Goal: Task Accomplishment & Management: Manage account settings

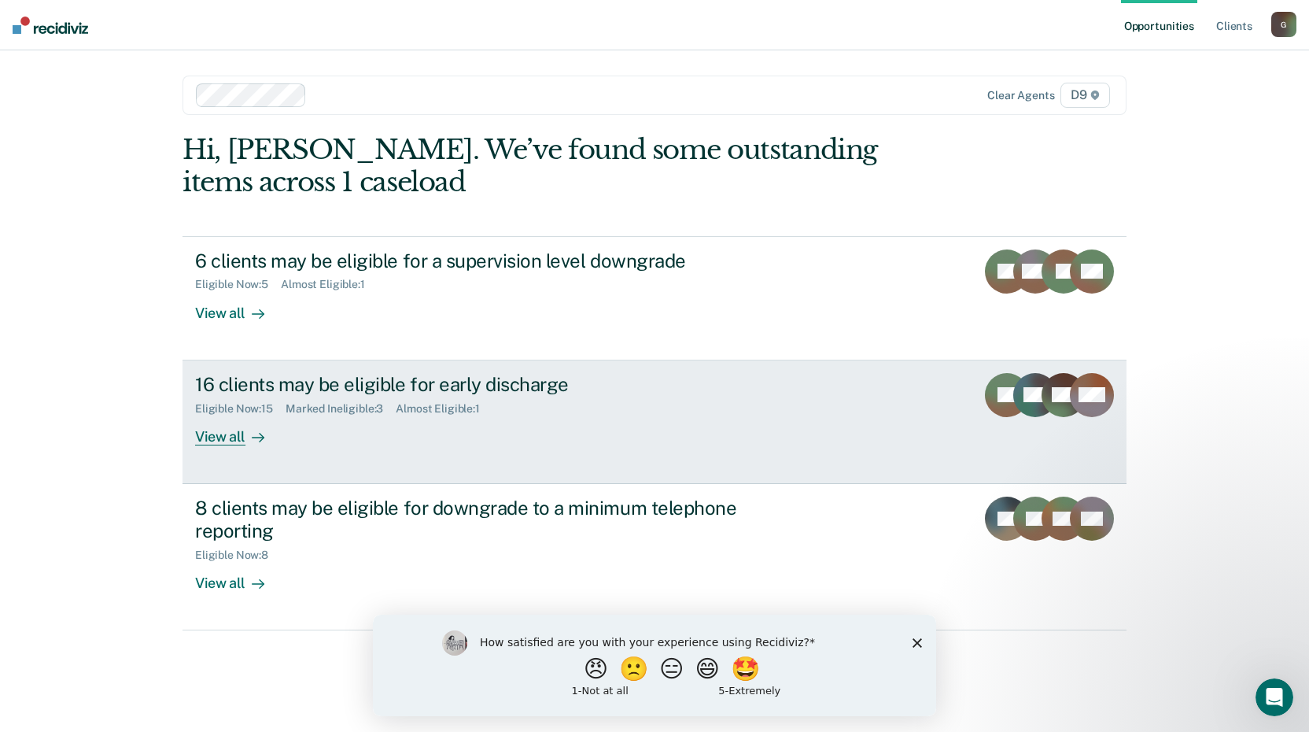
click at [216, 443] on div "View all" at bounding box center [239, 430] width 88 height 31
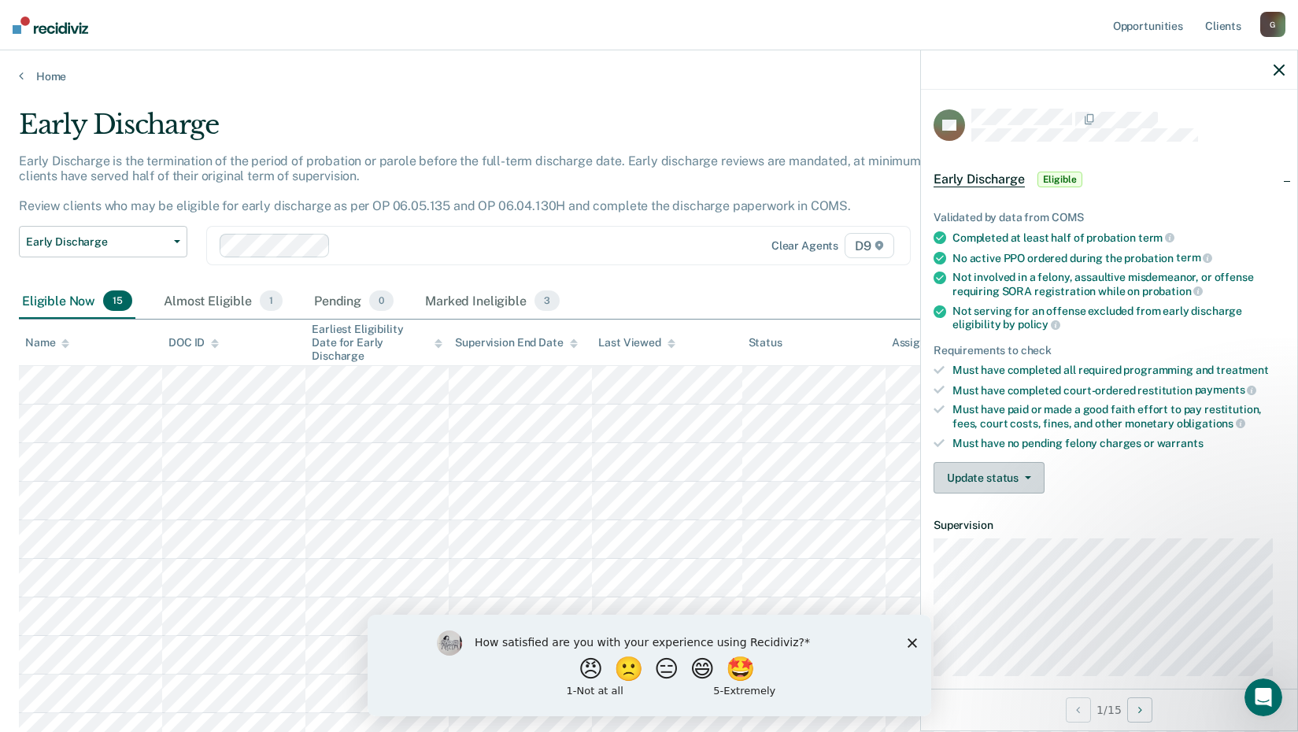
click at [1020, 471] on button "Update status" at bounding box center [988, 477] width 111 height 31
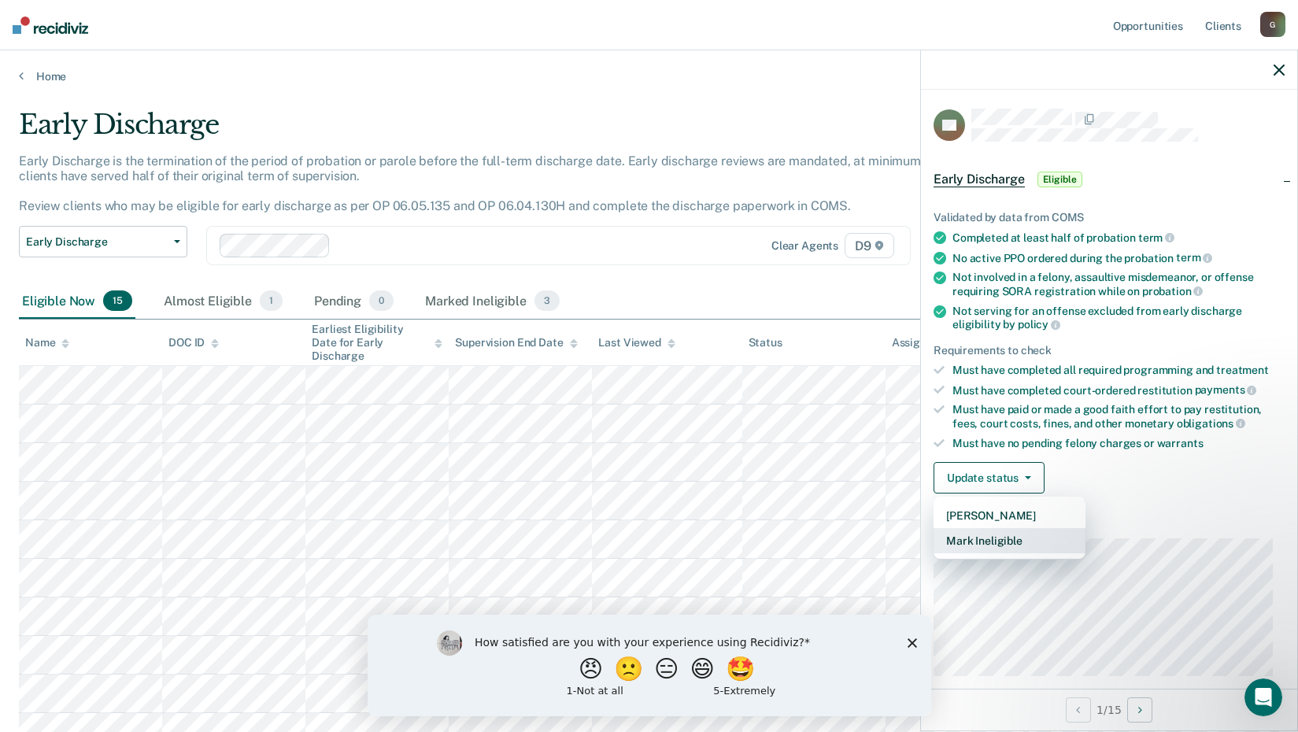
click at [1017, 537] on button "Mark Ineligible" at bounding box center [1009, 540] width 152 height 25
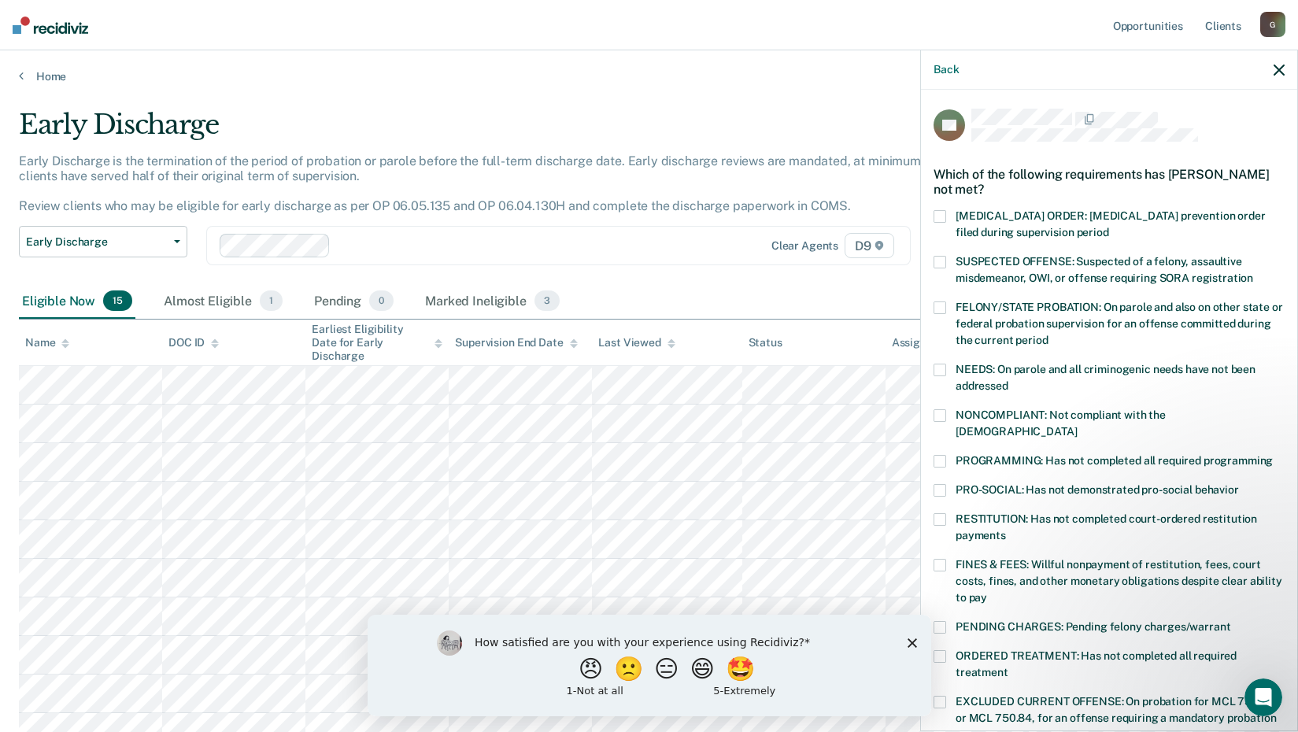
click at [940, 513] on span at bounding box center [939, 519] width 13 height 13
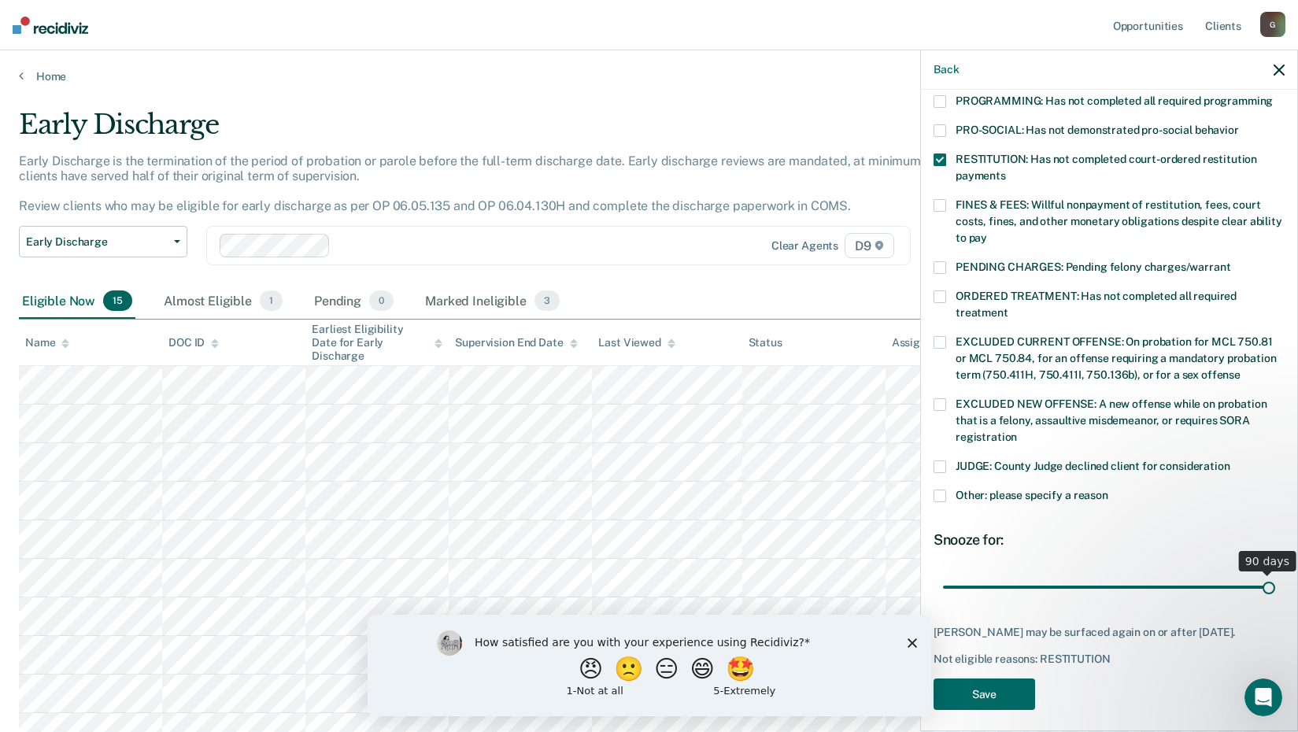
scroll to position [360, 0]
drag, startPoint x: 1054, startPoint y: 567, endPoint x: 1405, endPoint y: 579, distance: 351.1
type input "90"
click at [1275, 579] on input "range" at bounding box center [1109, 587] width 332 height 28
click at [969, 686] on button "Save" at bounding box center [984, 694] width 102 height 32
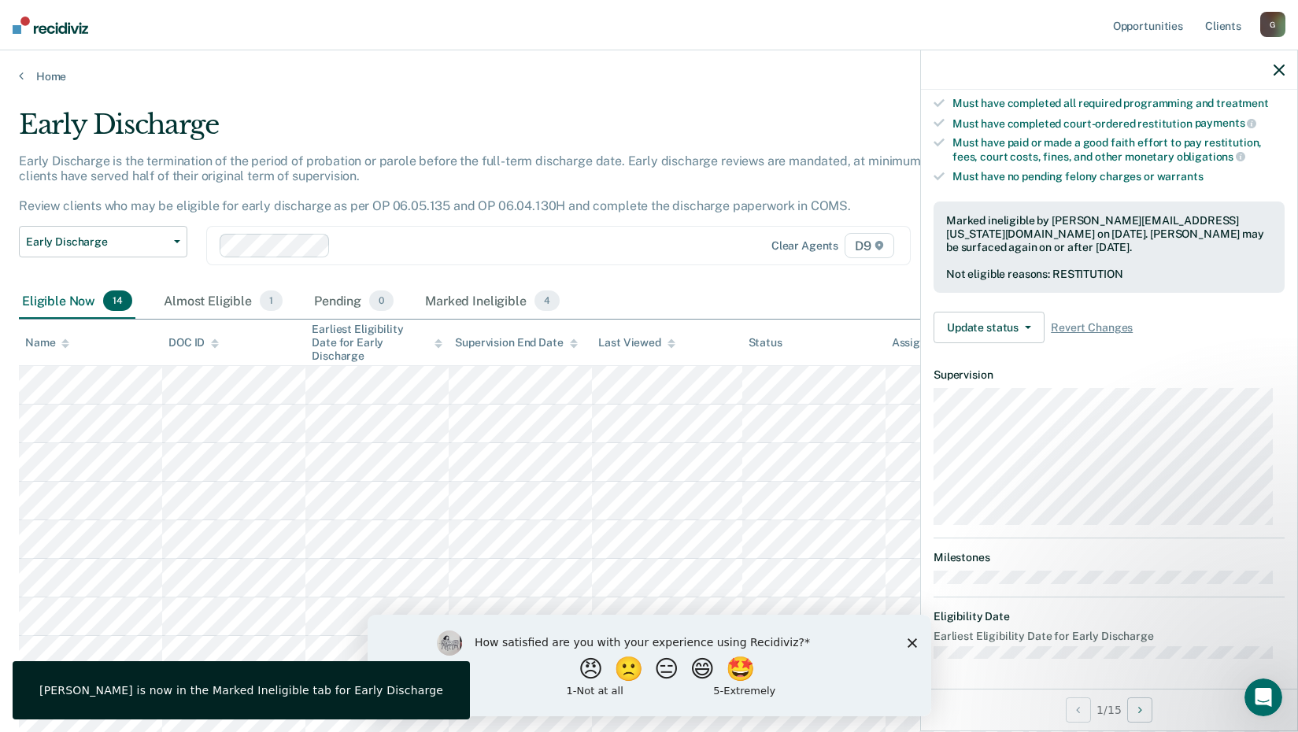
scroll to position [167, 0]
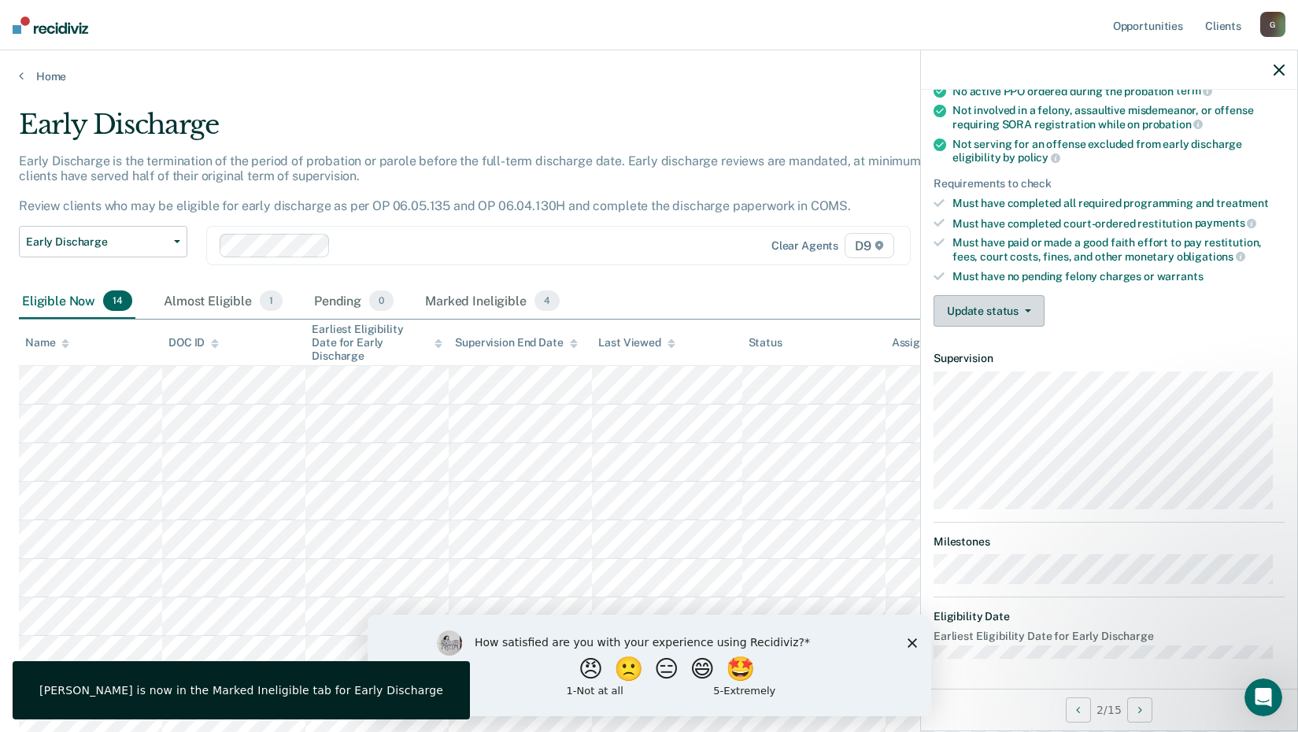
click at [1013, 308] on button "Update status" at bounding box center [988, 310] width 111 height 31
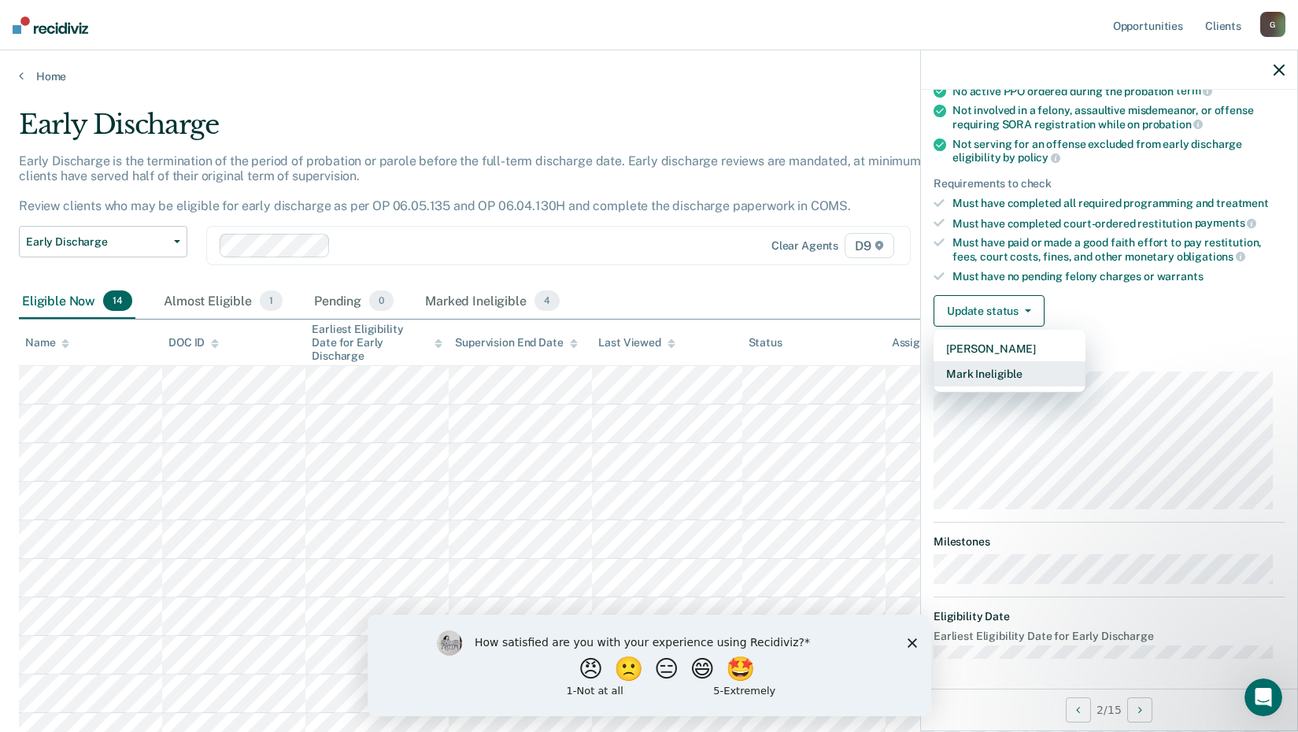
click at [1001, 376] on button "Mark Ineligible" at bounding box center [1009, 373] width 152 height 25
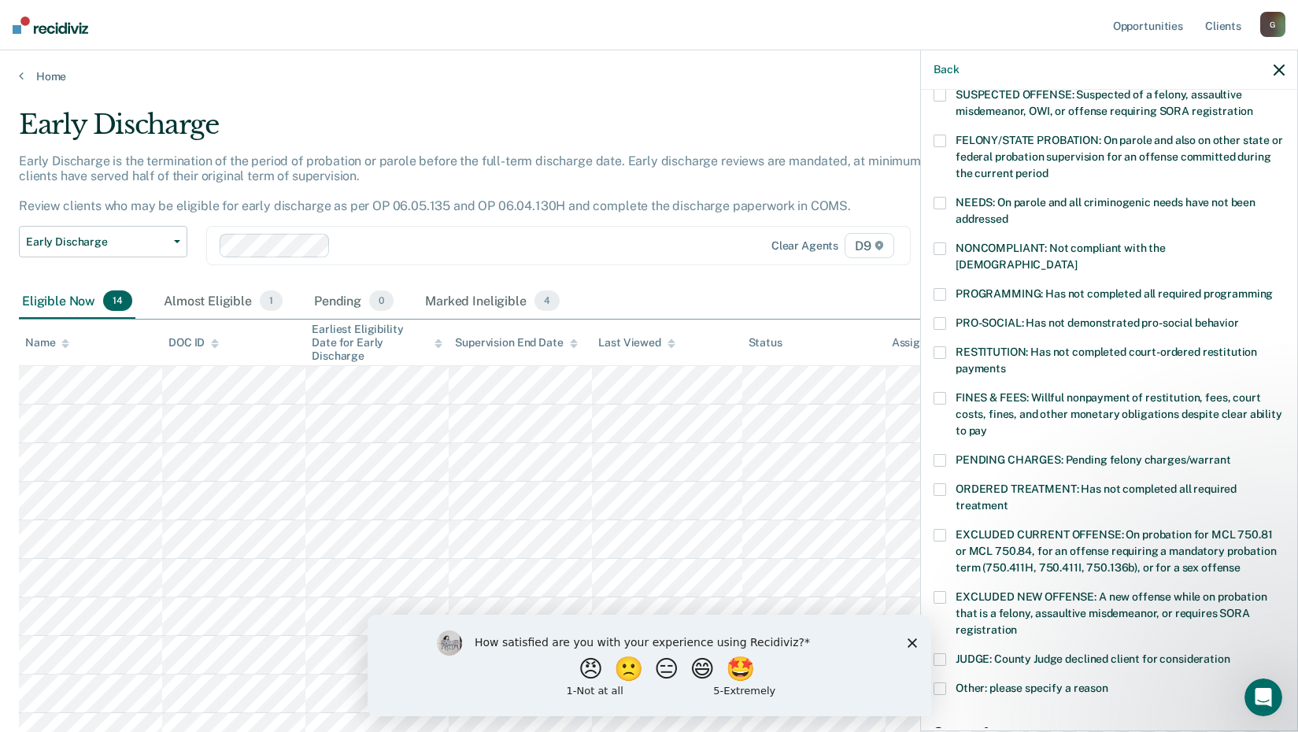
click at [938, 682] on span at bounding box center [939, 688] width 13 height 13
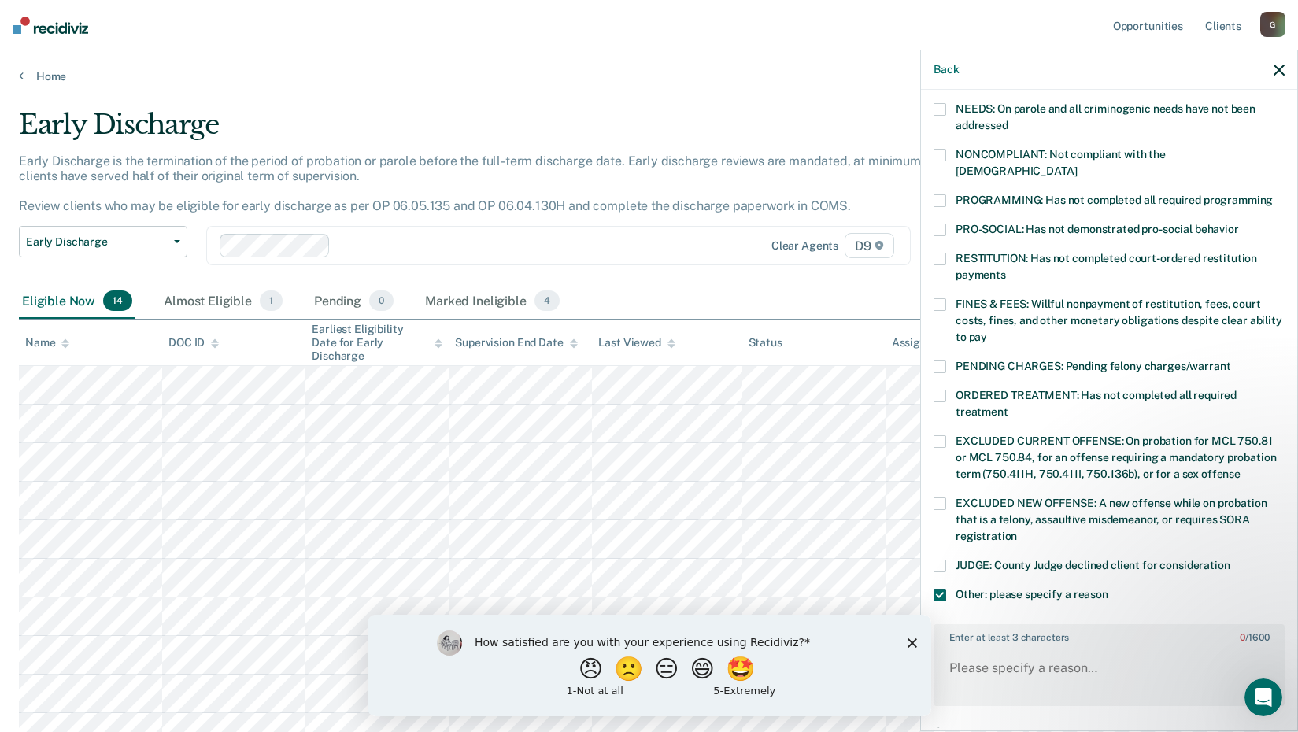
scroll to position [342, 0]
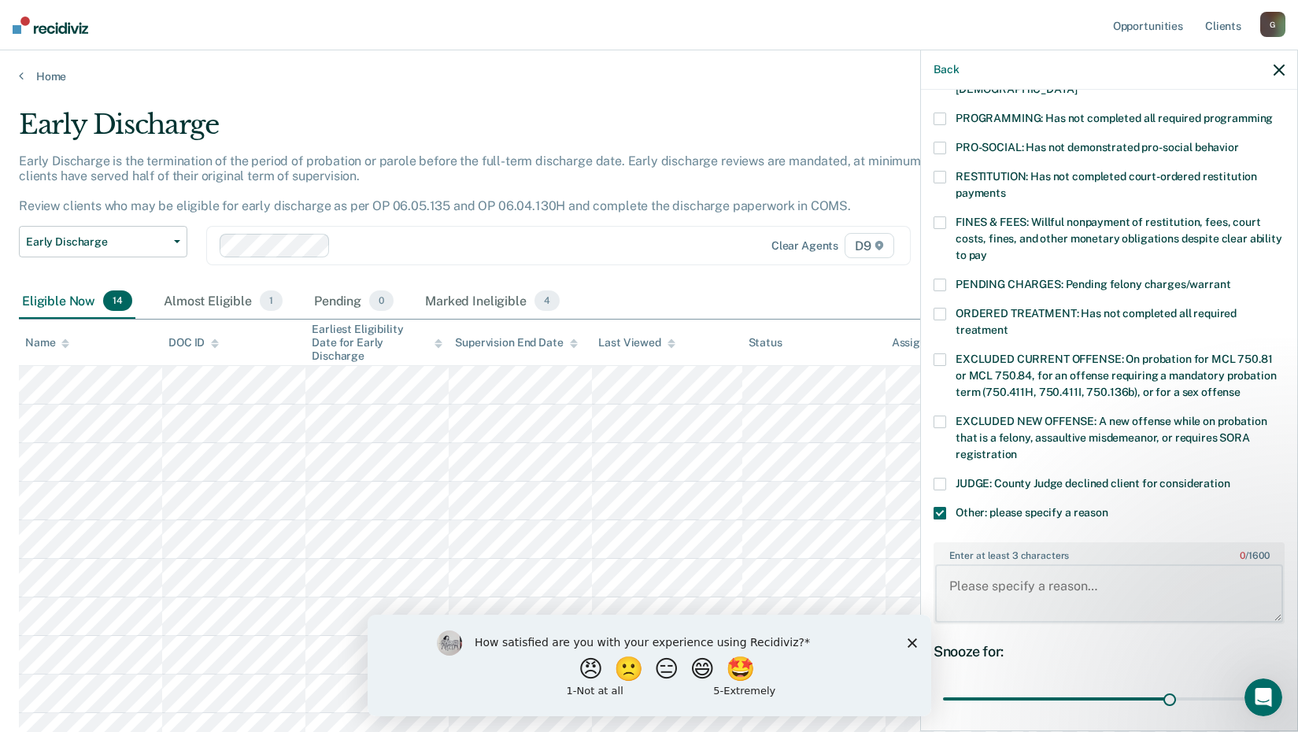
click at [1095, 564] on textarea "Enter at least 3 characters 0 / 1600" at bounding box center [1109, 593] width 348 height 58
type textarea "ATC participant"
drag, startPoint x: 1165, startPoint y: 683, endPoint x: 1291, endPoint y: 609, distance: 146.7
type input "43"
click at [1275, 685] on input "range" at bounding box center [1109, 699] width 332 height 28
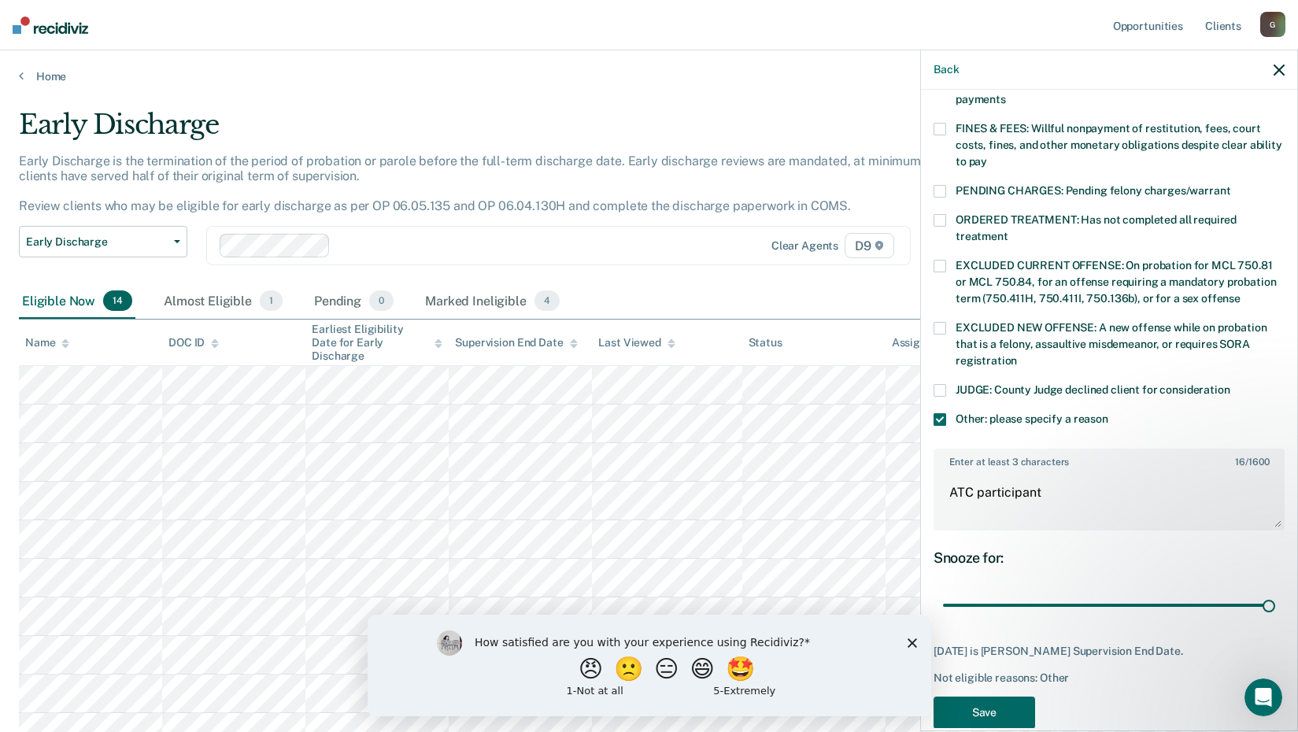
scroll to position [447, 0]
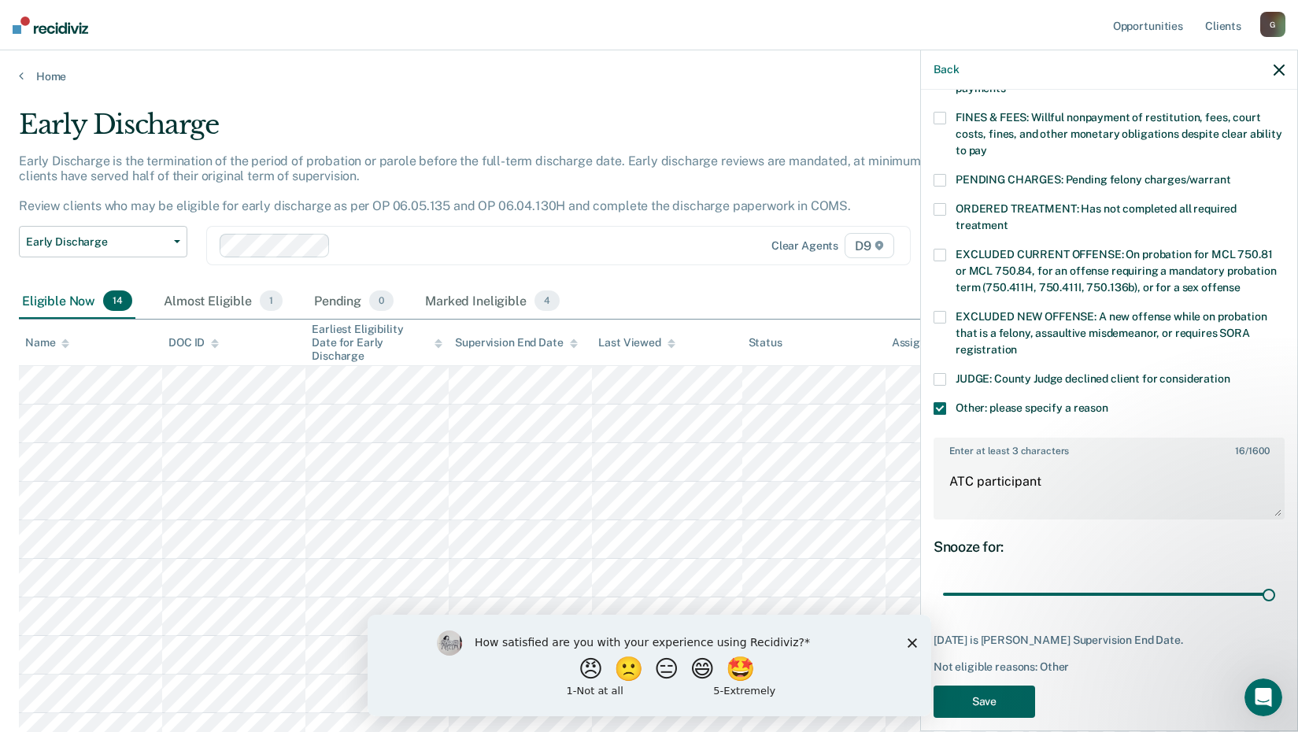
click at [989, 685] on button "Save" at bounding box center [984, 701] width 102 height 32
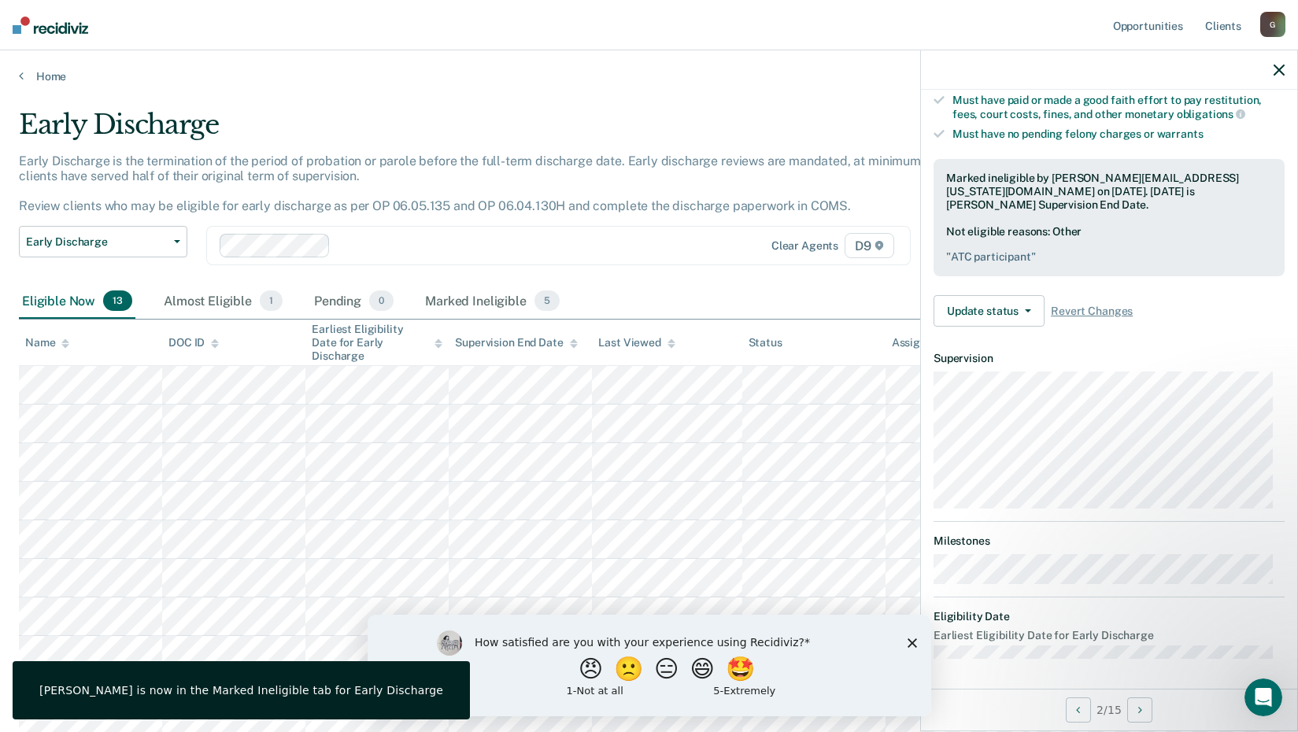
scroll to position [150, 0]
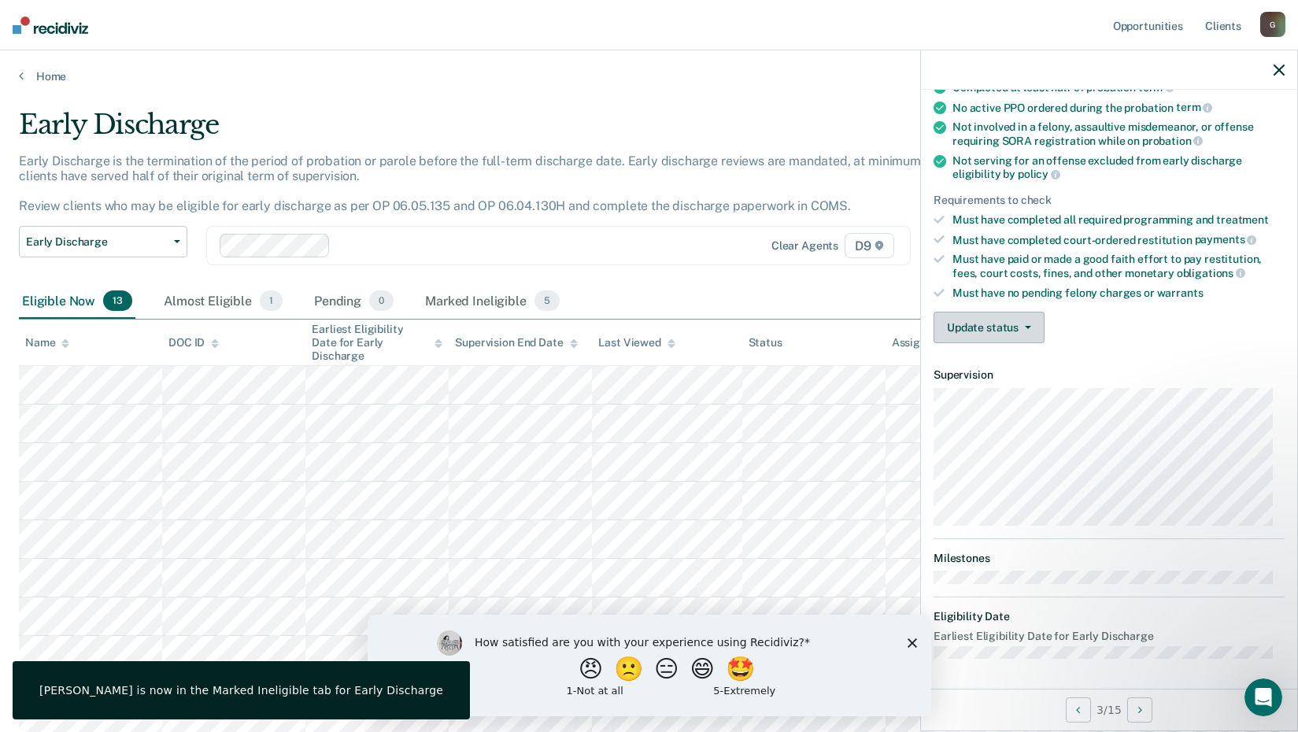
click at [980, 327] on button "Update status" at bounding box center [988, 327] width 111 height 31
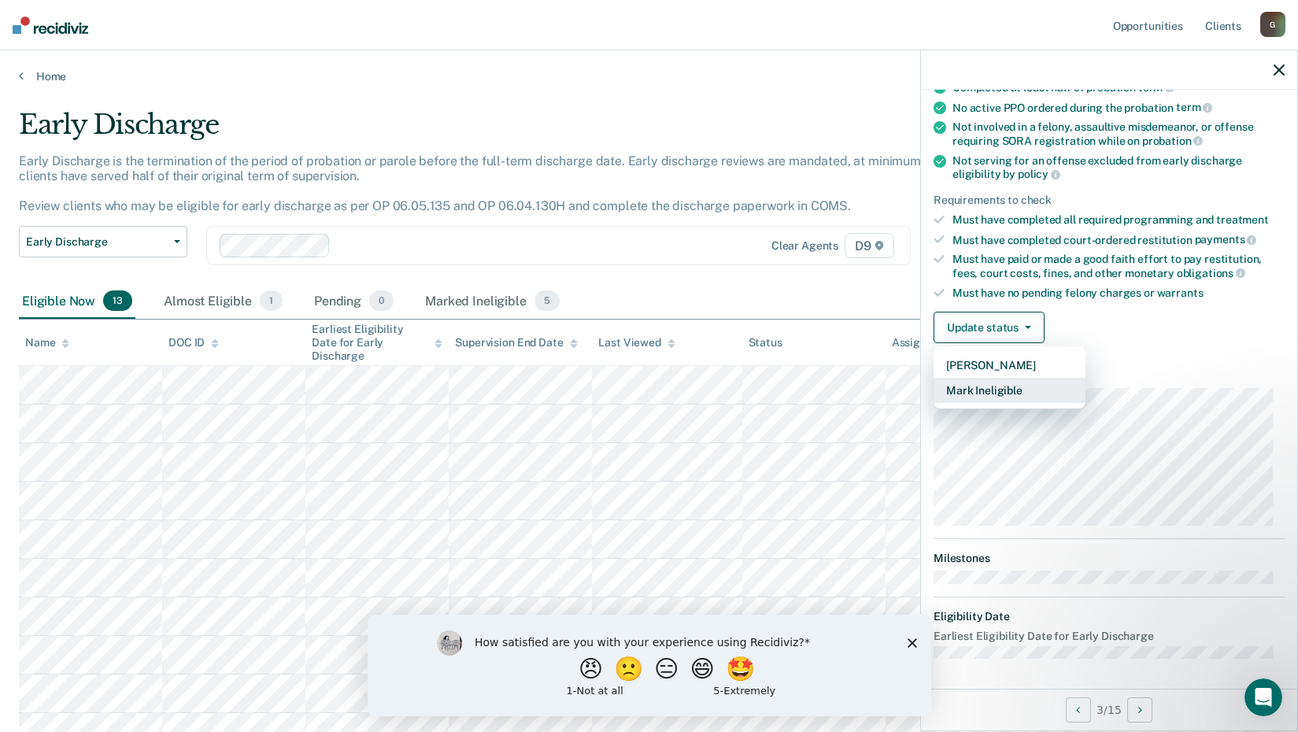
click at [1017, 387] on button "Mark Ineligible" at bounding box center [1009, 390] width 152 height 25
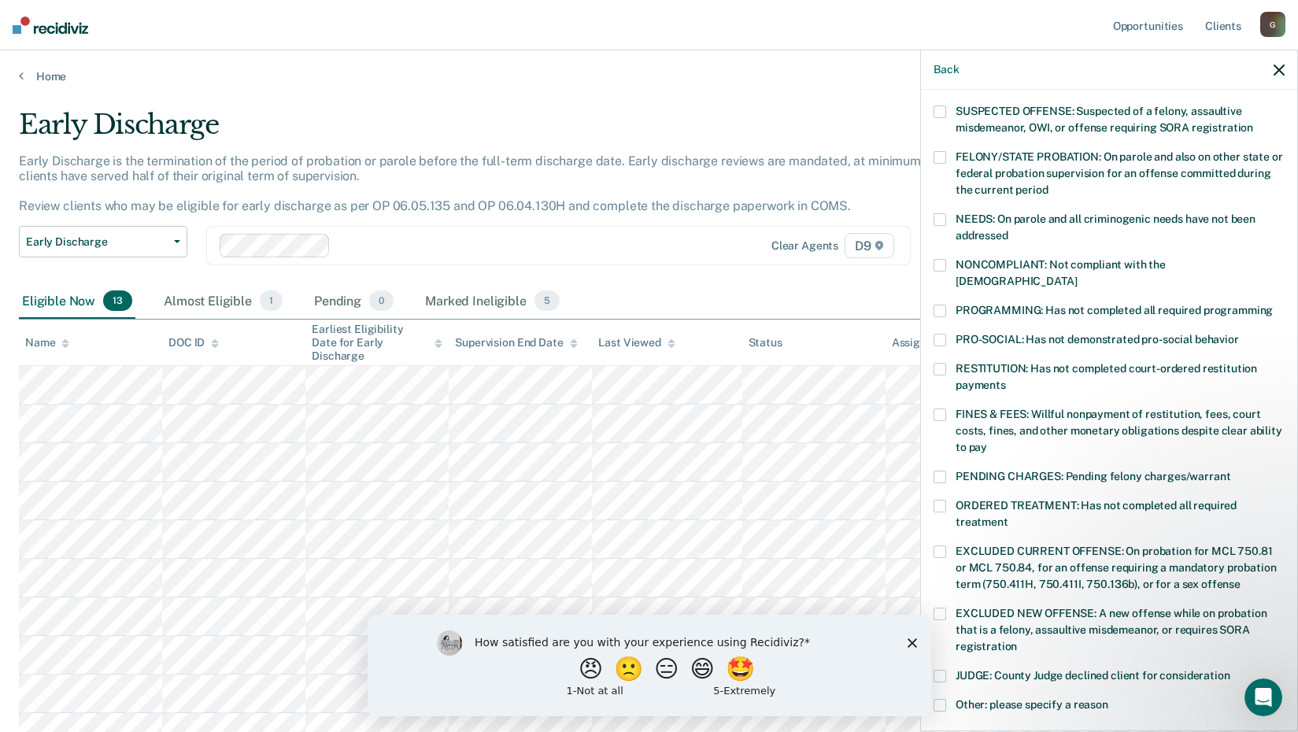
click at [945, 363] on span at bounding box center [939, 369] width 13 height 13
click at [940, 699] on span at bounding box center [939, 705] width 13 height 13
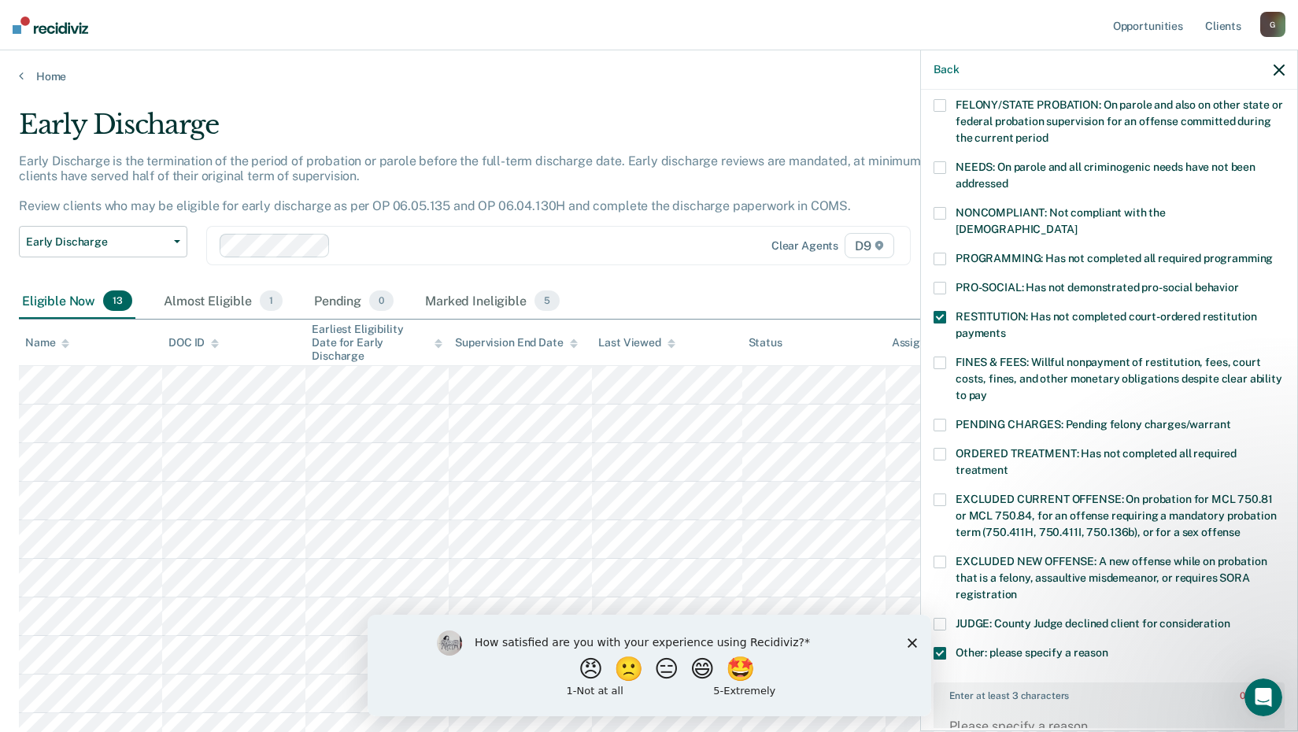
scroll to position [229, 0]
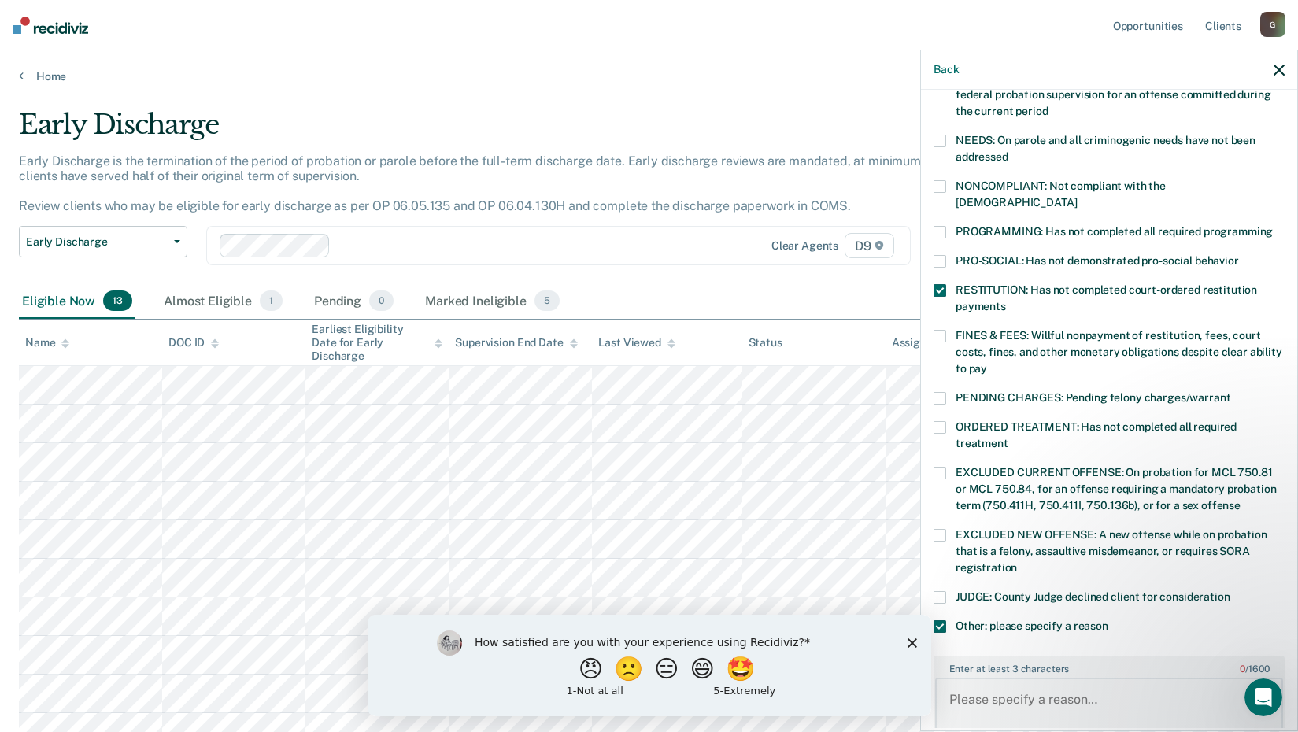
click at [1022, 699] on textarea "Enter at least 3 characters 0 / 1600" at bounding box center [1109, 707] width 348 height 58
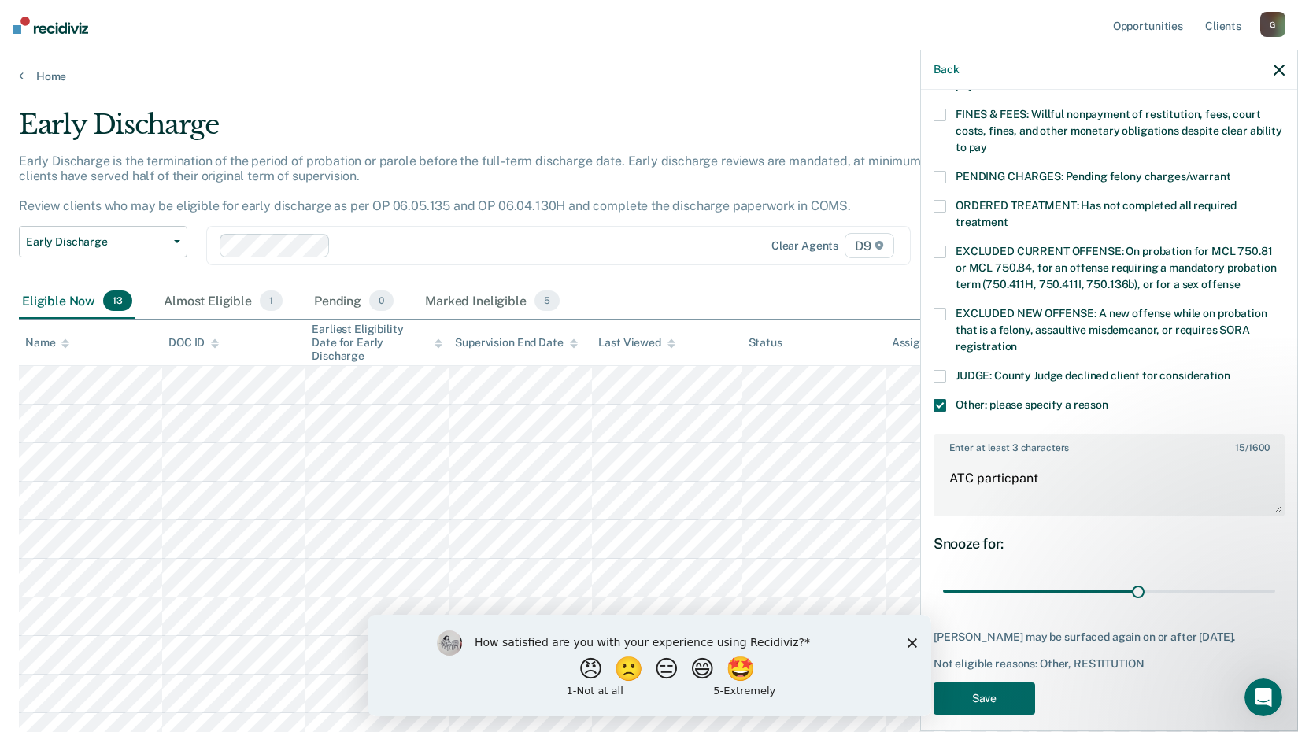
scroll to position [454, 0]
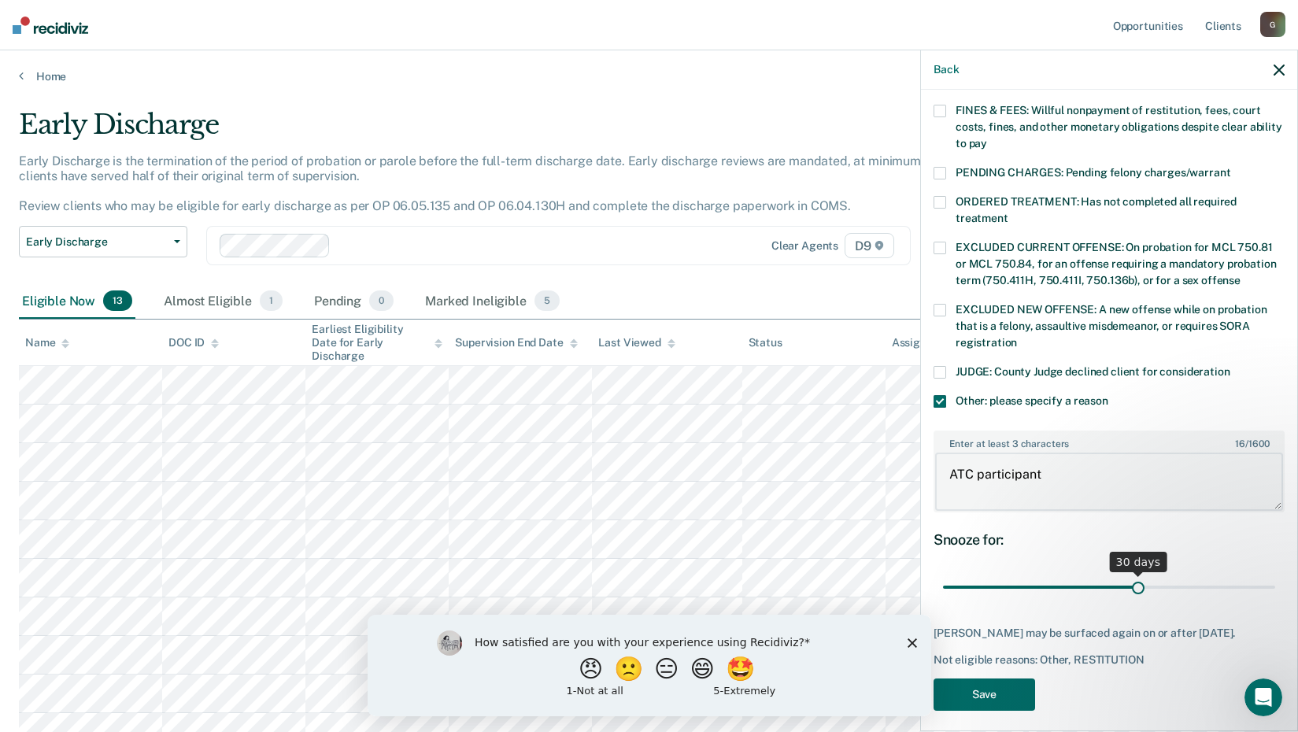
type textarea "ATC participant"
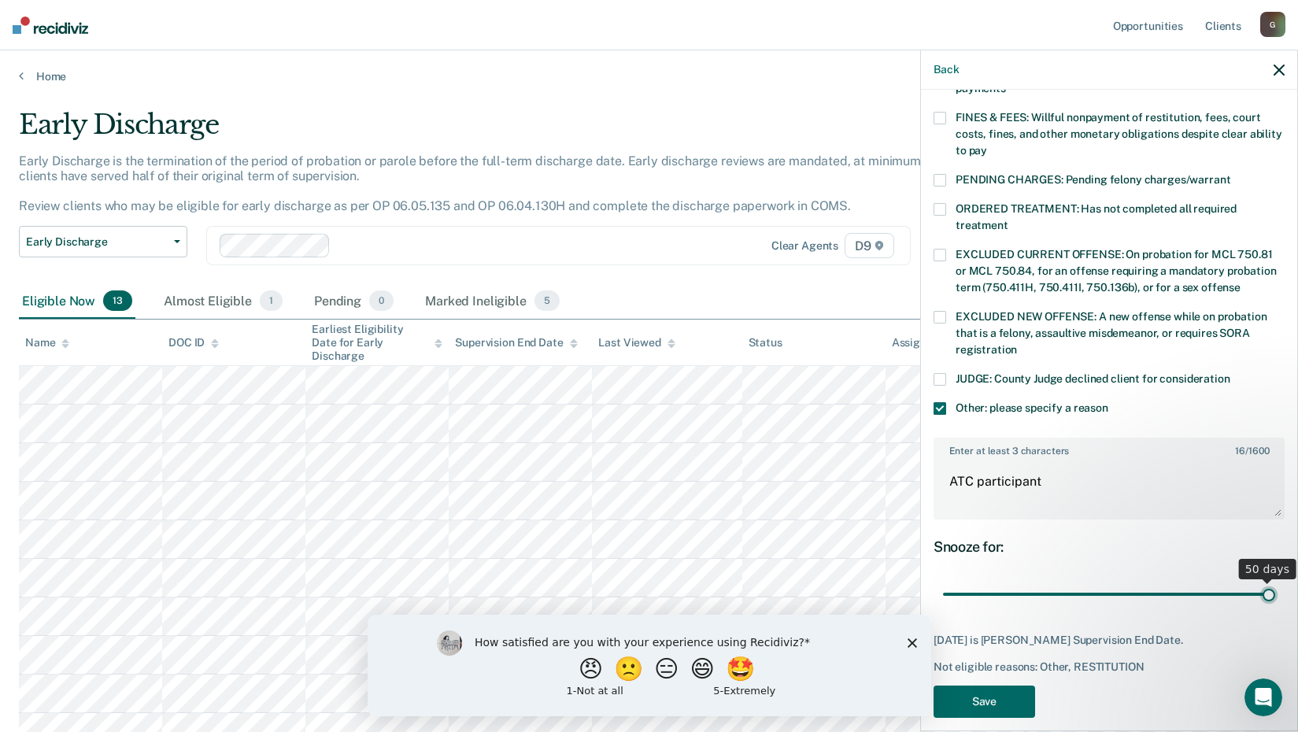
drag, startPoint x: 1128, startPoint y: 570, endPoint x: 1289, endPoint y: 568, distance: 160.5
type input "50"
click at [1275, 581] on input "range" at bounding box center [1109, 595] width 332 height 28
click at [979, 685] on button "Save" at bounding box center [984, 701] width 102 height 32
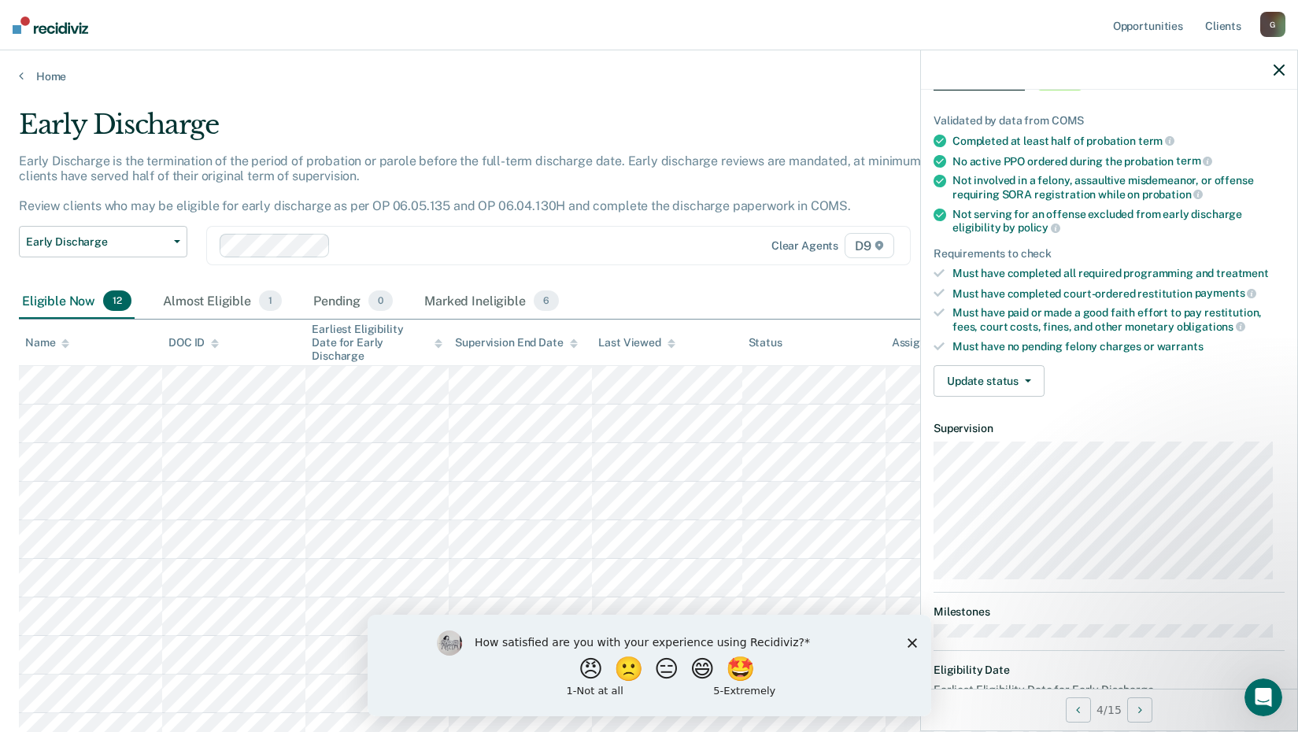
scroll to position [0, 0]
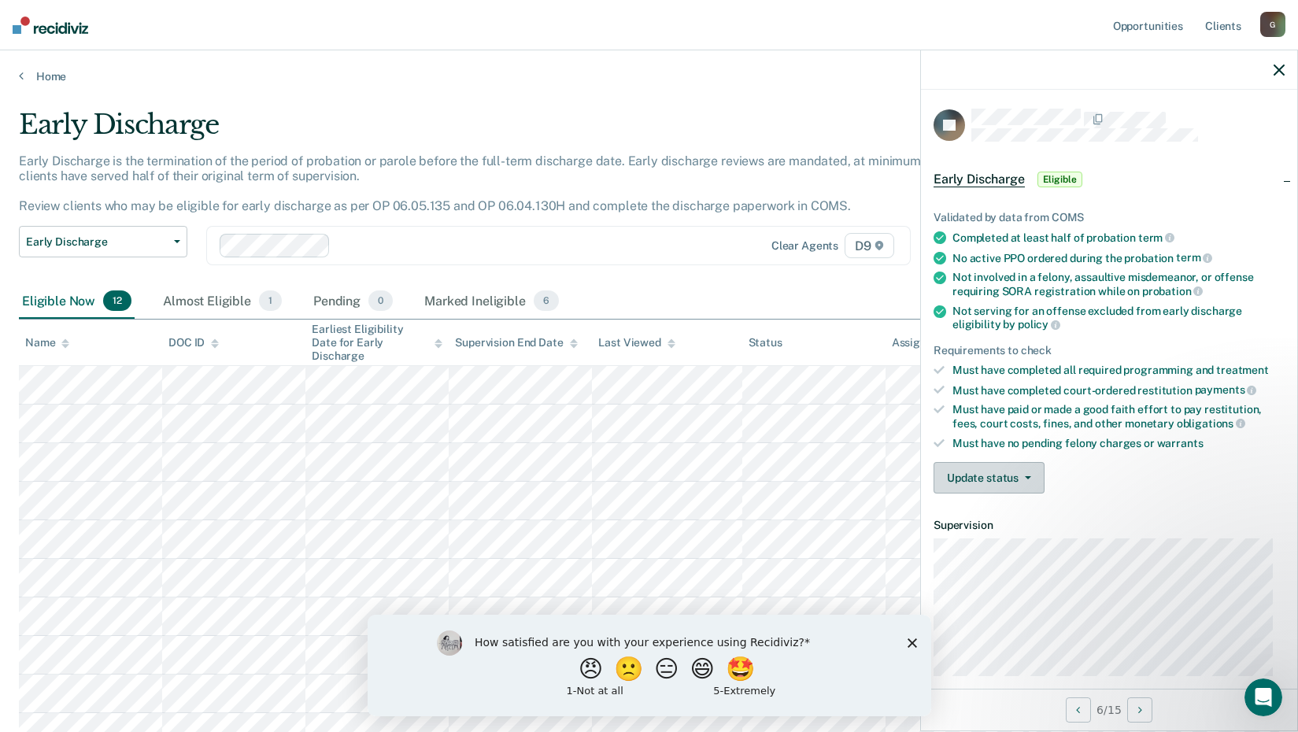
click at [977, 483] on button "Update status" at bounding box center [988, 477] width 111 height 31
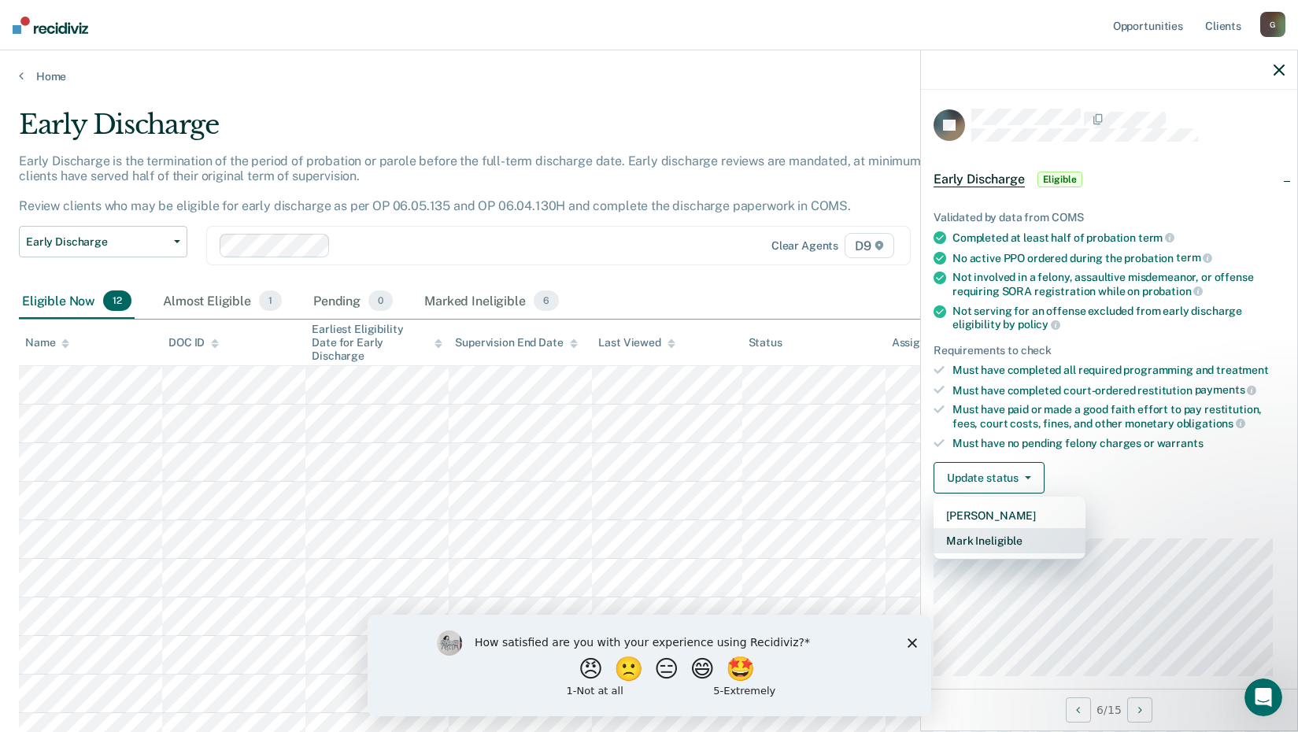
click at [981, 532] on button "Mark Ineligible" at bounding box center [1009, 540] width 152 height 25
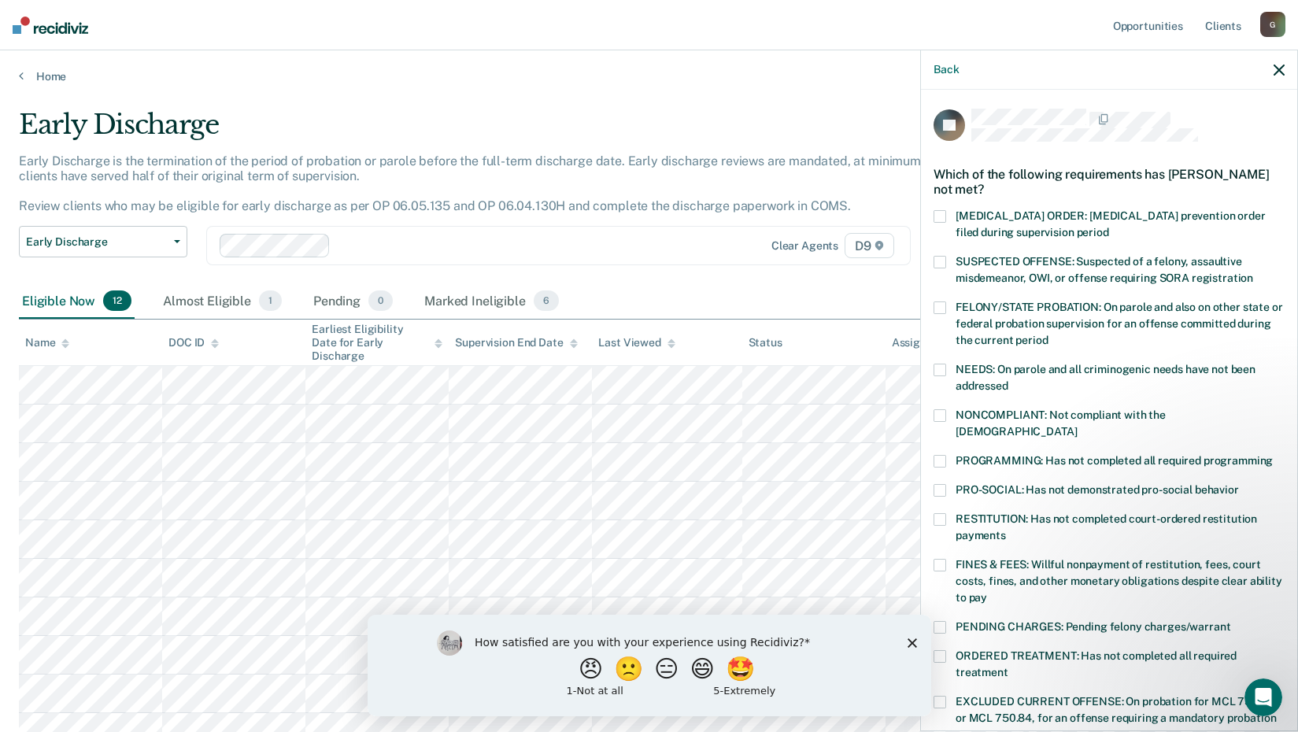
drag, startPoint x: 942, startPoint y: 499, endPoint x: 978, endPoint y: 500, distance: 36.2
click at [943, 513] on span at bounding box center [939, 519] width 13 height 13
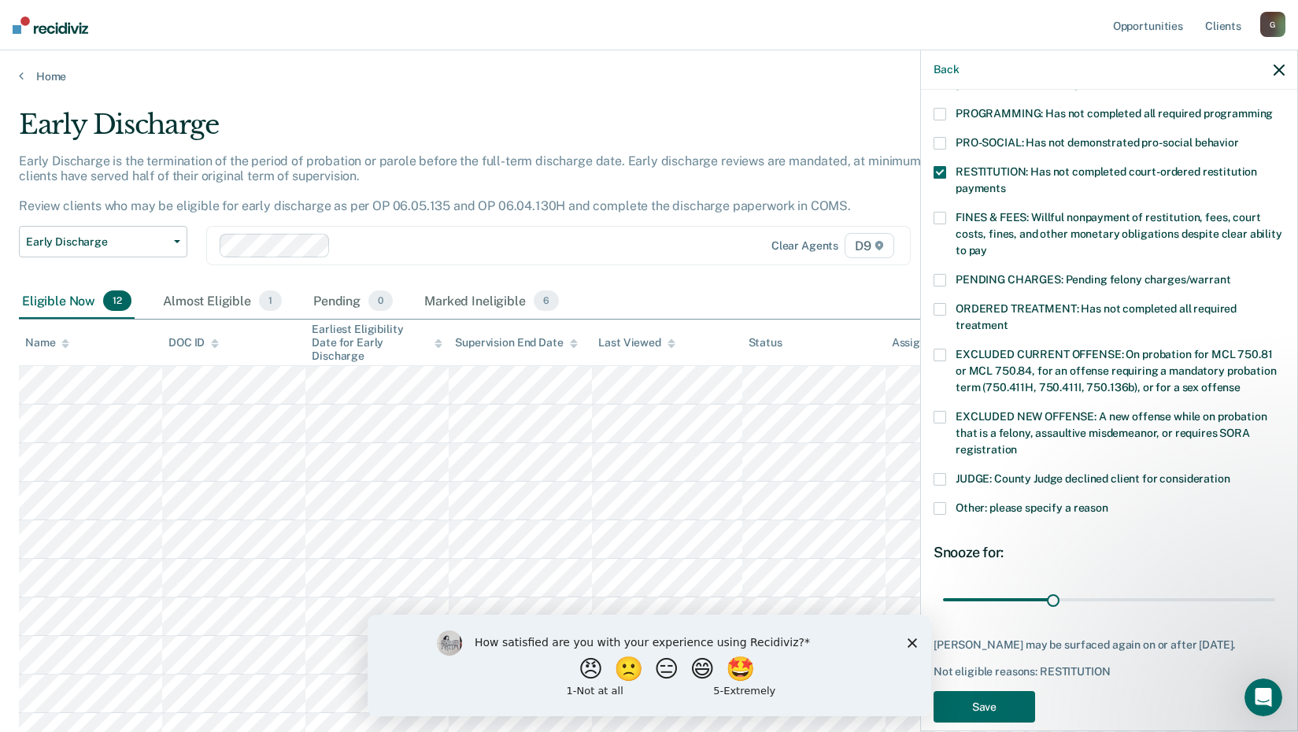
scroll to position [365, 0]
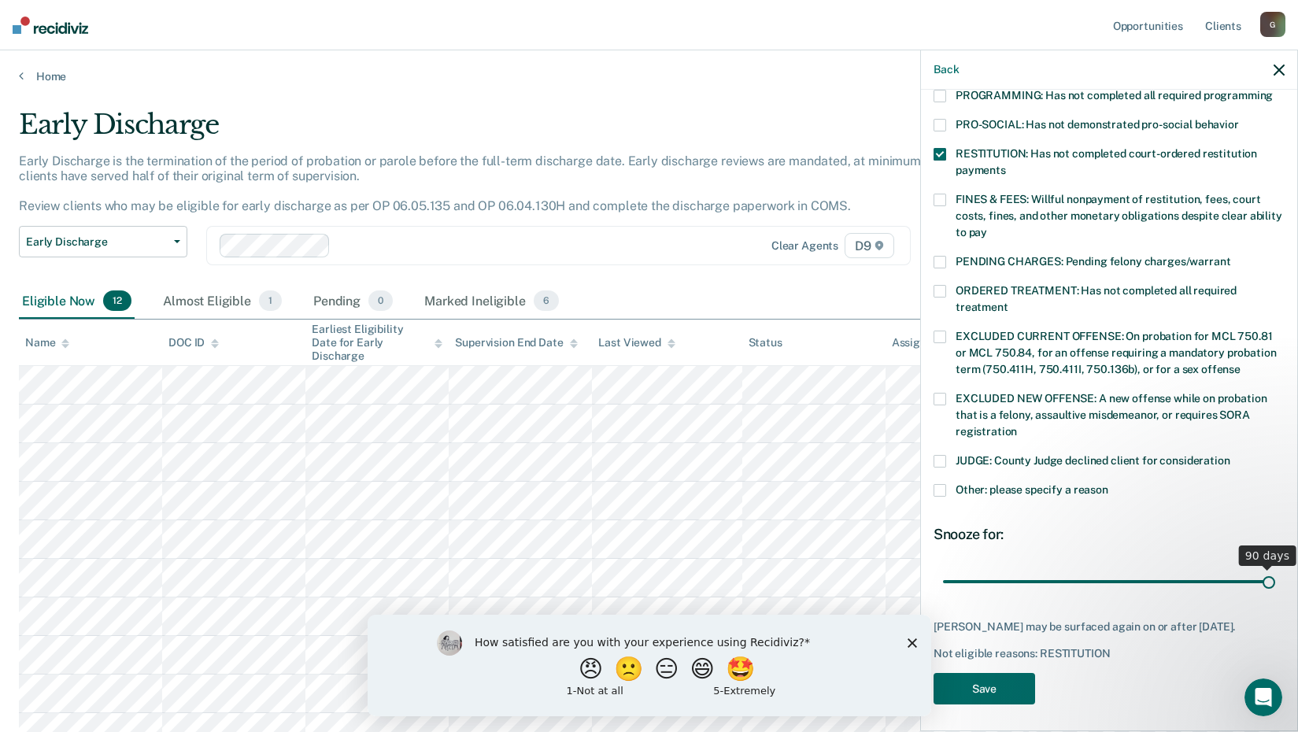
drag, startPoint x: 1050, startPoint y: 563, endPoint x: 1278, endPoint y: 559, distance: 228.2
type input "90"
click at [1275, 567] on input "range" at bounding box center [1109, 581] width 332 height 28
click at [992, 690] on button "Save" at bounding box center [984, 689] width 102 height 32
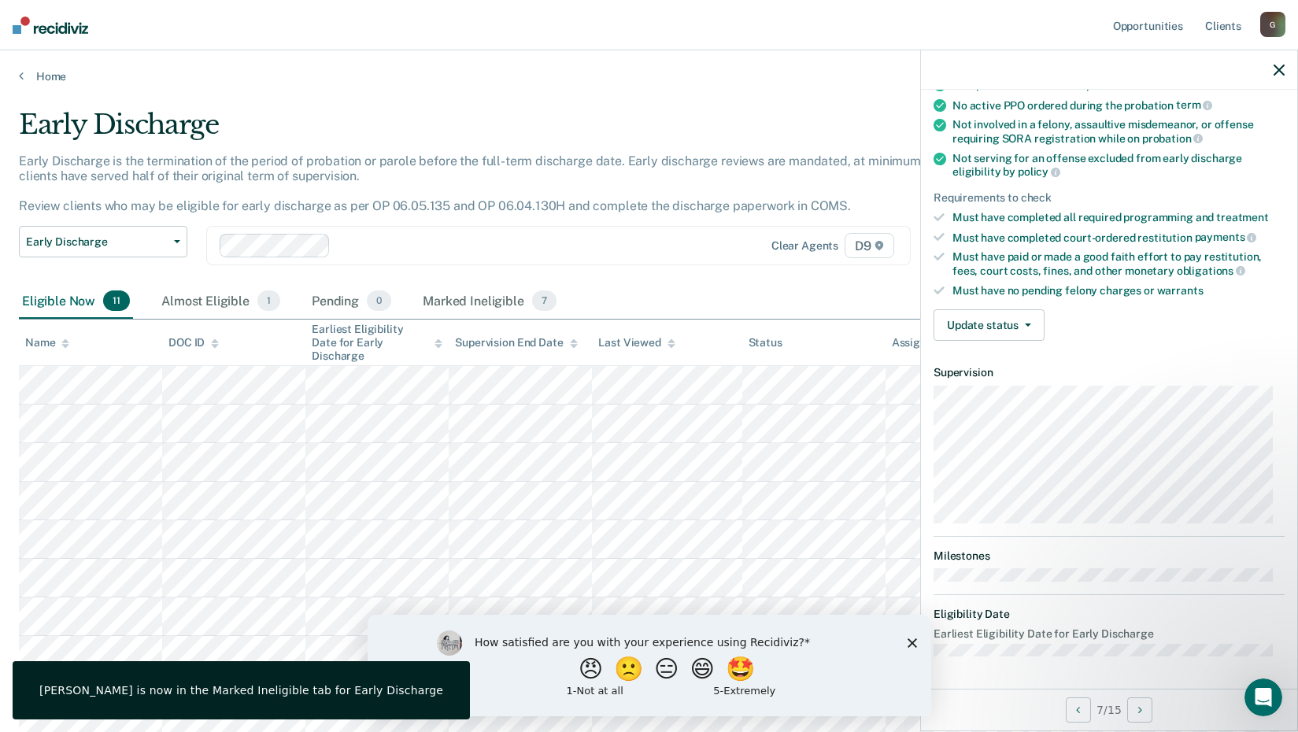
scroll to position [150, 0]
click at [1021, 330] on button "Update status" at bounding box center [988, 327] width 111 height 31
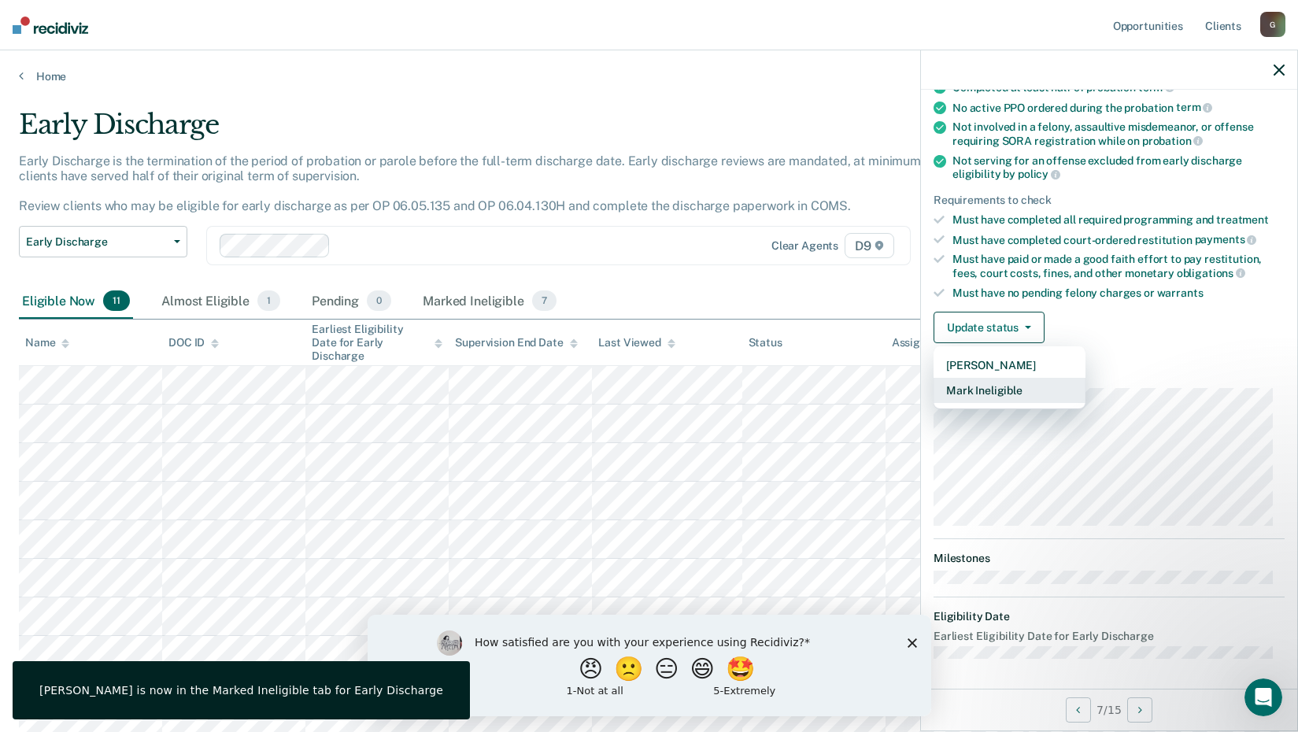
click at [1005, 385] on button "Mark Ineligible" at bounding box center [1009, 390] width 152 height 25
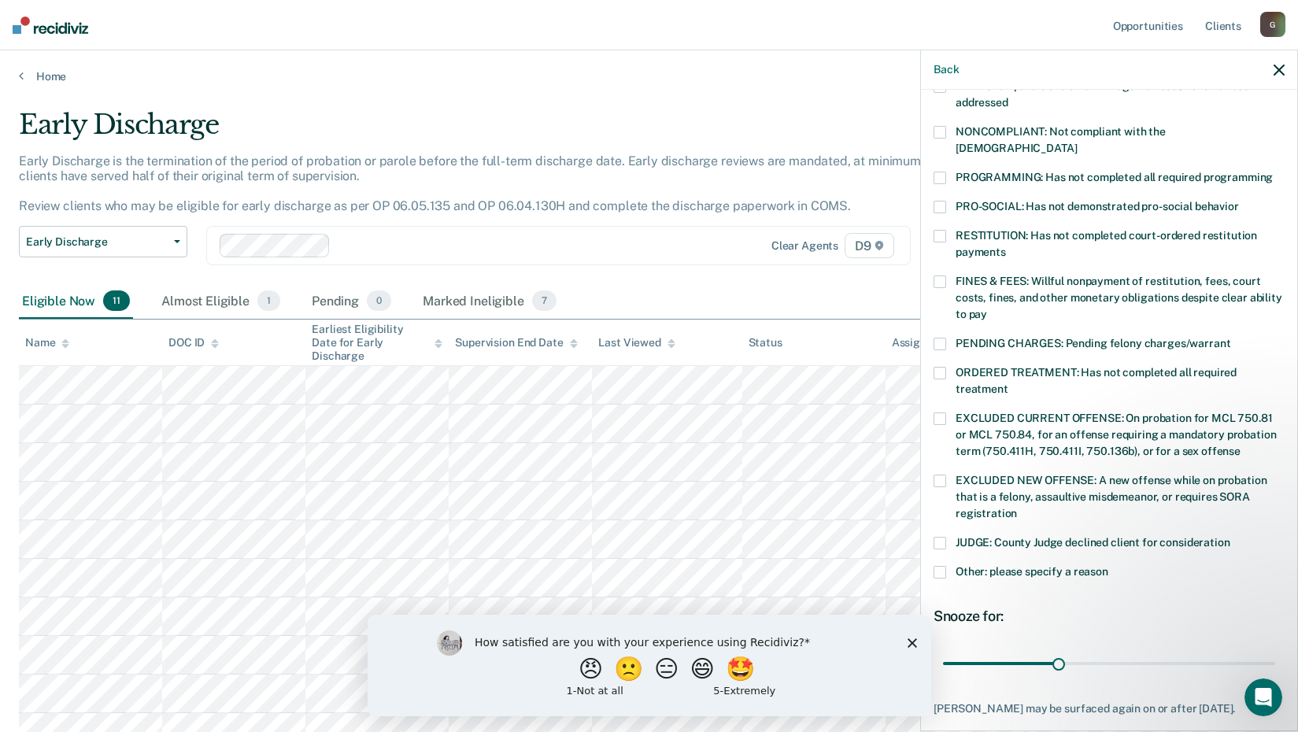
scroll to position [315, 0]
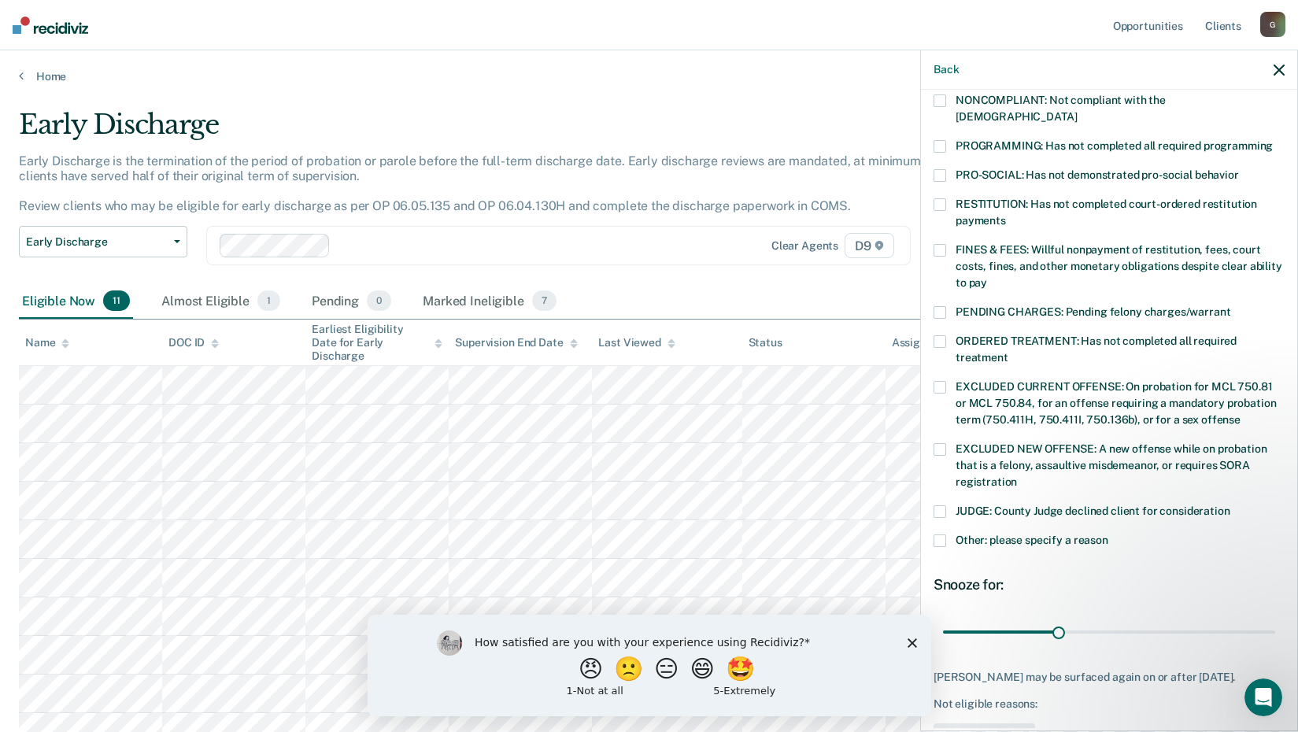
click at [936, 534] on span at bounding box center [939, 540] width 13 height 13
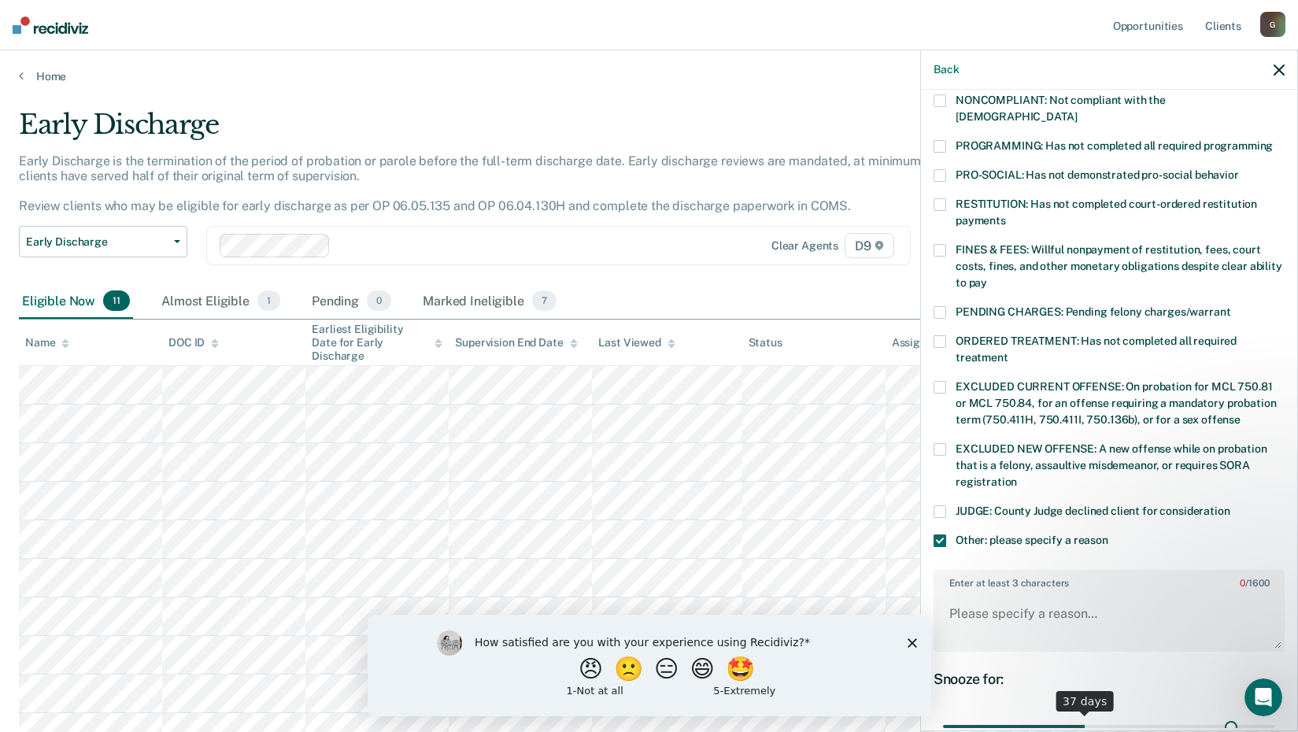
drag, startPoint x: 1078, startPoint y: 707, endPoint x: 1222, endPoint y: 689, distance: 145.2
click at [1222, 713] on input "range" at bounding box center [1109, 727] width 332 height 28
drag, startPoint x: 1226, startPoint y: 714, endPoint x: 1277, endPoint y: 715, distance: 51.2
type input "86"
click at [1275, 715] on input "range" at bounding box center [1109, 727] width 332 height 28
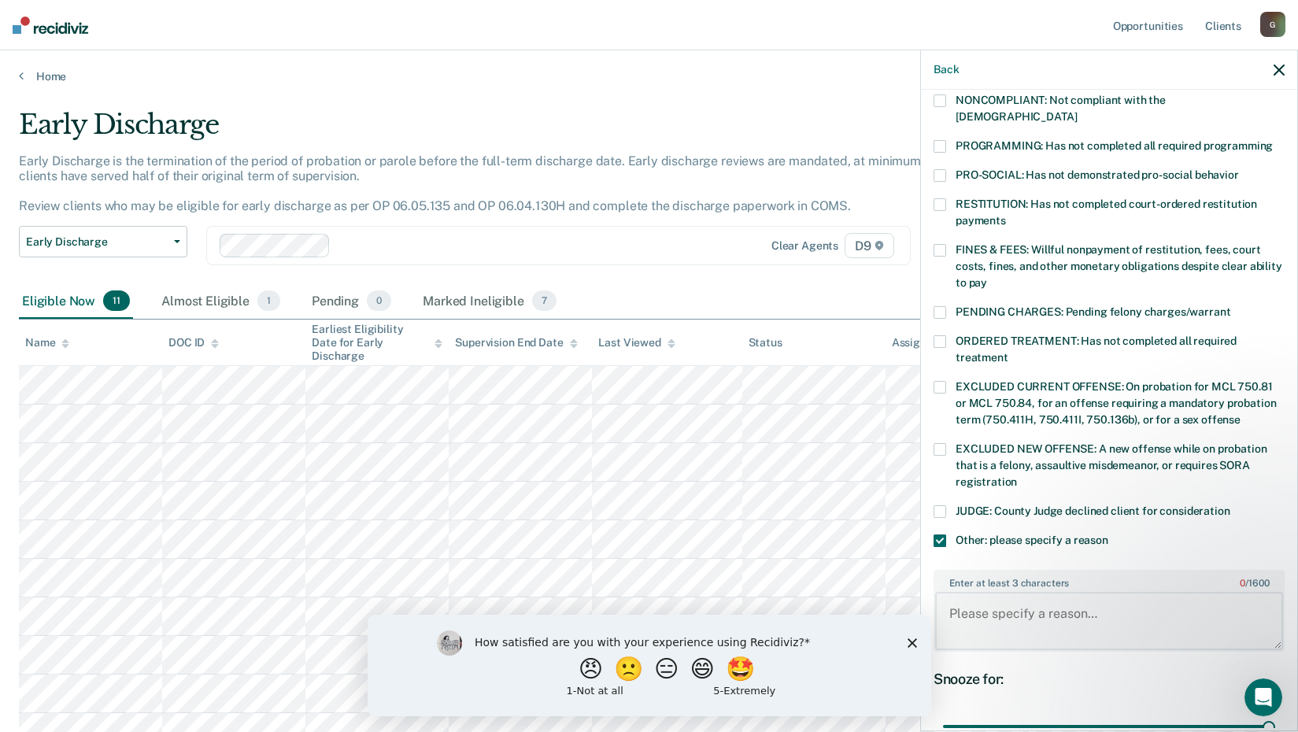
click at [1045, 606] on textarea "Enter at least 3 characters 0 / 1600" at bounding box center [1109, 621] width 348 height 58
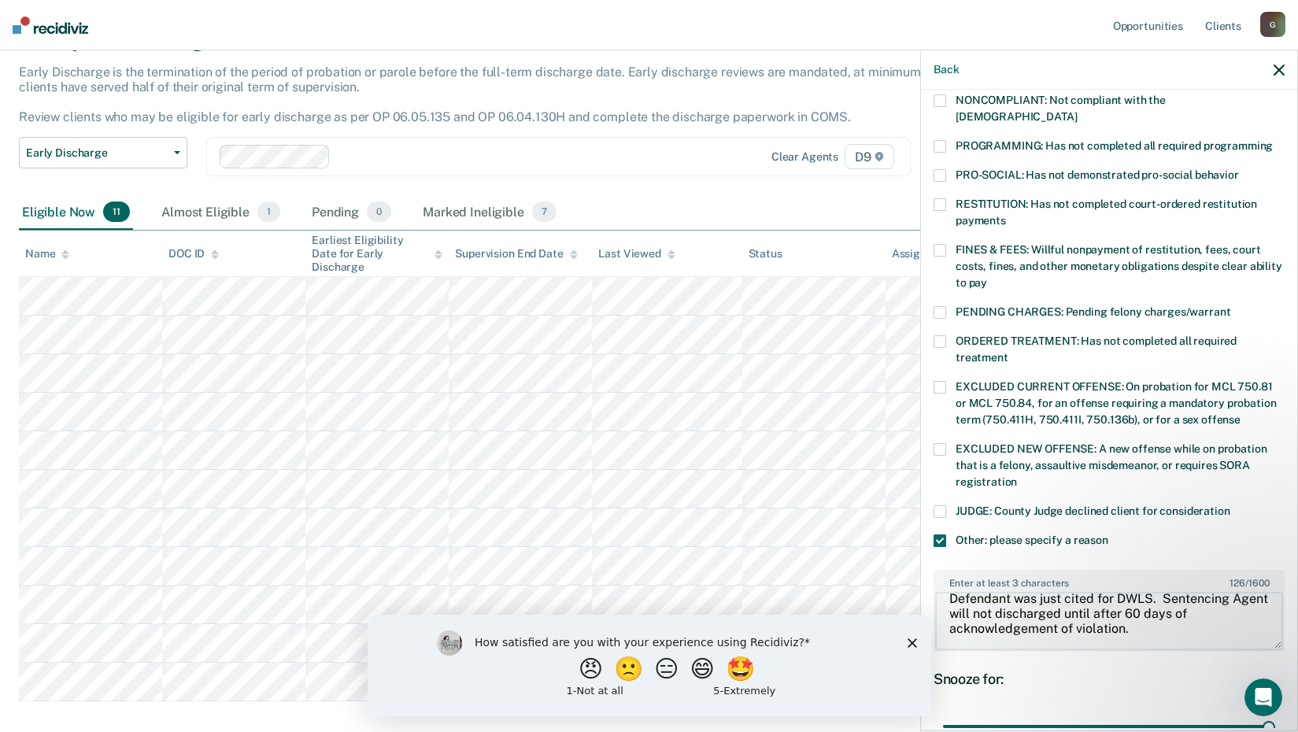
scroll to position [100, 0]
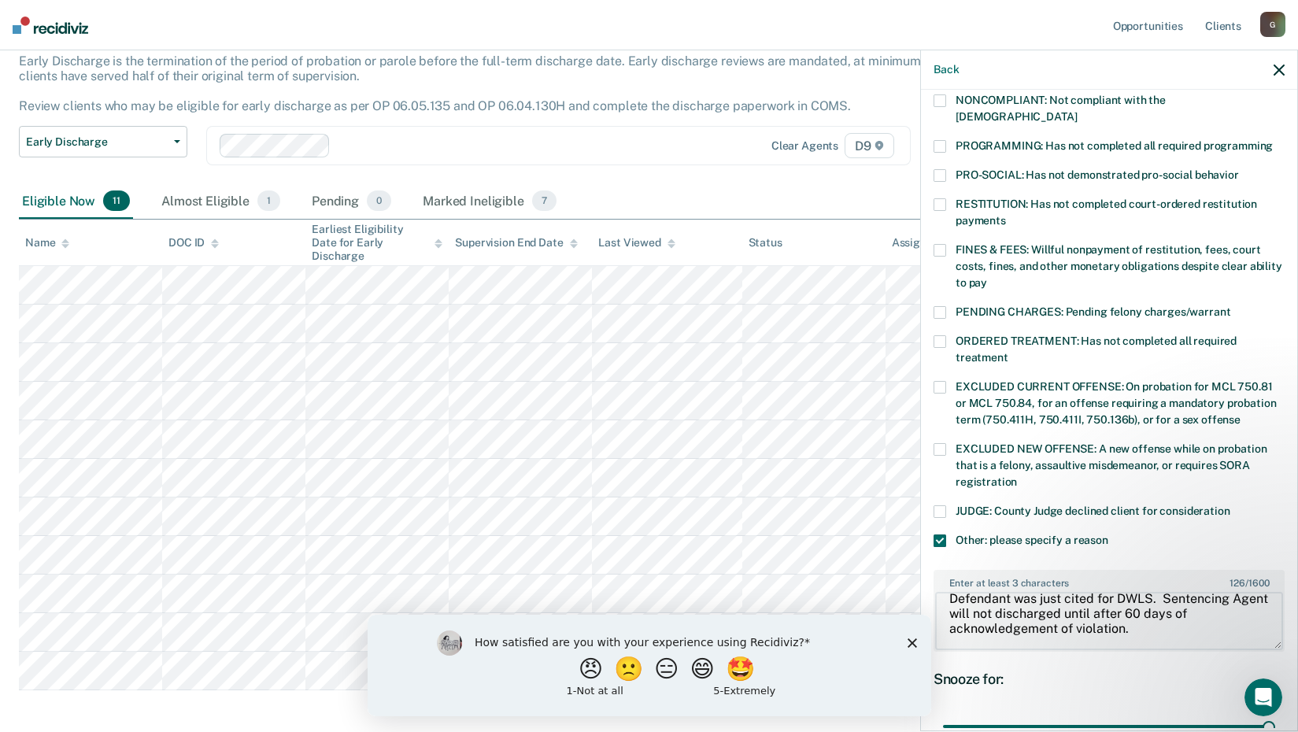
type textarea "Defendant was just cited for DWLS. Sentencing Agent will not discharged until a…"
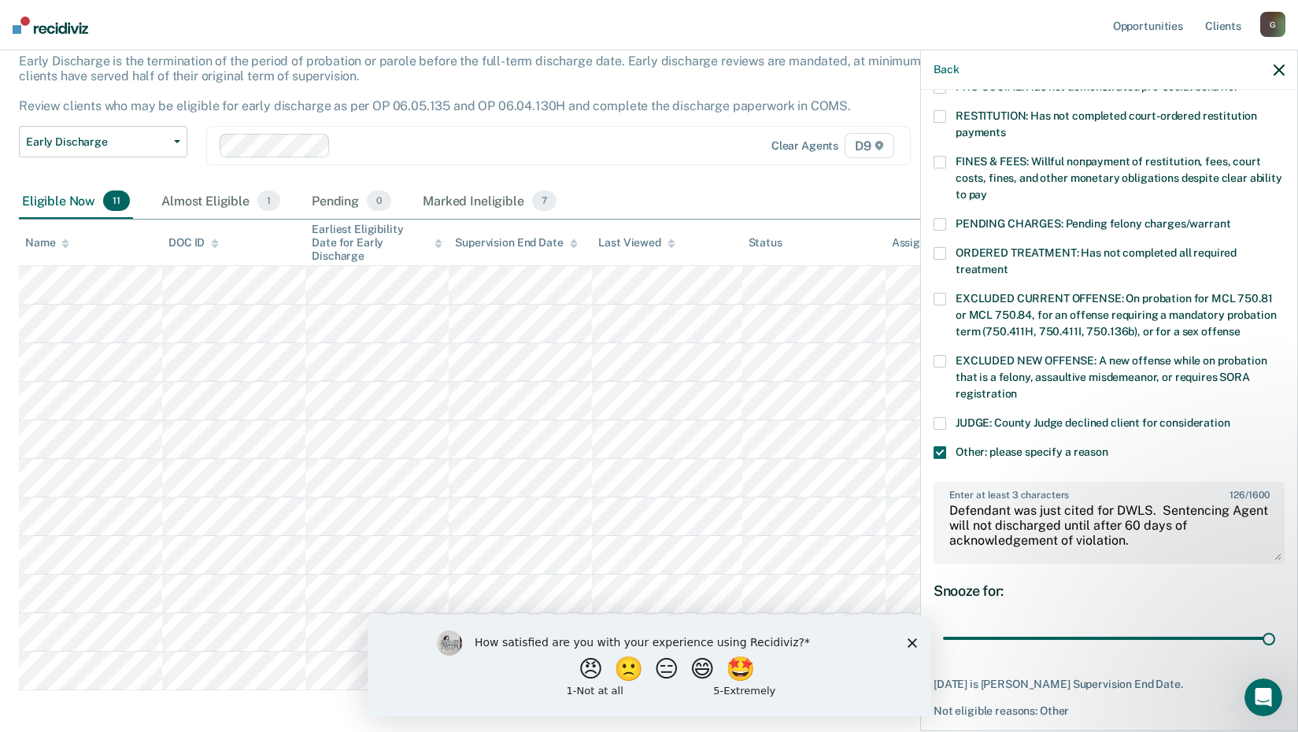
scroll to position [447, 0]
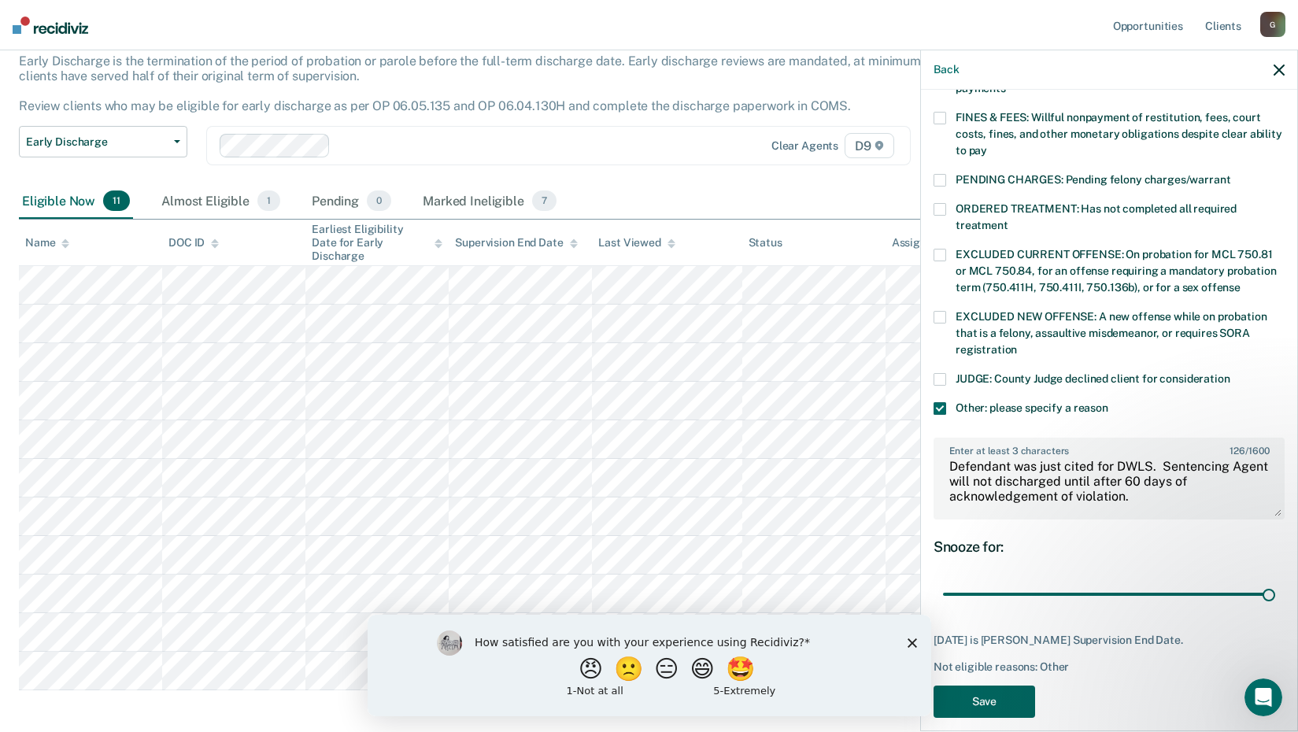
click at [980, 685] on button "Save" at bounding box center [984, 701] width 102 height 32
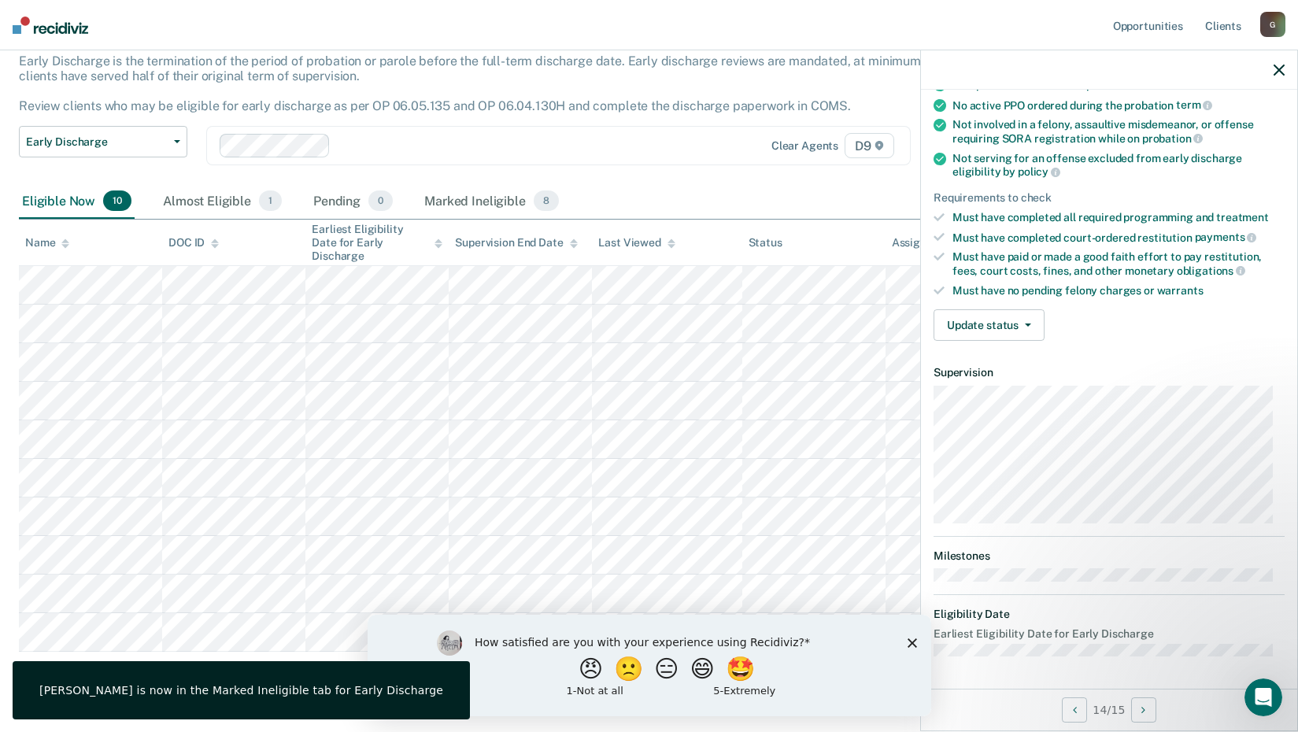
scroll to position [150, 0]
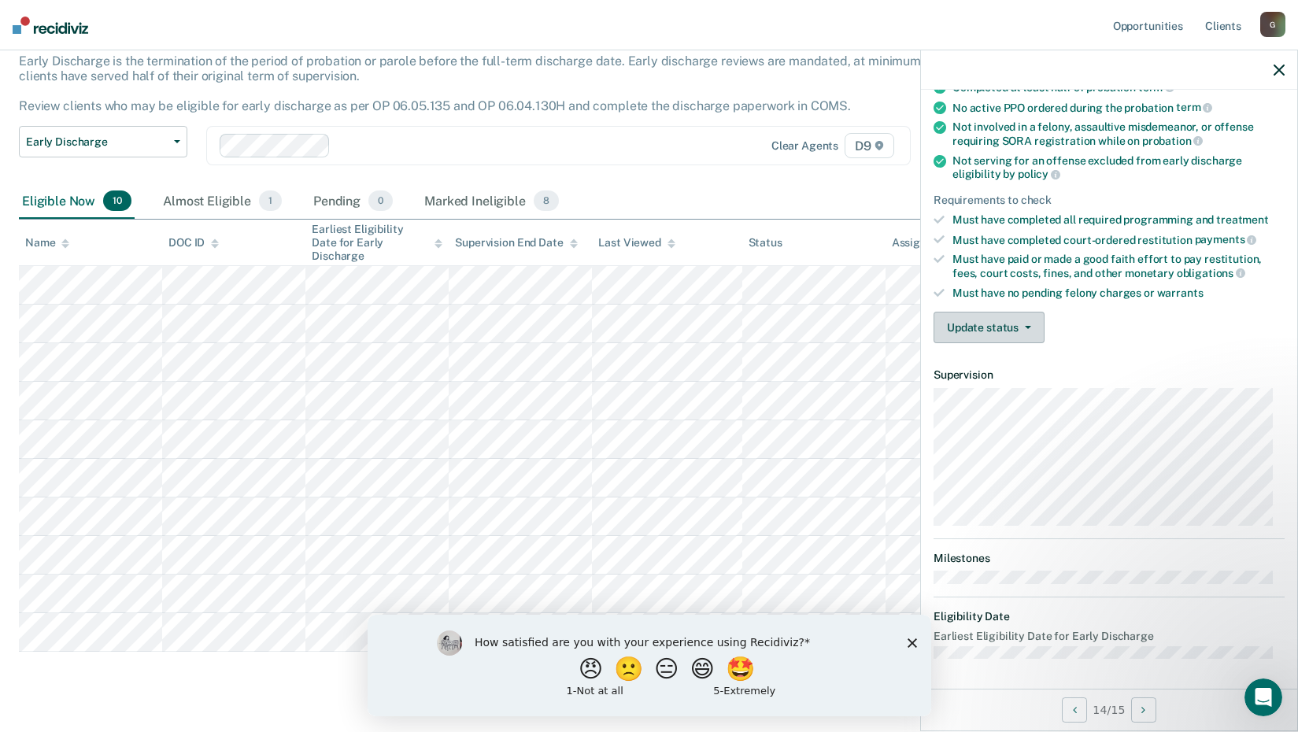
click at [1001, 341] on button "Update status" at bounding box center [988, 327] width 111 height 31
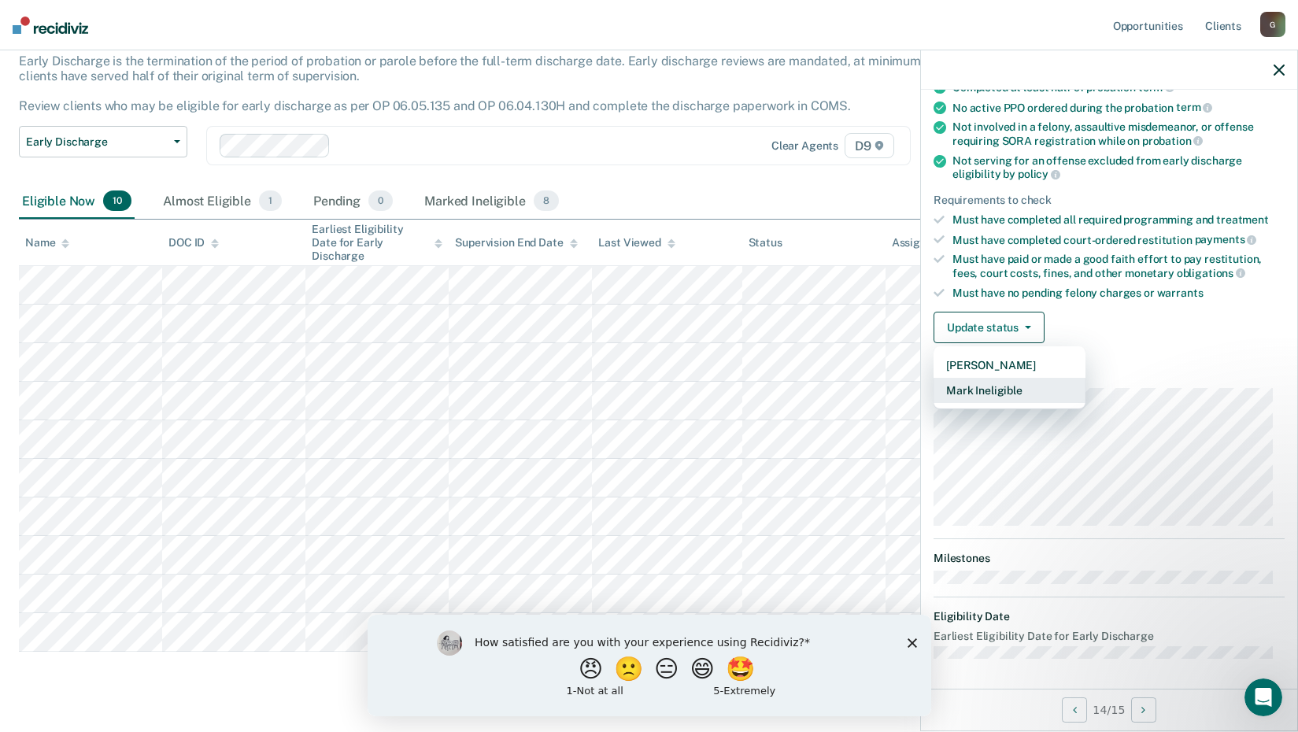
click at [1002, 386] on button "Mark Ineligible" at bounding box center [1009, 390] width 152 height 25
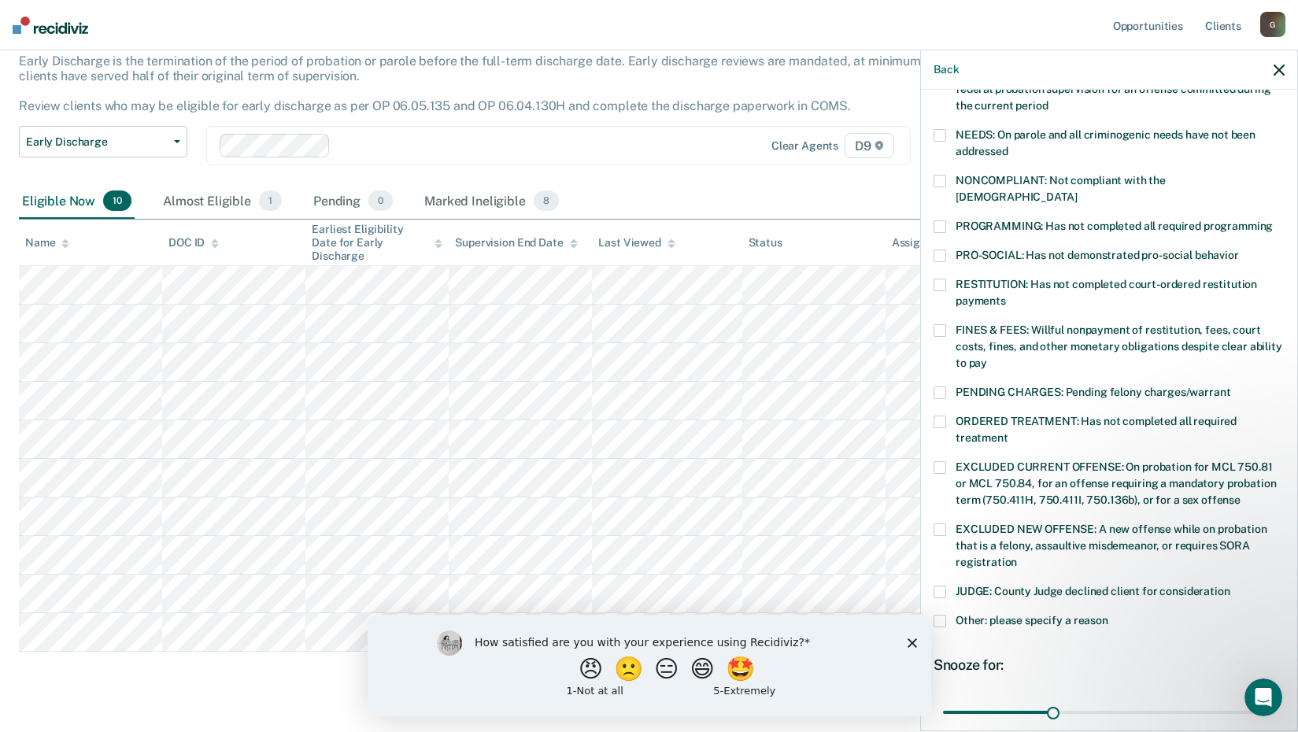
scroll to position [352, 0]
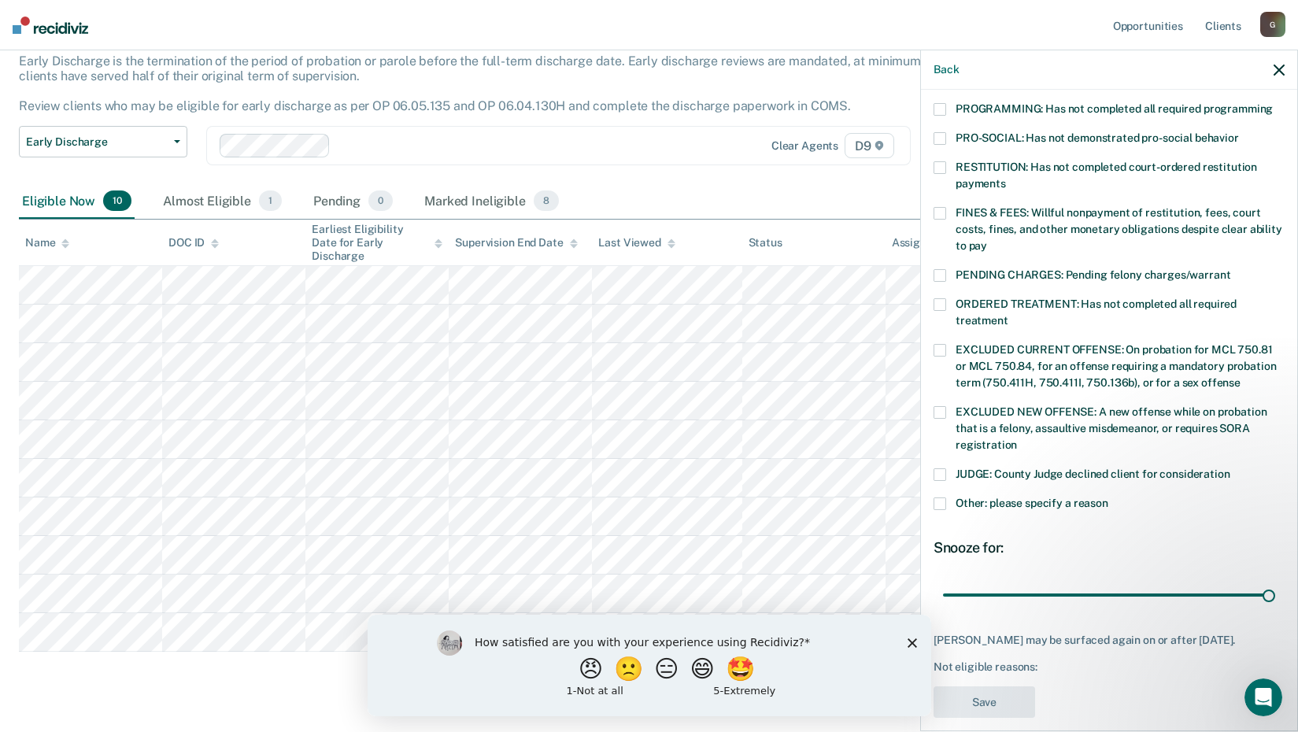
drag, startPoint x: 1051, startPoint y: 575, endPoint x: 1295, endPoint y: 569, distance: 244.0
type input "90"
click at [1275, 581] on input "range" at bounding box center [1109, 595] width 332 height 28
click at [943, 497] on span at bounding box center [939, 503] width 13 height 13
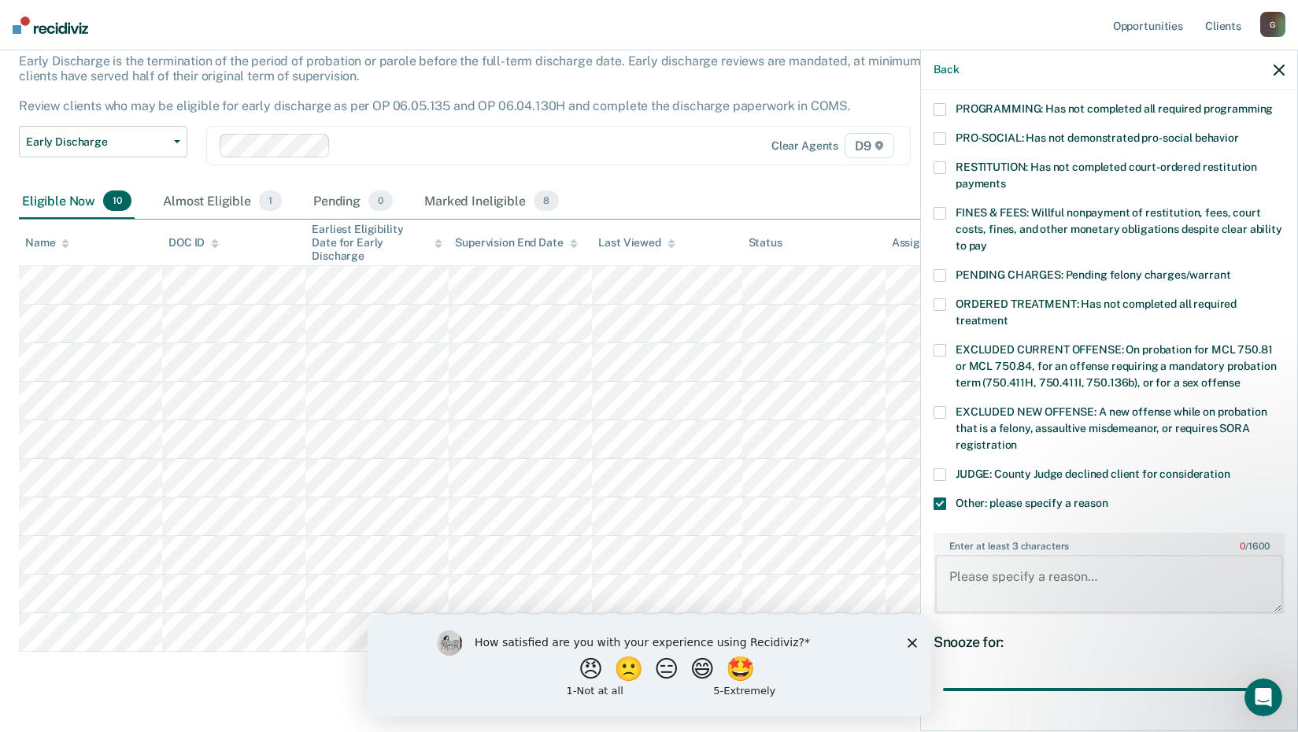
click at [980, 556] on textarea "Enter at least 3 characters 0 / 1600" at bounding box center [1109, 584] width 348 height 58
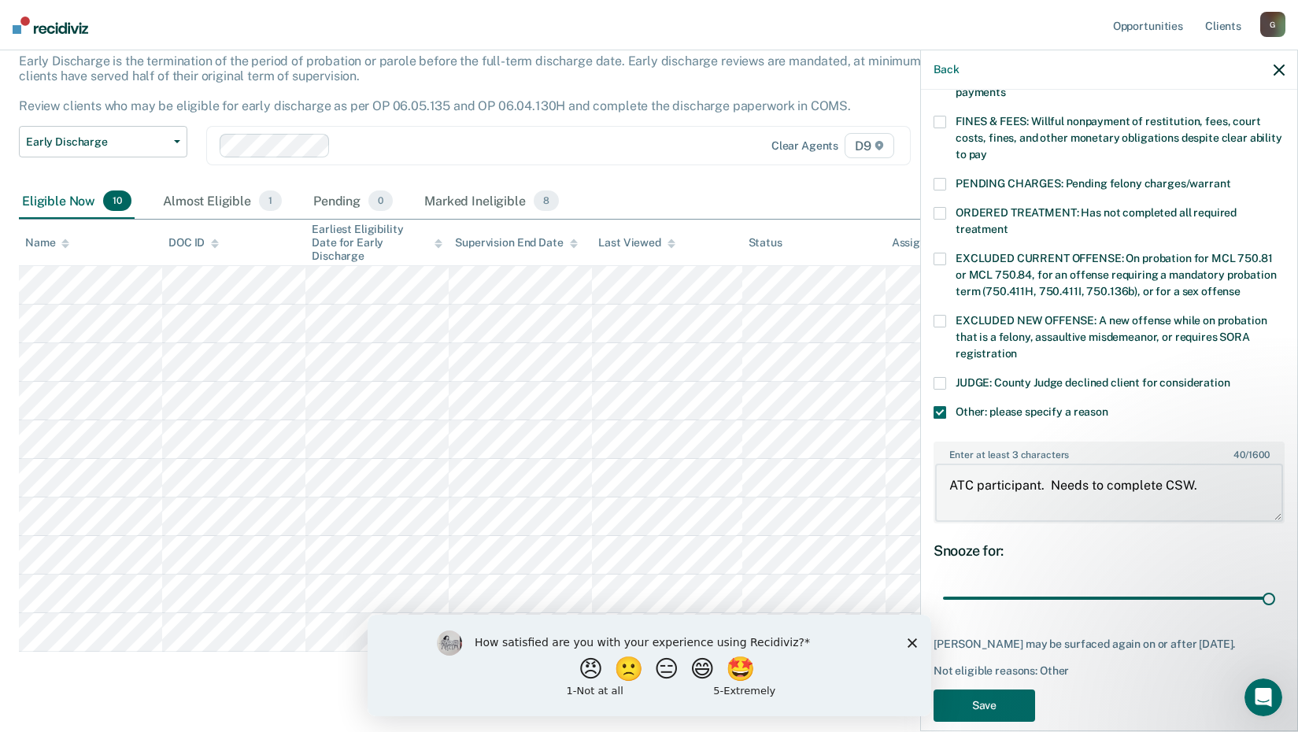
scroll to position [447, 0]
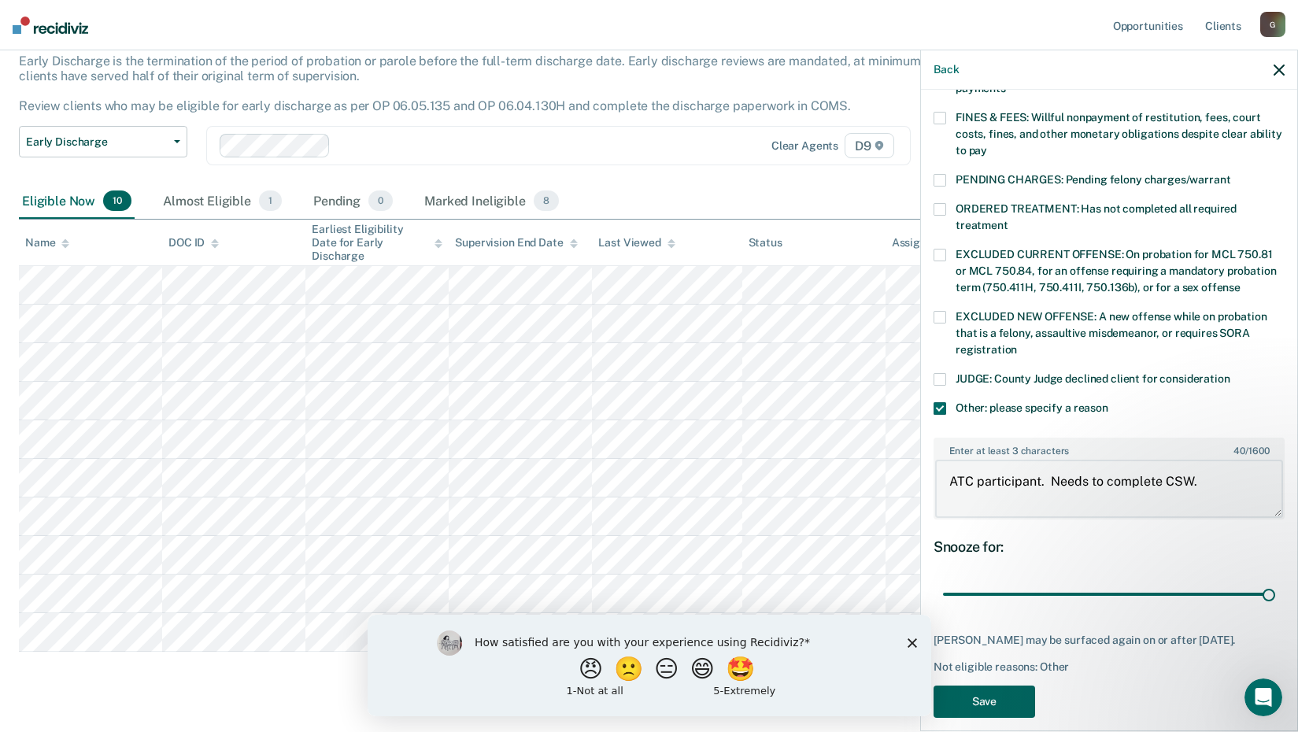
type textarea "ATC participant. Needs to complete CSW."
click at [1010, 693] on button "Save" at bounding box center [984, 701] width 102 height 32
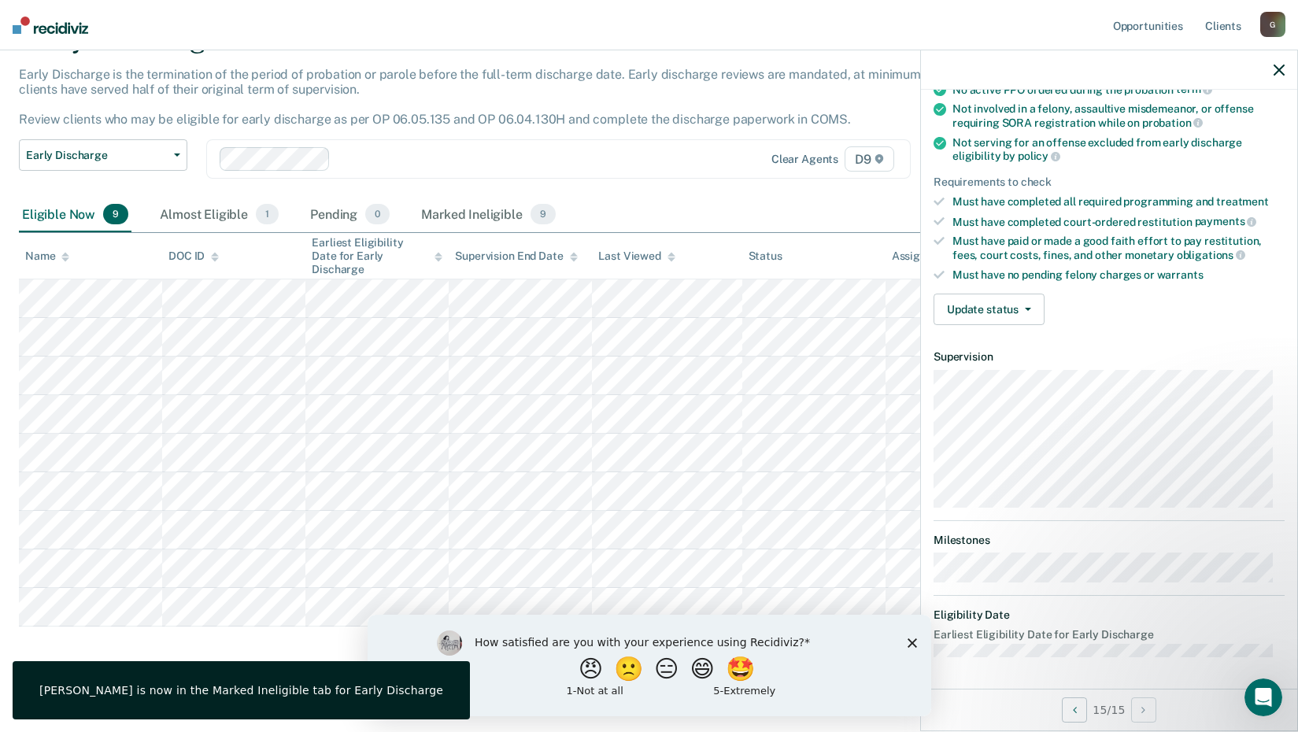
scroll to position [167, 0]
click at [962, 299] on button "Update status" at bounding box center [988, 310] width 111 height 31
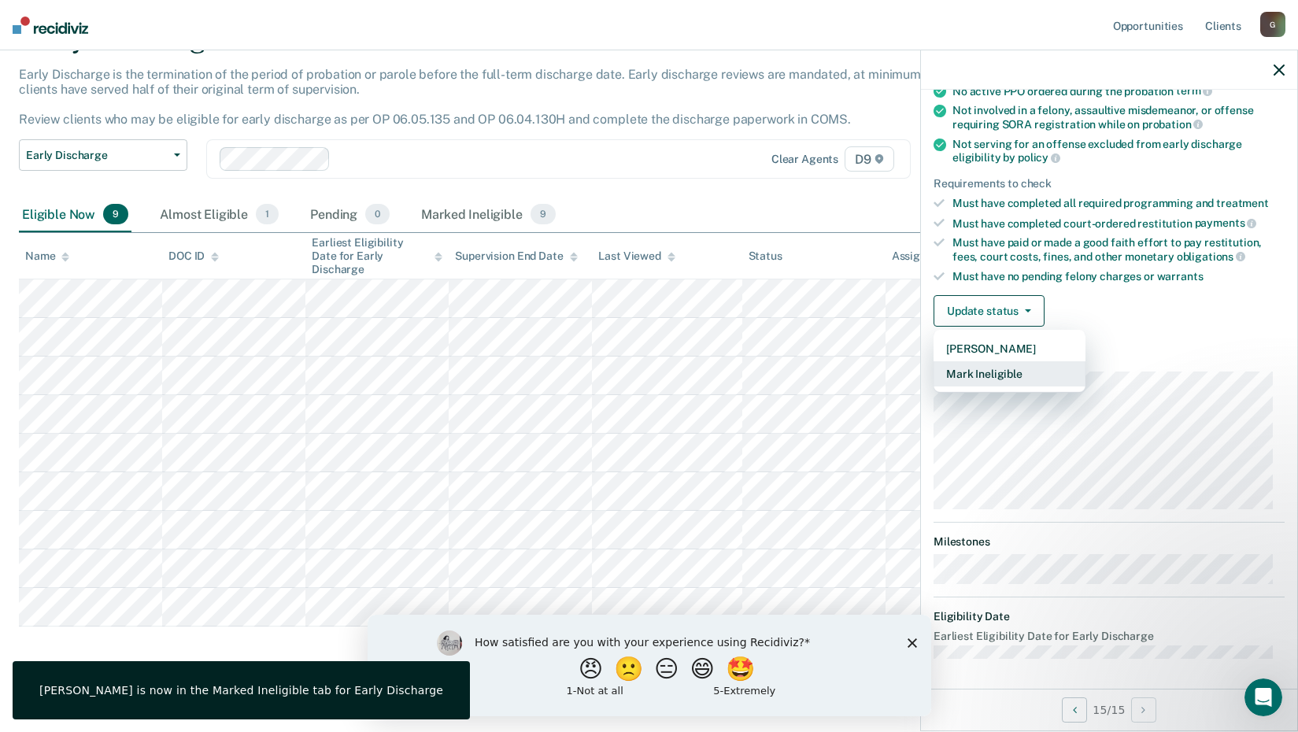
click at [984, 372] on button "Mark Ineligible" at bounding box center [1009, 373] width 152 height 25
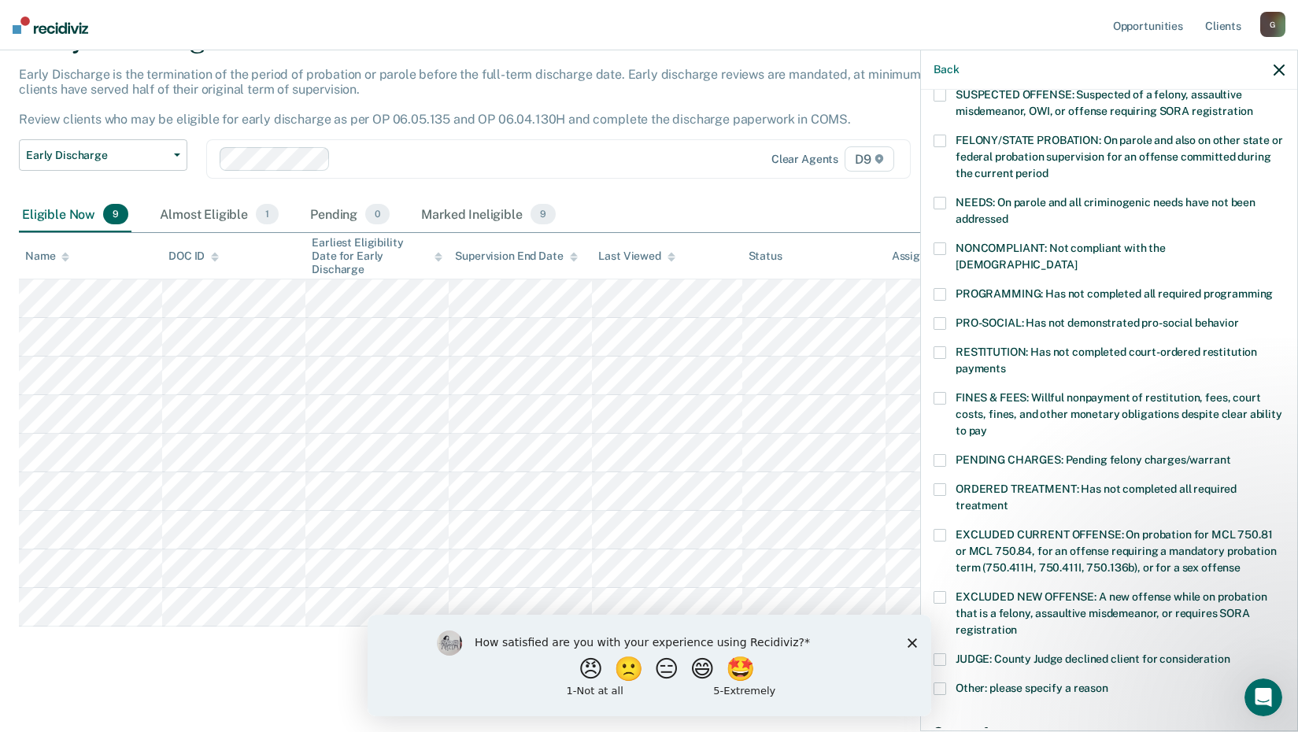
click at [947, 682] on label "Other: please specify a reason" at bounding box center [1108, 690] width 351 height 17
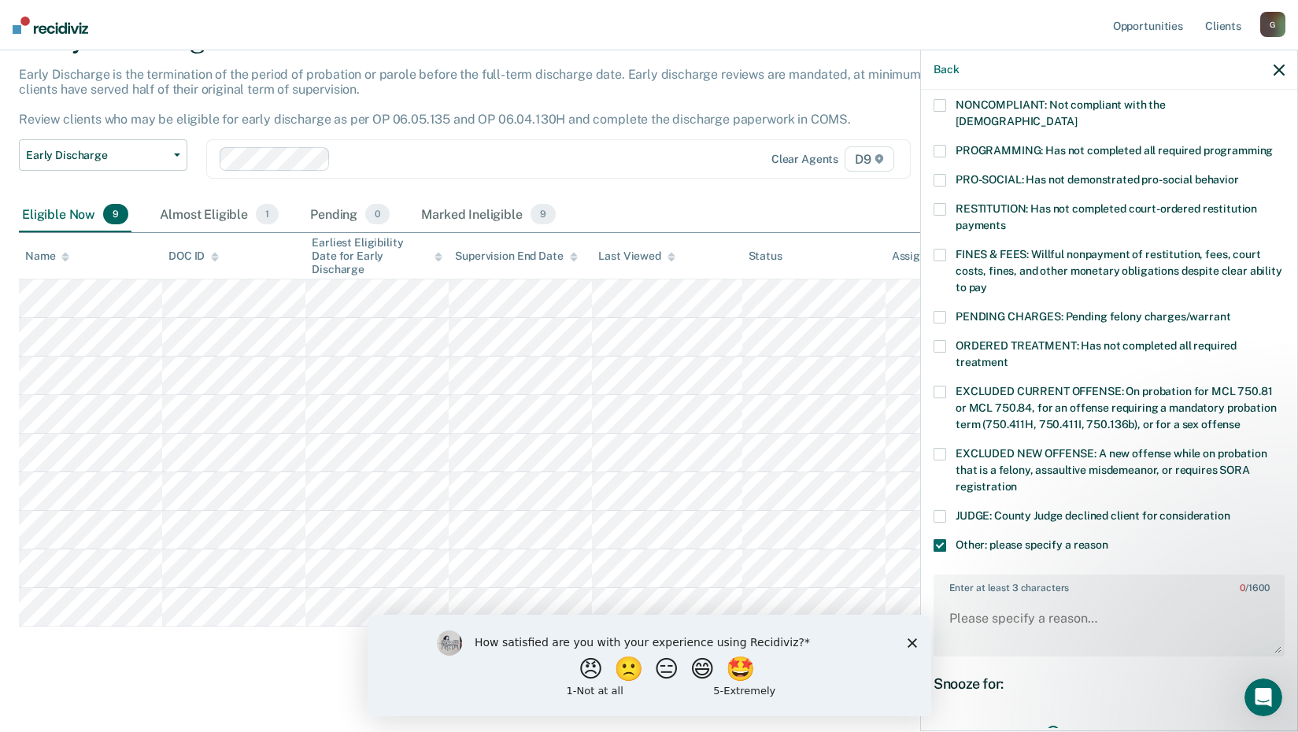
scroll to position [404, 0]
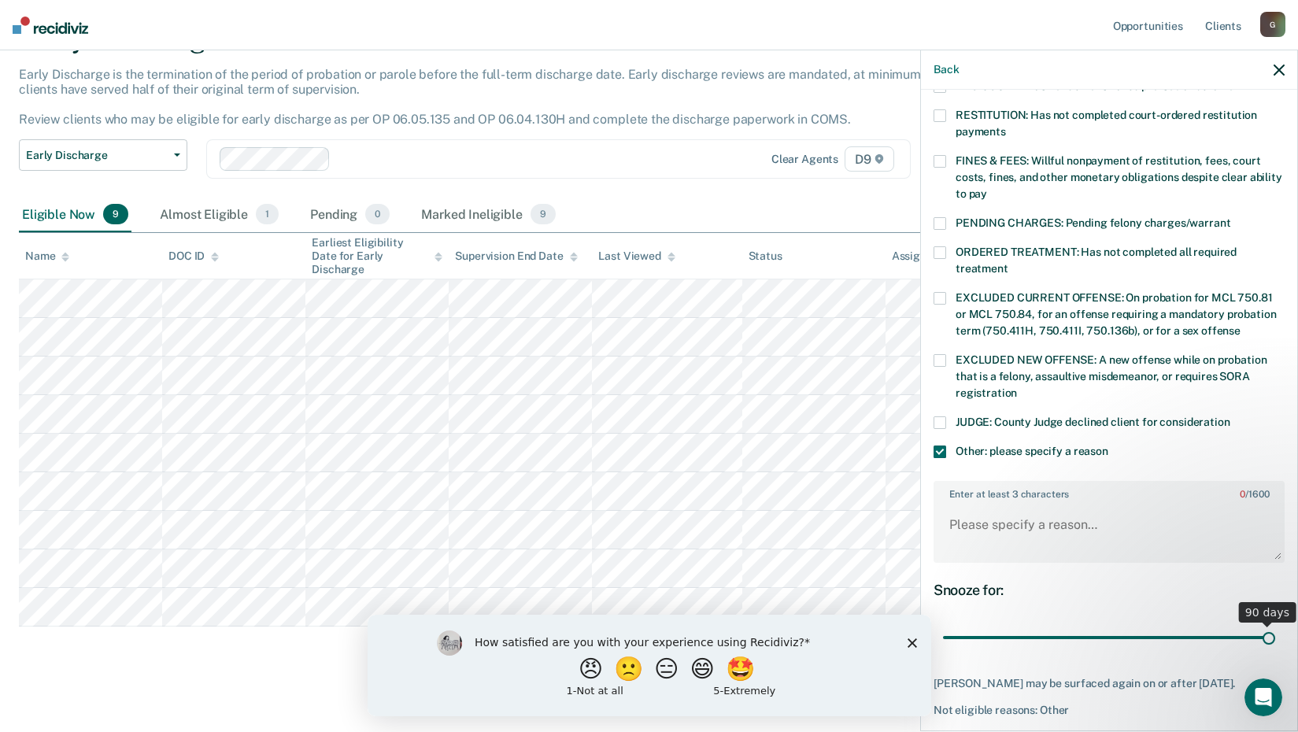
drag, startPoint x: 1043, startPoint y: 621, endPoint x: 1313, endPoint y: 615, distance: 269.2
type input "90"
click at [1275, 624] on input "range" at bounding box center [1109, 638] width 332 height 28
click at [1124, 517] on textarea "Enter at least 3 characters 0 / 1600" at bounding box center [1109, 532] width 348 height 58
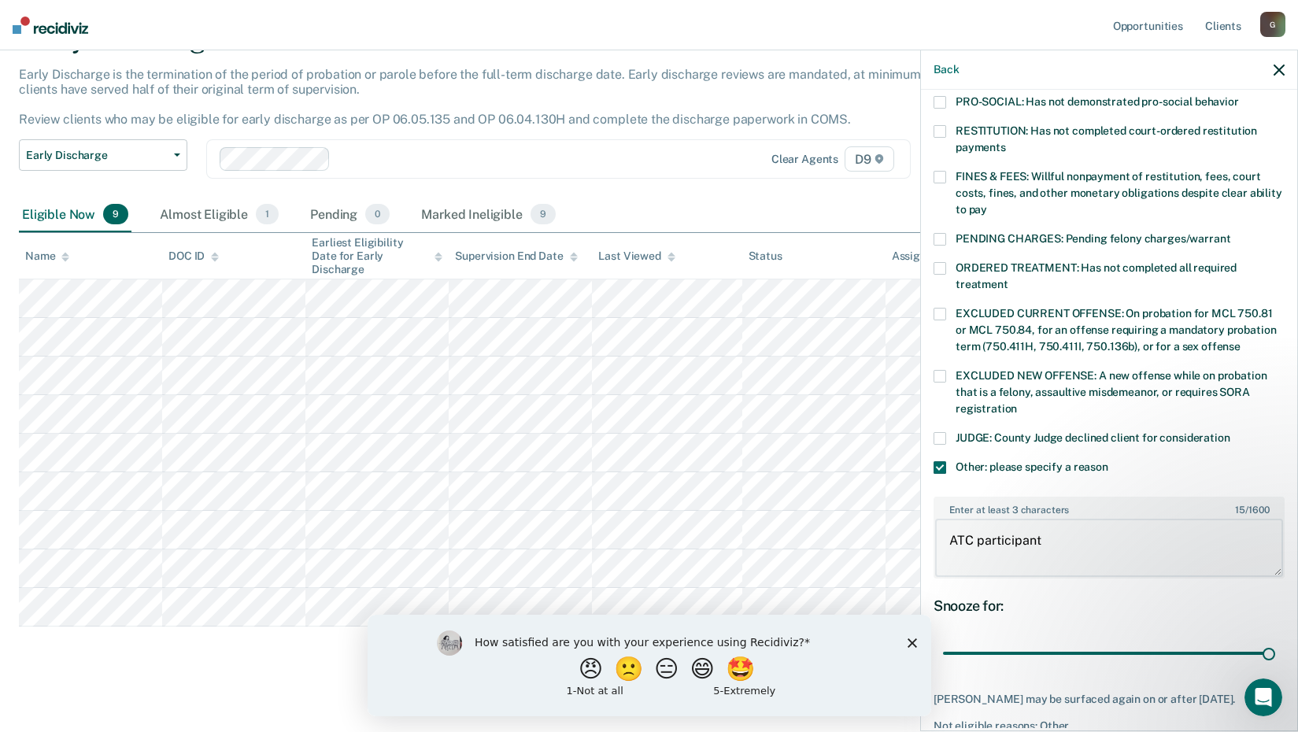
scroll to position [460, 0]
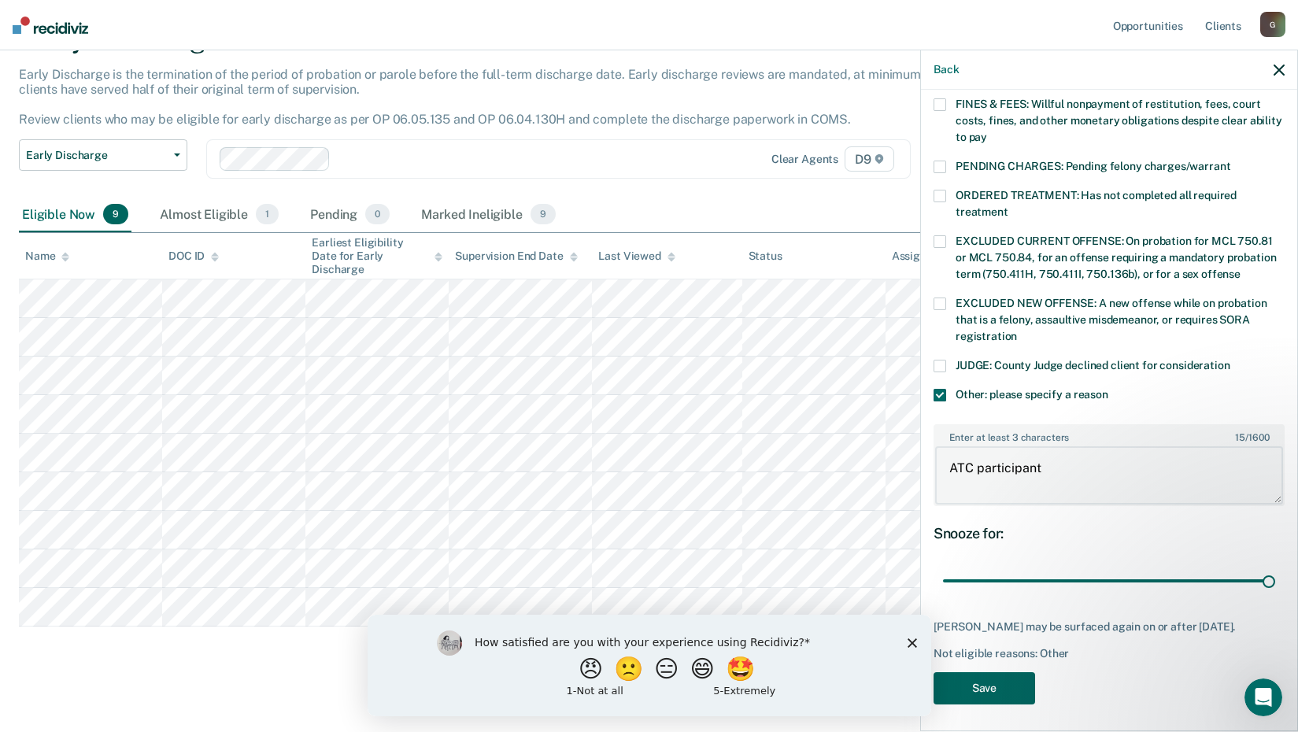
type textarea "ATC participant"
click at [998, 678] on button "Save" at bounding box center [984, 688] width 102 height 32
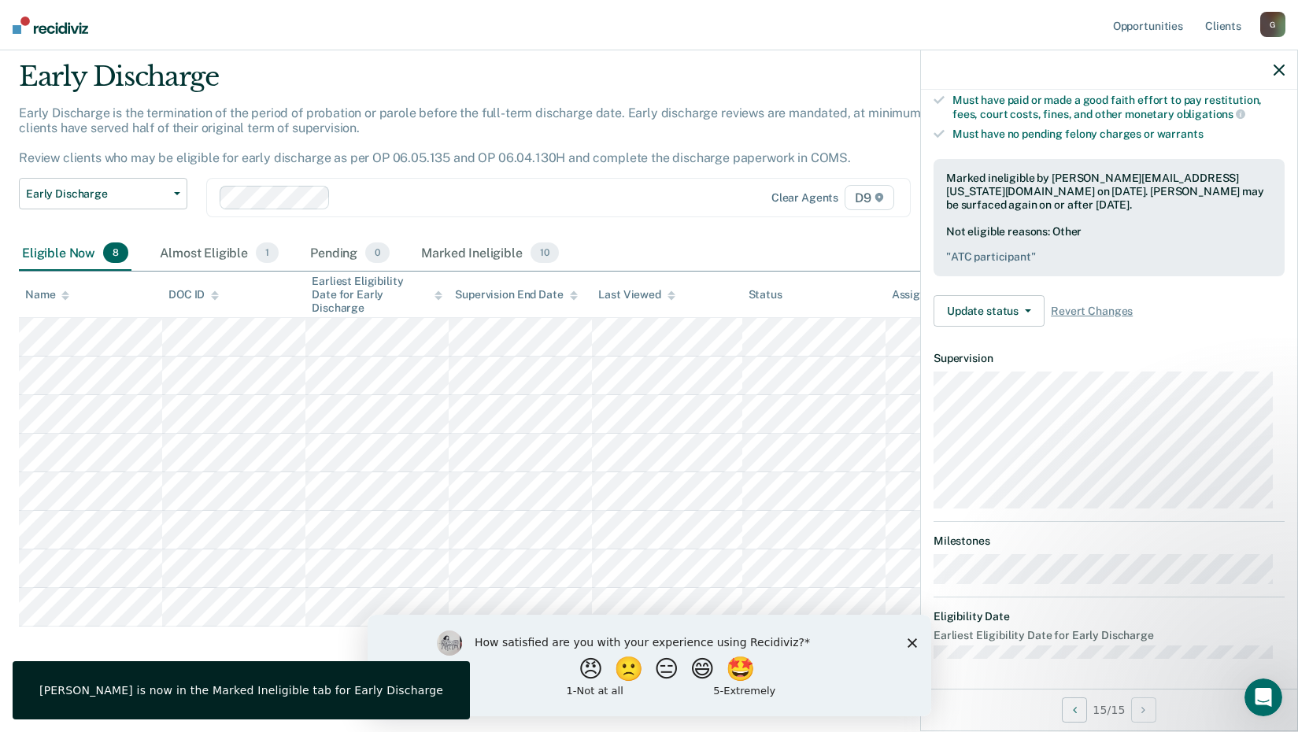
scroll to position [150, 0]
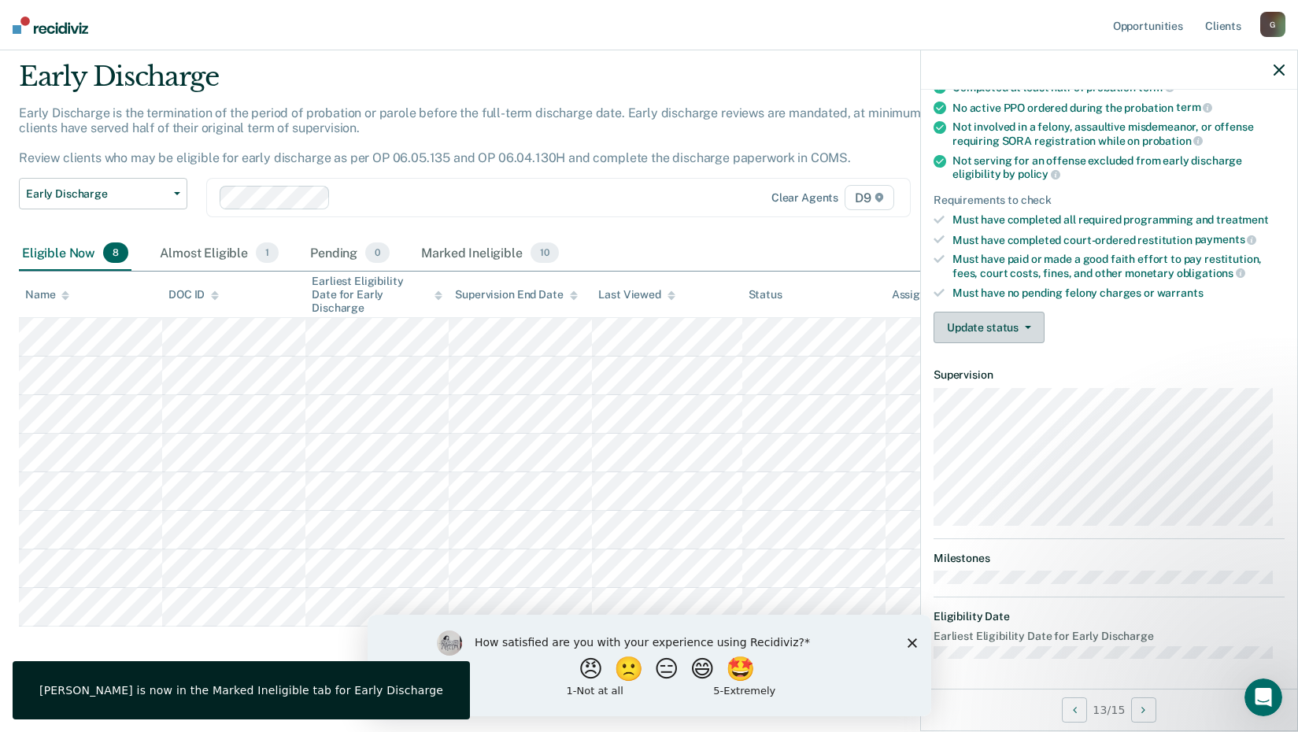
click at [1006, 323] on button "Update status" at bounding box center [988, 327] width 111 height 31
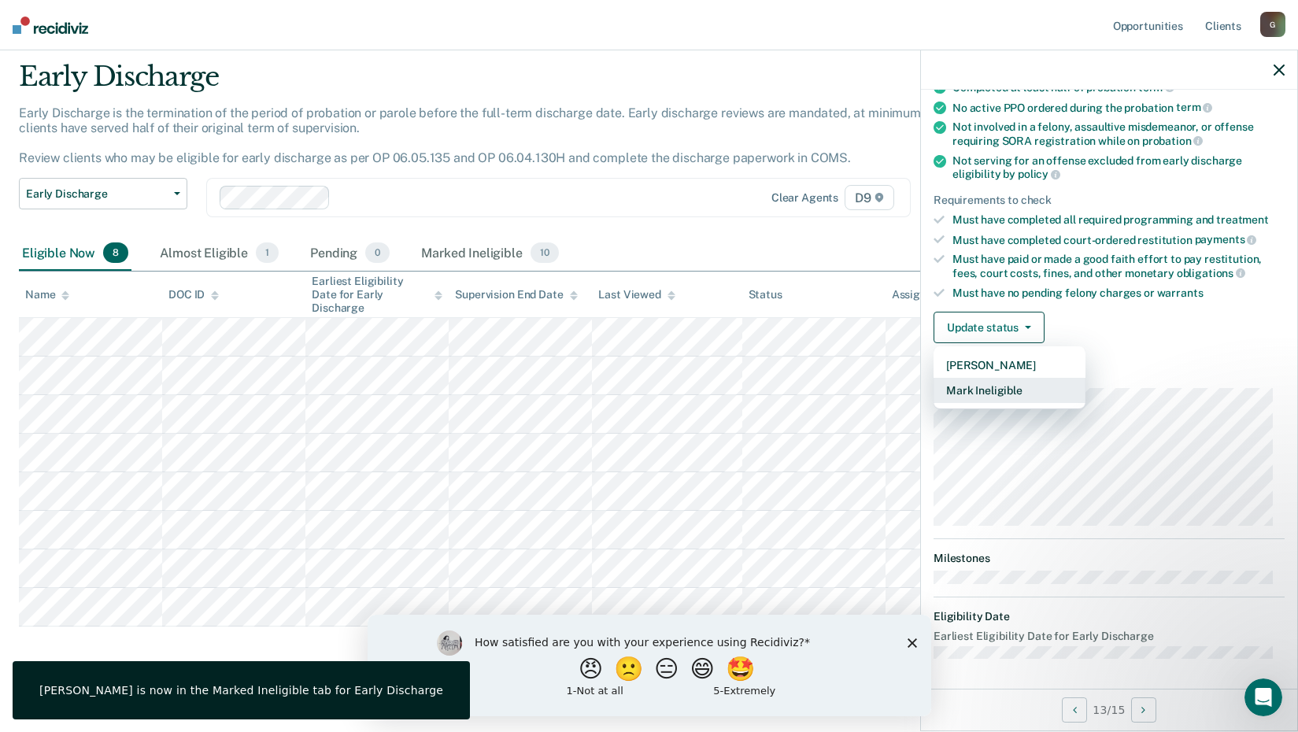
click at [1019, 391] on button "Mark Ineligible" at bounding box center [1009, 390] width 152 height 25
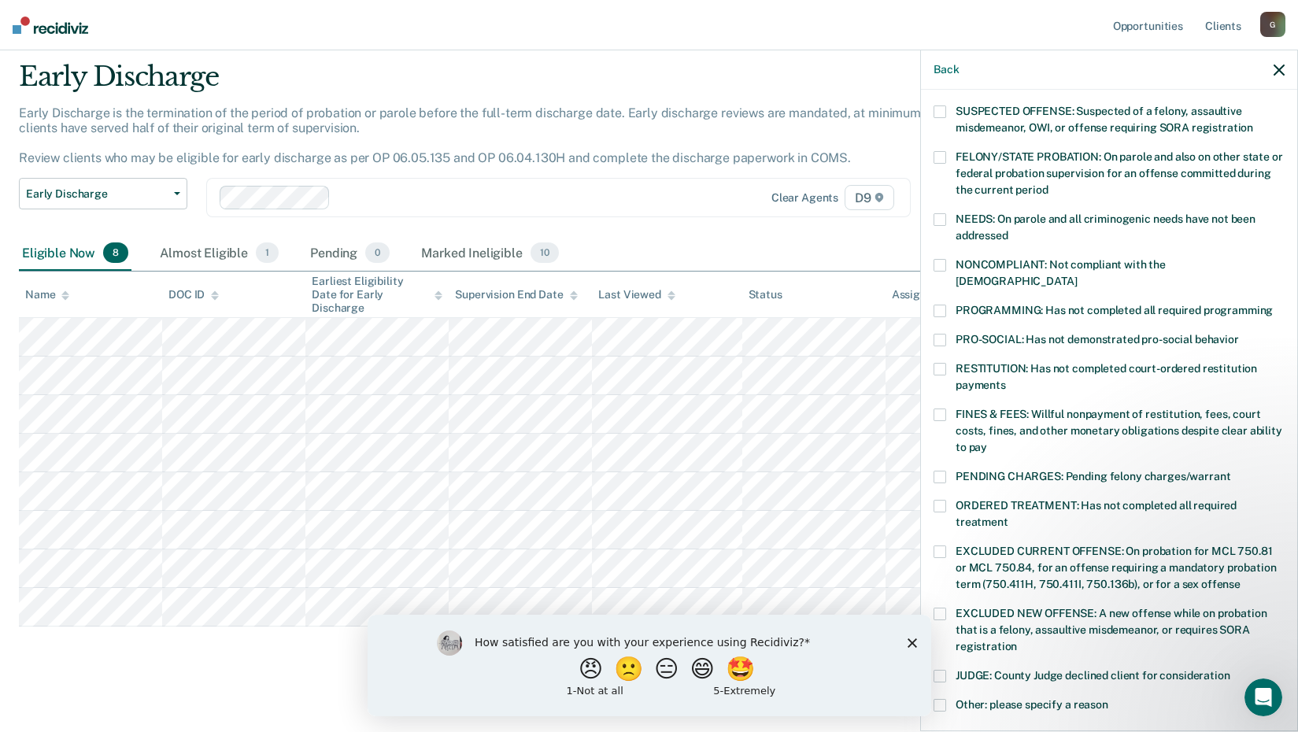
click at [945, 305] on label "PROGRAMMING: Has not completed all required programming" at bounding box center [1108, 313] width 351 height 17
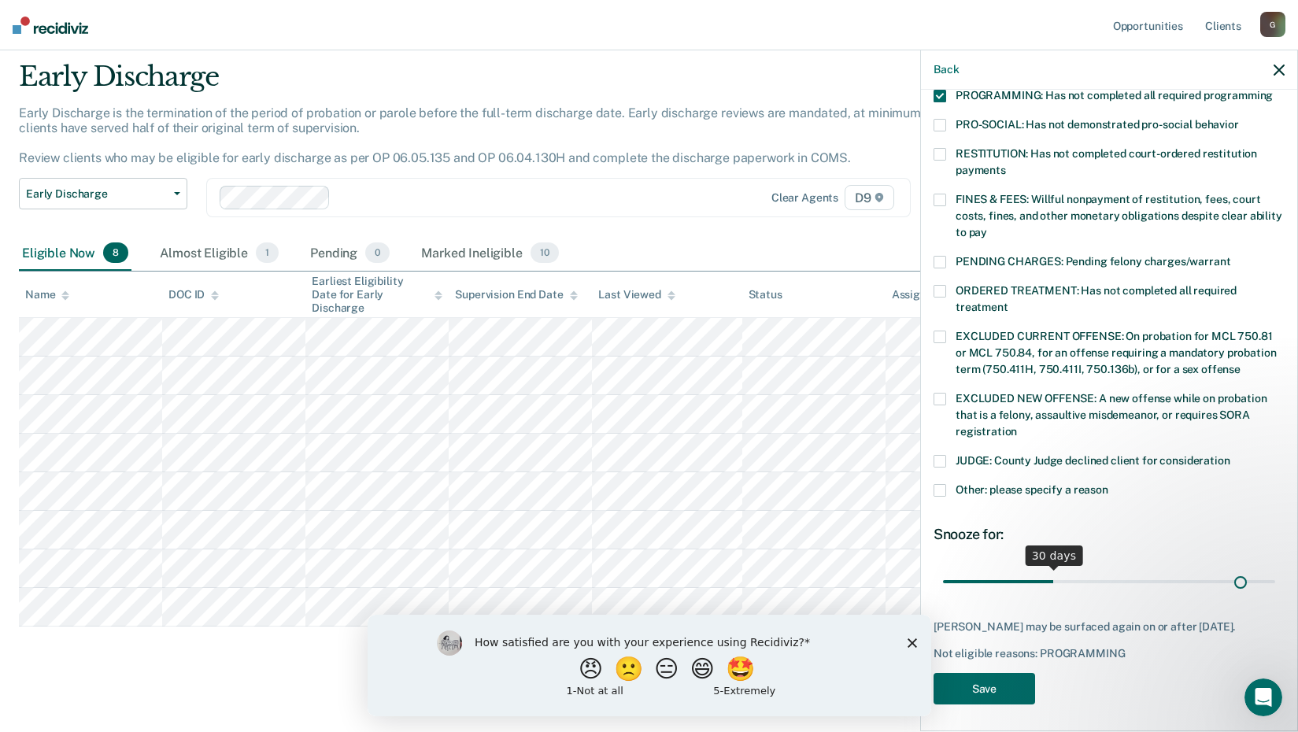
scroll to position [365, 0]
drag, startPoint x: 1049, startPoint y: 565, endPoint x: 1318, endPoint y: 544, distance: 270.0
type input "90"
click at [1275, 567] on input "range" at bounding box center [1109, 581] width 332 height 28
click at [970, 689] on button "Save" at bounding box center [984, 689] width 102 height 32
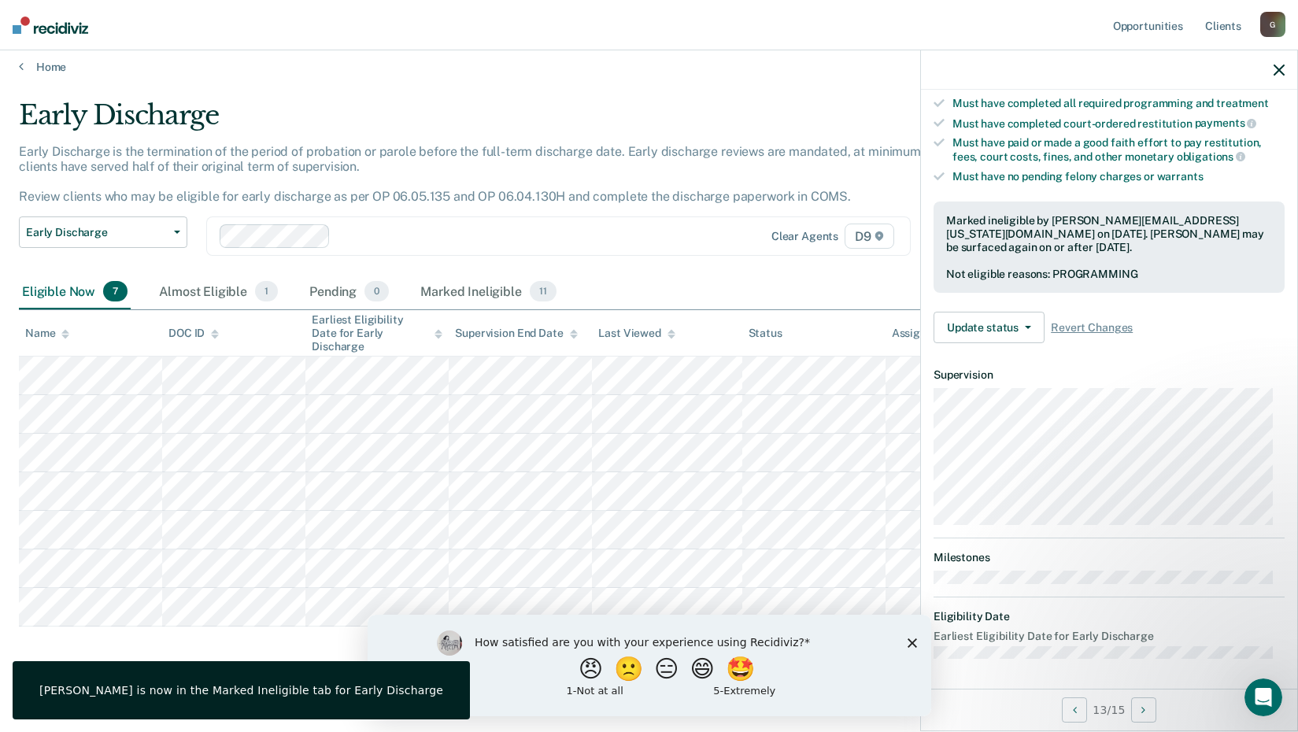
scroll to position [150, 0]
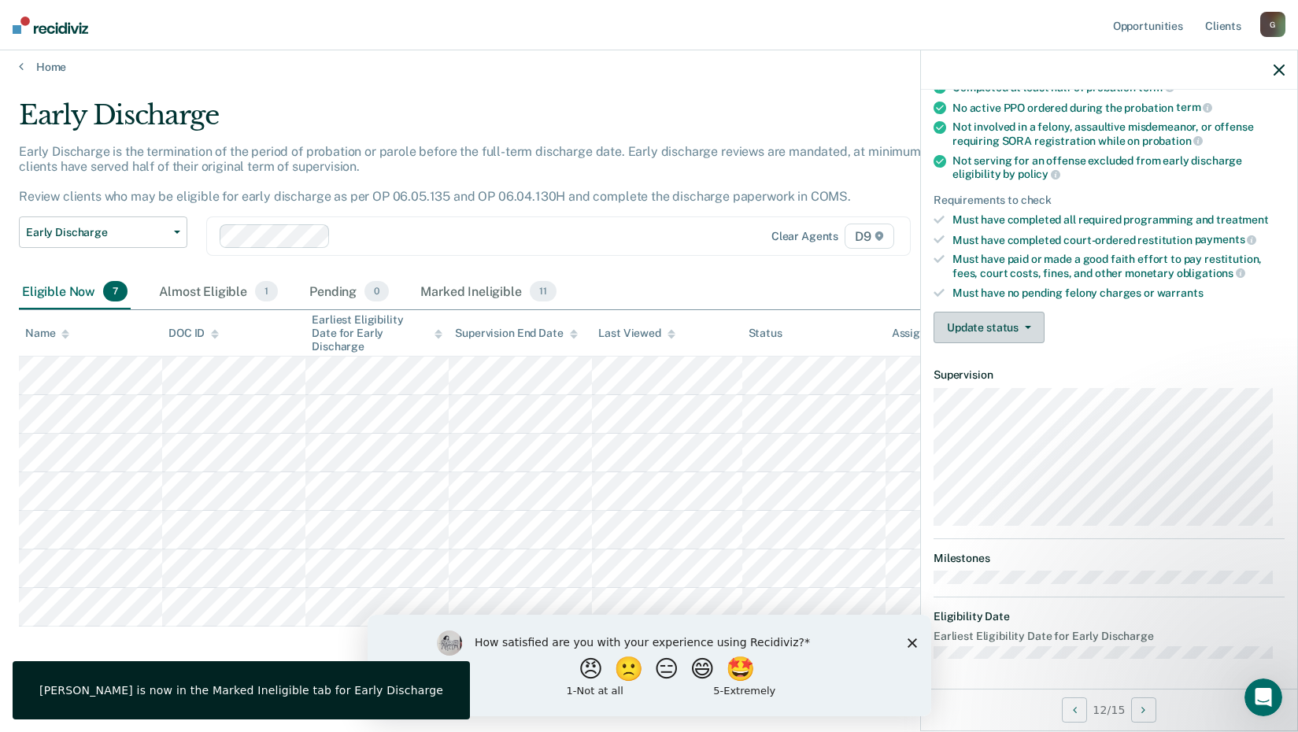
click at [1017, 334] on button "Update status" at bounding box center [988, 327] width 111 height 31
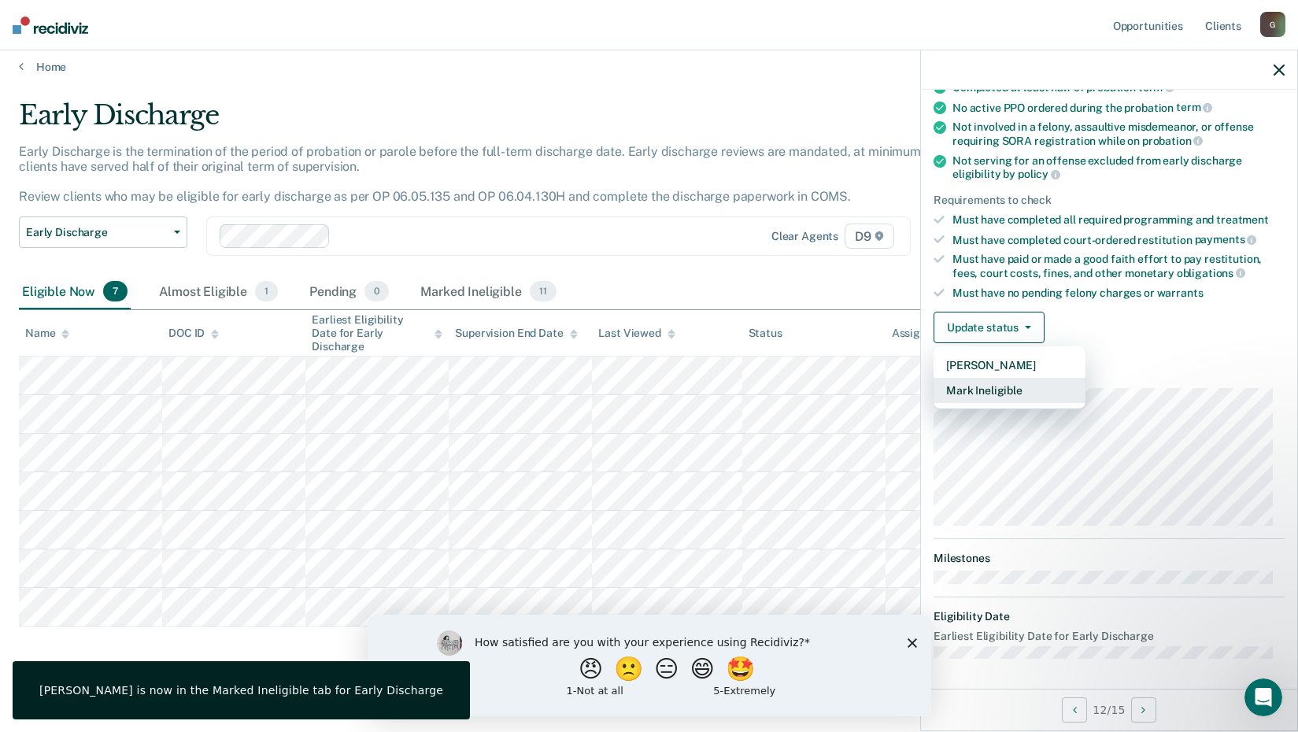
click at [999, 393] on button "Mark Ineligible" at bounding box center [1009, 390] width 152 height 25
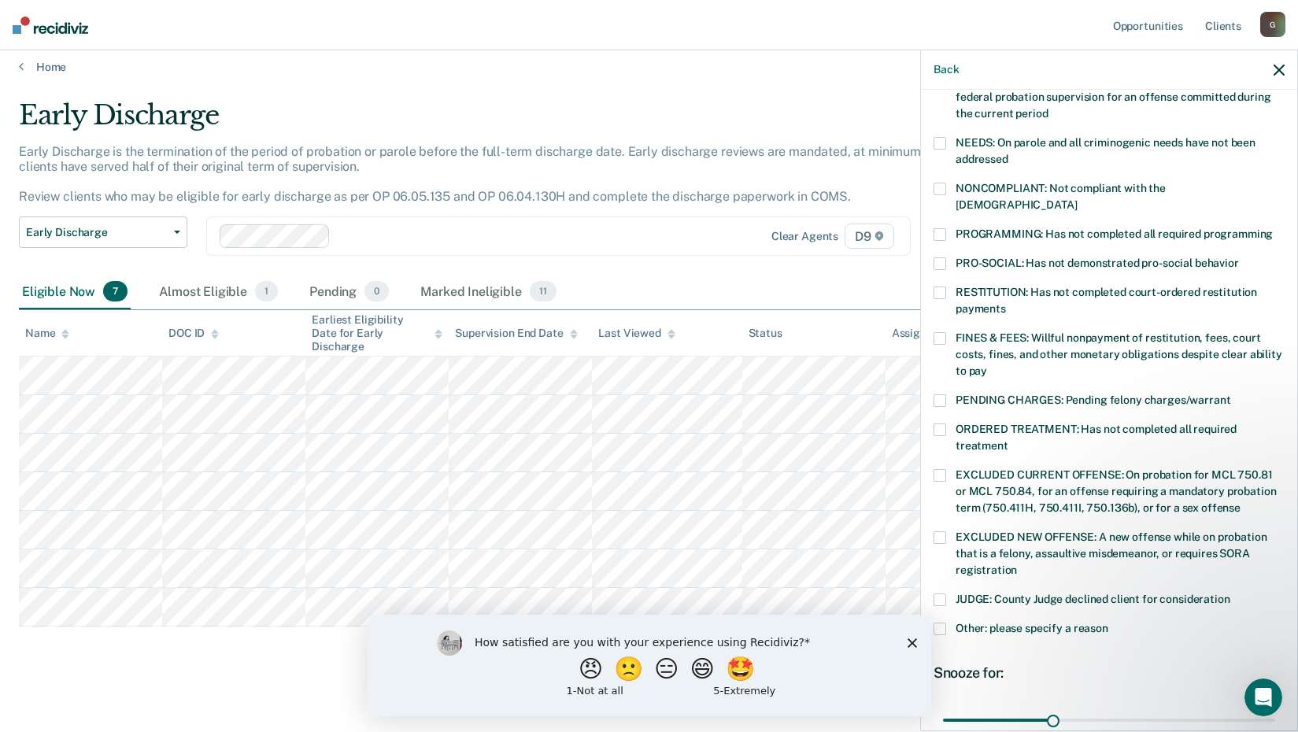
scroll to position [229, 0]
click at [940, 620] on span at bounding box center [939, 626] width 13 height 13
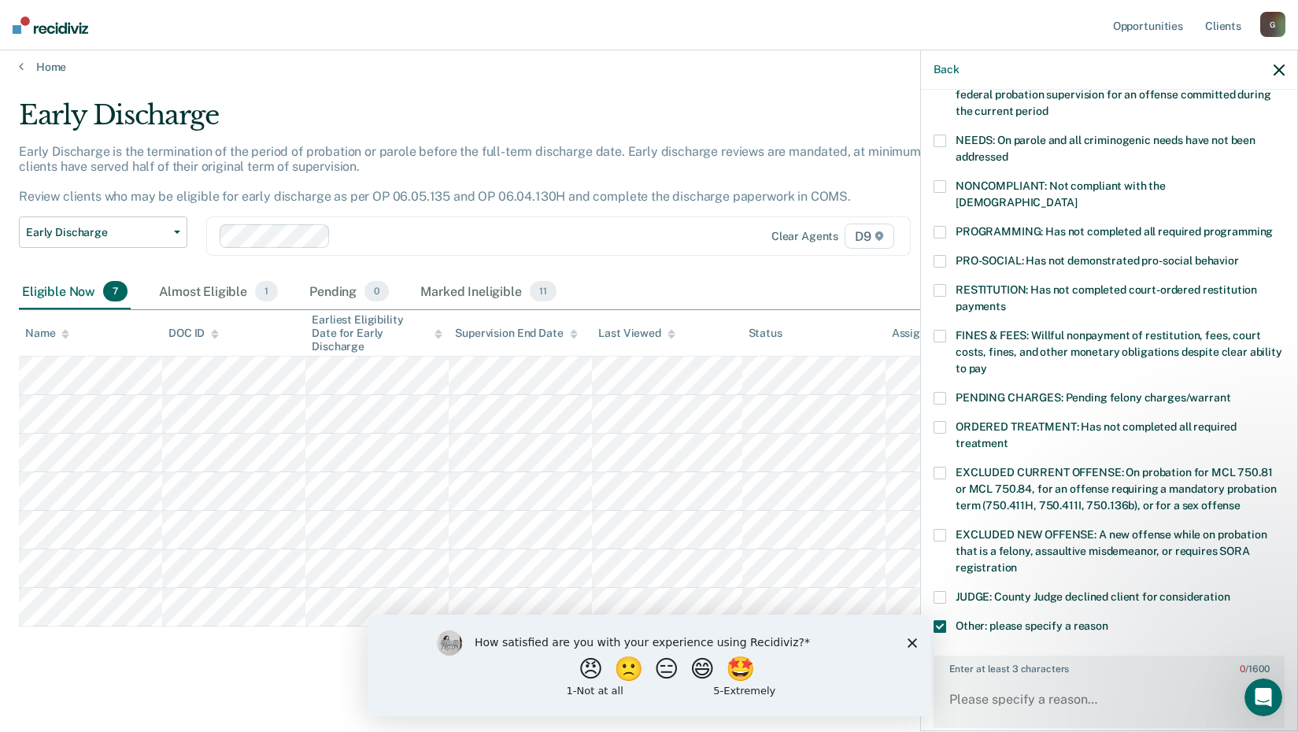
scroll to position [411, 0]
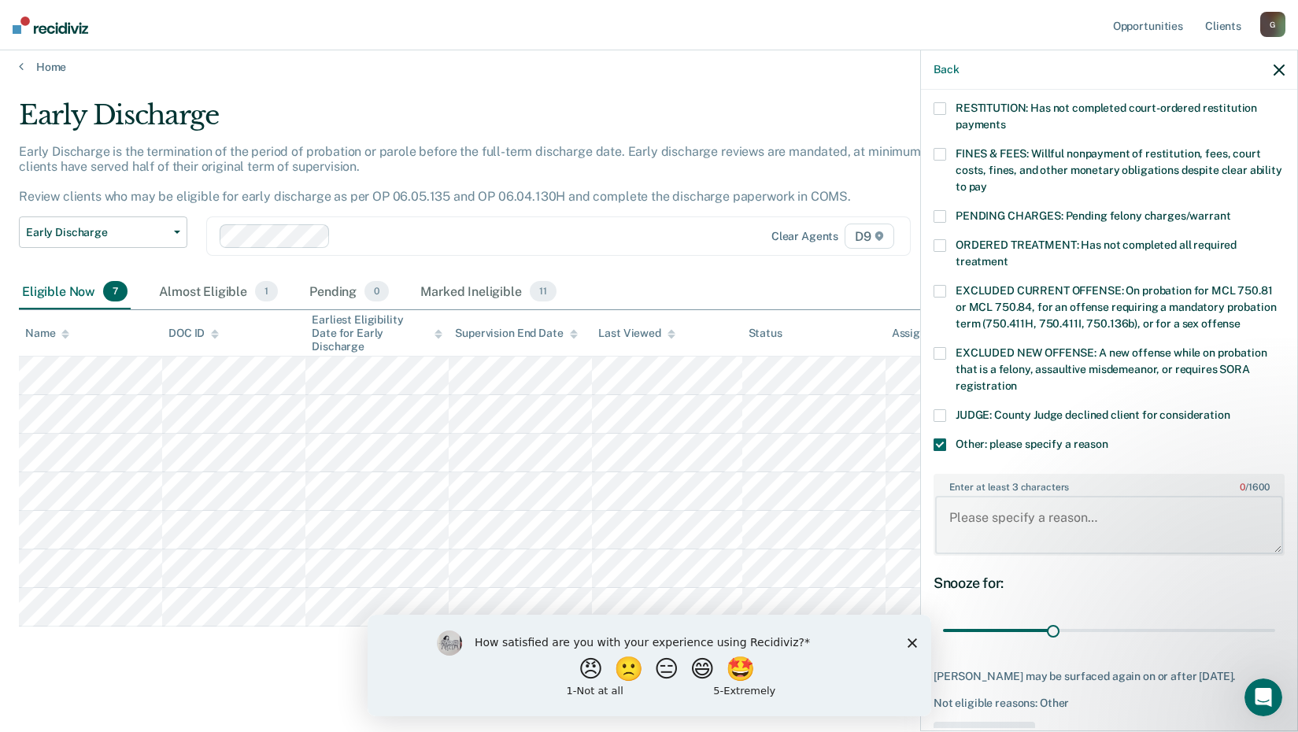
drag, startPoint x: 1048, startPoint y: 495, endPoint x: 1049, endPoint y: 478, distance: 17.3
click at [1049, 496] on textarea "Enter at least 3 characters 0 / 1600" at bounding box center [1109, 525] width 348 height 58
type textarea "ATC participant"
drag, startPoint x: 1050, startPoint y: 614, endPoint x: 1263, endPoint y: 593, distance: 214.3
type input "90"
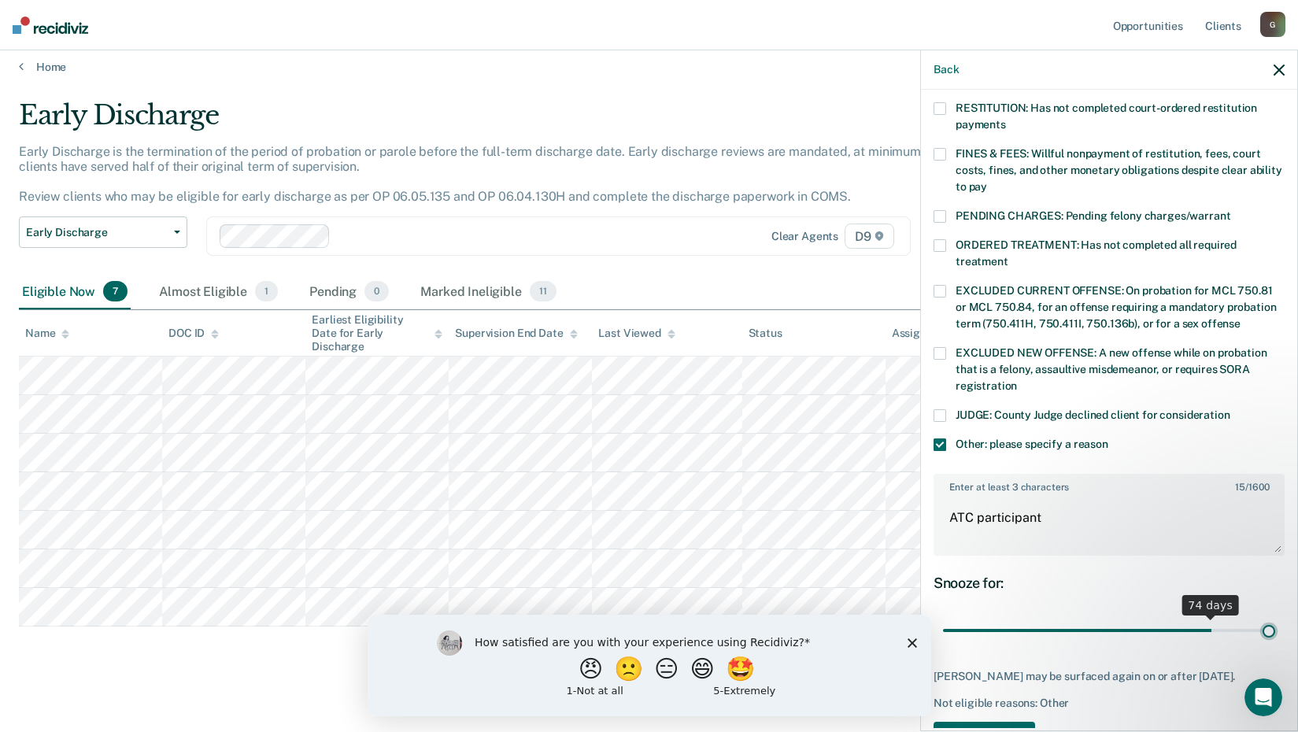
click at [1263, 617] on input "range" at bounding box center [1109, 631] width 332 height 28
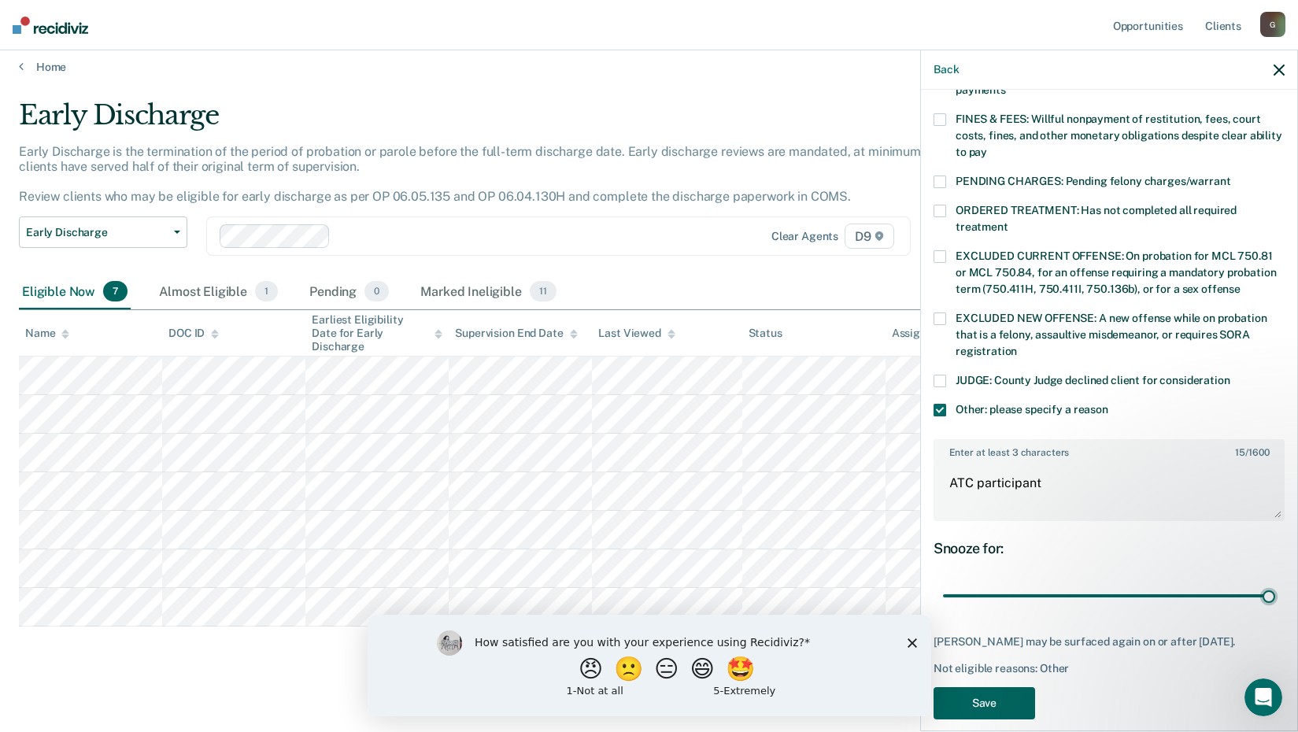
scroll to position [460, 0]
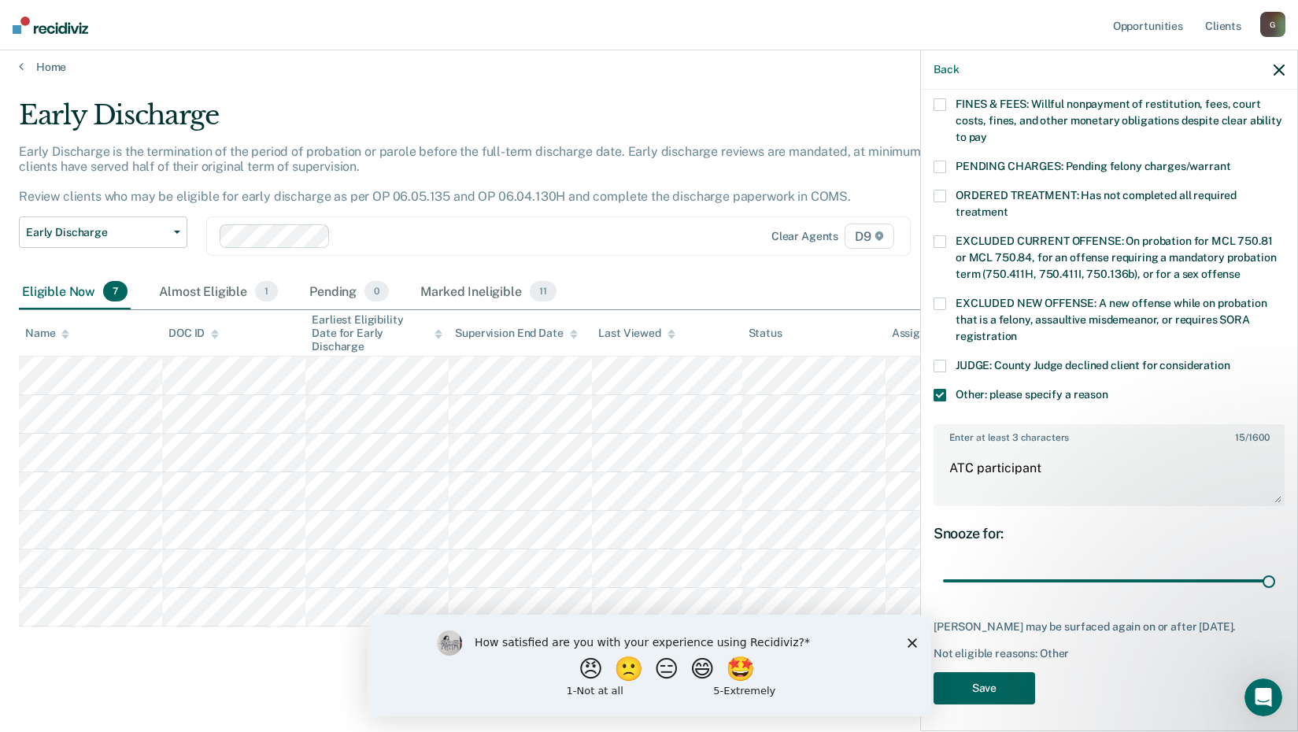
click at [980, 684] on button "Save" at bounding box center [984, 688] width 102 height 32
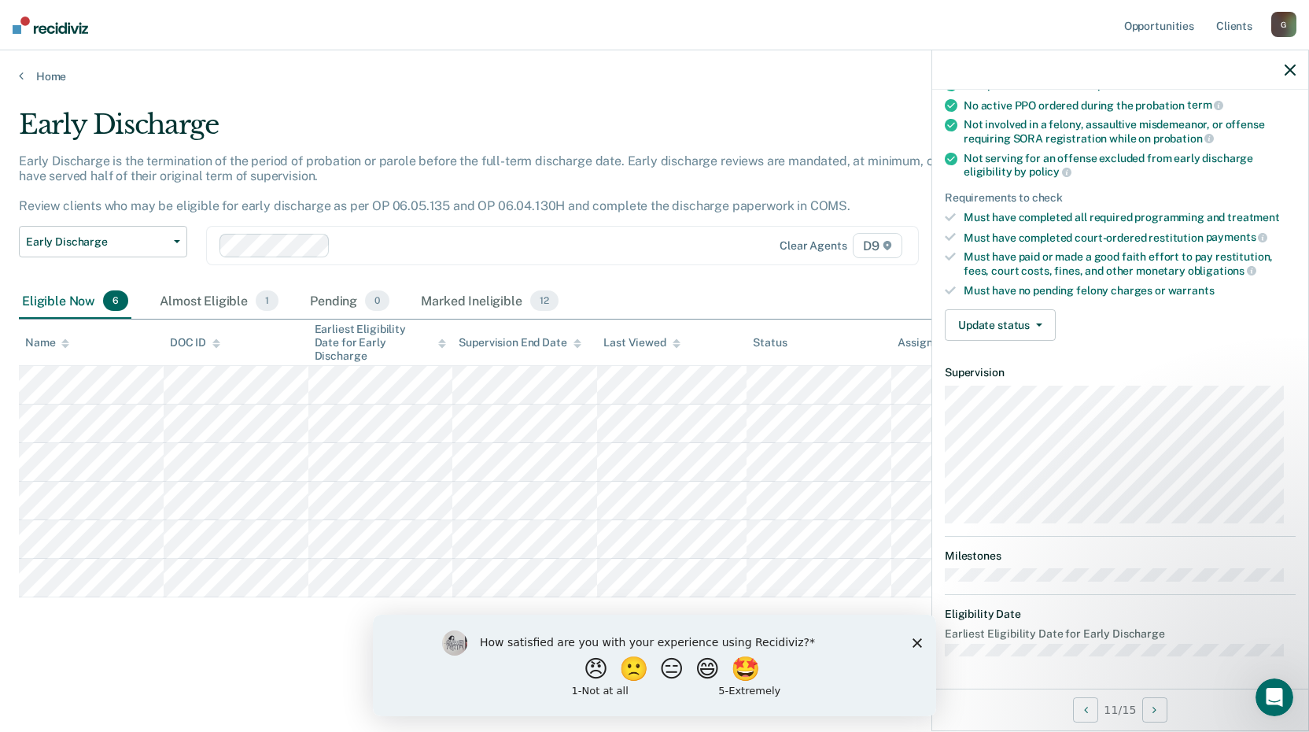
scroll to position [150, 0]
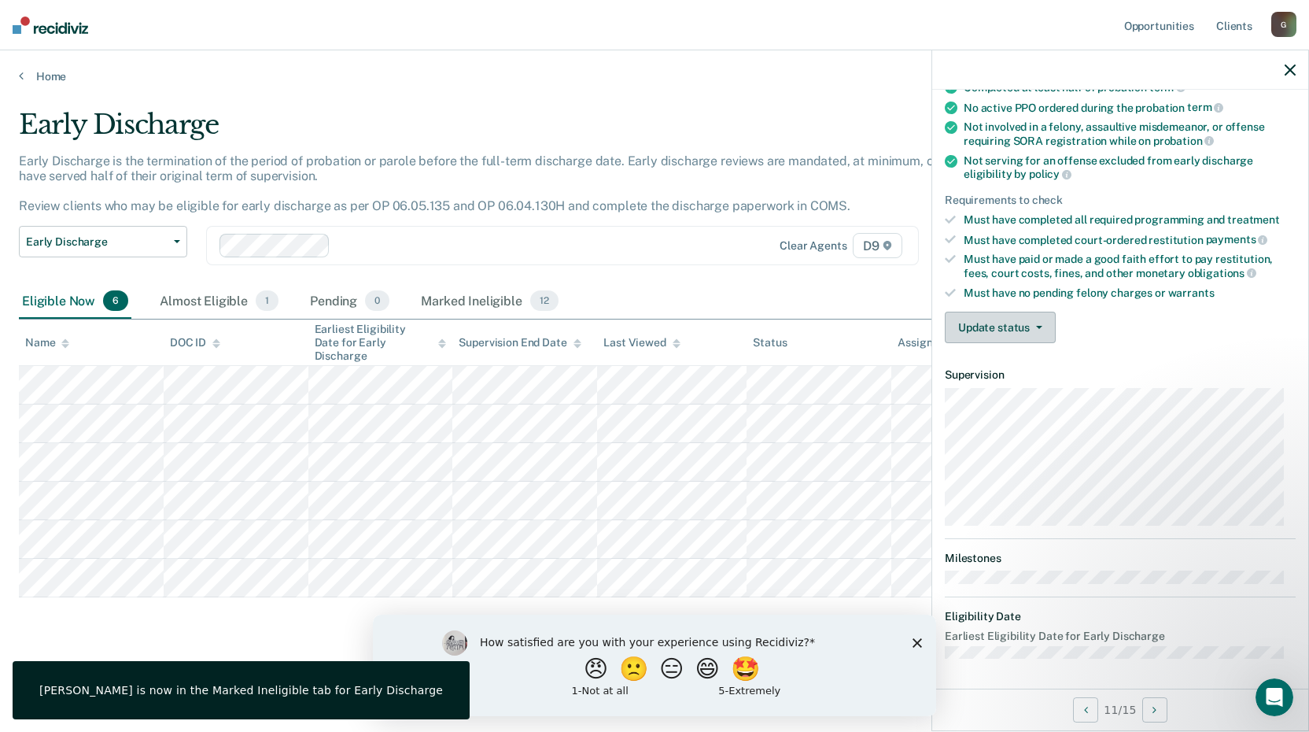
click at [1012, 320] on button "Update status" at bounding box center [1000, 327] width 111 height 31
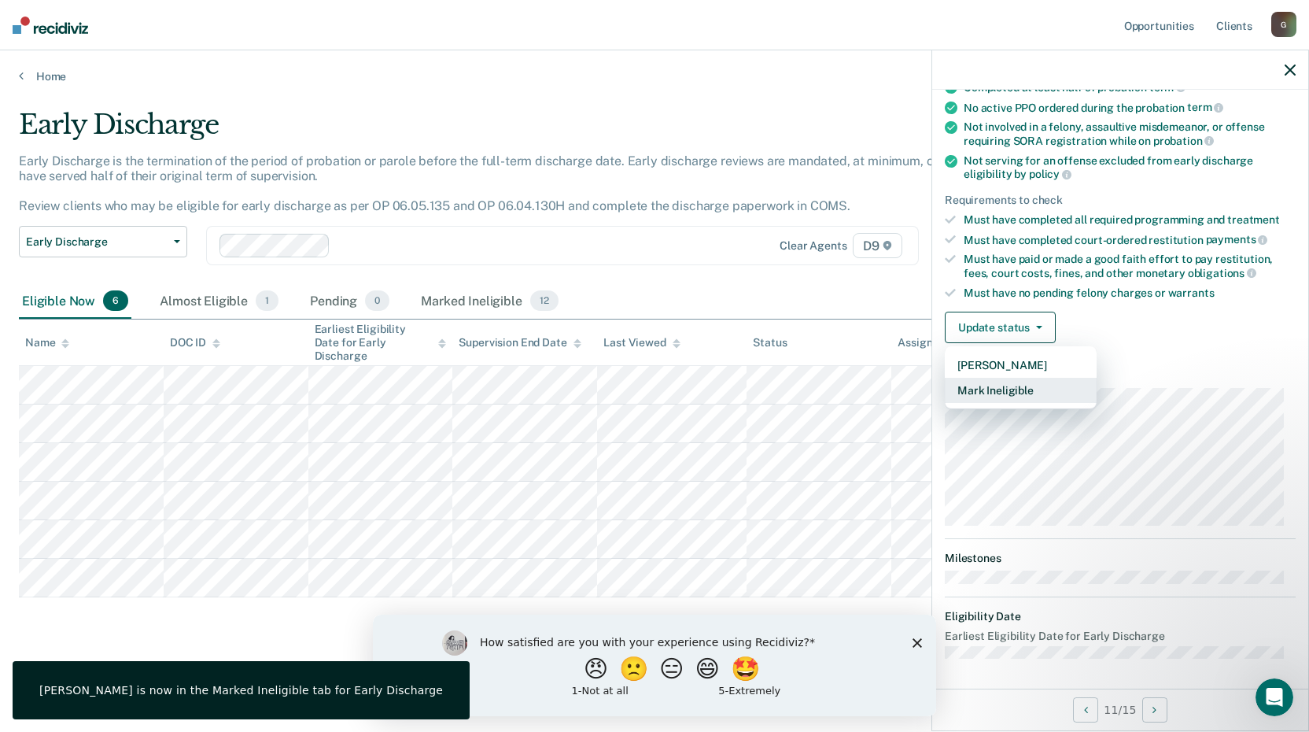
click at [1011, 392] on button "Mark Ineligible" at bounding box center [1021, 390] width 152 height 25
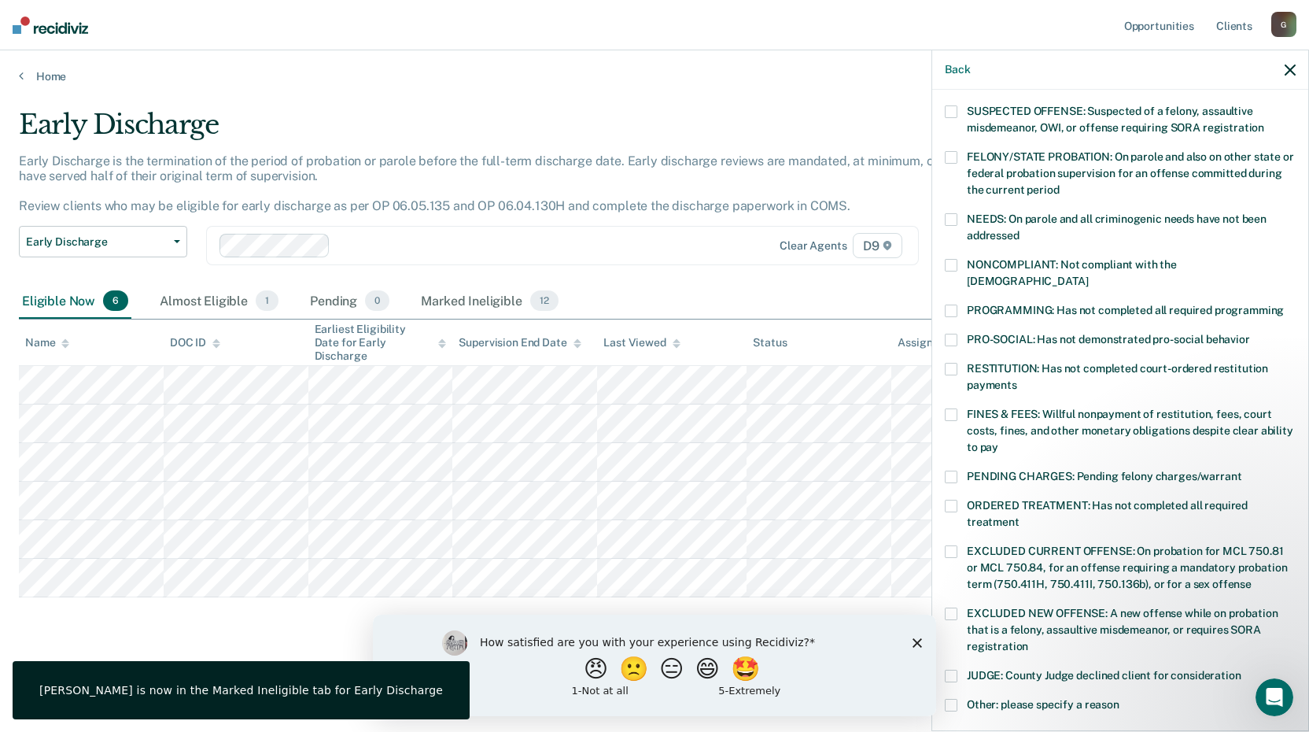
drag, startPoint x: 949, startPoint y: 685, endPoint x: 966, endPoint y: 700, distance: 22.9
click at [950, 699] on span at bounding box center [951, 705] width 13 height 13
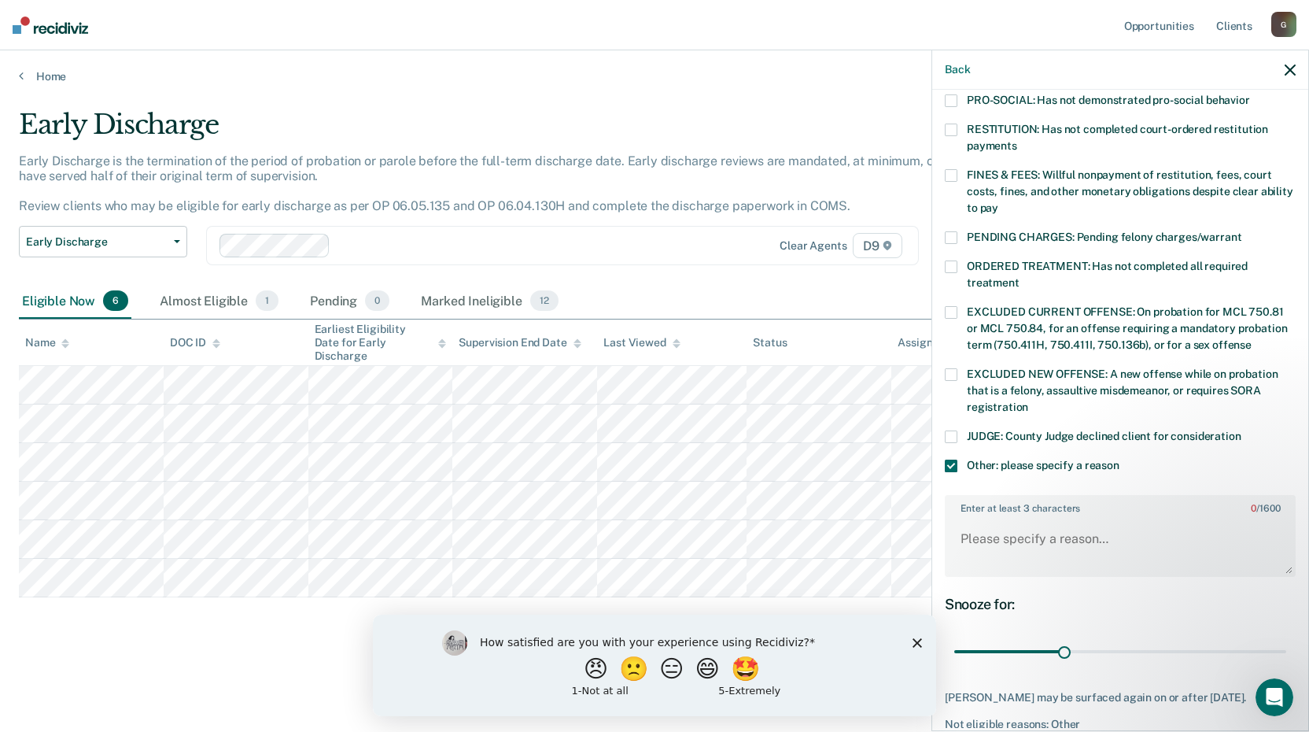
scroll to position [405, 0]
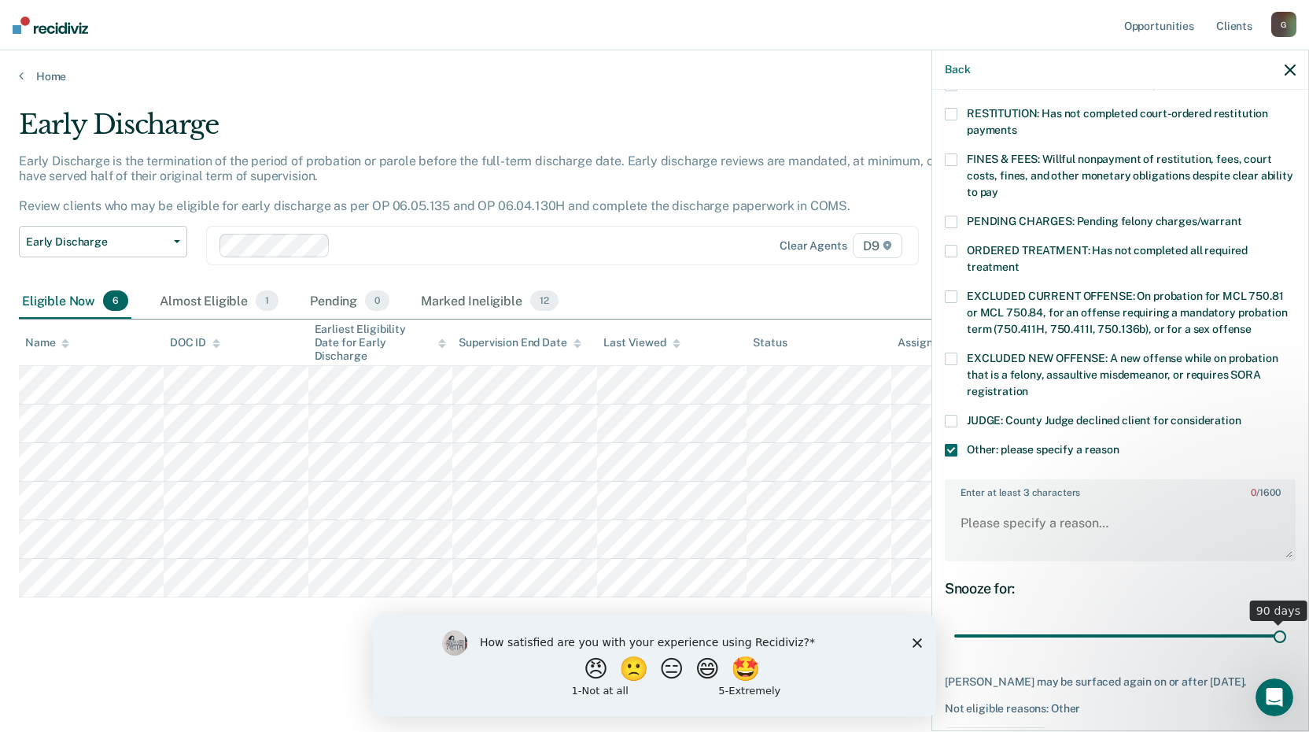
drag, startPoint x: 1063, startPoint y: 617, endPoint x: 1271, endPoint y: 582, distance: 210.6
type input "90"
click at [1271, 622] on input "range" at bounding box center [1120, 636] width 332 height 28
click at [1084, 516] on textarea "Enter at least 3 characters 0 / 1600" at bounding box center [1121, 530] width 348 height 58
type textarea "ATC participant"
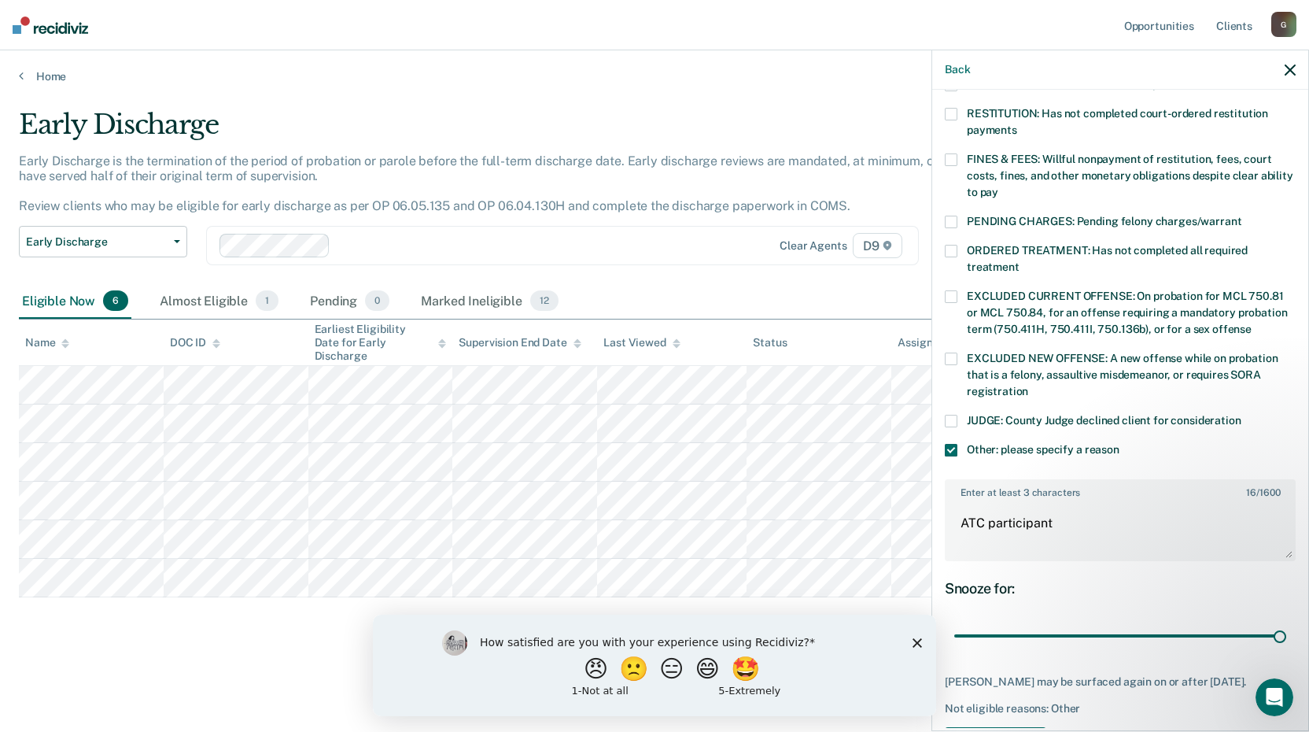
scroll to position [460, 0]
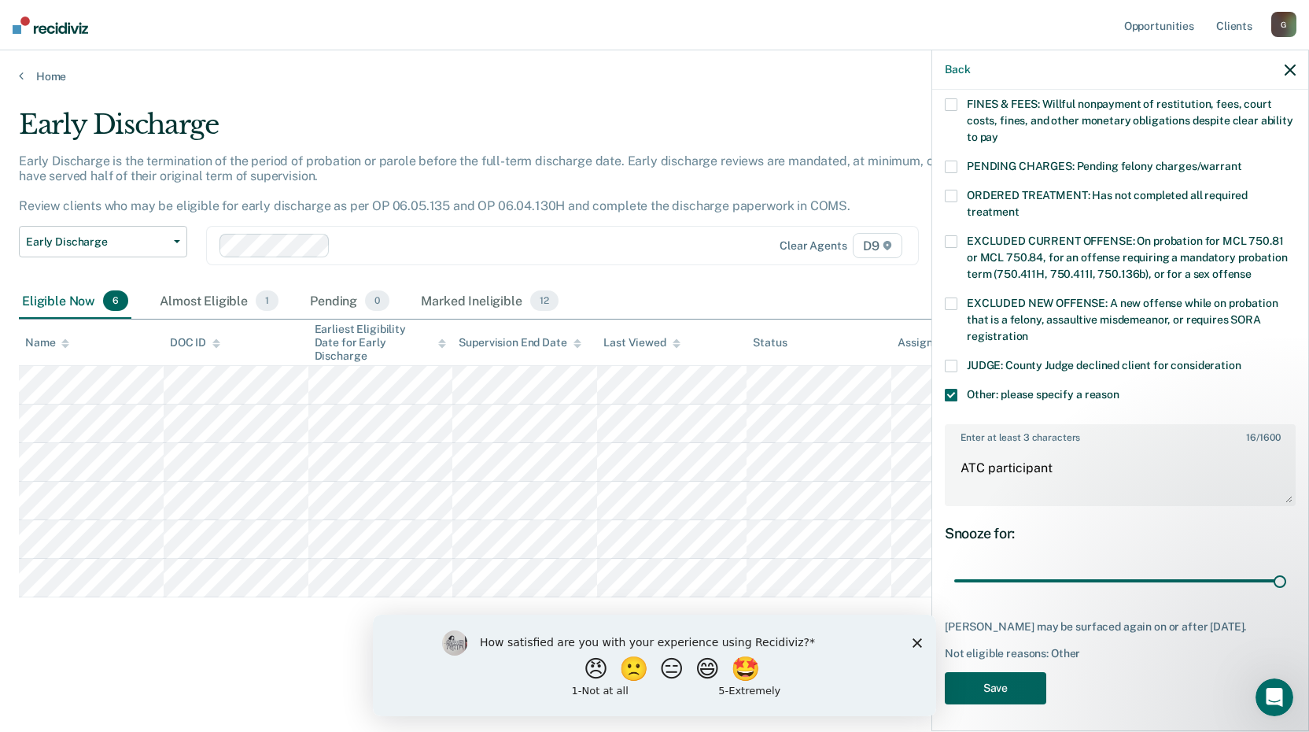
click at [987, 688] on button "Save" at bounding box center [996, 688] width 102 height 32
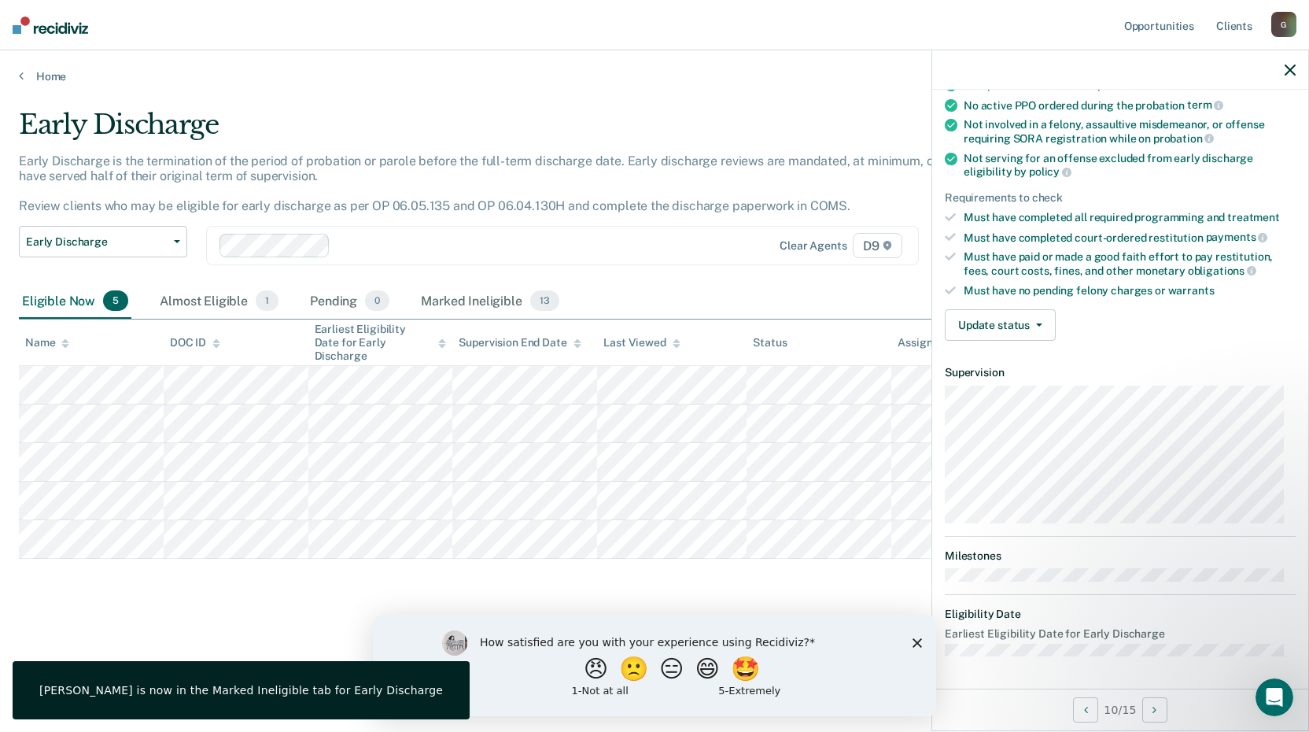
scroll to position [150, 0]
click at [1046, 335] on button "Update status" at bounding box center [1000, 327] width 111 height 31
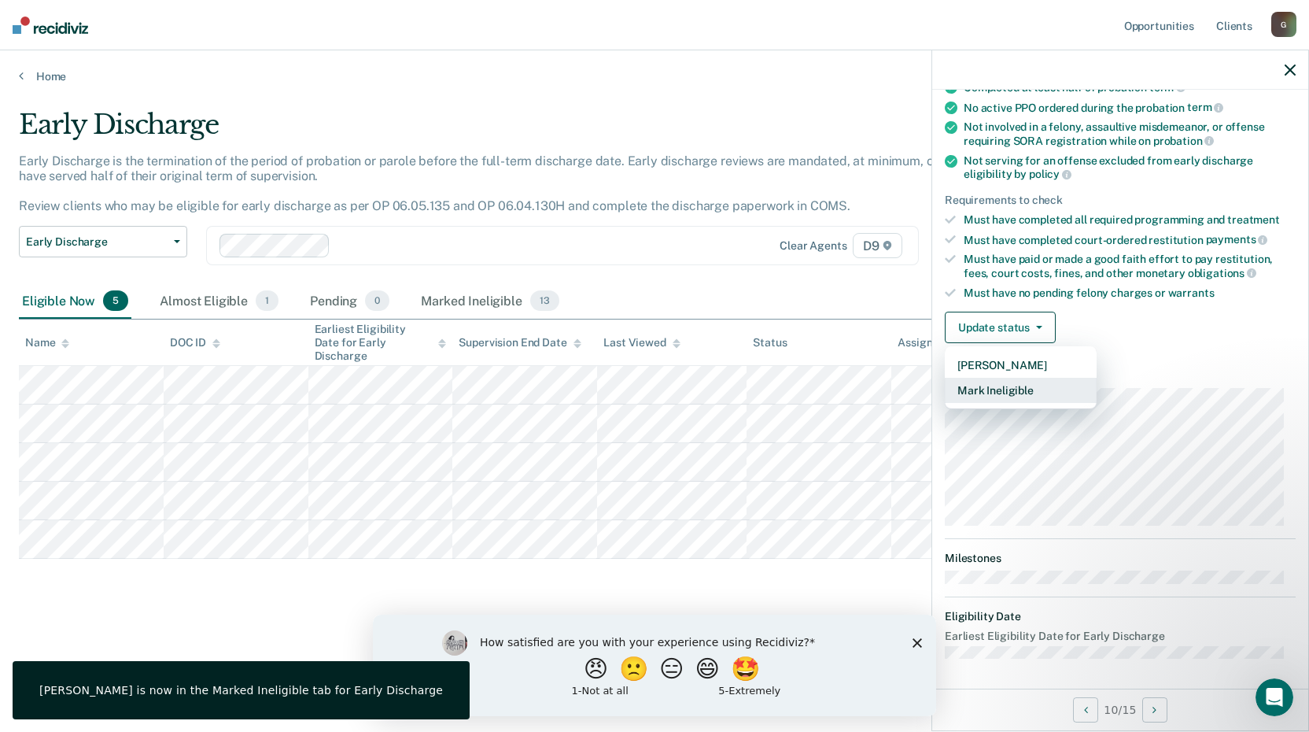
click at [1025, 389] on button "Mark Ineligible" at bounding box center [1021, 390] width 152 height 25
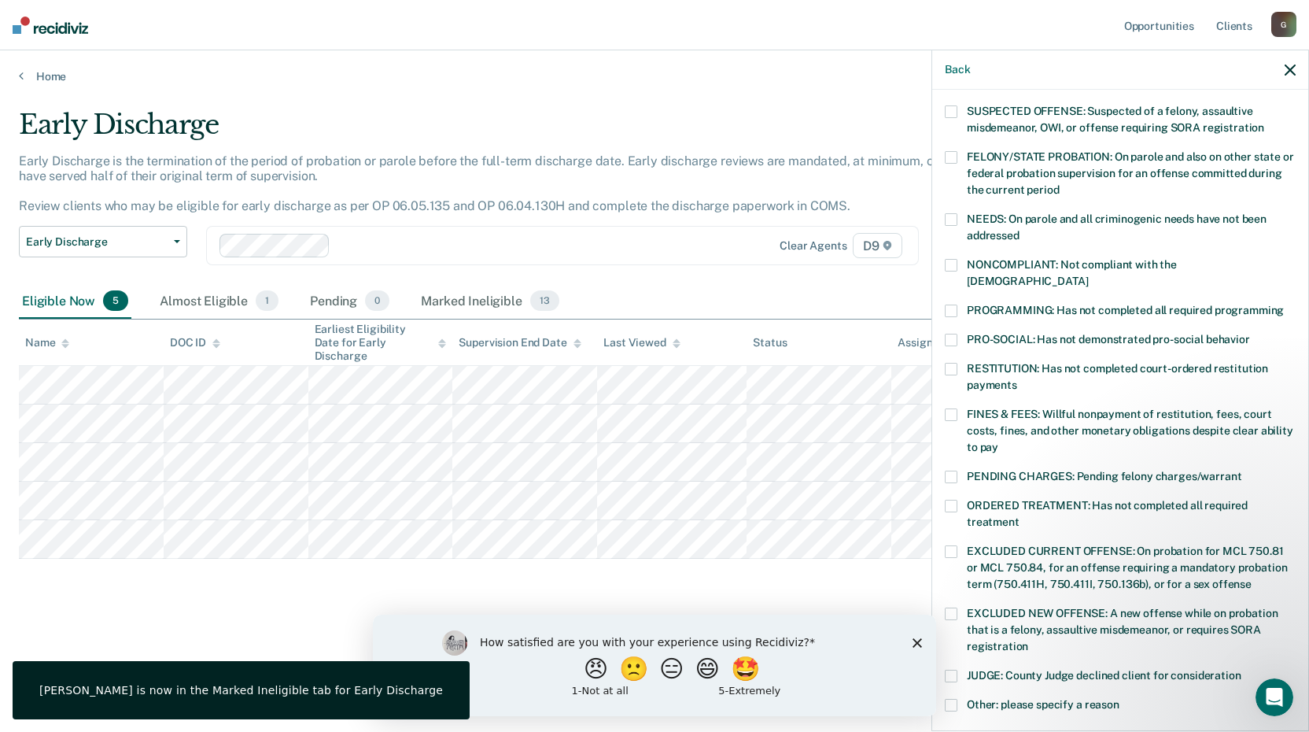
click at [953, 699] on span at bounding box center [951, 705] width 13 height 13
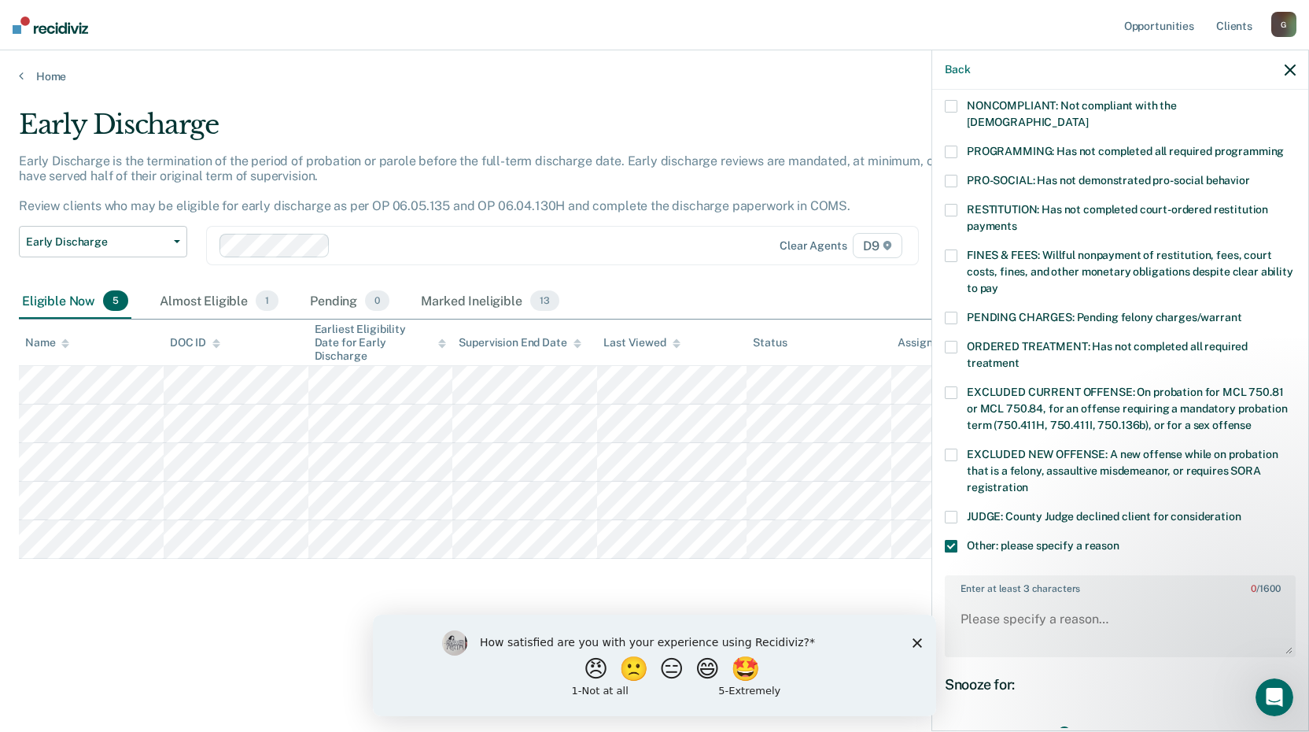
scroll to position [387, 0]
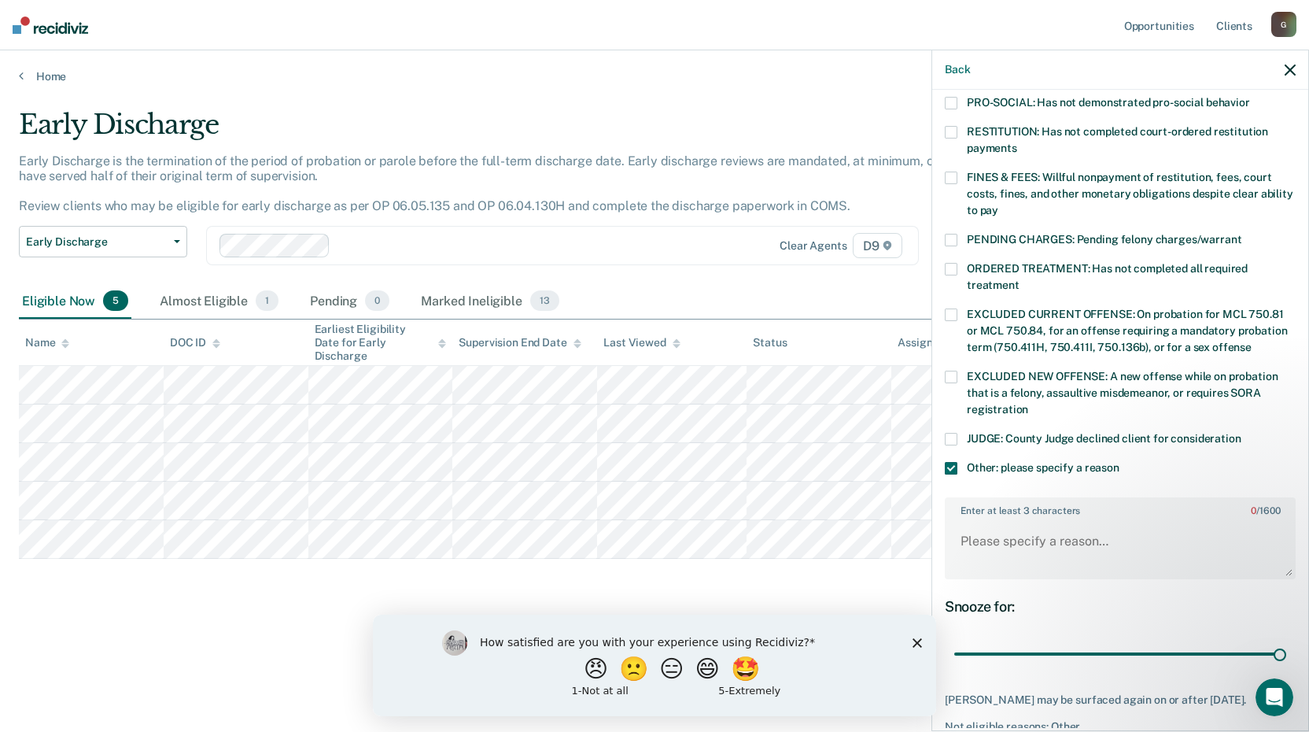
drag, startPoint x: 1246, startPoint y: 628, endPoint x: 1302, endPoint y: 608, distance: 58.5
type input "90"
click at [1287, 641] on input "range" at bounding box center [1120, 655] width 332 height 28
click at [1107, 540] on textarea "Enter at least 3 characters 0 / 1600" at bounding box center [1121, 548] width 348 height 58
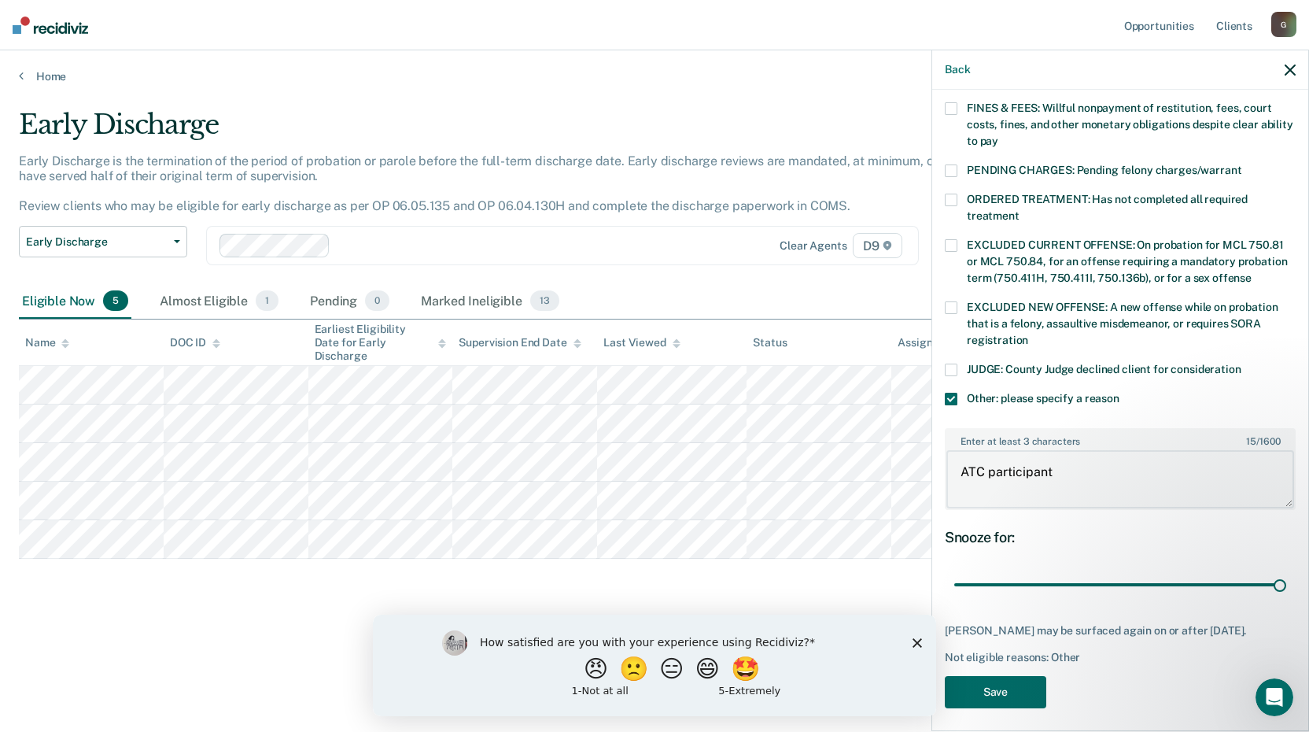
scroll to position [460, 0]
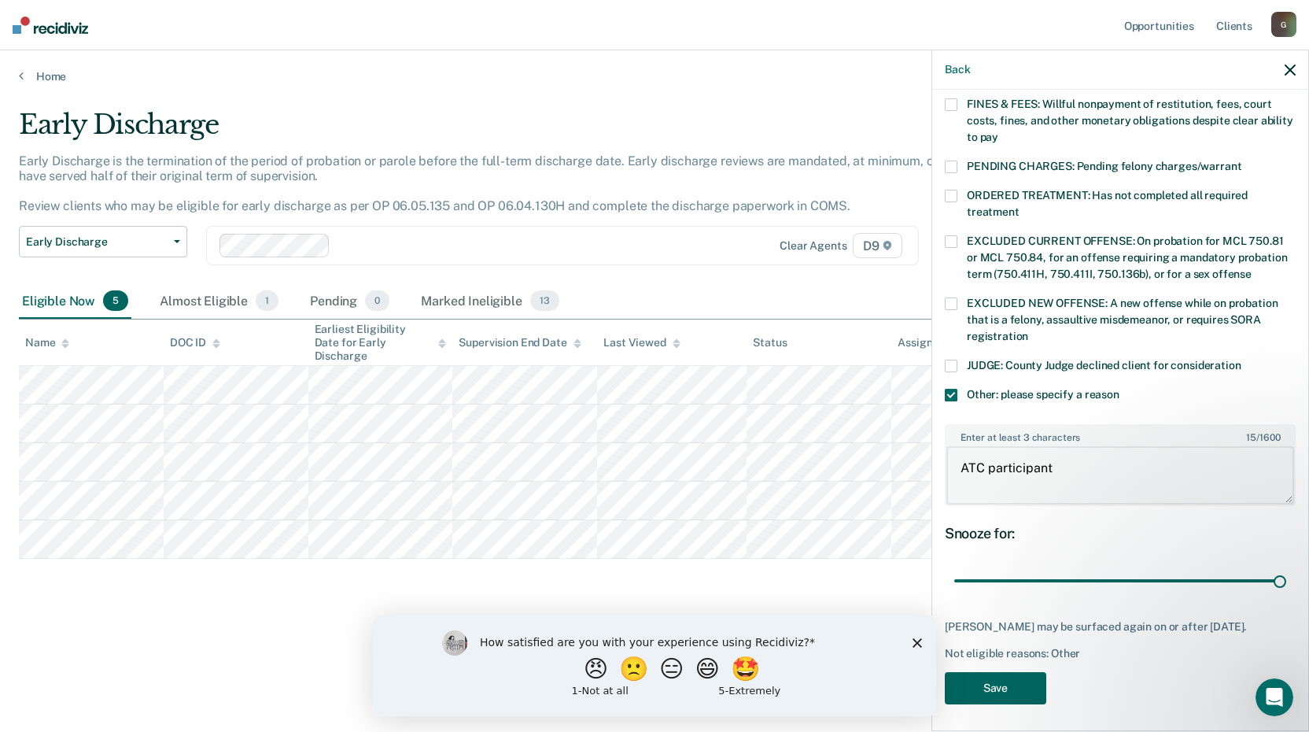
type textarea "ATC participant"
click at [992, 684] on button "Save" at bounding box center [996, 688] width 102 height 32
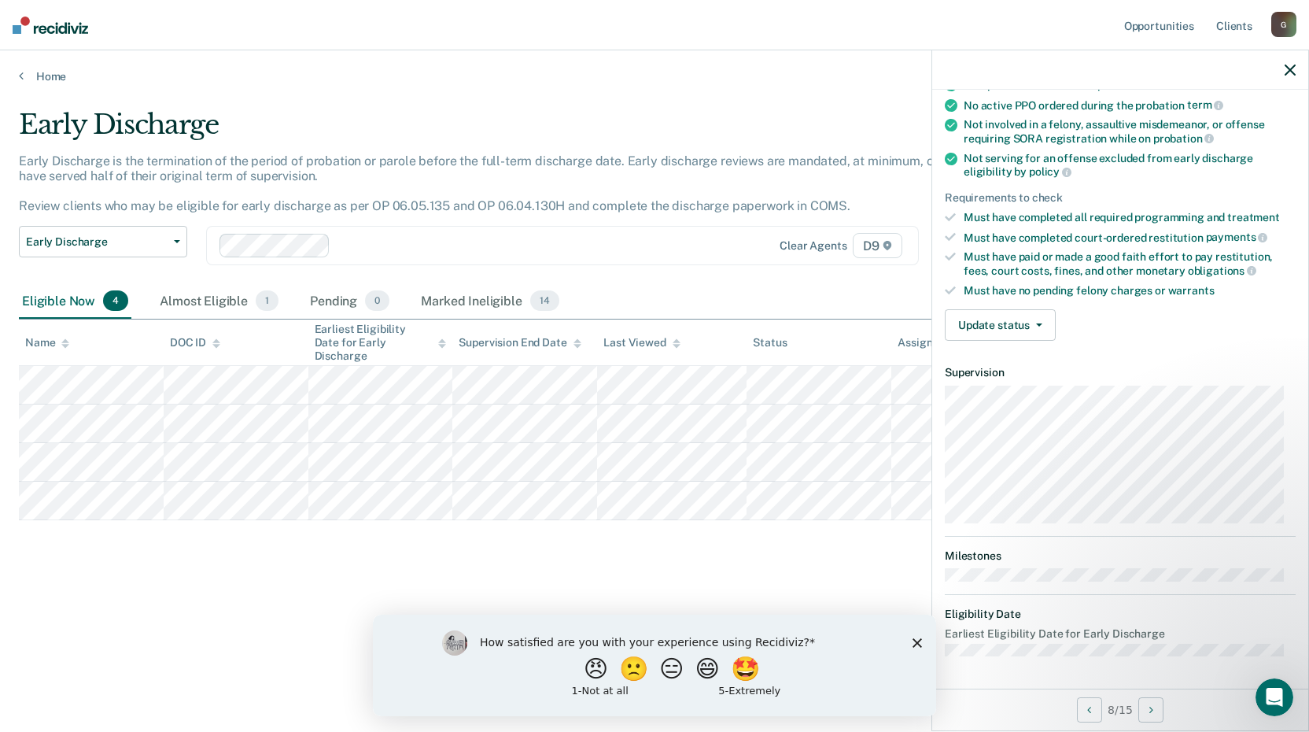
scroll to position [167, 0]
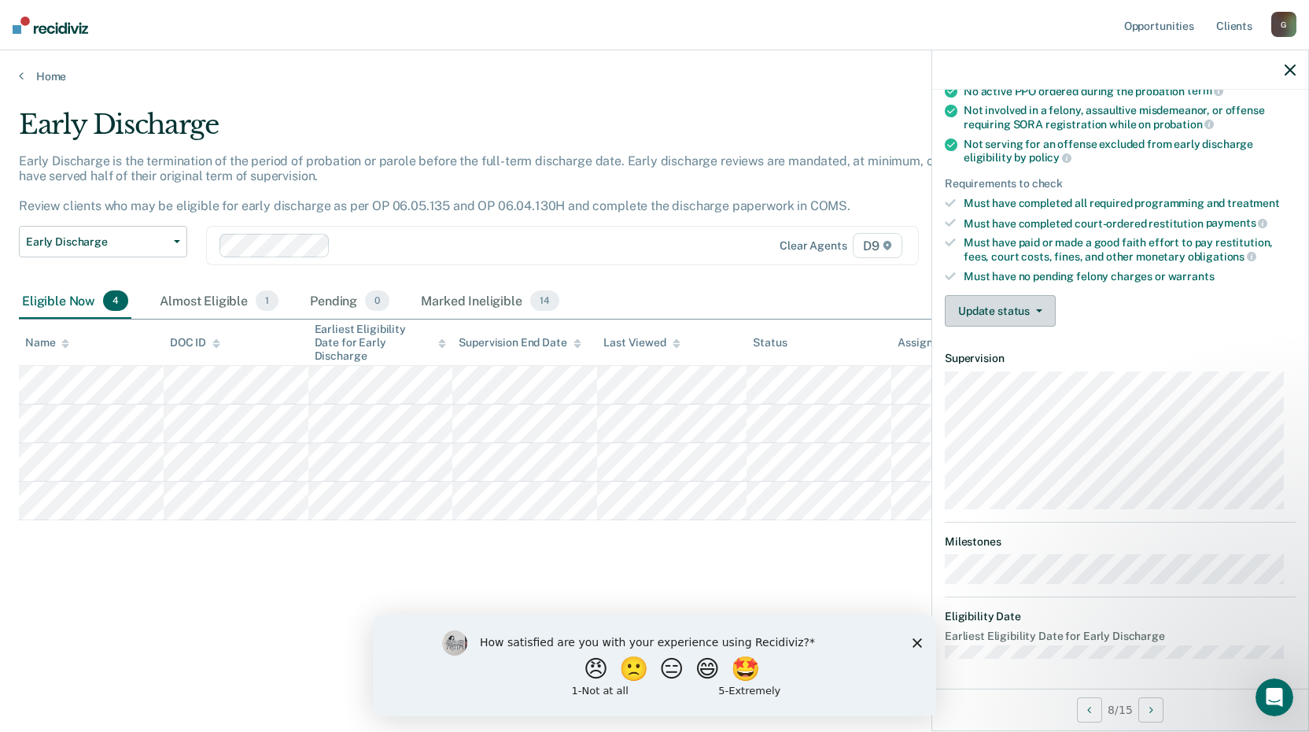
click at [1042, 297] on button "Update status" at bounding box center [1000, 310] width 111 height 31
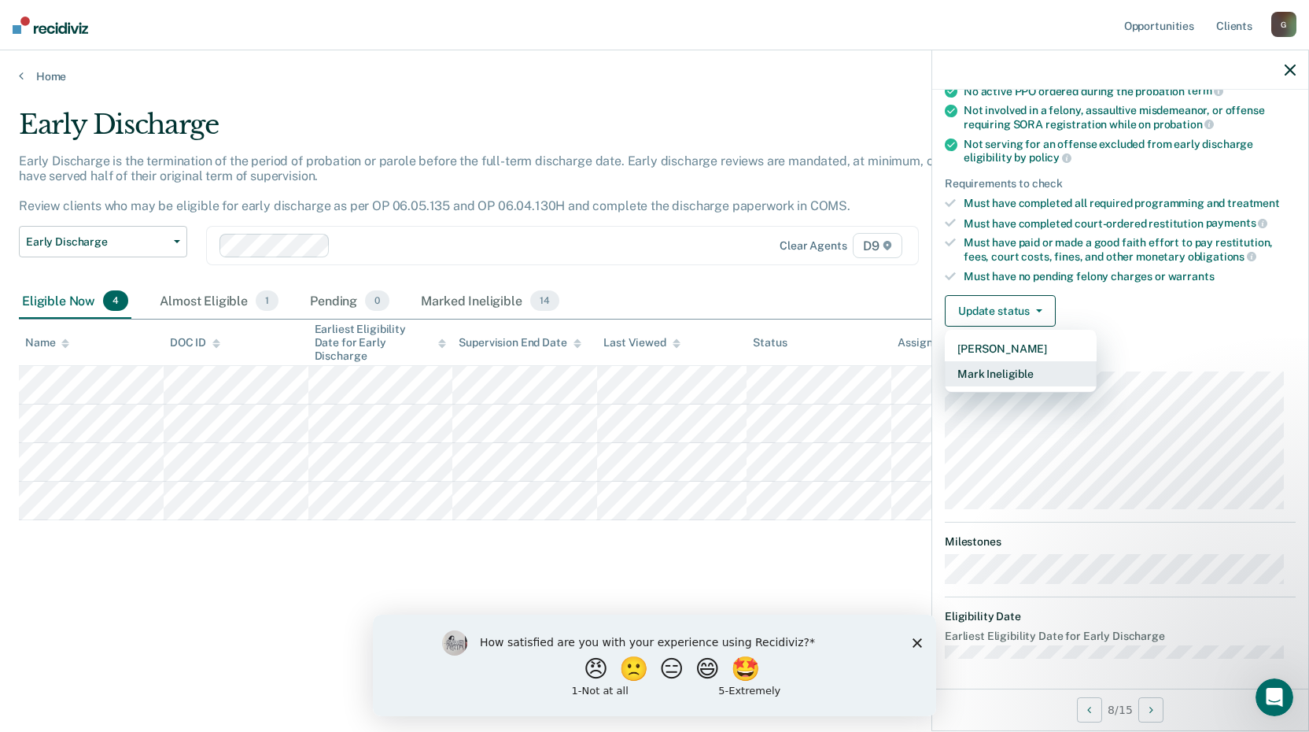
click at [1044, 371] on button "Mark Ineligible" at bounding box center [1021, 373] width 152 height 25
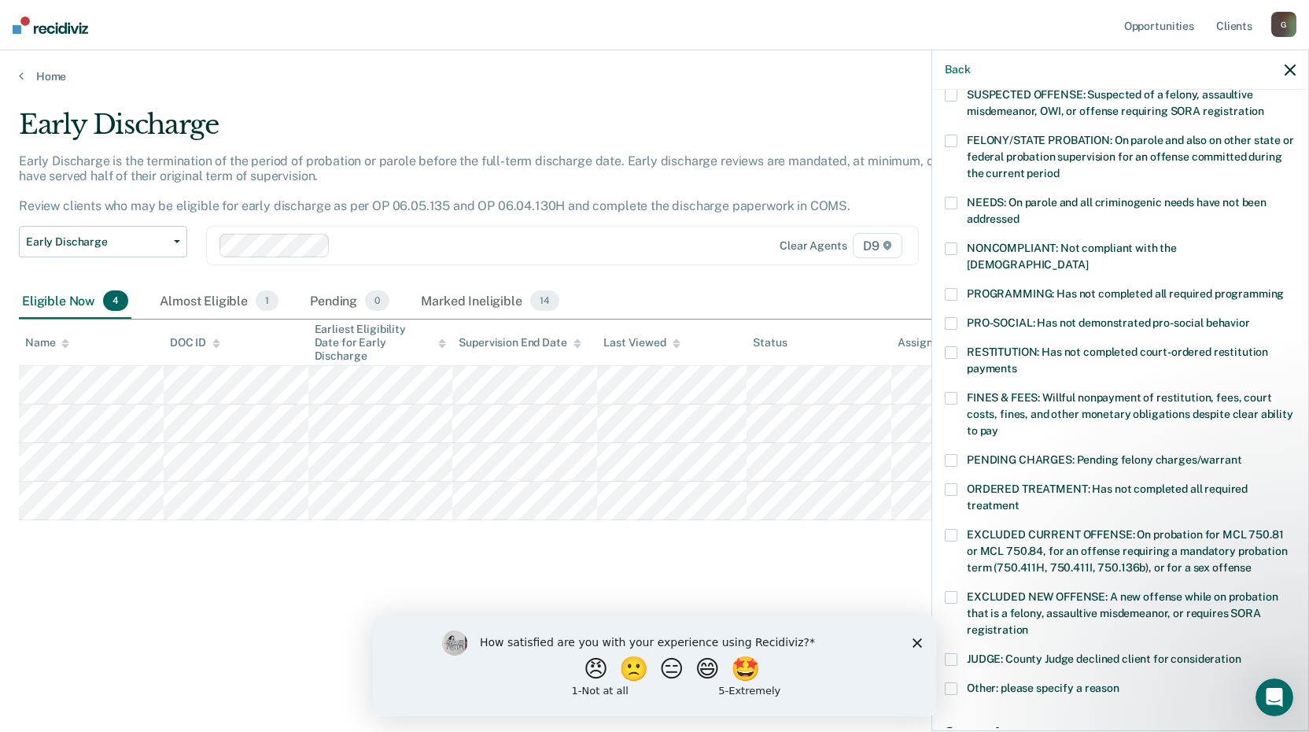
click at [956, 288] on span at bounding box center [951, 294] width 13 height 13
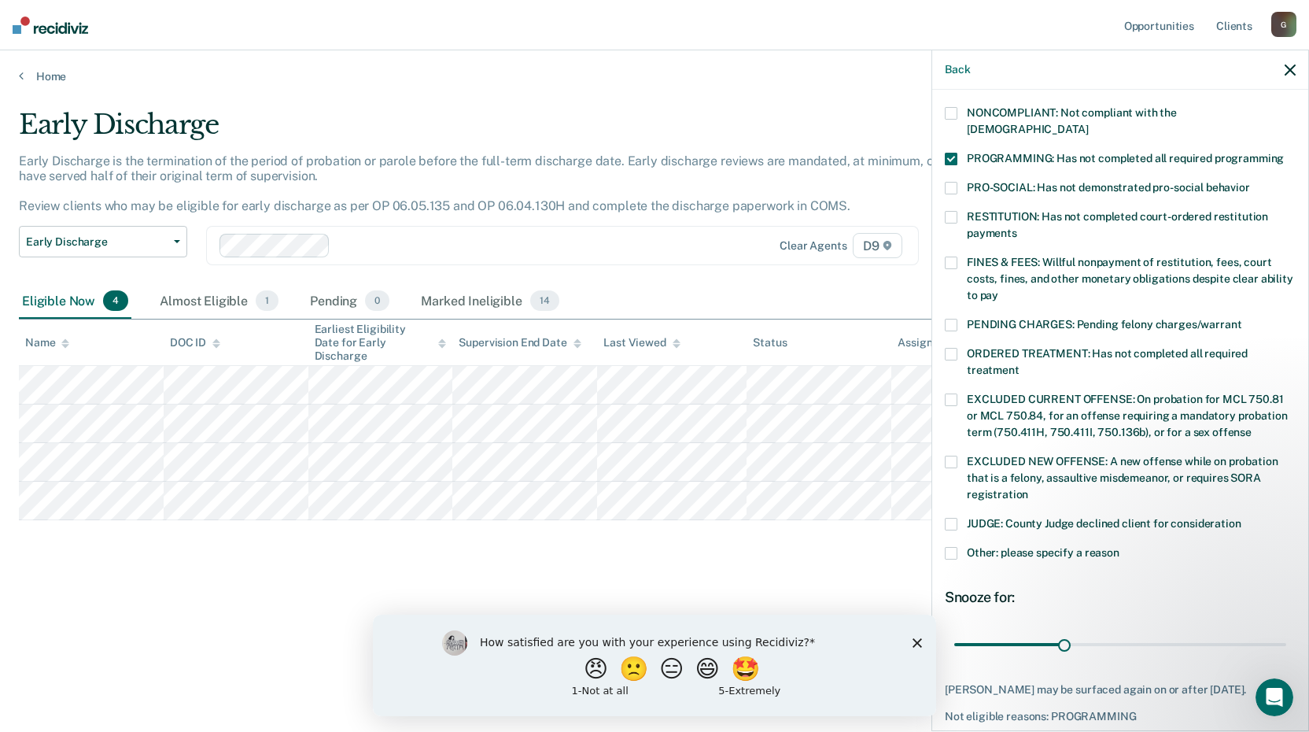
scroll to position [365, 0]
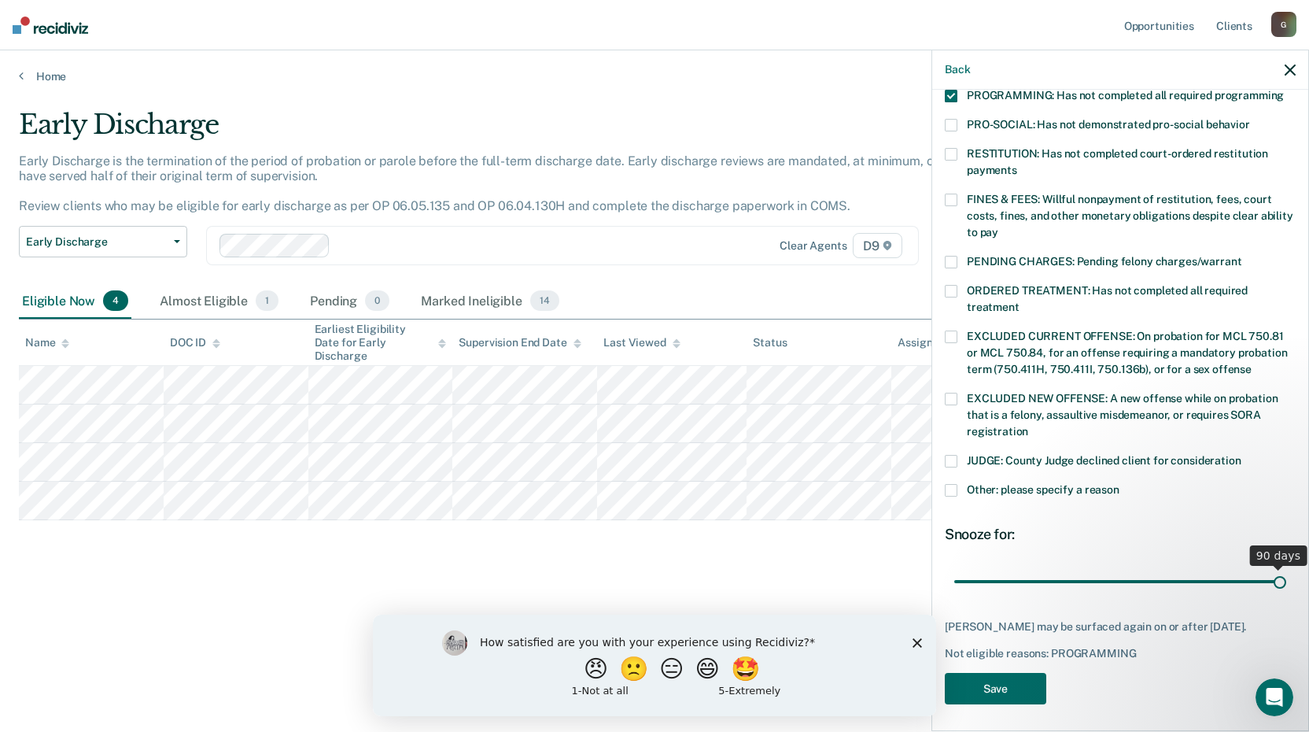
drag, startPoint x: 1066, startPoint y: 563, endPoint x: 1287, endPoint y: 554, distance: 220.5
type input "90"
click at [1287, 567] on input "range" at bounding box center [1120, 581] width 332 height 28
click at [999, 685] on button "Save" at bounding box center [996, 689] width 102 height 32
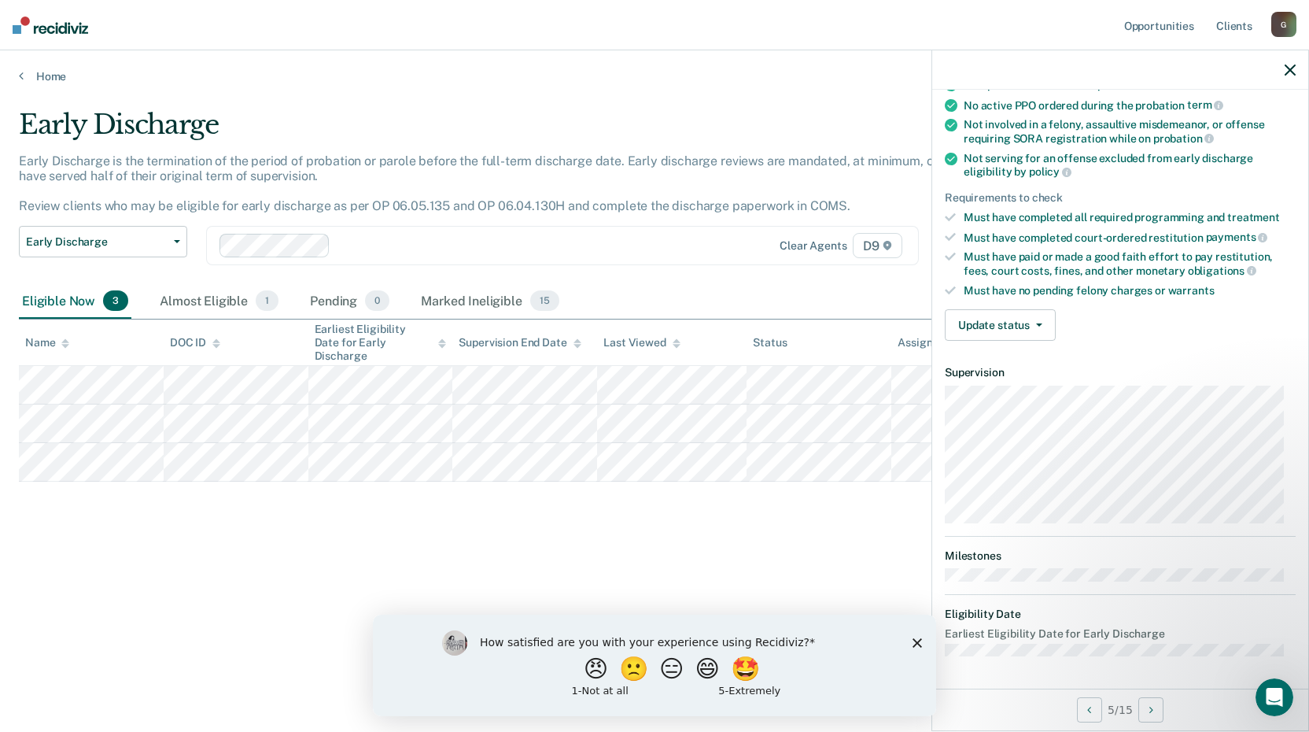
scroll to position [150, 0]
click at [980, 322] on button "Update status" at bounding box center [1000, 327] width 111 height 31
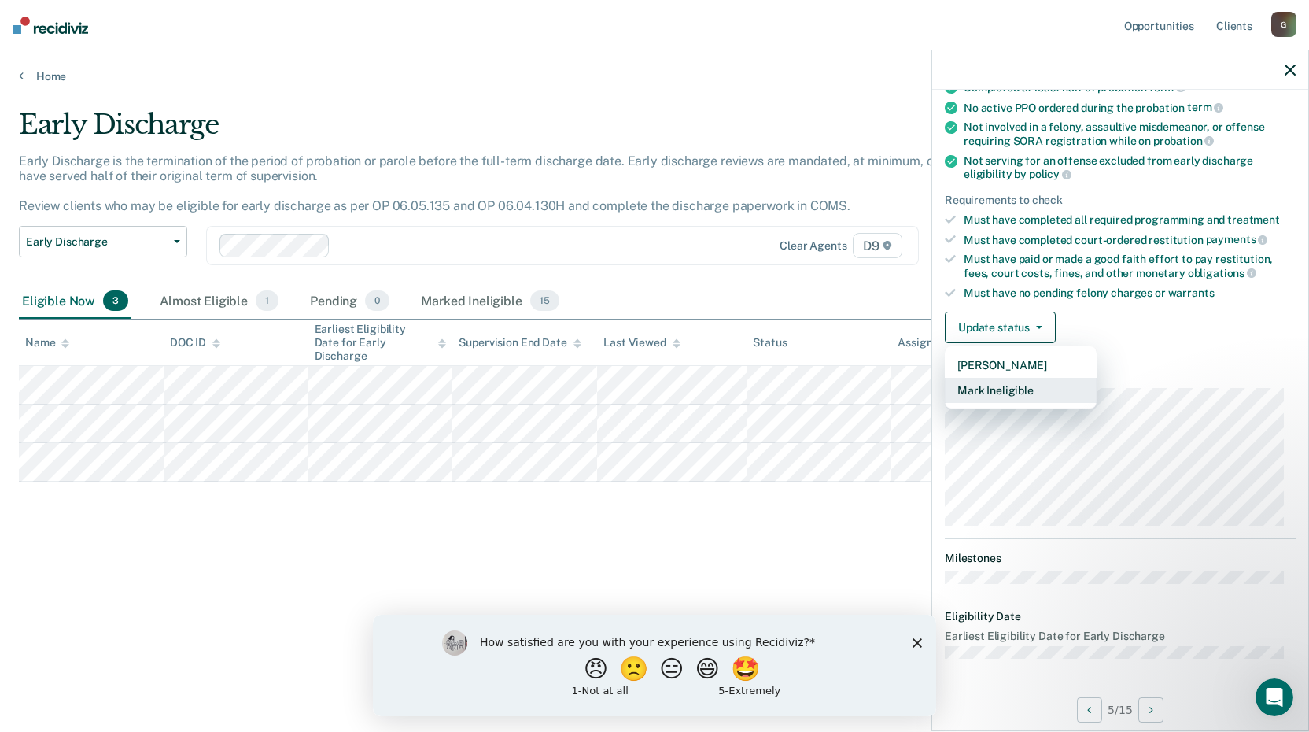
click at [1006, 378] on button "Mark Ineligible" at bounding box center [1021, 390] width 152 height 25
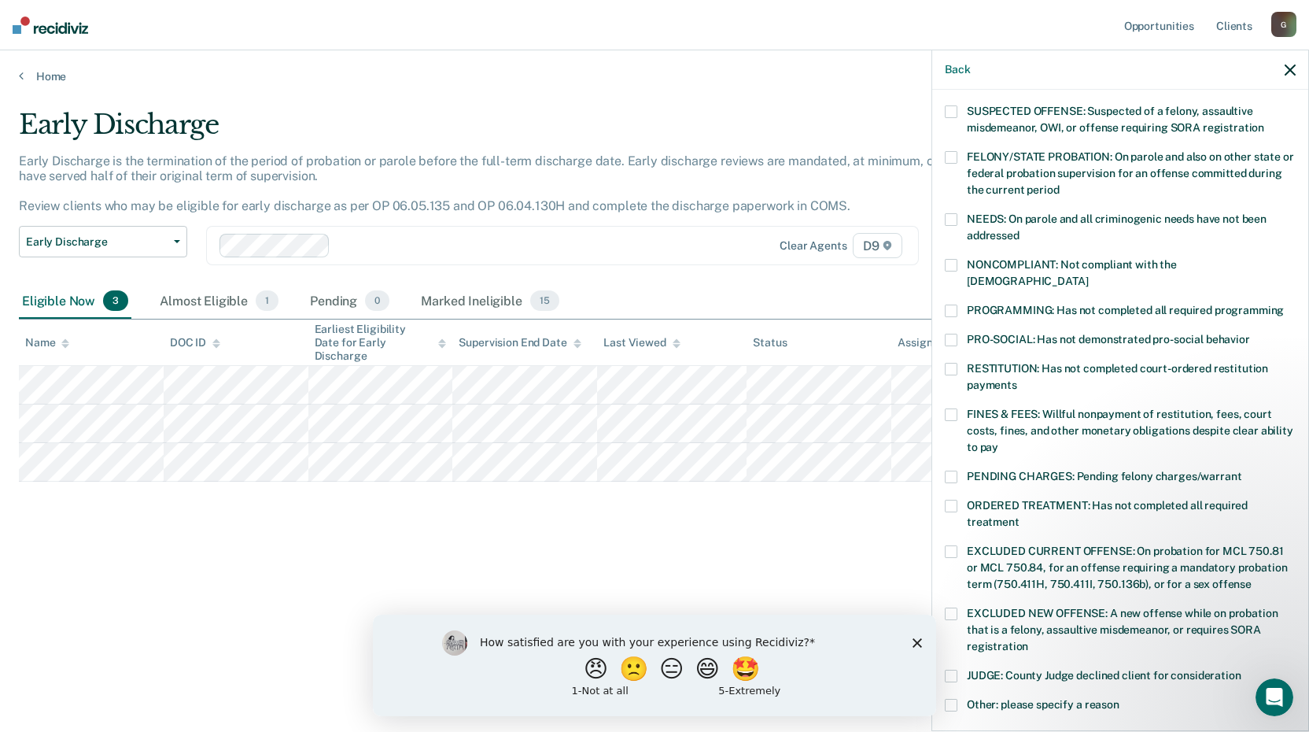
click at [953, 408] on span at bounding box center [951, 414] width 13 height 13
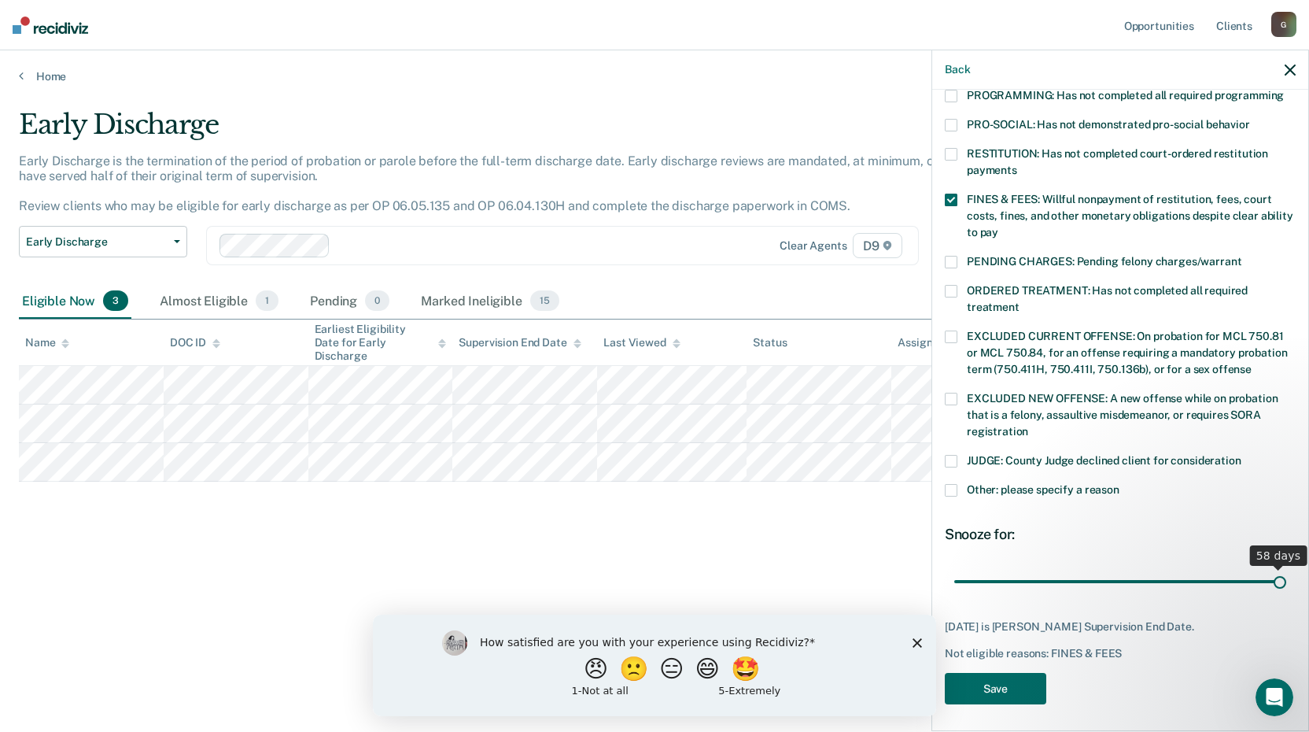
scroll to position [352, 0]
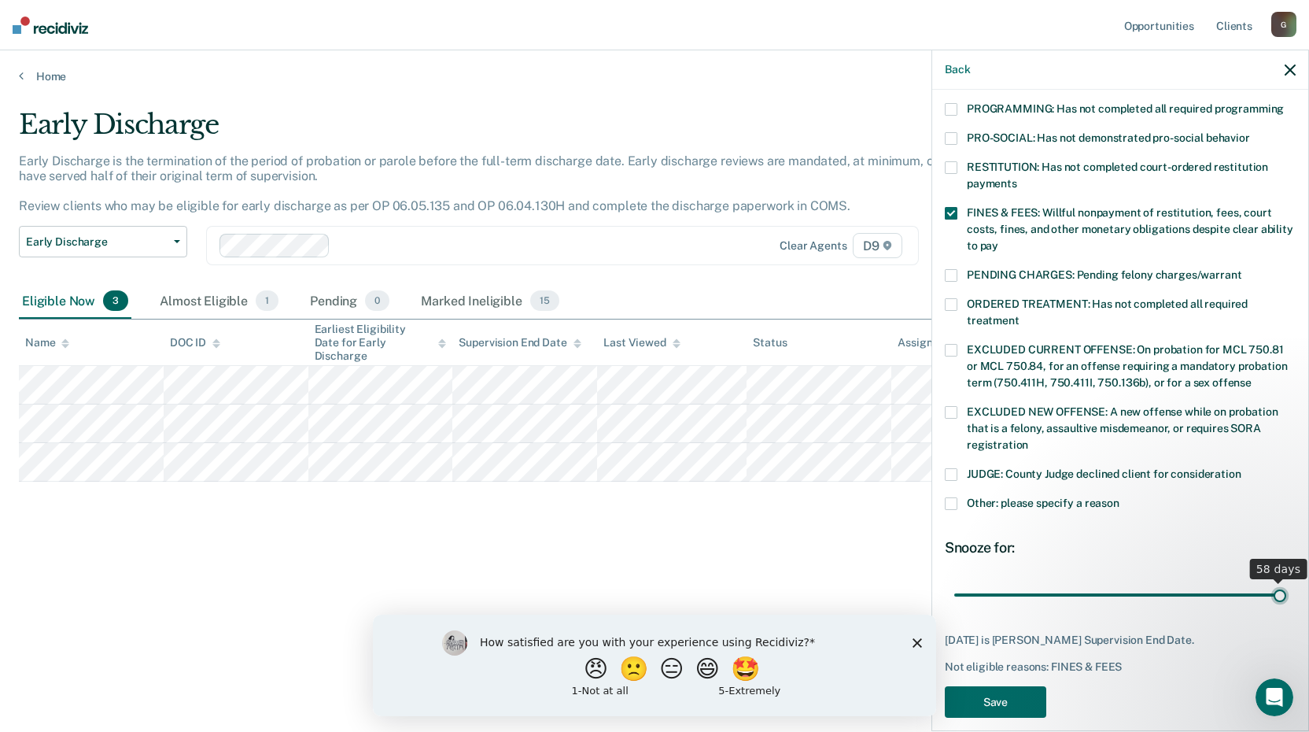
drag, startPoint x: 1118, startPoint y: 563, endPoint x: 1283, endPoint y: 557, distance: 165.4
type input "58"
click at [1287, 581] on input "range" at bounding box center [1120, 595] width 332 height 28
click at [971, 688] on button "Save" at bounding box center [996, 702] width 102 height 32
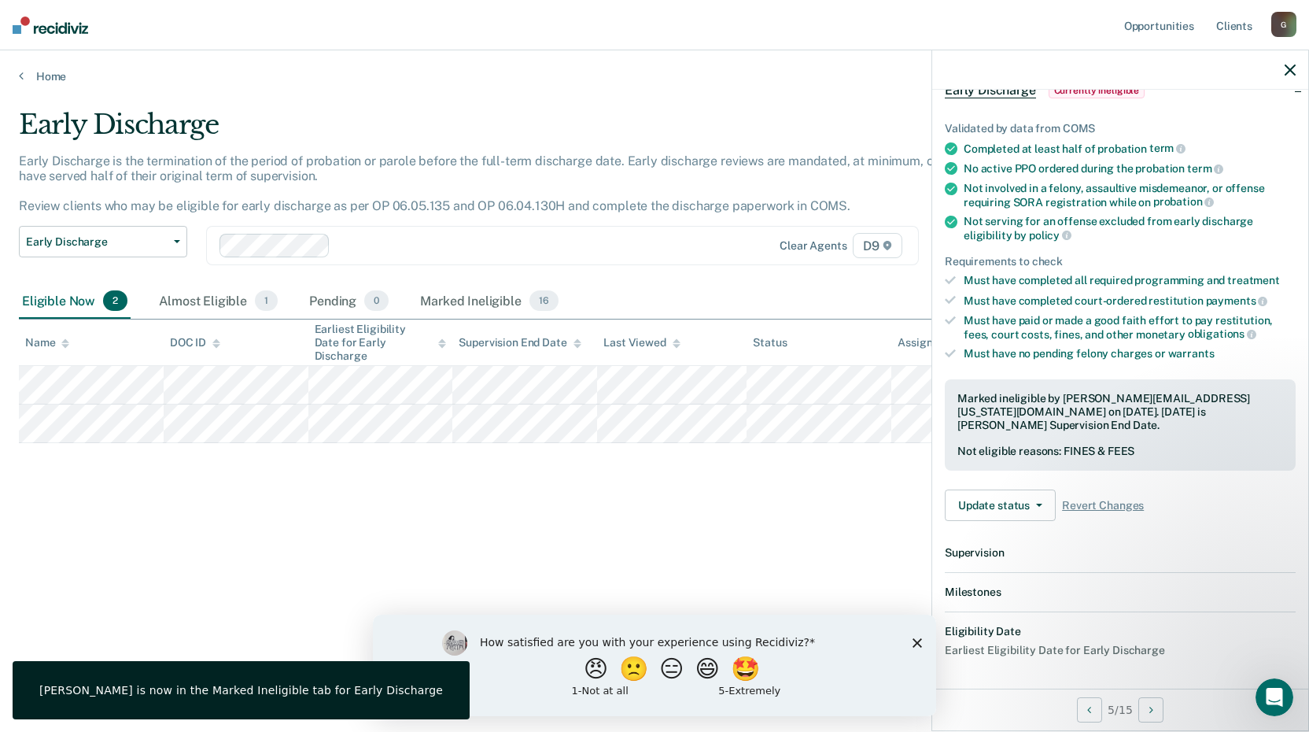
scroll to position [267, 0]
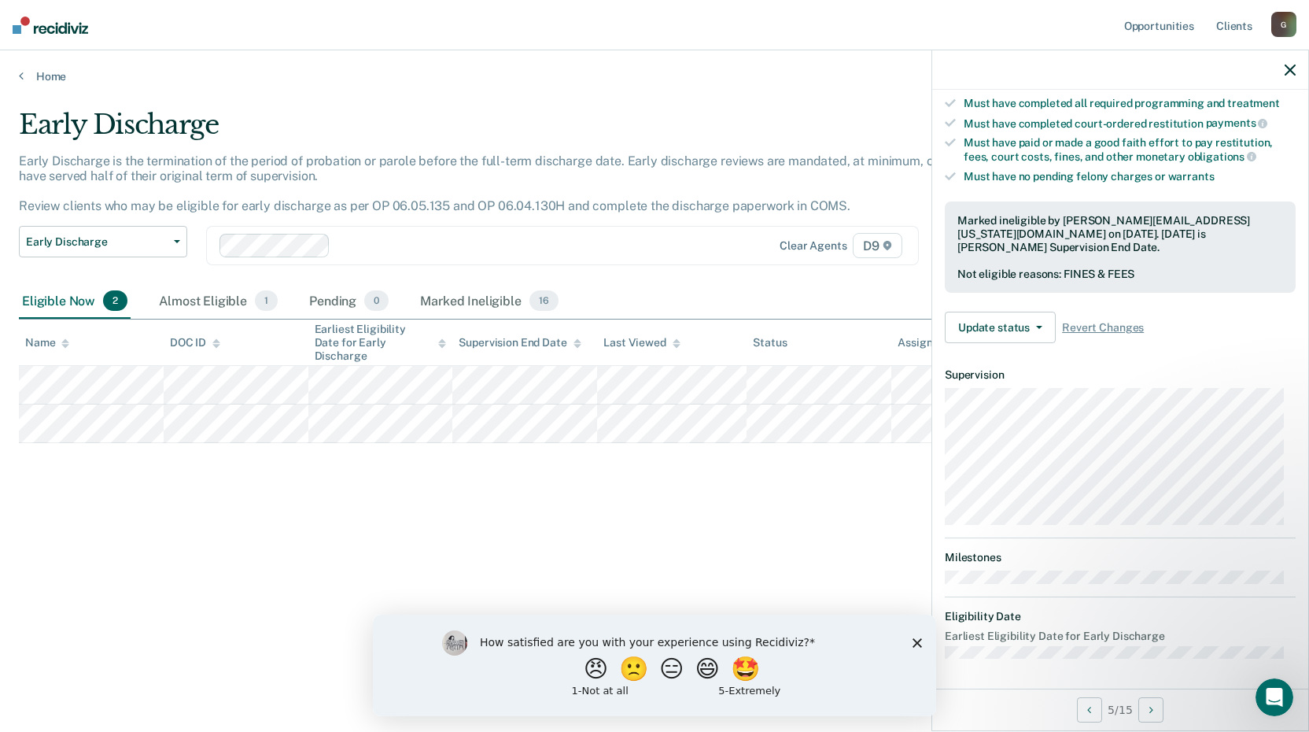
click at [1288, 24] on div "G" at bounding box center [1284, 24] width 25 height 25
click at [1187, 61] on link "Profile" at bounding box center [1221, 63] width 127 height 13
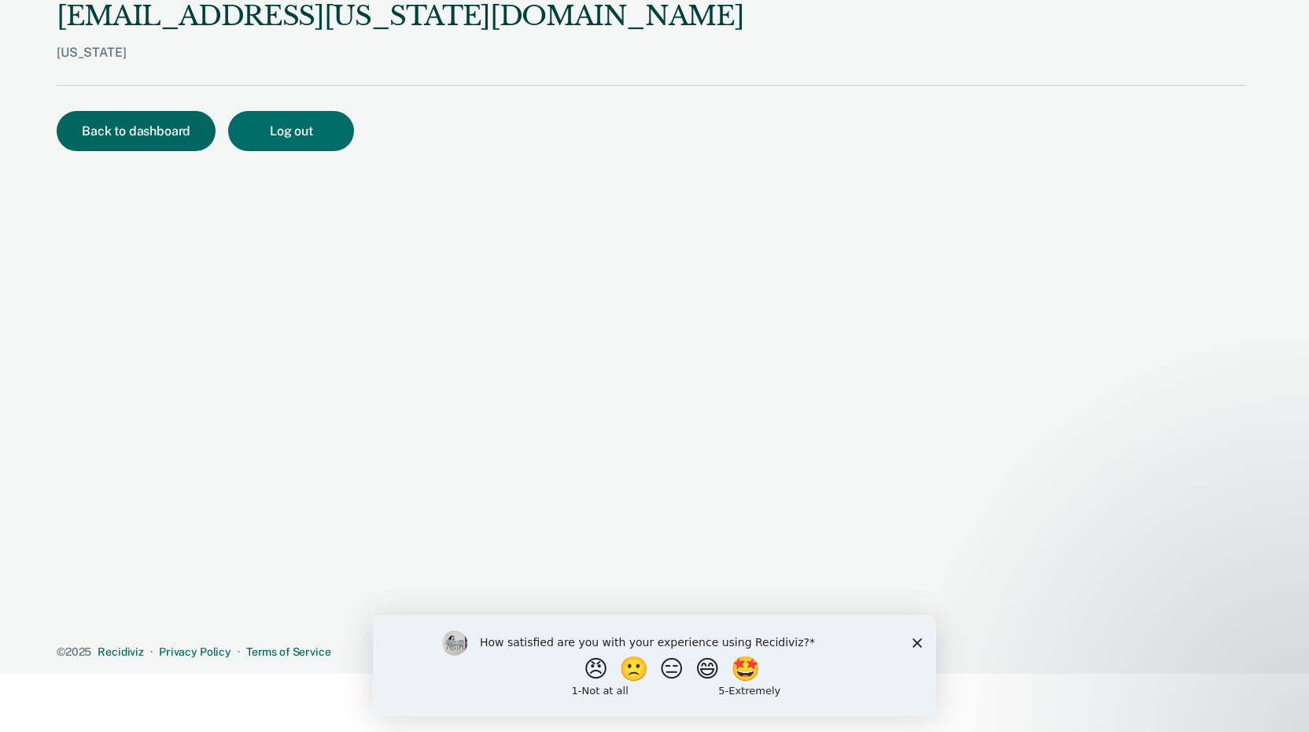
click at [129, 136] on button "Back to dashboard" at bounding box center [136, 131] width 159 height 40
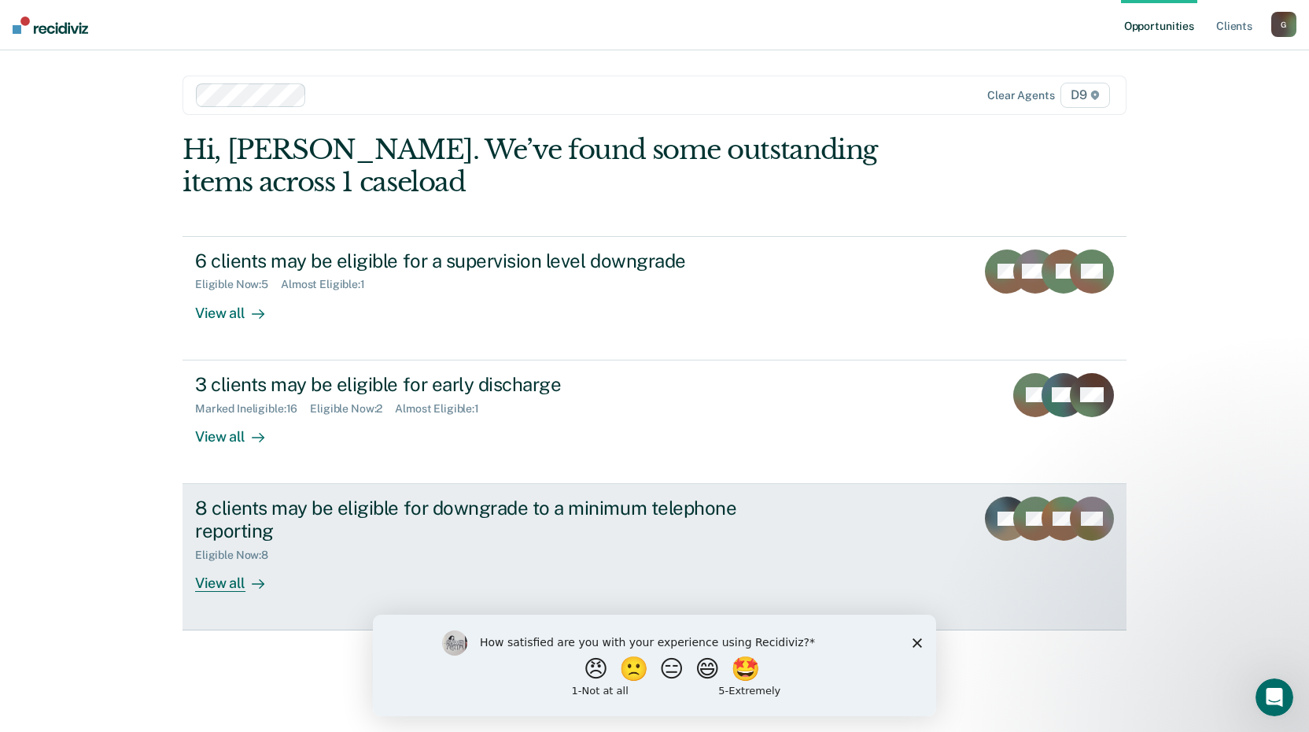
click at [244, 582] on div "View all" at bounding box center [239, 576] width 88 height 31
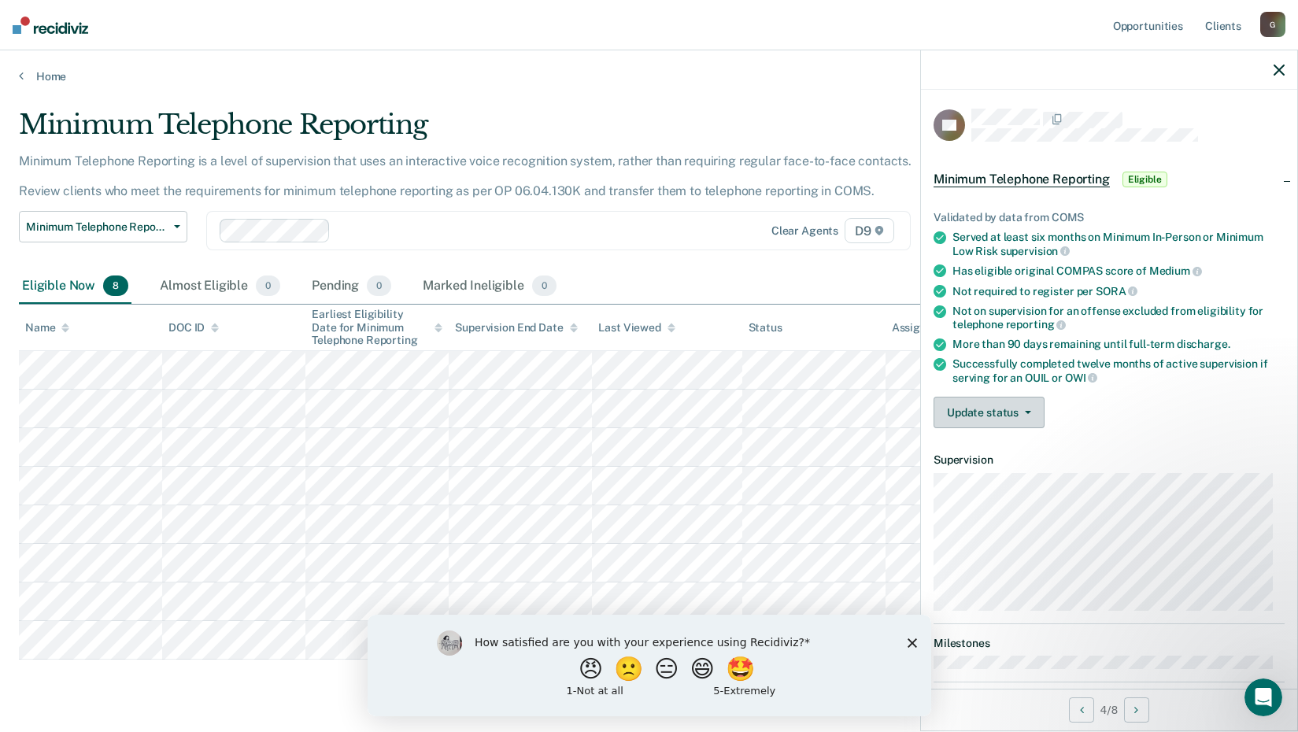
click at [974, 418] on button "Update status" at bounding box center [988, 412] width 111 height 31
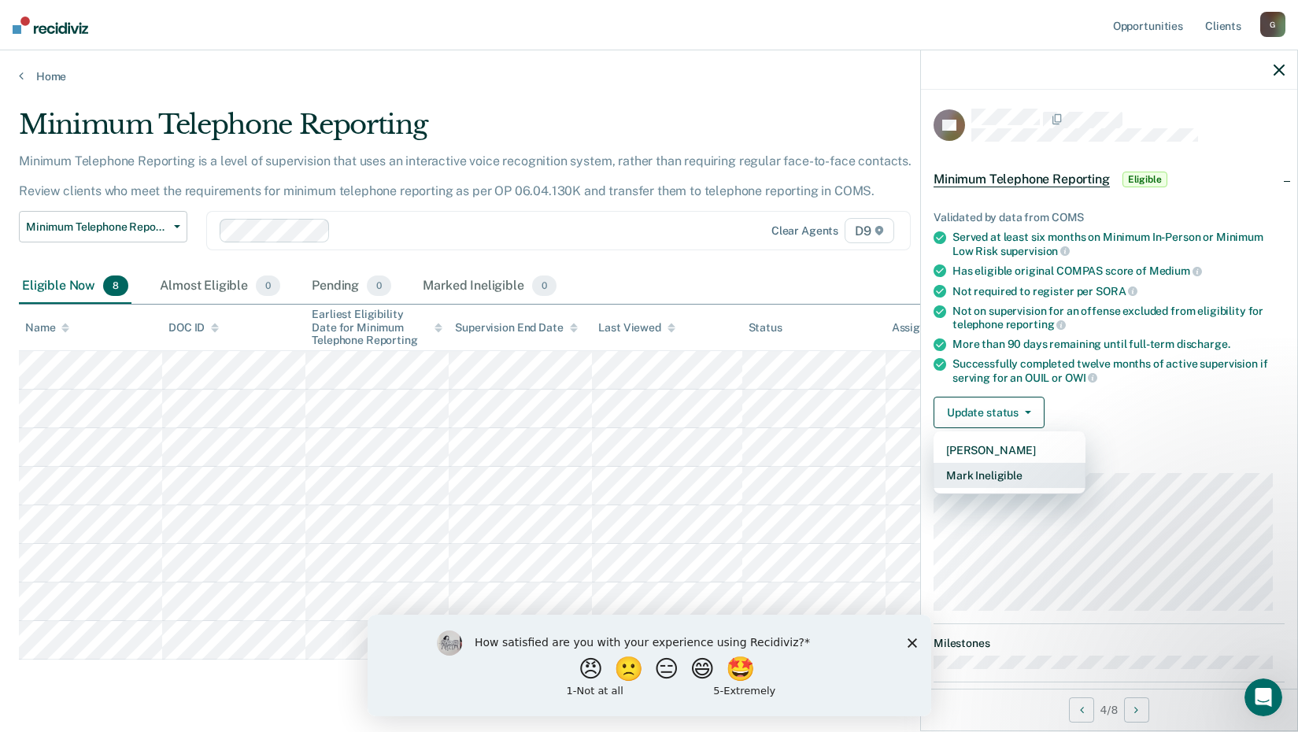
click at [975, 480] on button "Mark Ineligible" at bounding box center [1009, 475] width 152 height 25
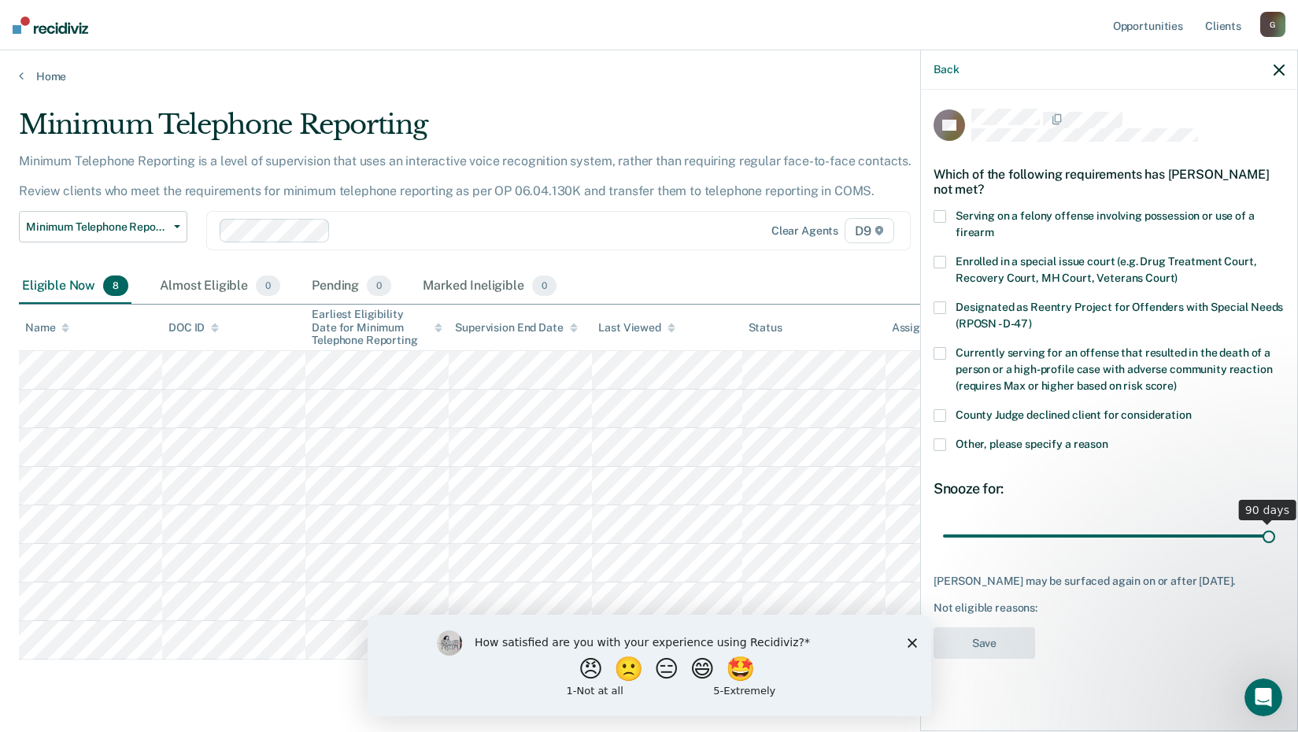
drag, startPoint x: 1055, startPoint y: 537, endPoint x: 1309, endPoint y: 534, distance: 254.2
type input "90"
click at [1275, 534] on input "range" at bounding box center [1109, 536] width 332 height 28
drag, startPoint x: 942, startPoint y: 260, endPoint x: 958, endPoint y: 308, distance: 50.5
click at [942, 260] on span at bounding box center [939, 262] width 13 height 13
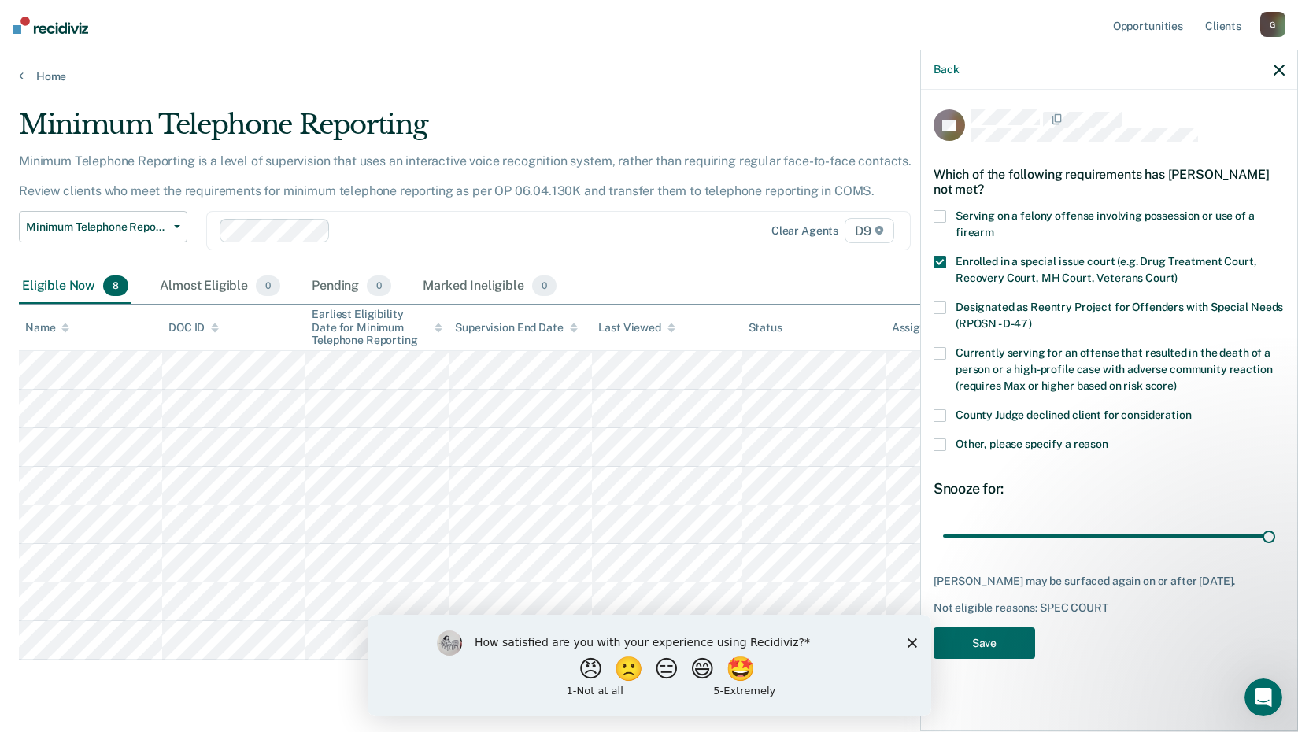
click at [944, 440] on span at bounding box center [939, 444] width 13 height 13
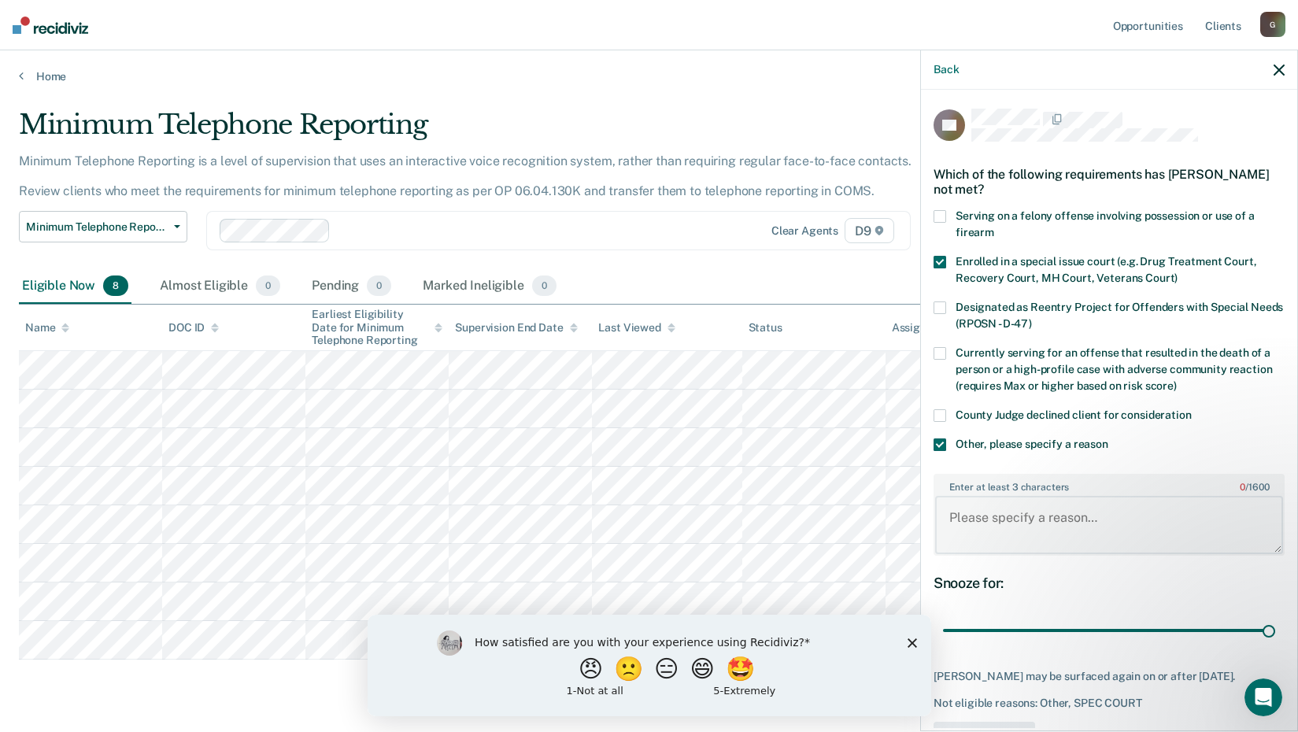
click at [1018, 504] on textarea "Enter at least 3 characters 0 / 1600" at bounding box center [1109, 525] width 348 height 58
type textarea "testing"
click at [986, 722] on button "Save" at bounding box center [984, 738] width 102 height 32
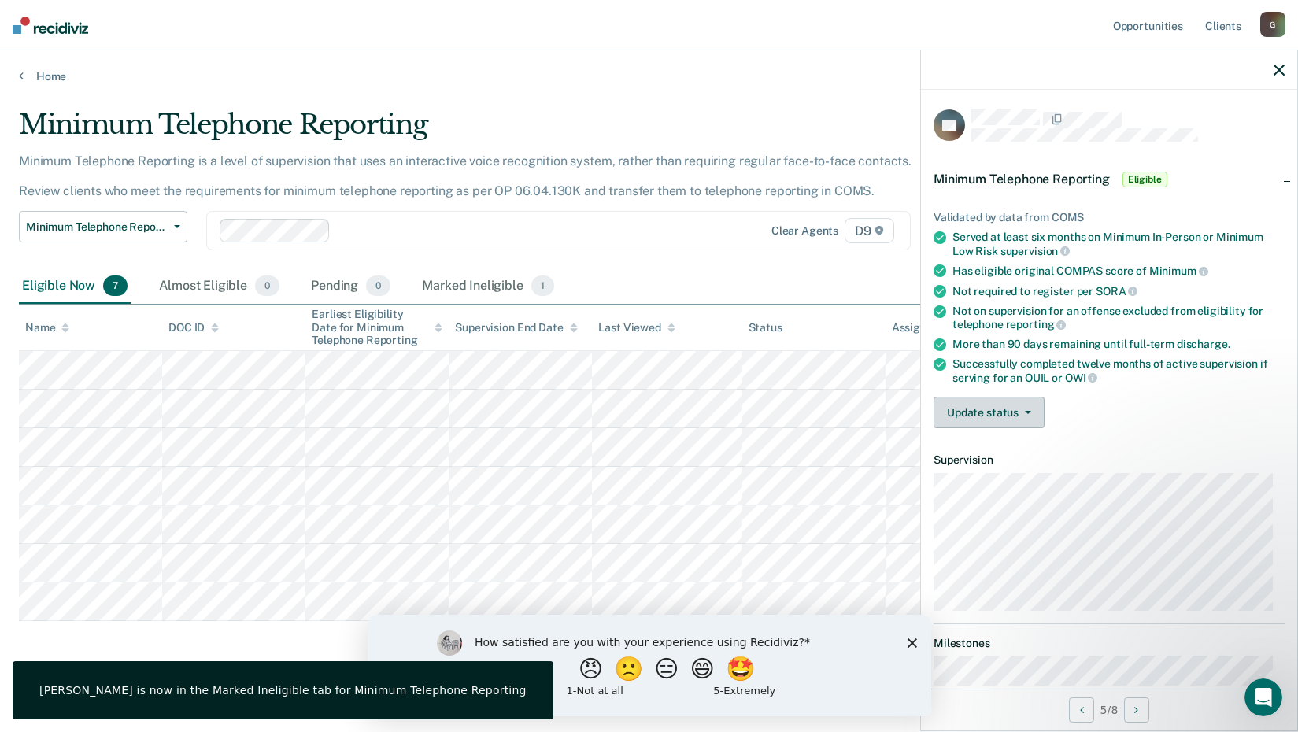
click at [1028, 408] on button "Update status" at bounding box center [988, 412] width 111 height 31
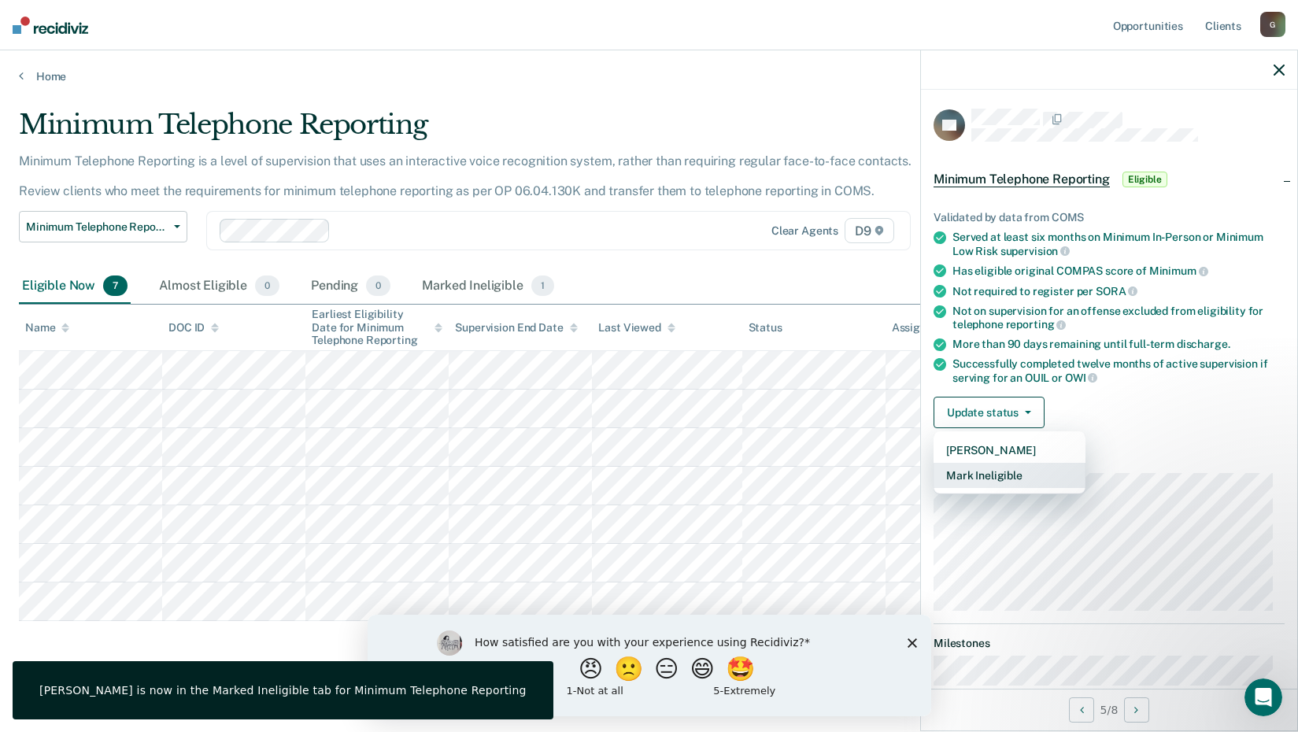
click at [1018, 471] on button "Mark Ineligible" at bounding box center [1009, 475] width 152 height 25
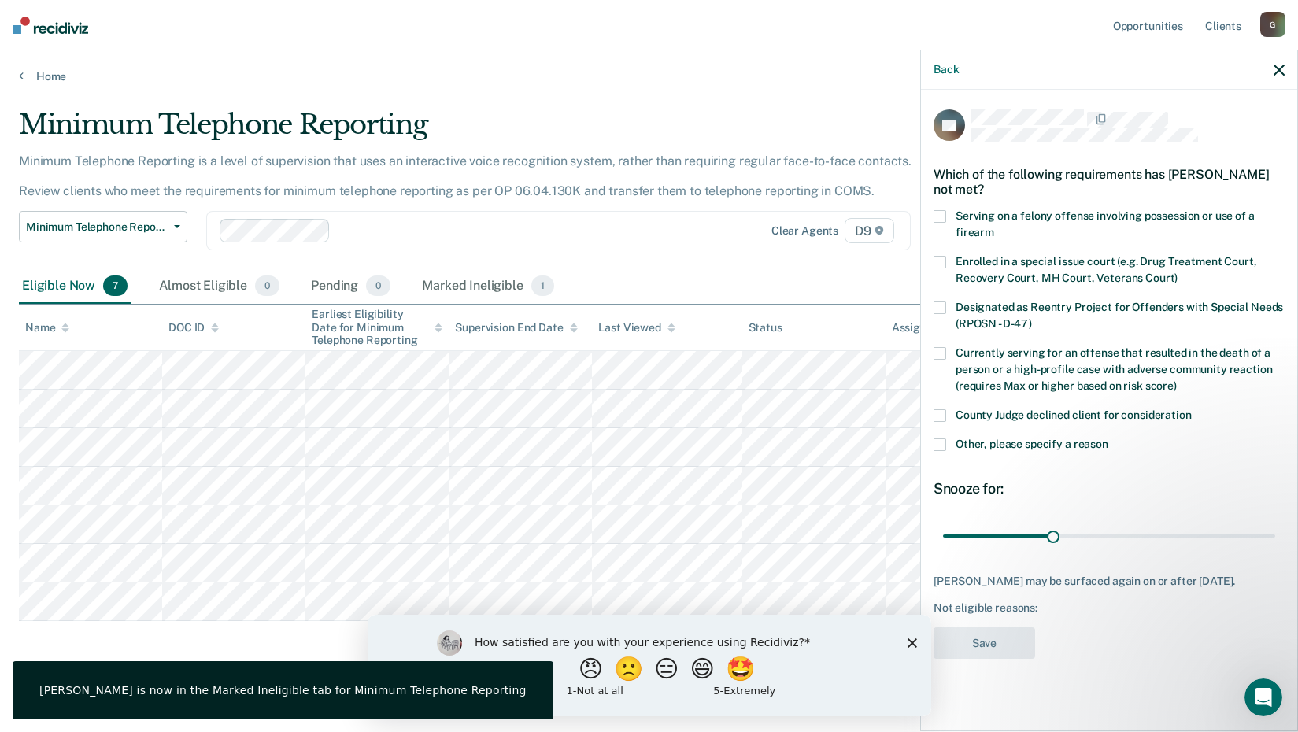
click at [940, 440] on span at bounding box center [939, 444] width 13 height 13
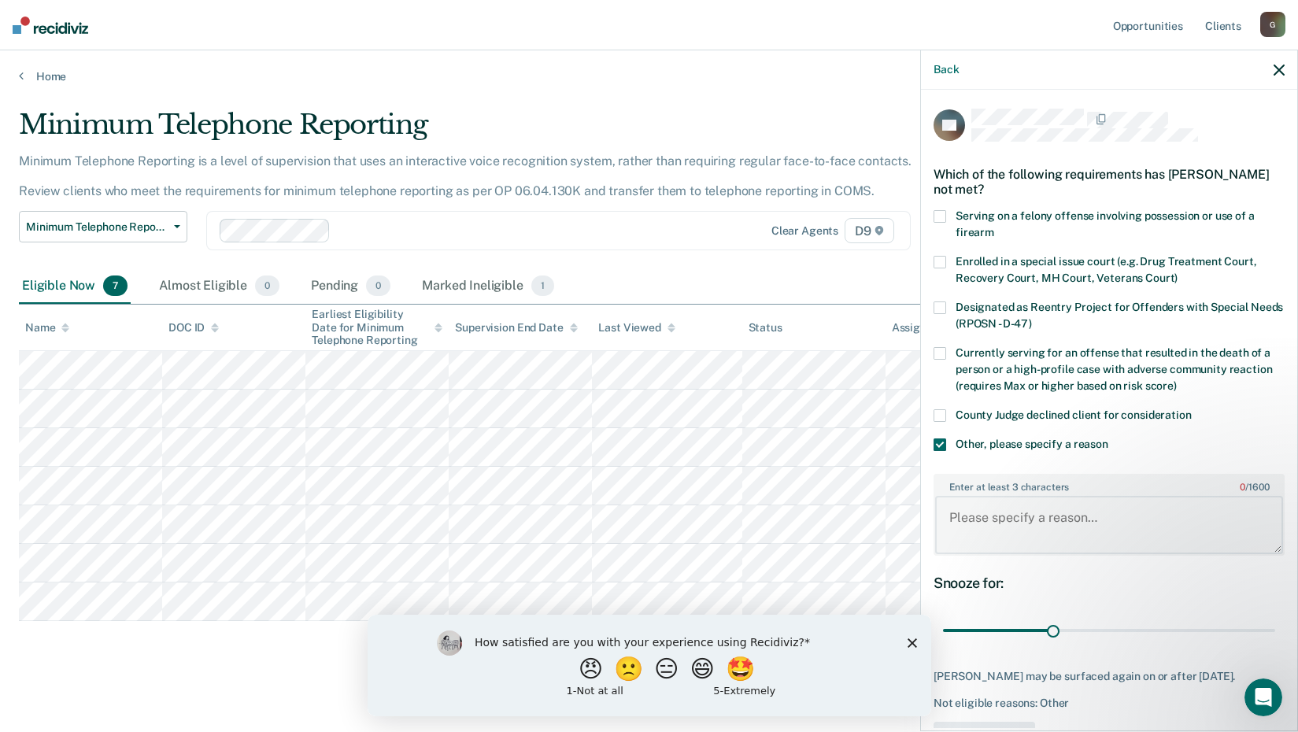
click at [1014, 525] on textarea "Enter at least 3 characters 0 / 1600" at bounding box center [1109, 525] width 348 height 58
type textarea "Testing"
drag, startPoint x: 1047, startPoint y: 631, endPoint x: 1281, endPoint y: 624, distance: 233.8
type input "90"
click at [1275, 625] on input "range" at bounding box center [1109, 631] width 332 height 28
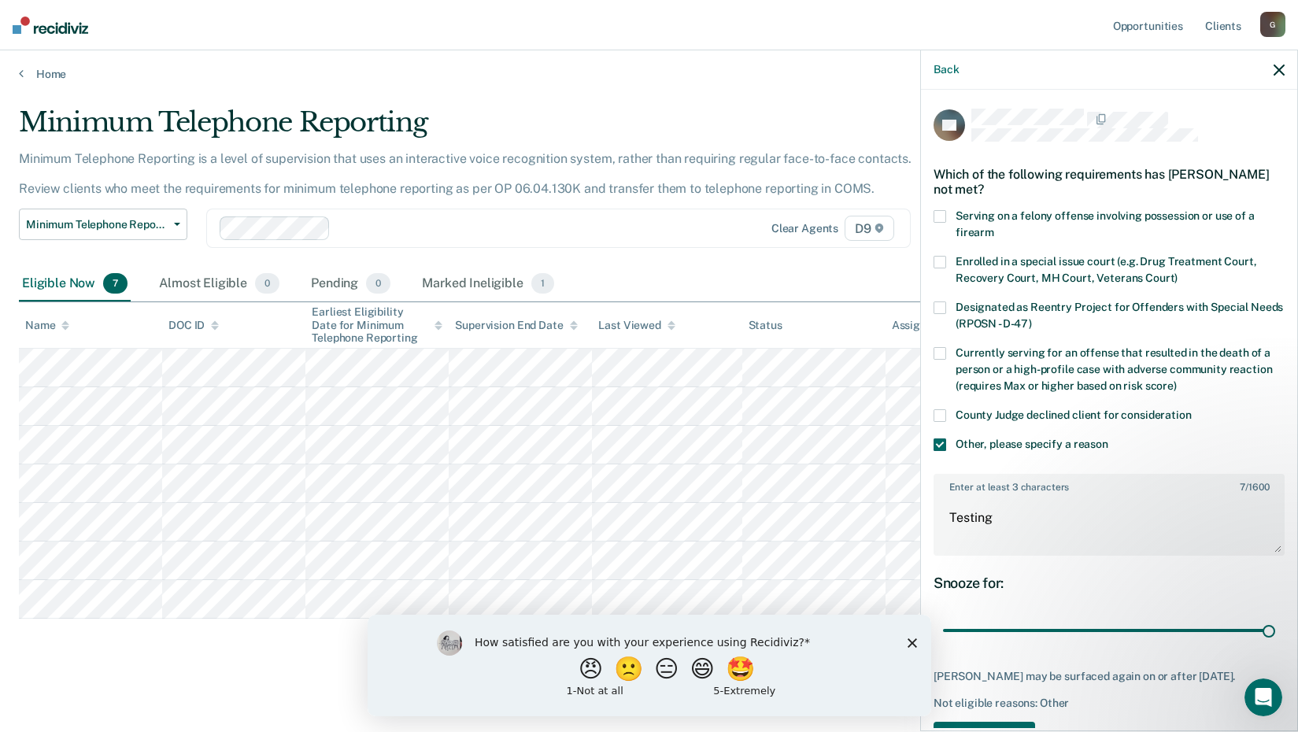
scroll to position [66, 0]
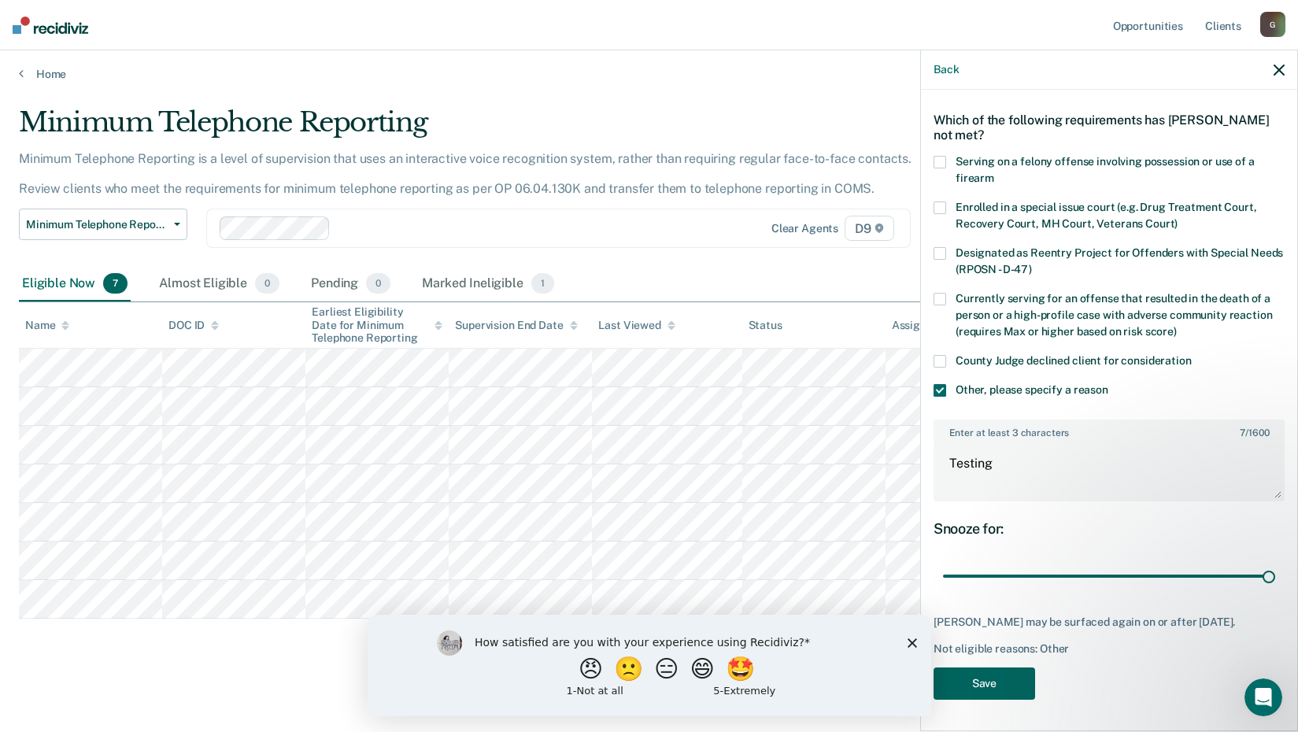
click at [980, 683] on button "Save" at bounding box center [984, 683] width 102 height 32
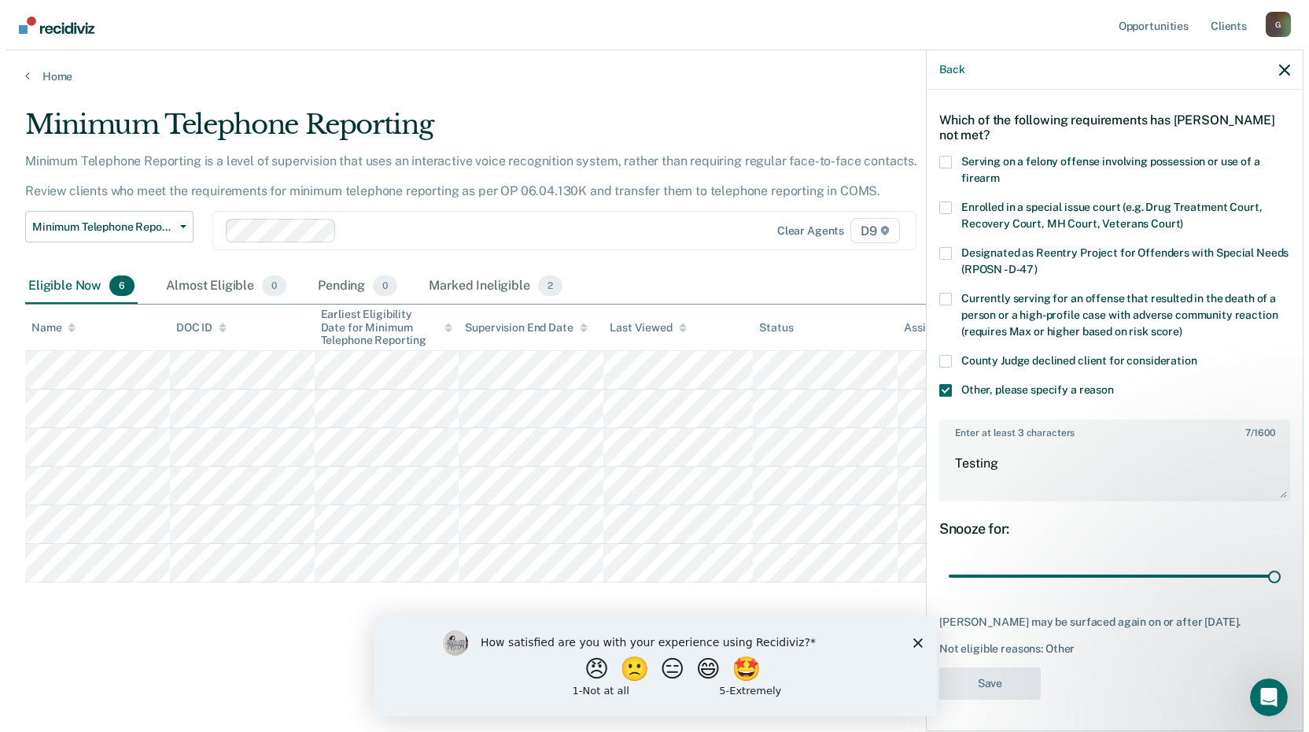
scroll to position [0, 0]
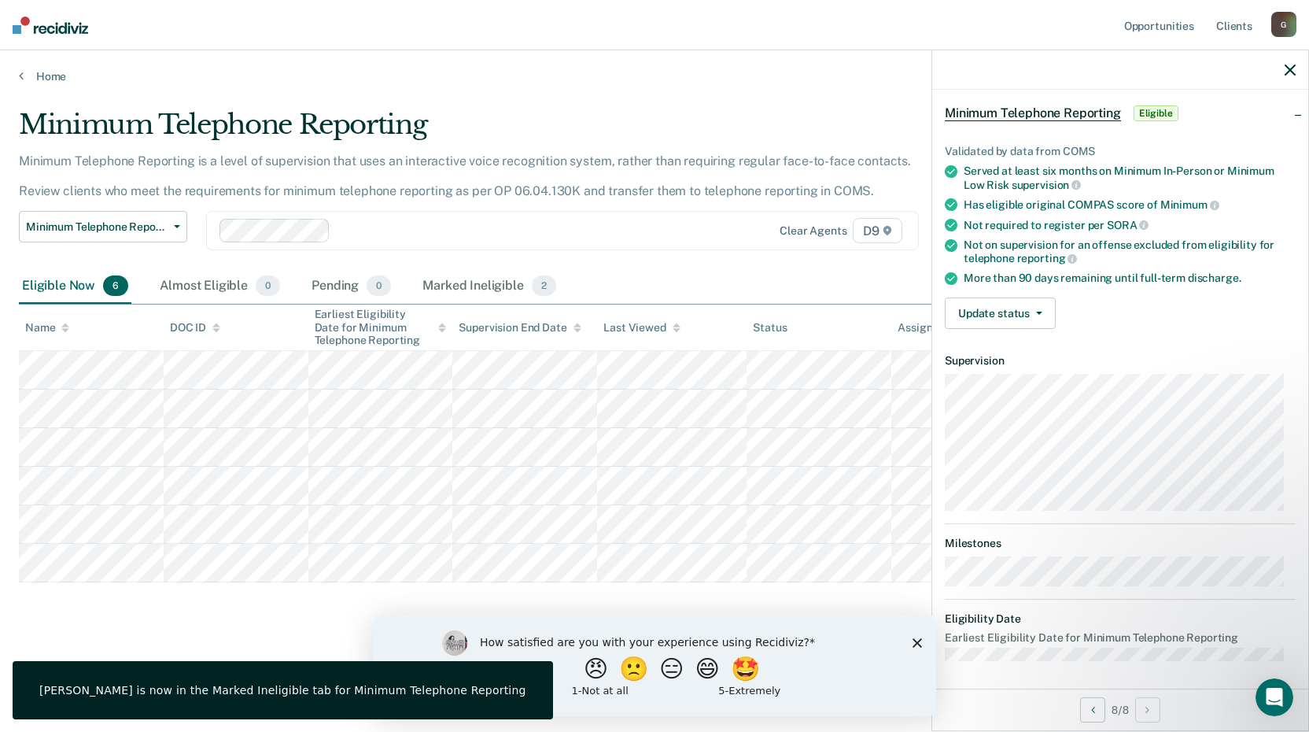
click at [286, 604] on div "Minimum Telephone Reporting Minimum Telephone Reporting is a level of supervisi…" at bounding box center [655, 361] width 1272 height 505
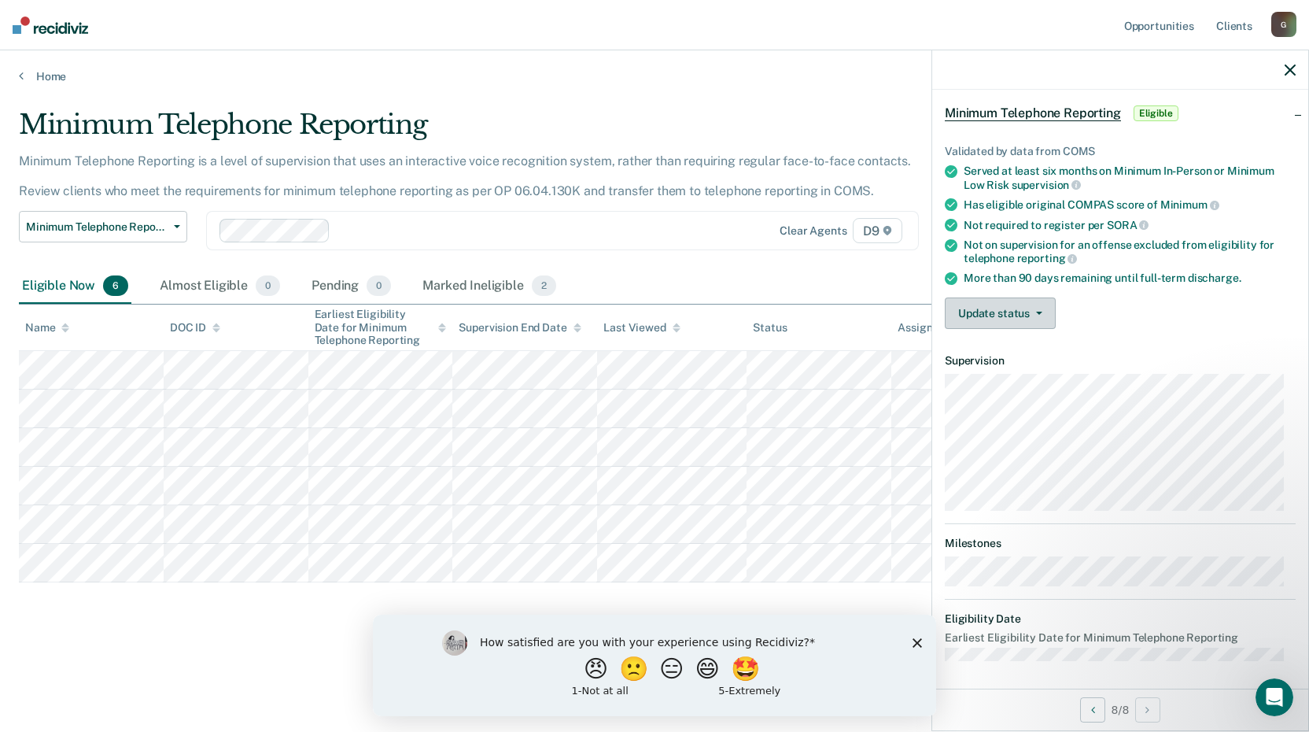
click at [1046, 311] on button "Update status" at bounding box center [1000, 312] width 111 height 31
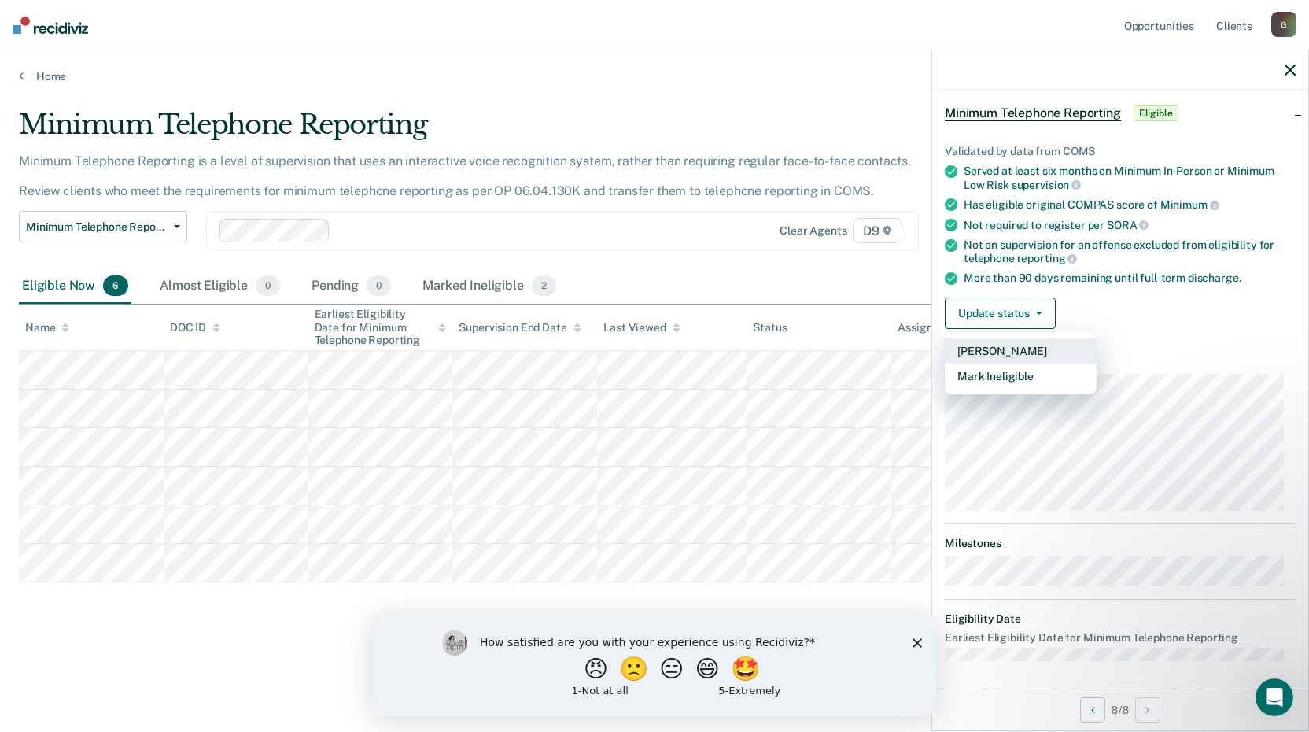
click at [1006, 341] on button "[PERSON_NAME]" at bounding box center [1021, 350] width 152 height 25
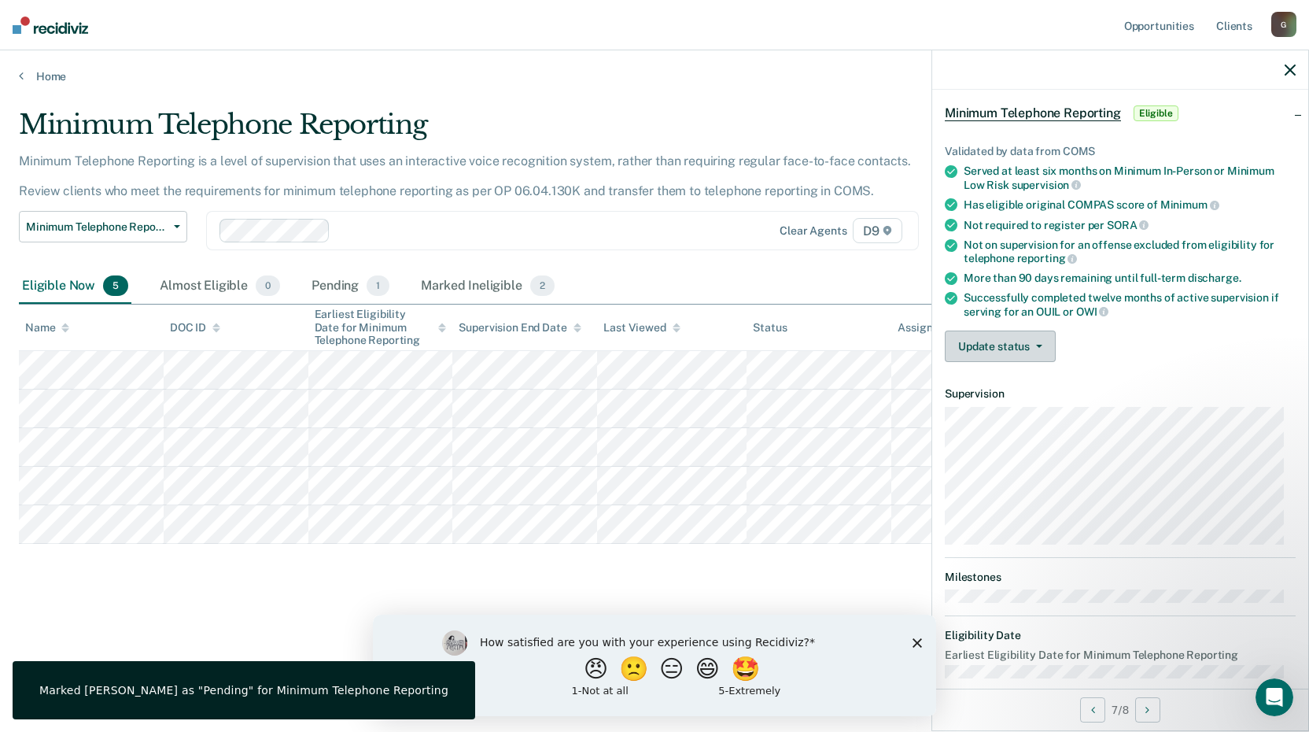
click at [1010, 347] on button "Update status" at bounding box center [1000, 345] width 111 height 31
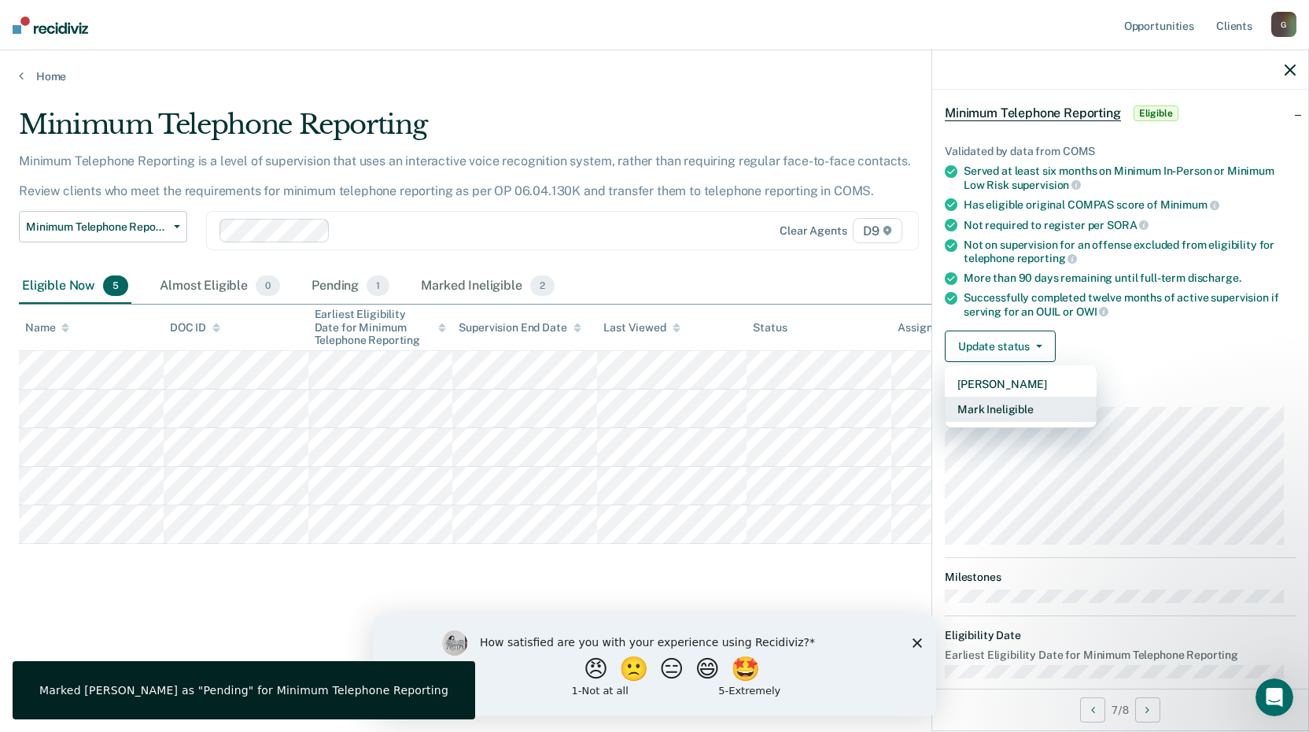
click at [1016, 409] on button "Mark Ineligible" at bounding box center [1021, 409] width 152 height 25
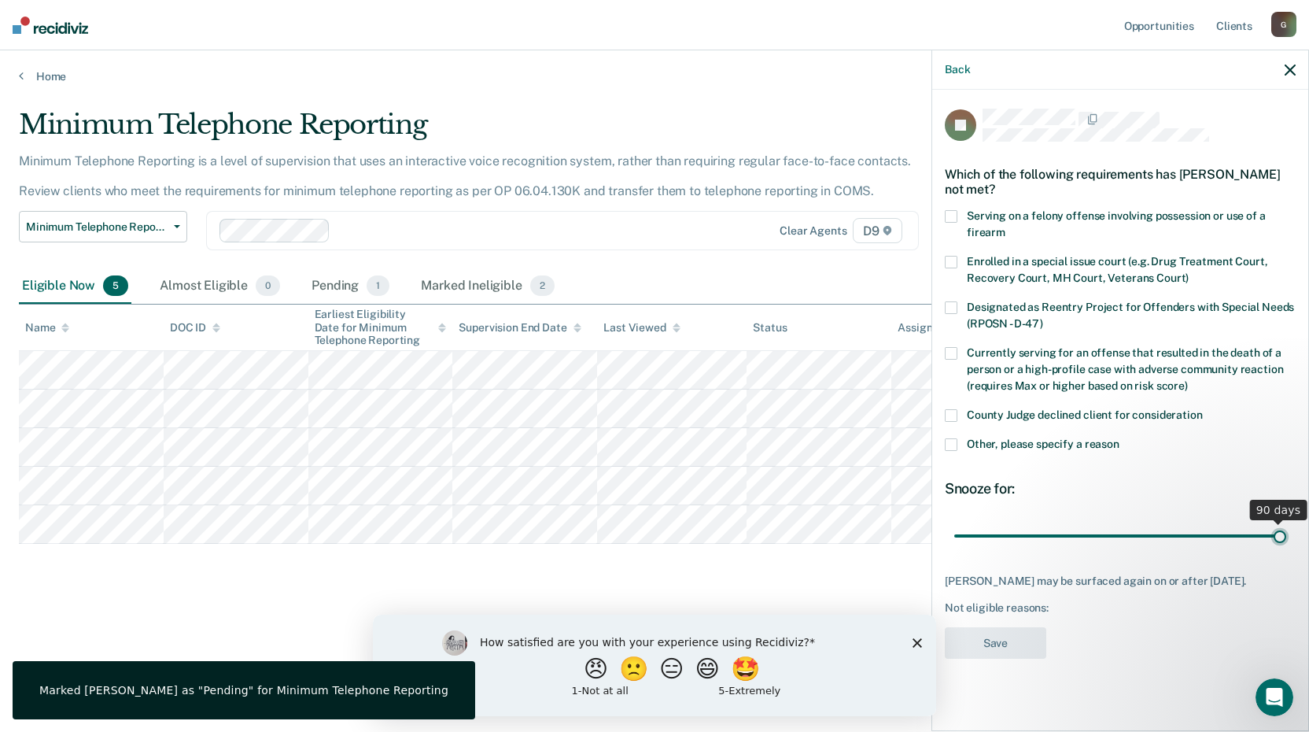
drag, startPoint x: 1063, startPoint y: 531, endPoint x: 1339, endPoint y: 511, distance: 276.9
type input "90"
click at [1287, 522] on input "range" at bounding box center [1120, 536] width 332 height 28
click at [949, 444] on span at bounding box center [951, 444] width 13 height 13
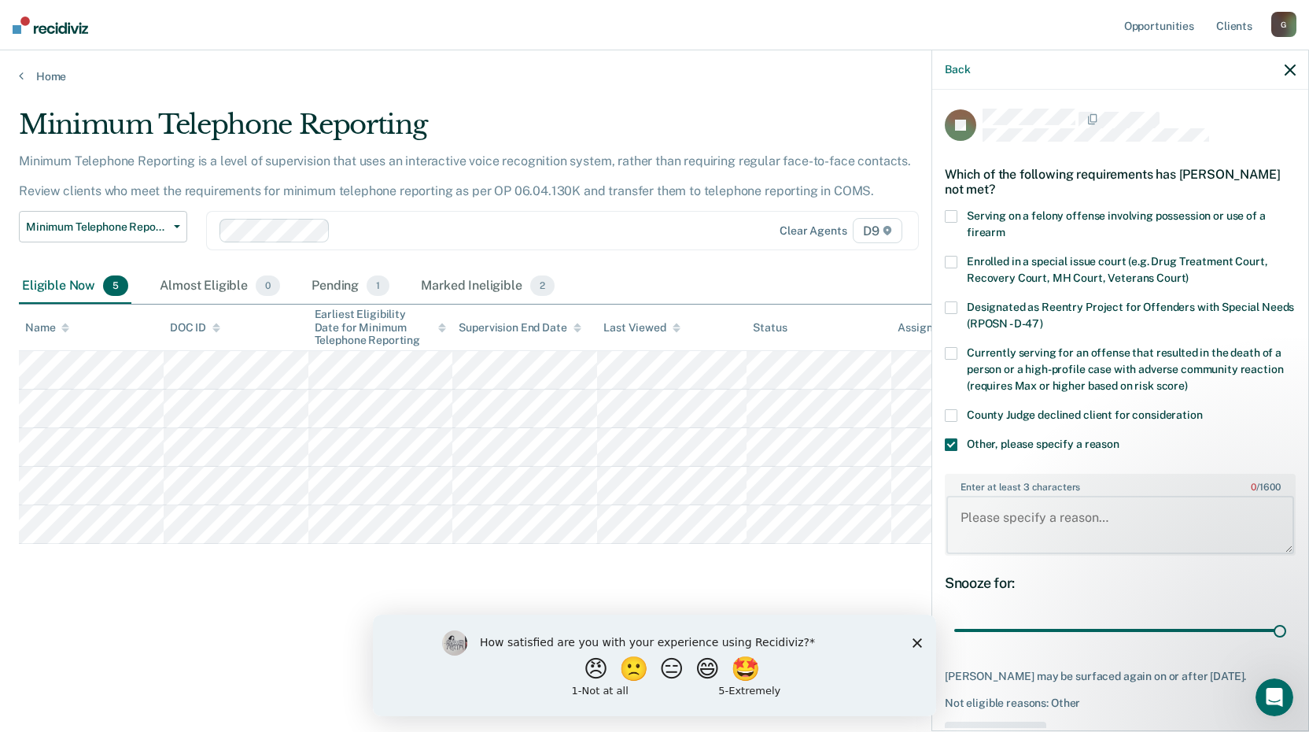
click at [975, 533] on textarea "Enter at least 3 characters 0 / 1600" at bounding box center [1121, 525] width 348 height 58
type textarea "testing"
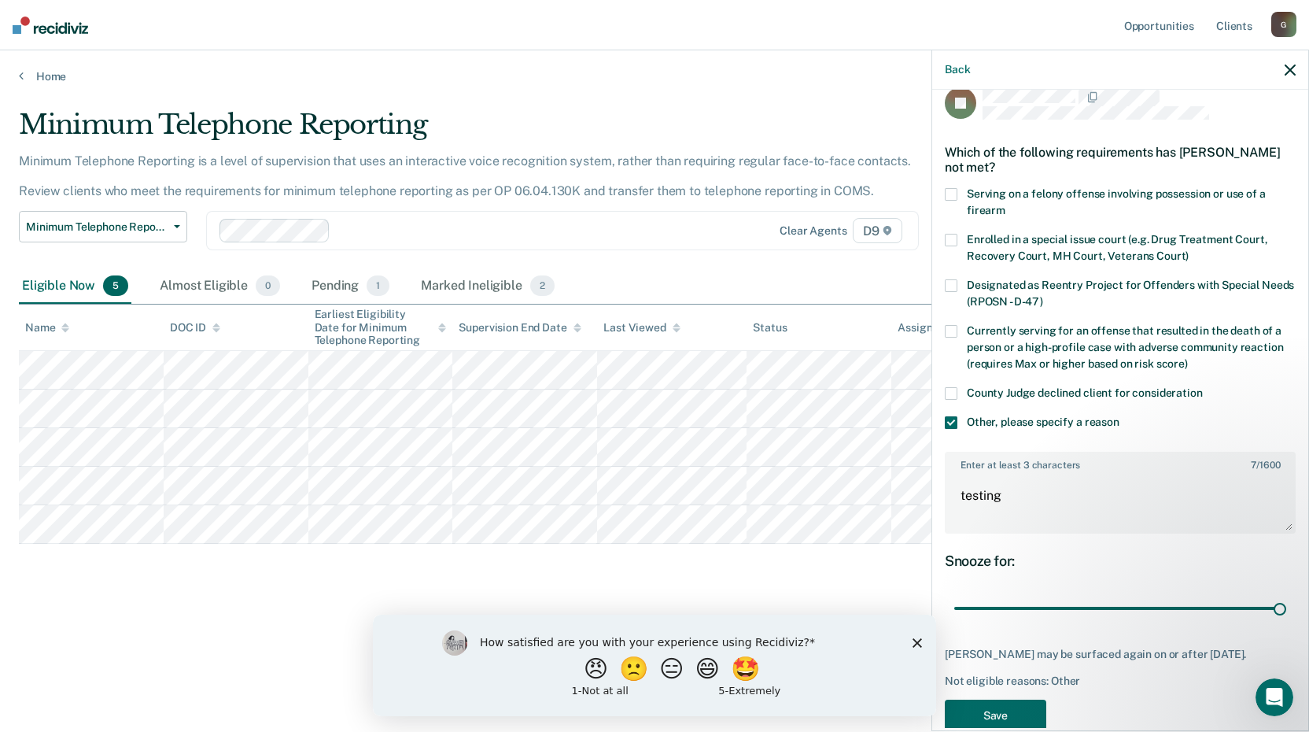
scroll to position [66, 0]
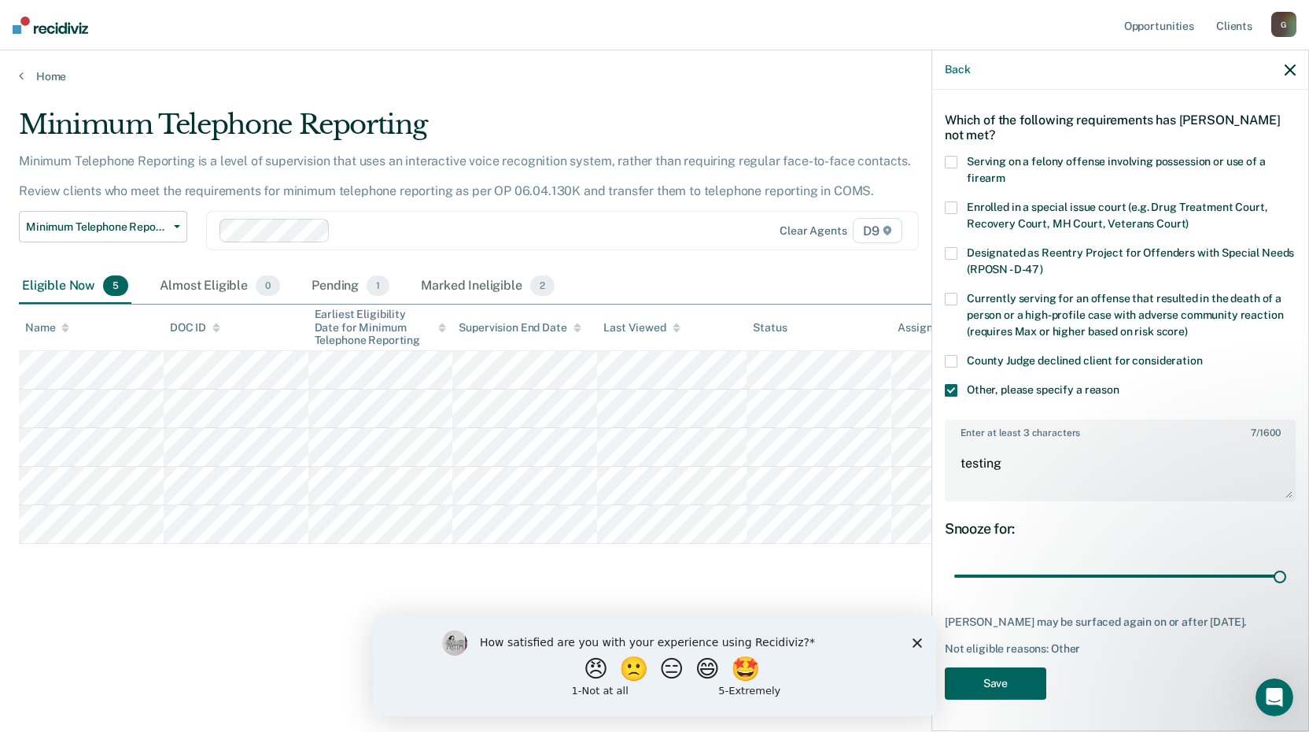
click at [1028, 684] on button "Save" at bounding box center [996, 683] width 102 height 32
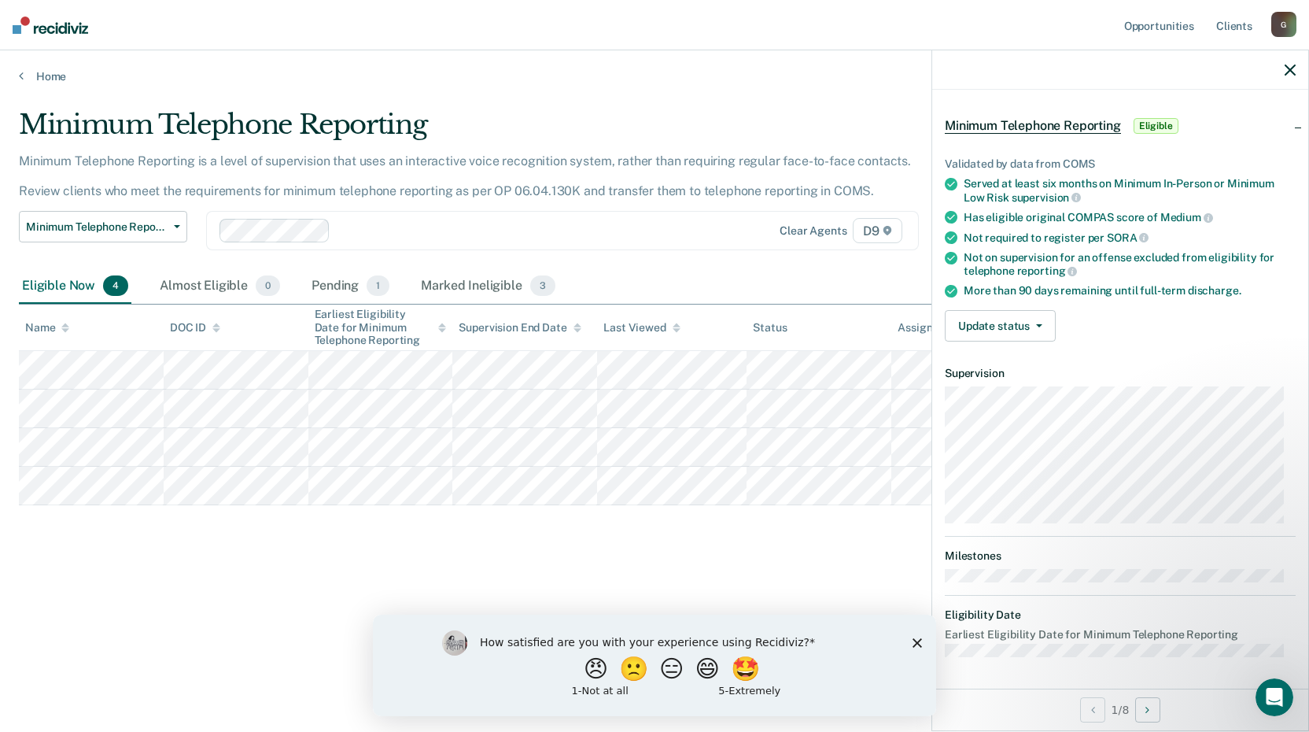
scroll to position [52, 0]
click at [1046, 323] on button "Update status" at bounding box center [1000, 327] width 111 height 31
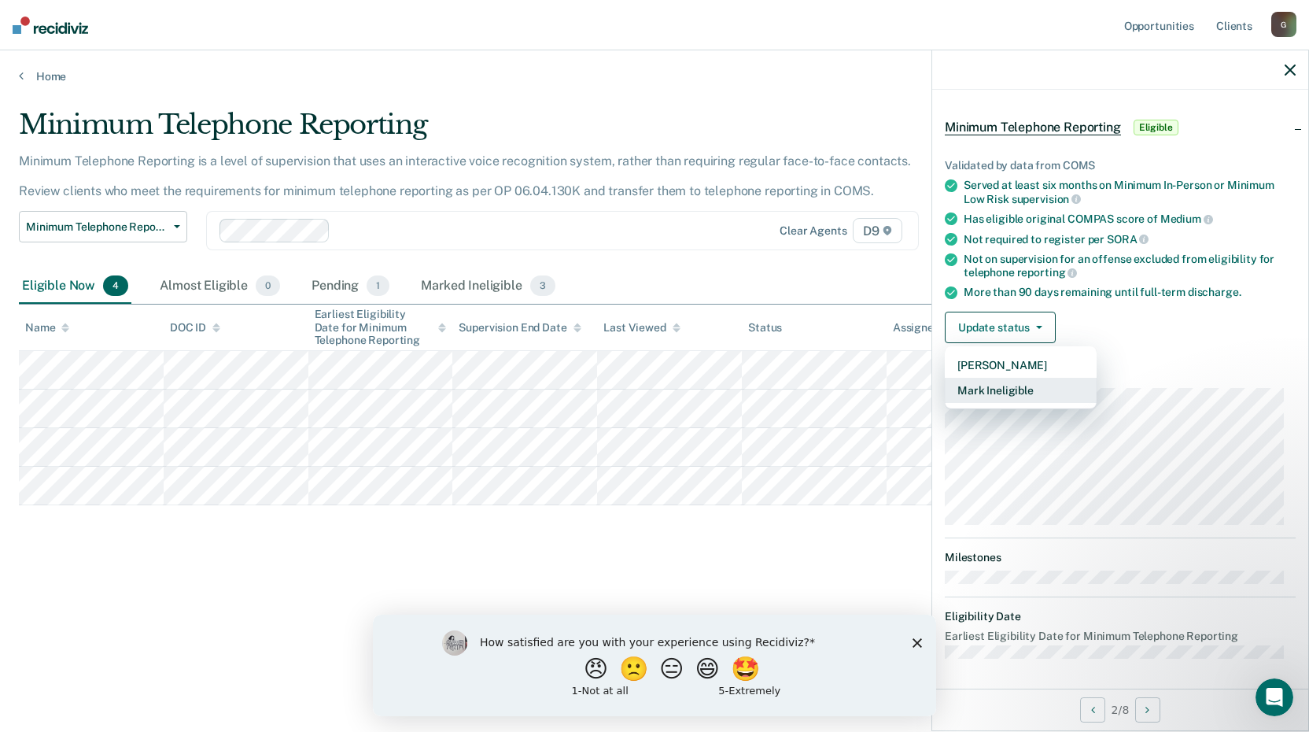
click at [989, 397] on button "Mark Ineligible" at bounding box center [1021, 390] width 152 height 25
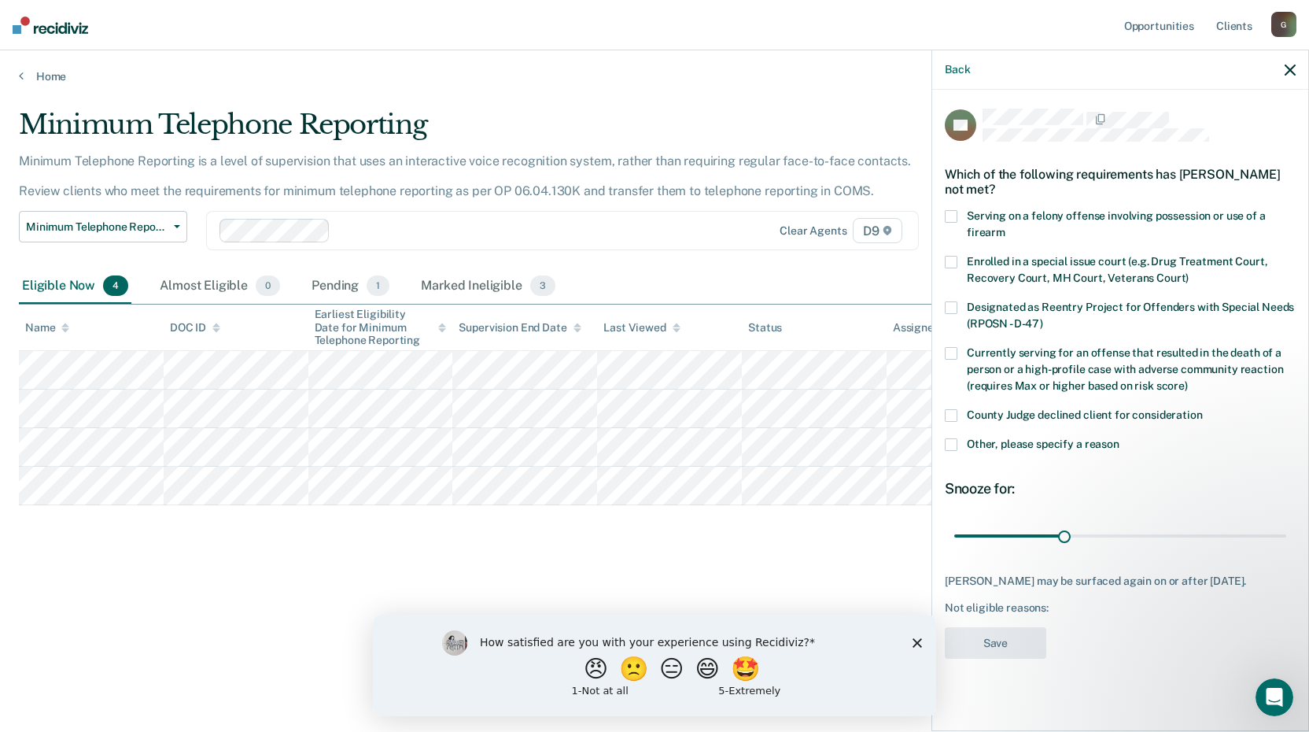
click at [952, 445] on span at bounding box center [951, 444] width 13 height 13
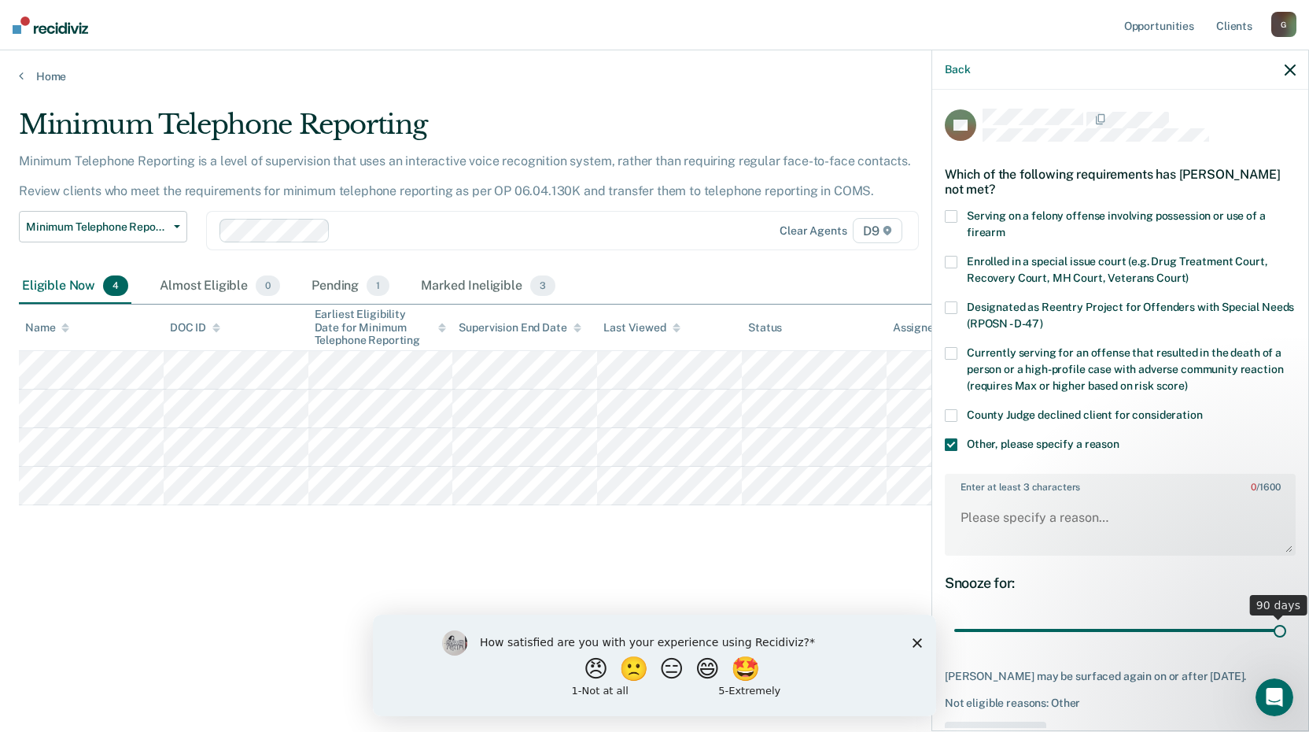
drag, startPoint x: 1061, startPoint y: 627, endPoint x: 1096, endPoint y: 555, distance: 80.6
type input "90"
click at [1287, 644] on input "range" at bounding box center [1120, 631] width 332 height 28
click at [1084, 550] on textarea "Enter at least 3 characters 0 / 1600" at bounding box center [1121, 525] width 348 height 58
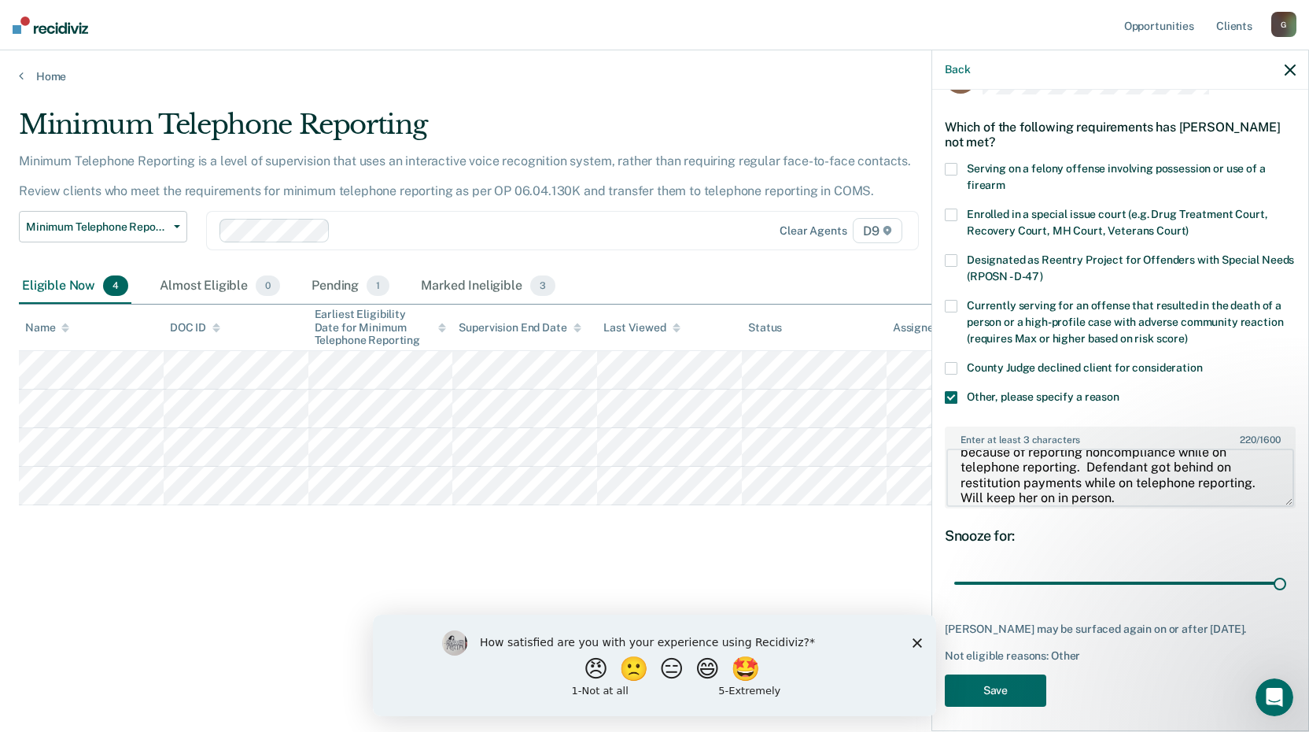
scroll to position [66, 0]
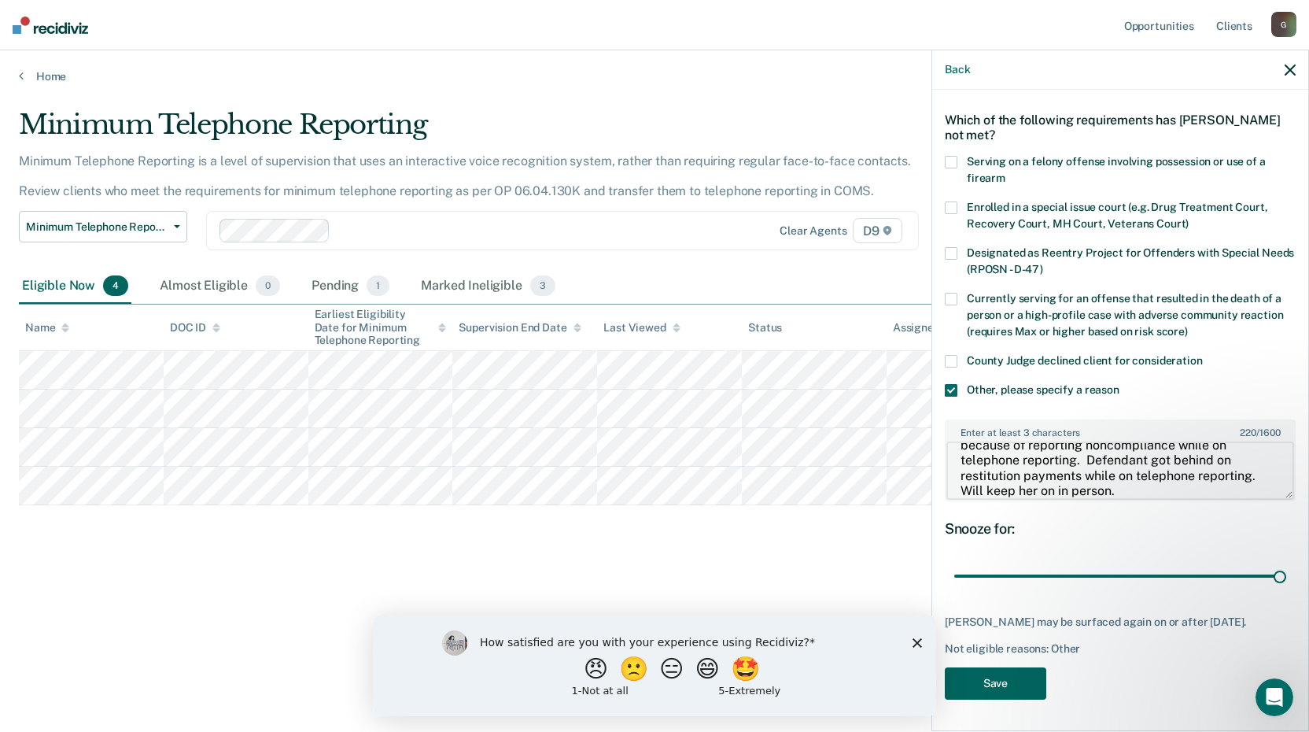
type textarea "Defendant was returned back to regular supervision because of reporting noncomp…"
click at [1027, 683] on button "Save" at bounding box center [996, 683] width 102 height 32
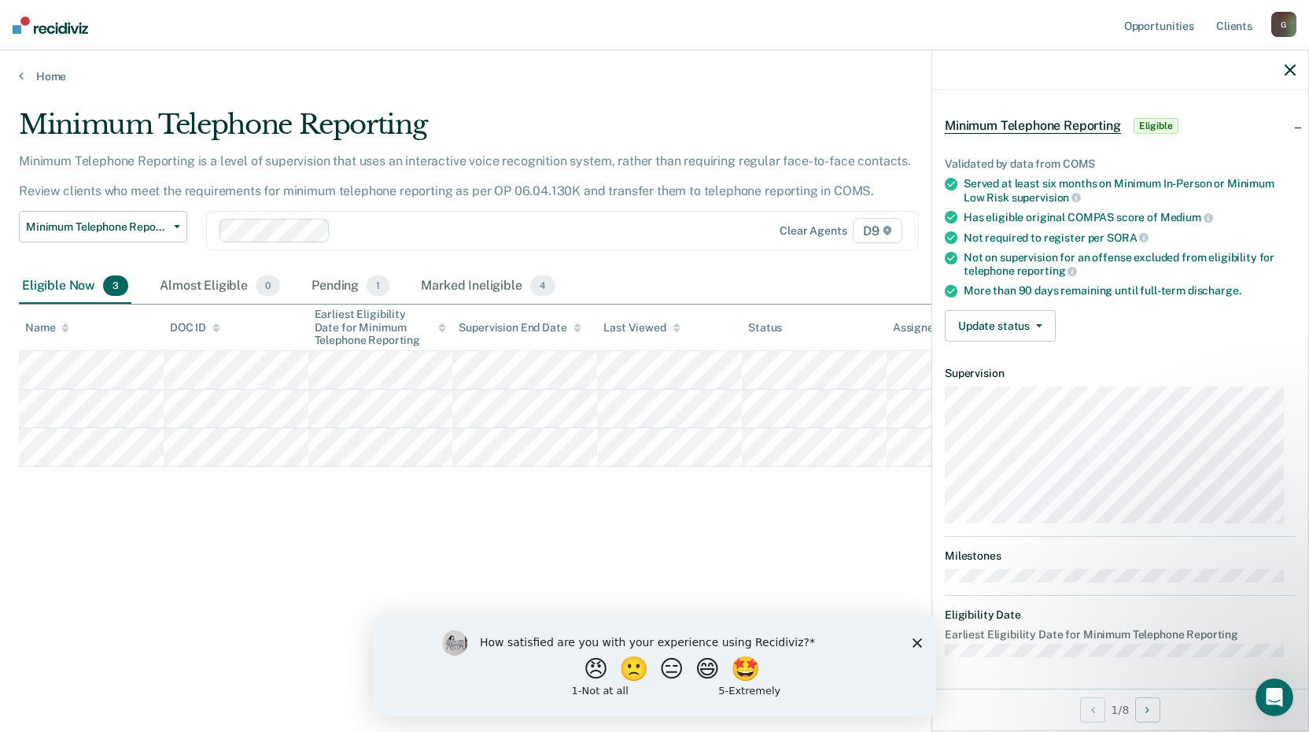
scroll to position [52, 0]
click at [1043, 329] on button "Update status" at bounding box center [1000, 327] width 111 height 31
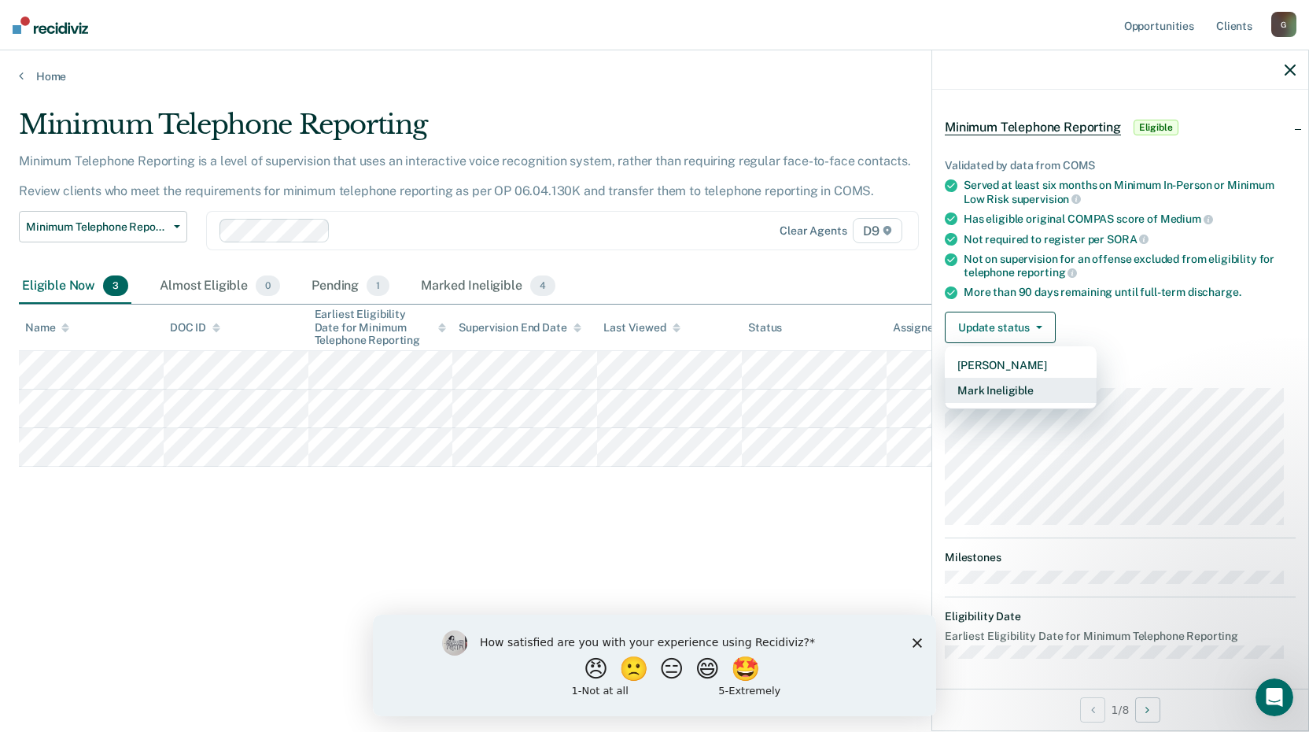
click at [1014, 384] on button "Mark Ineligible" at bounding box center [1021, 390] width 152 height 25
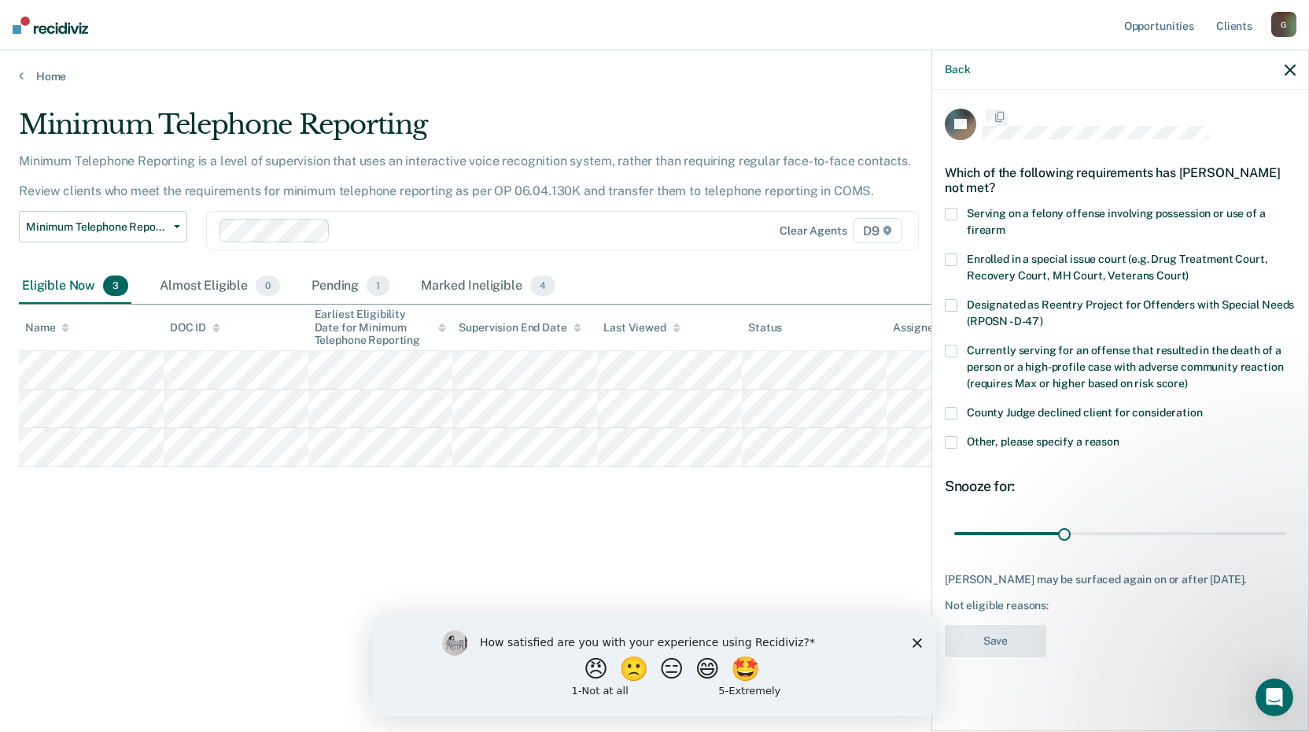
scroll to position [0, 0]
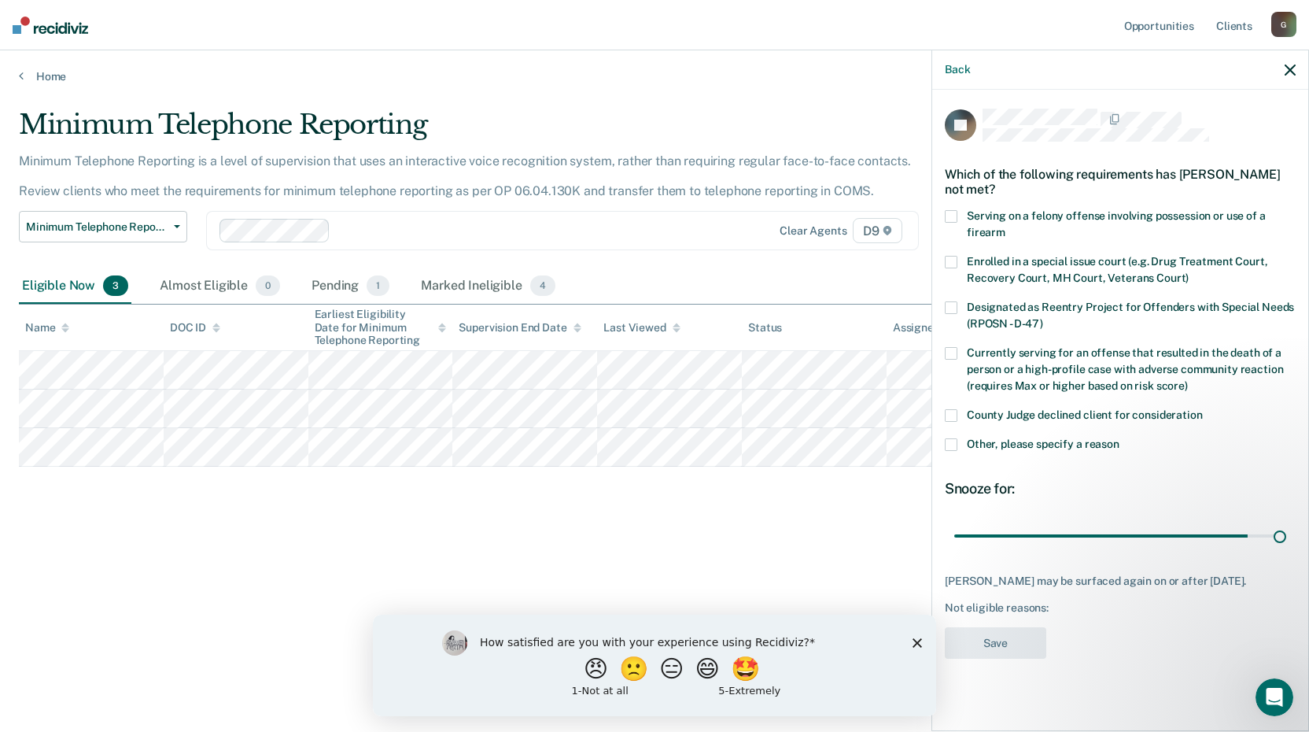
drag, startPoint x: 1060, startPoint y: 537, endPoint x: 1110, endPoint y: 491, distance: 67.9
type input "90"
click at [1287, 523] on input "range" at bounding box center [1120, 536] width 332 height 28
click at [948, 438] on span at bounding box center [951, 444] width 13 height 13
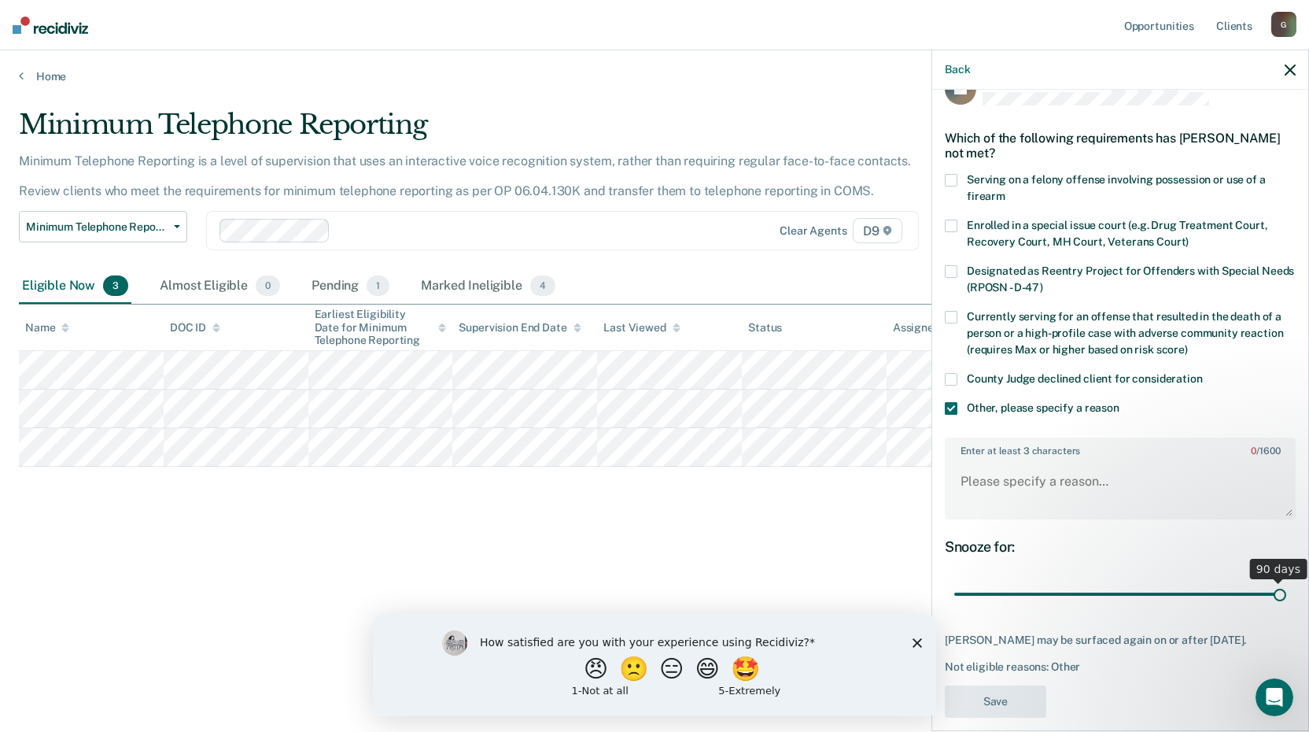
scroll to position [66, 0]
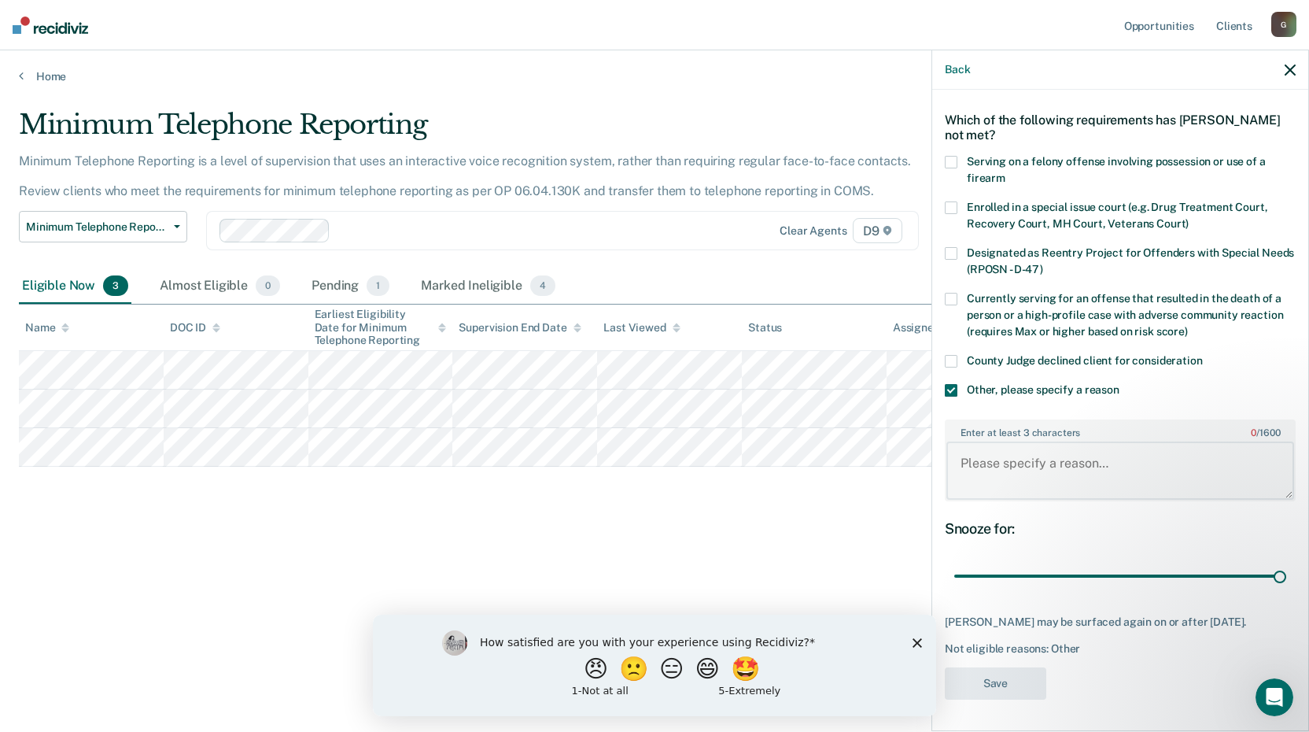
click at [985, 449] on textarea "Enter at least 3 characters 0 / 1600" at bounding box center [1121, 470] width 348 height 58
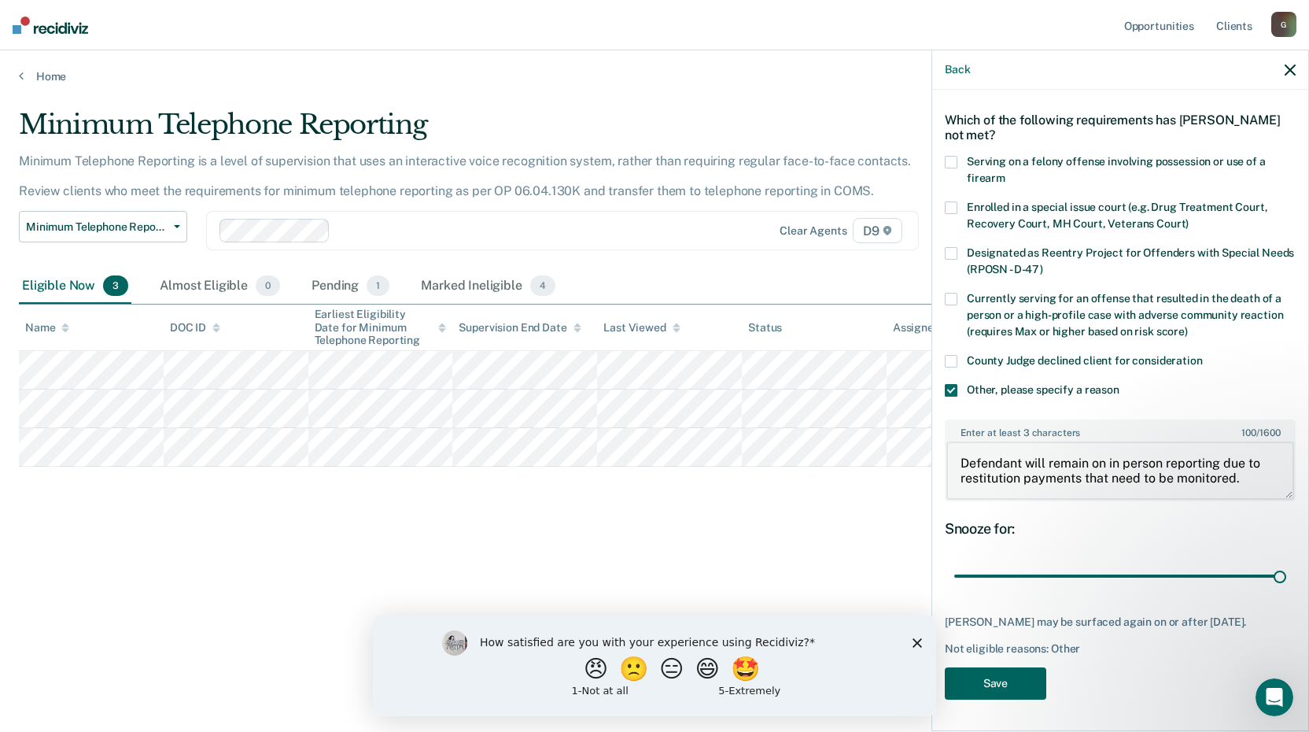
type textarea "Defendant will remain on in person reporting due to restitution payments that n…"
click at [1005, 682] on button "Save" at bounding box center [996, 683] width 102 height 32
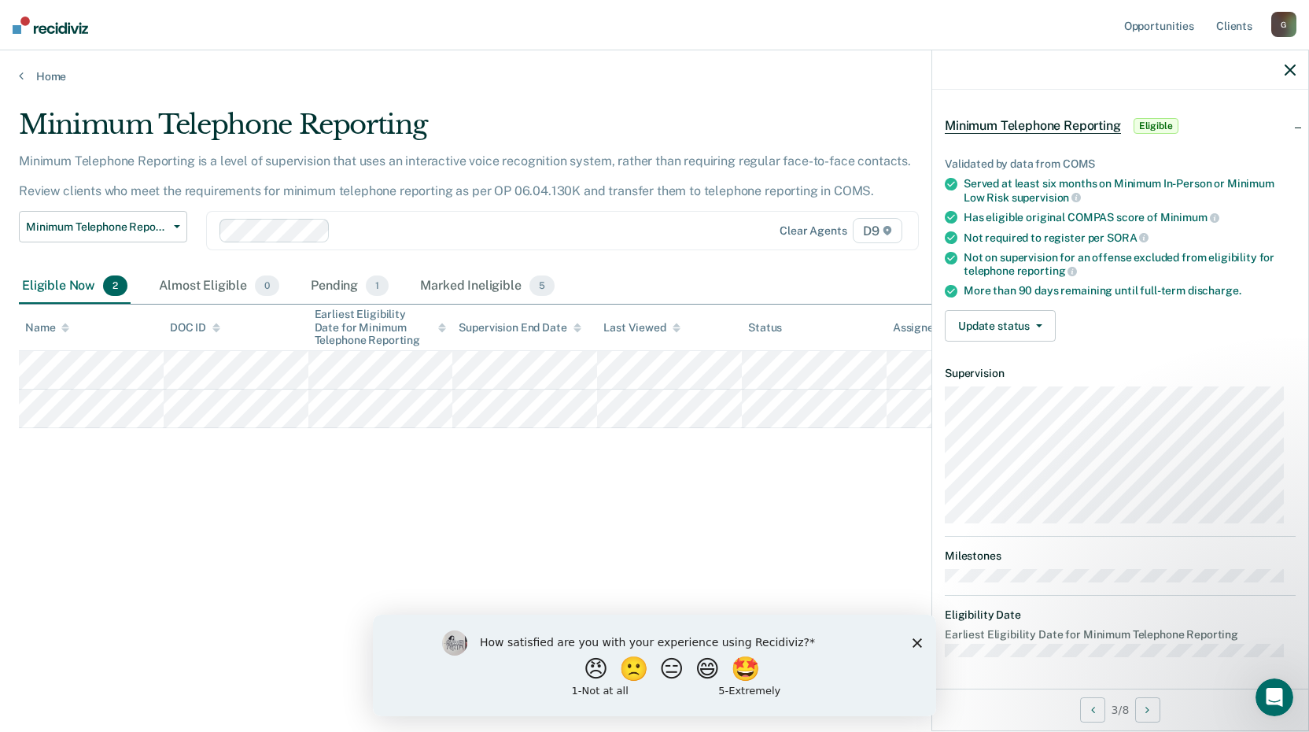
scroll to position [52, 0]
click at [1010, 330] on button "Update status" at bounding box center [1000, 327] width 111 height 31
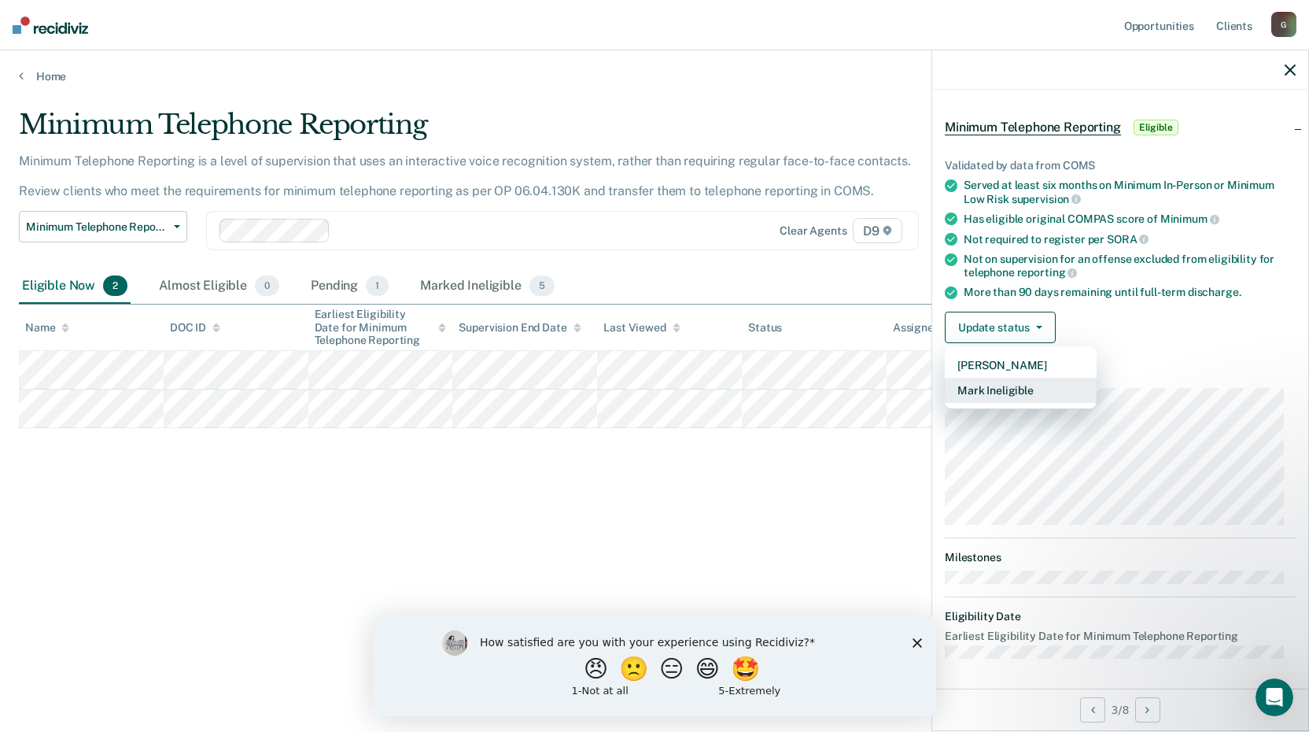
click at [996, 386] on button "Mark Ineligible" at bounding box center [1021, 390] width 152 height 25
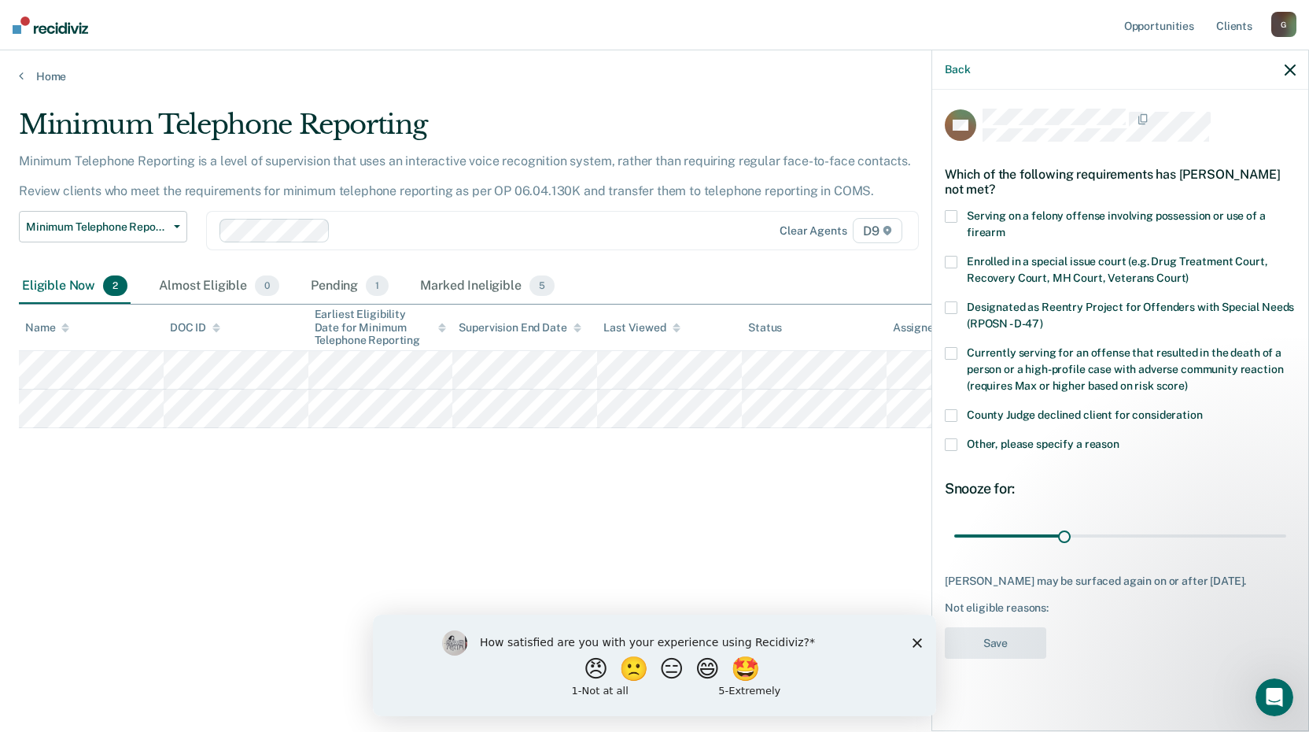
click at [947, 411] on span at bounding box center [951, 415] width 13 height 13
drag, startPoint x: 1064, startPoint y: 535, endPoint x: 1423, endPoint y: 523, distance: 359.8
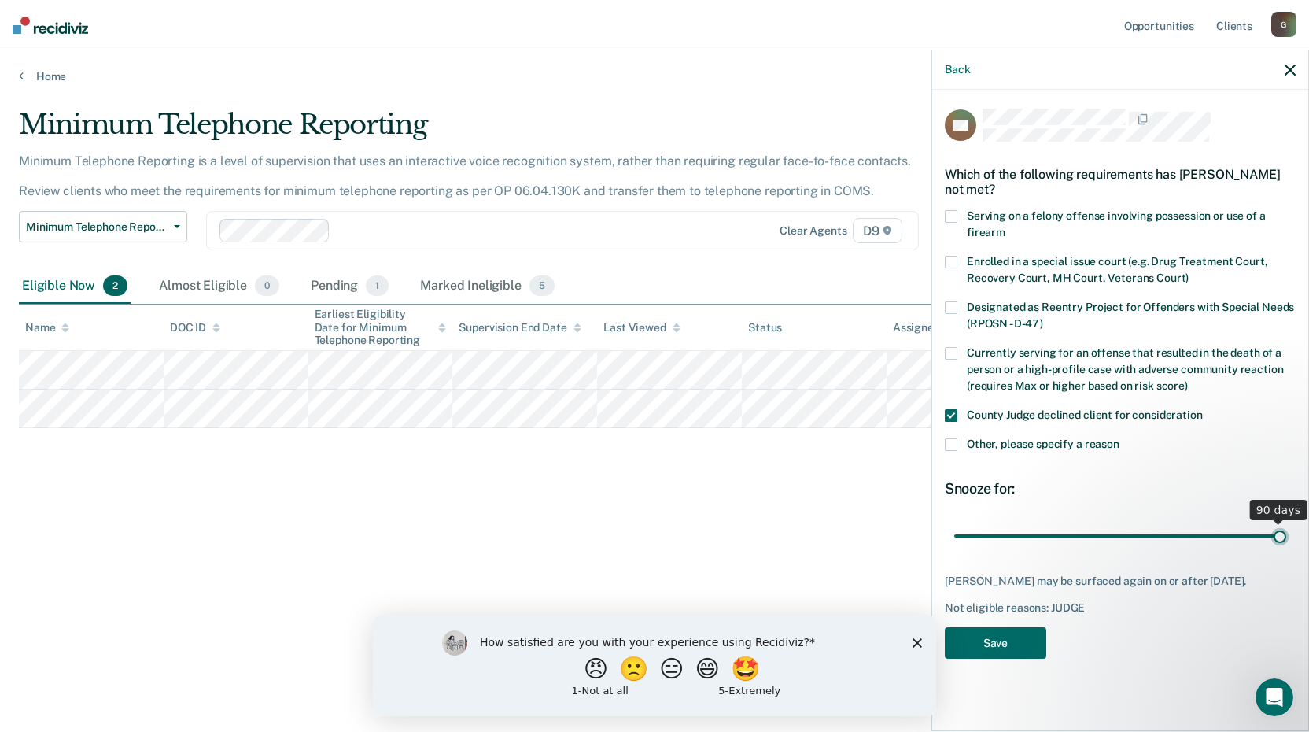
type input "90"
click at [1287, 523] on input "range" at bounding box center [1120, 536] width 332 height 28
click at [1018, 656] on button "Save" at bounding box center [996, 643] width 102 height 32
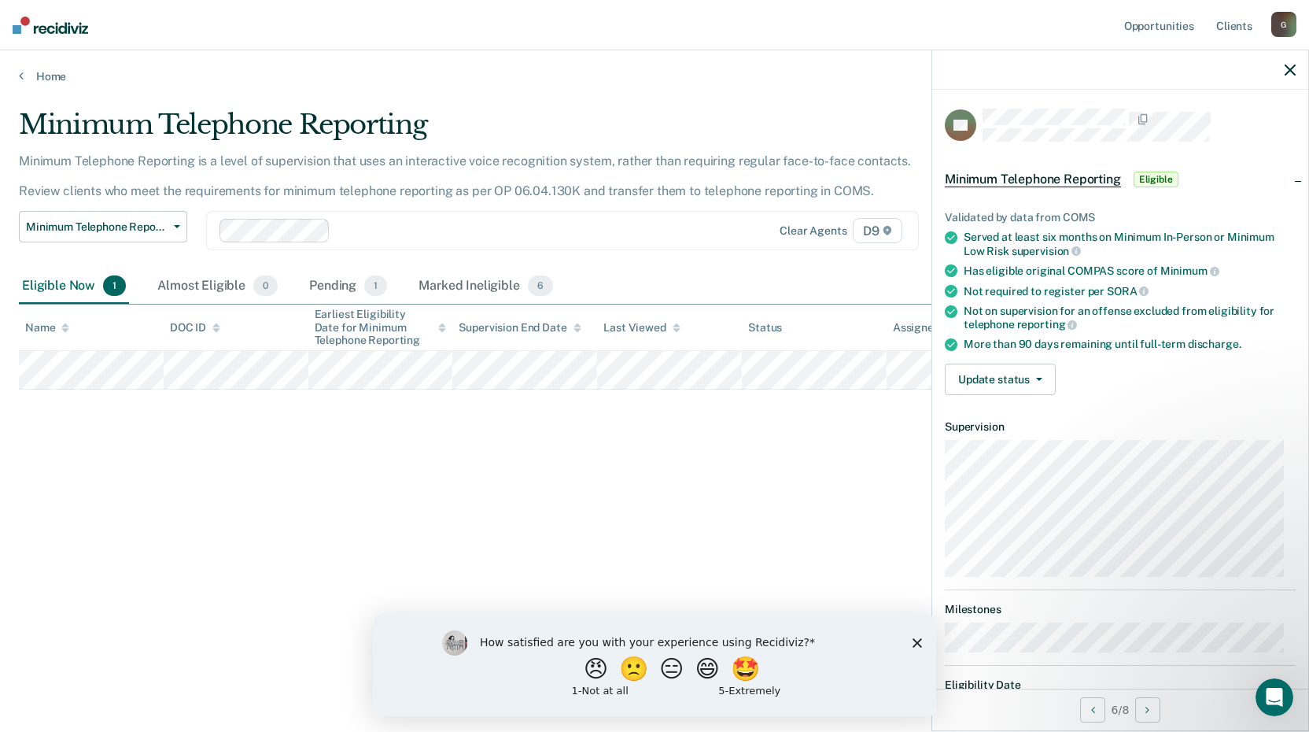
click at [611, 511] on div "Minimum Telephone Reporting Minimum Telephone Reporting is a level of supervisi…" at bounding box center [655, 361] width 1272 height 505
click at [20, 71] on icon at bounding box center [21, 75] width 5 height 13
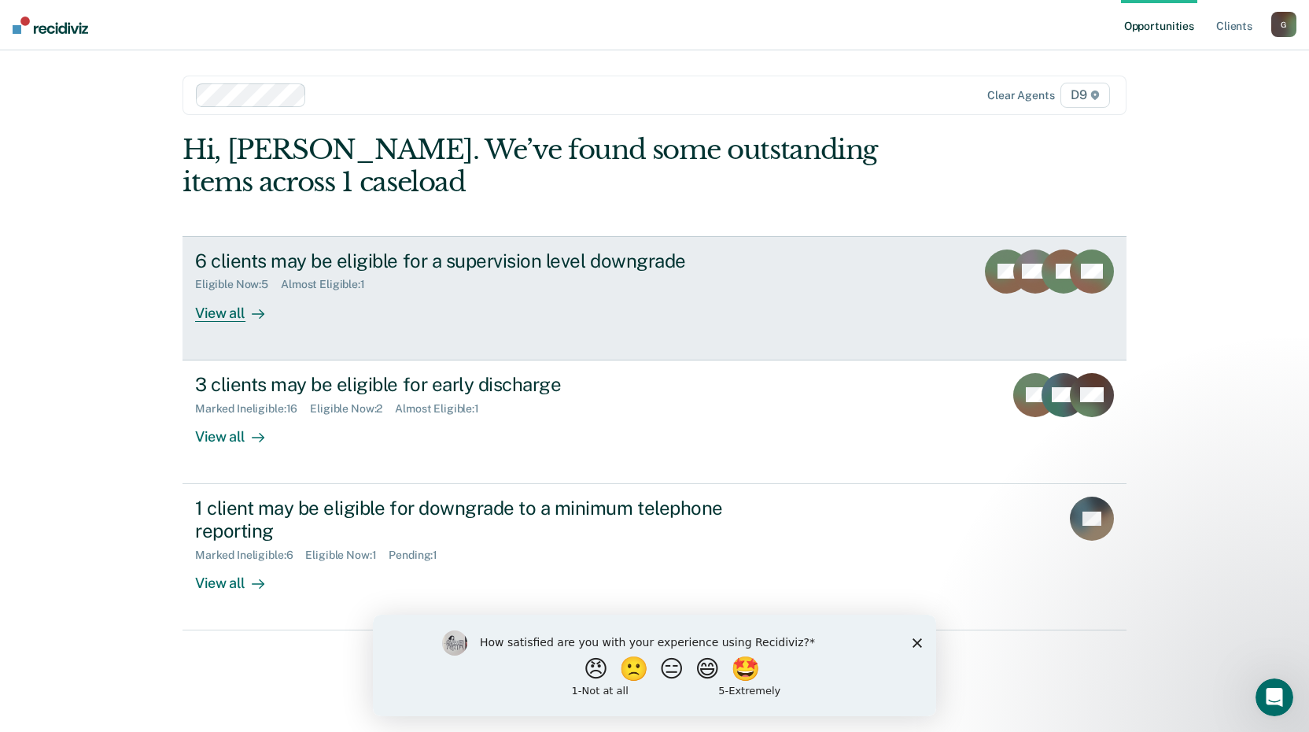
click at [229, 313] on div "View all" at bounding box center [239, 306] width 88 height 31
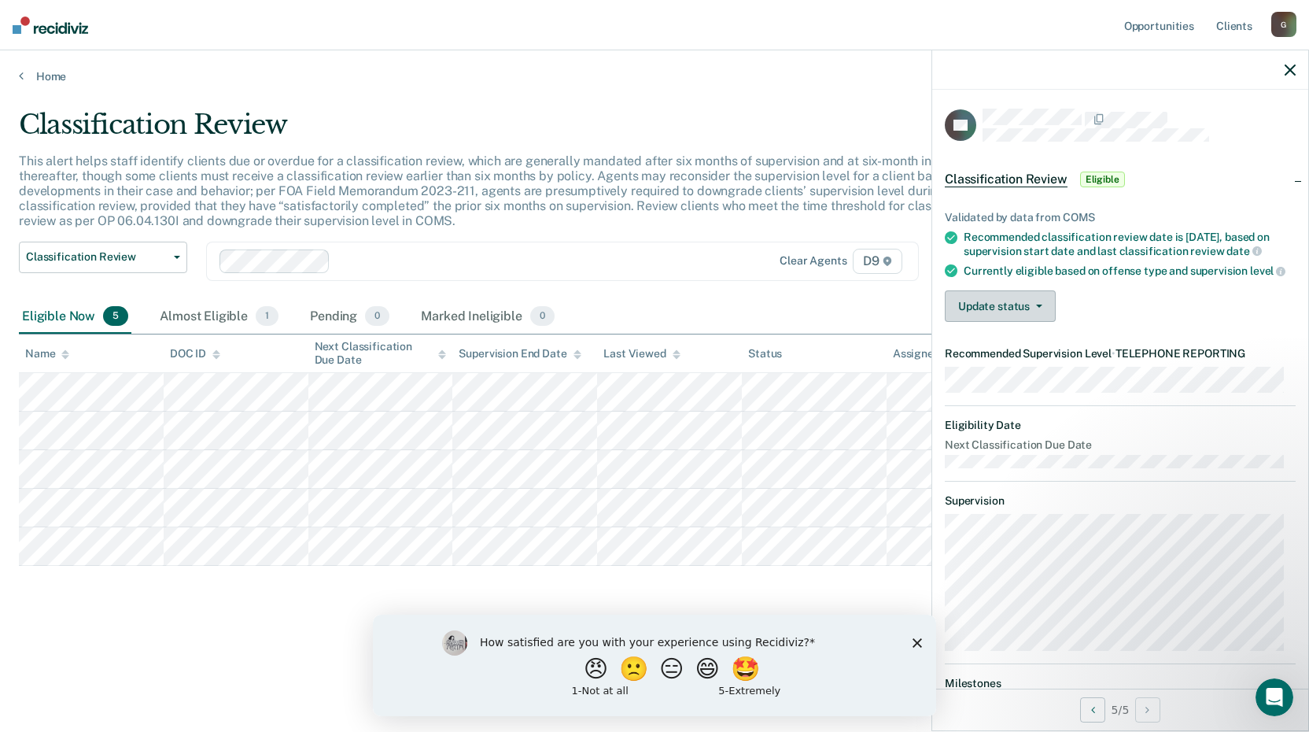
click at [1047, 322] on button "Update status" at bounding box center [1000, 305] width 111 height 31
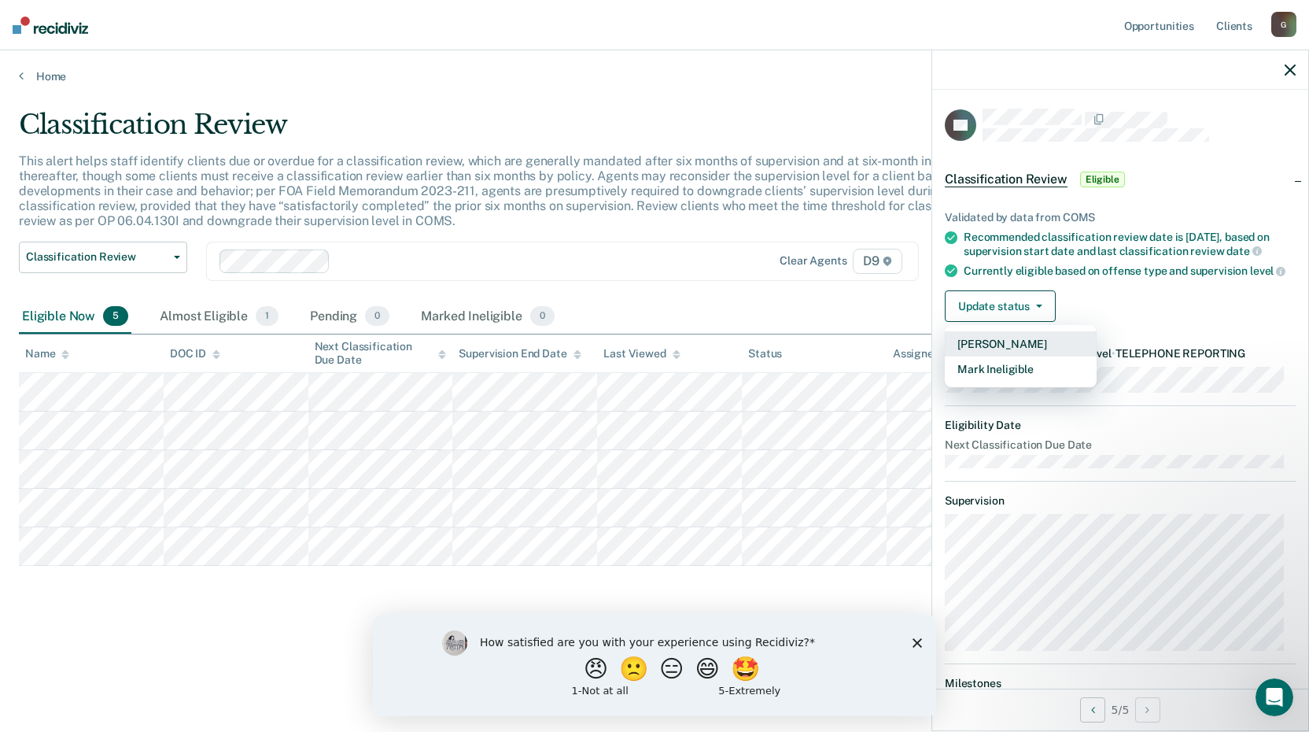
click at [1018, 356] on button "[PERSON_NAME]" at bounding box center [1021, 343] width 152 height 25
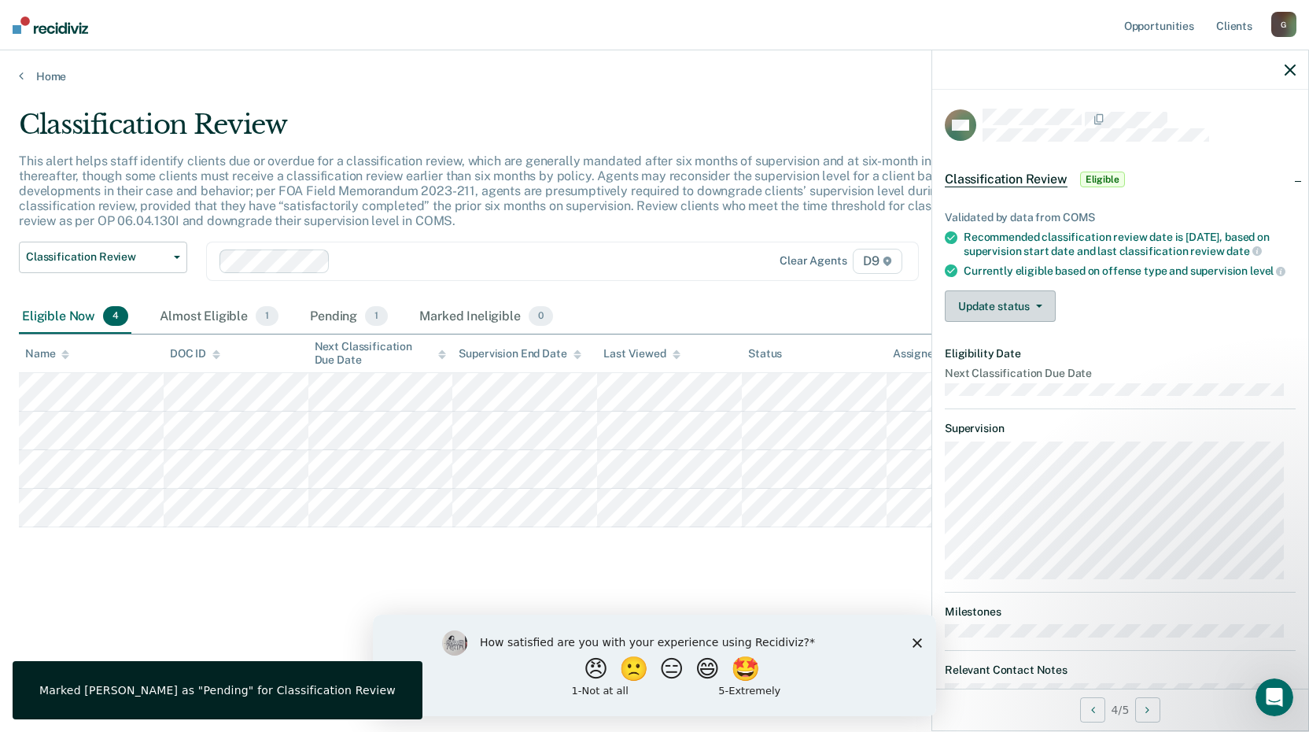
click at [1045, 322] on button "Update status" at bounding box center [1000, 305] width 111 height 31
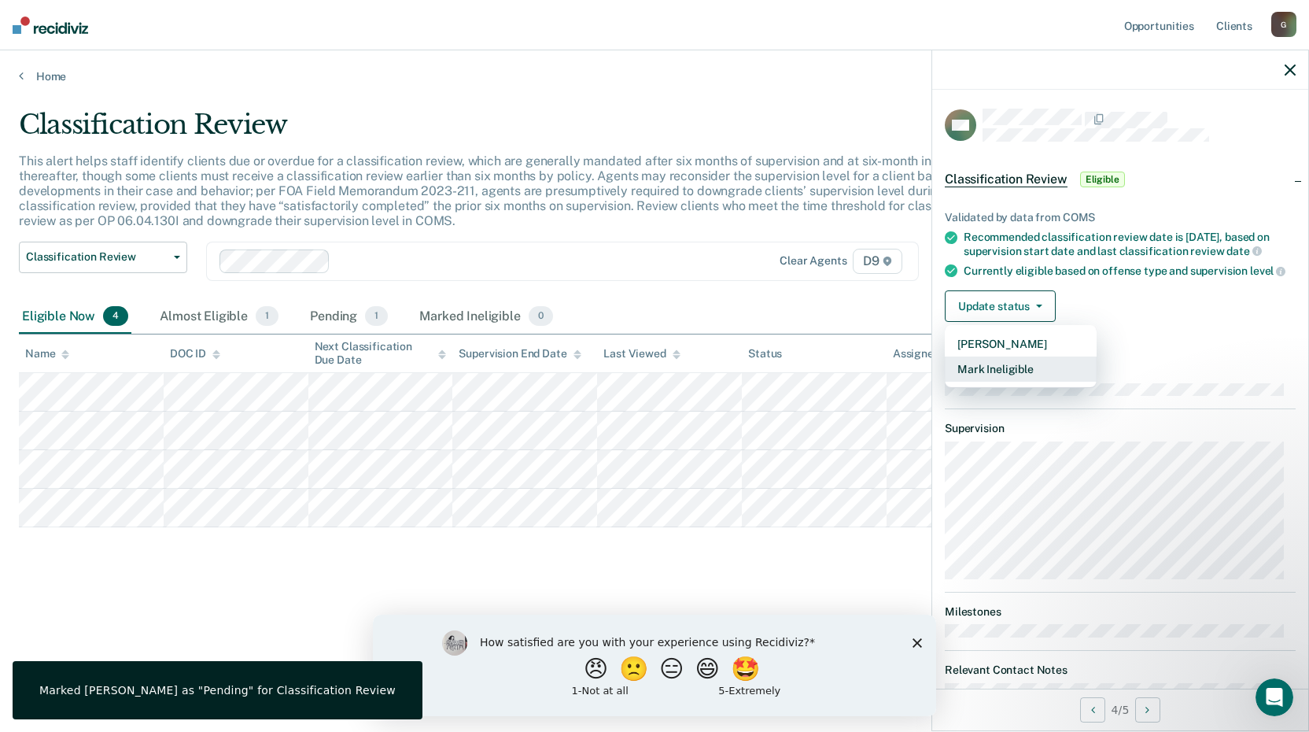
click at [1010, 382] on button "Mark Ineligible" at bounding box center [1021, 368] width 152 height 25
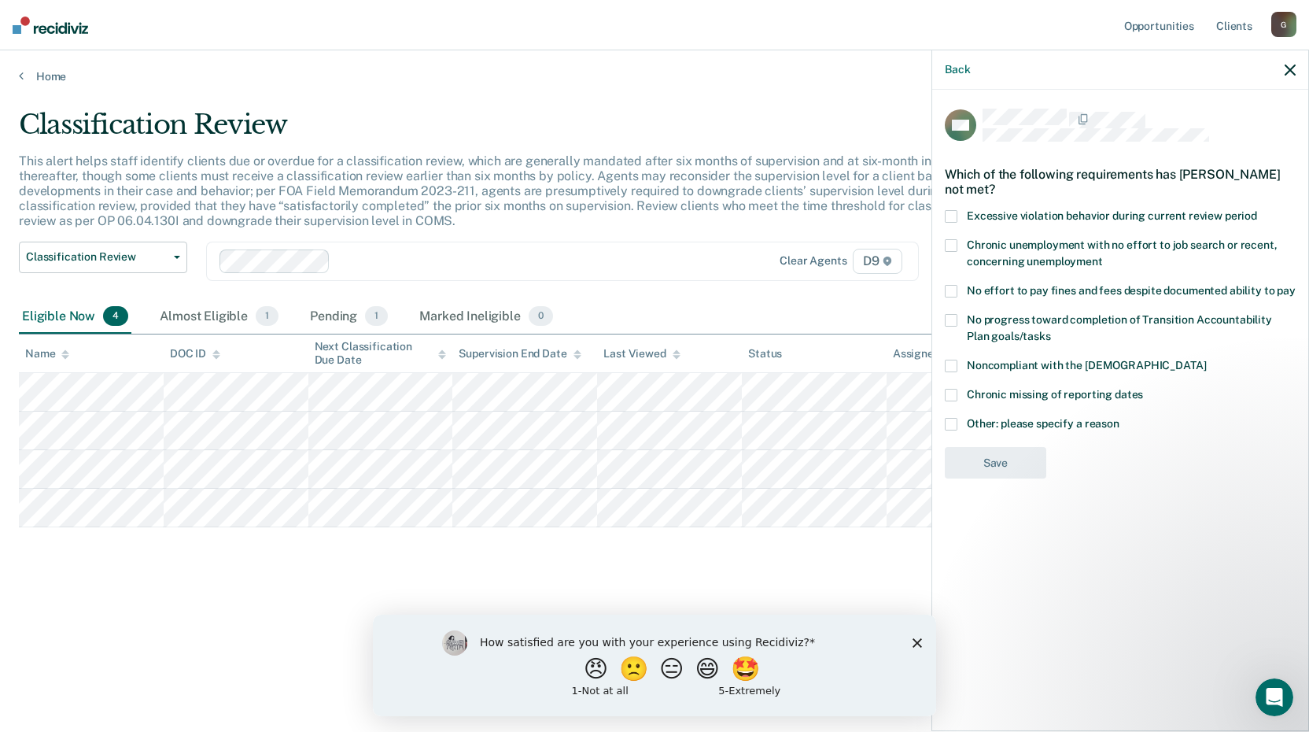
click at [948, 420] on span at bounding box center [951, 424] width 13 height 13
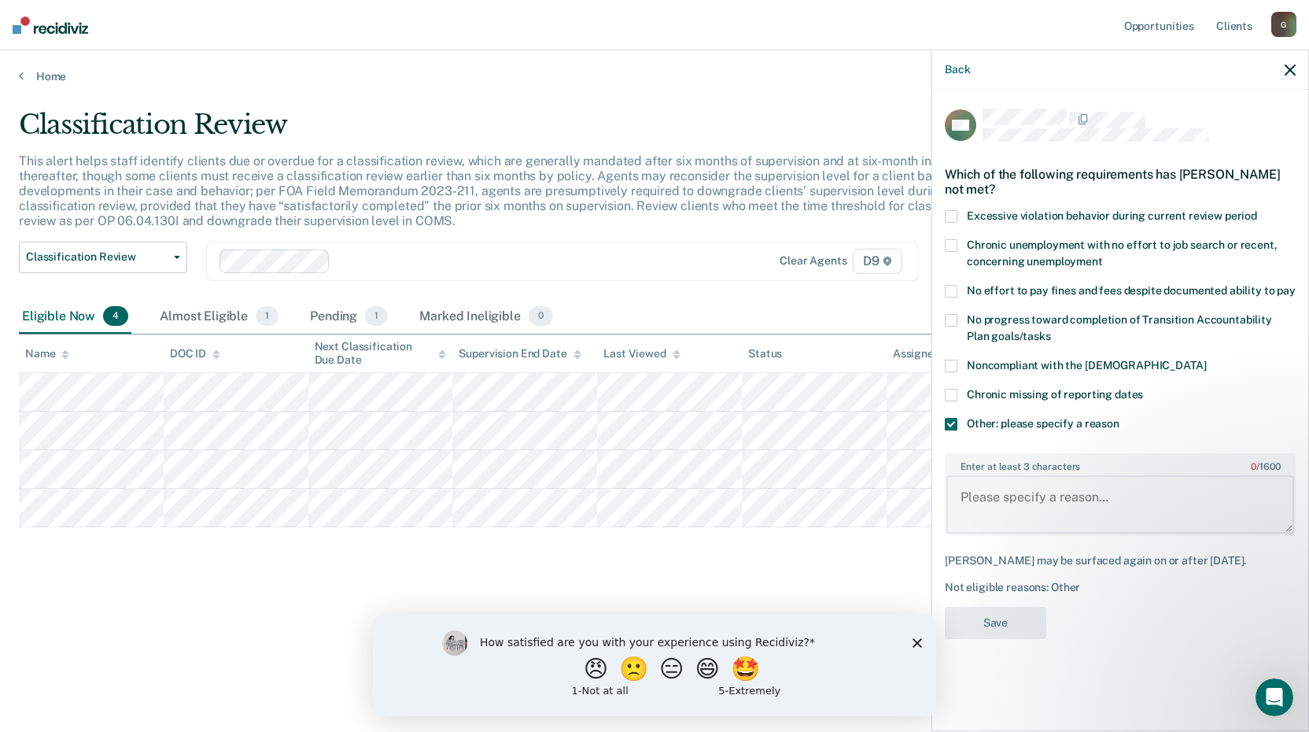
click at [1009, 517] on textarea "Enter at least 3 characters 0 / 1600" at bounding box center [1121, 504] width 348 height 58
type textarea "She is in residential treatment"
click at [1004, 625] on button "Save" at bounding box center [996, 623] width 102 height 32
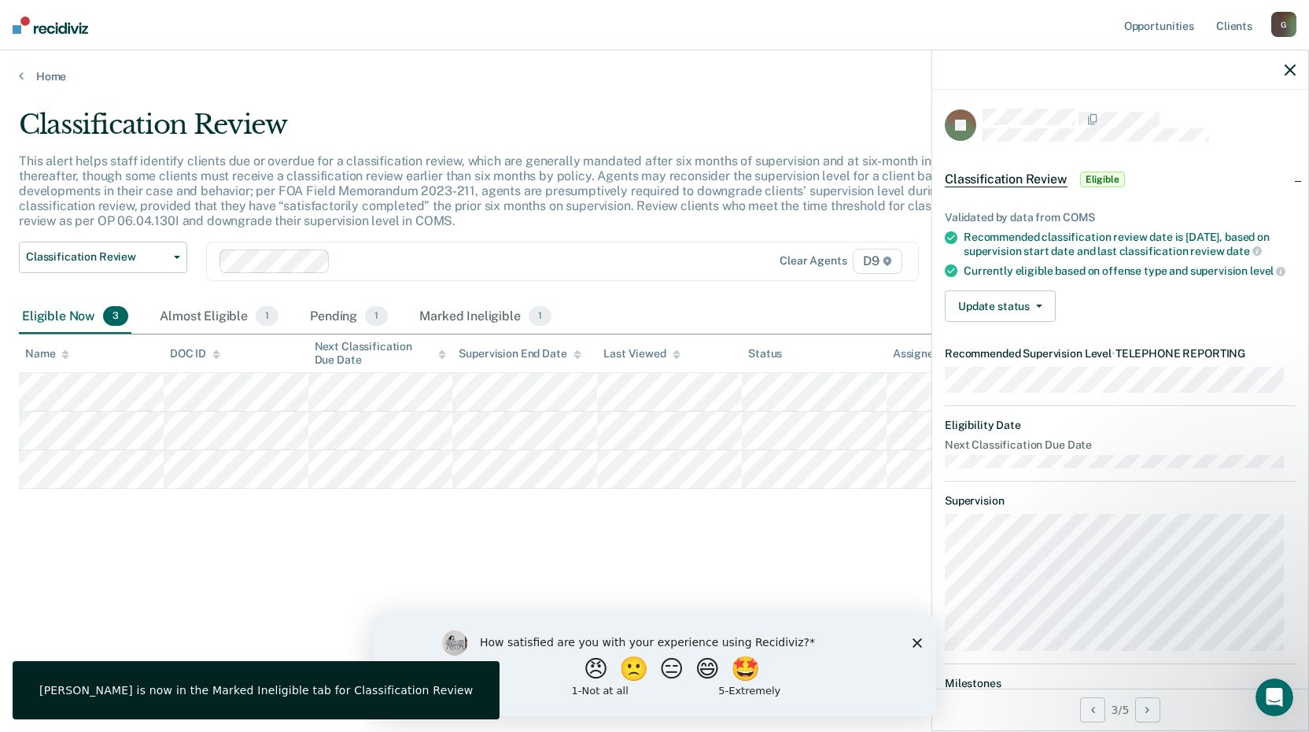
click at [1010, 278] on div "Currently eligible based on offense type and supervision level" at bounding box center [1130, 271] width 332 height 14
click at [1002, 307] on button "Update status" at bounding box center [1000, 305] width 111 height 31
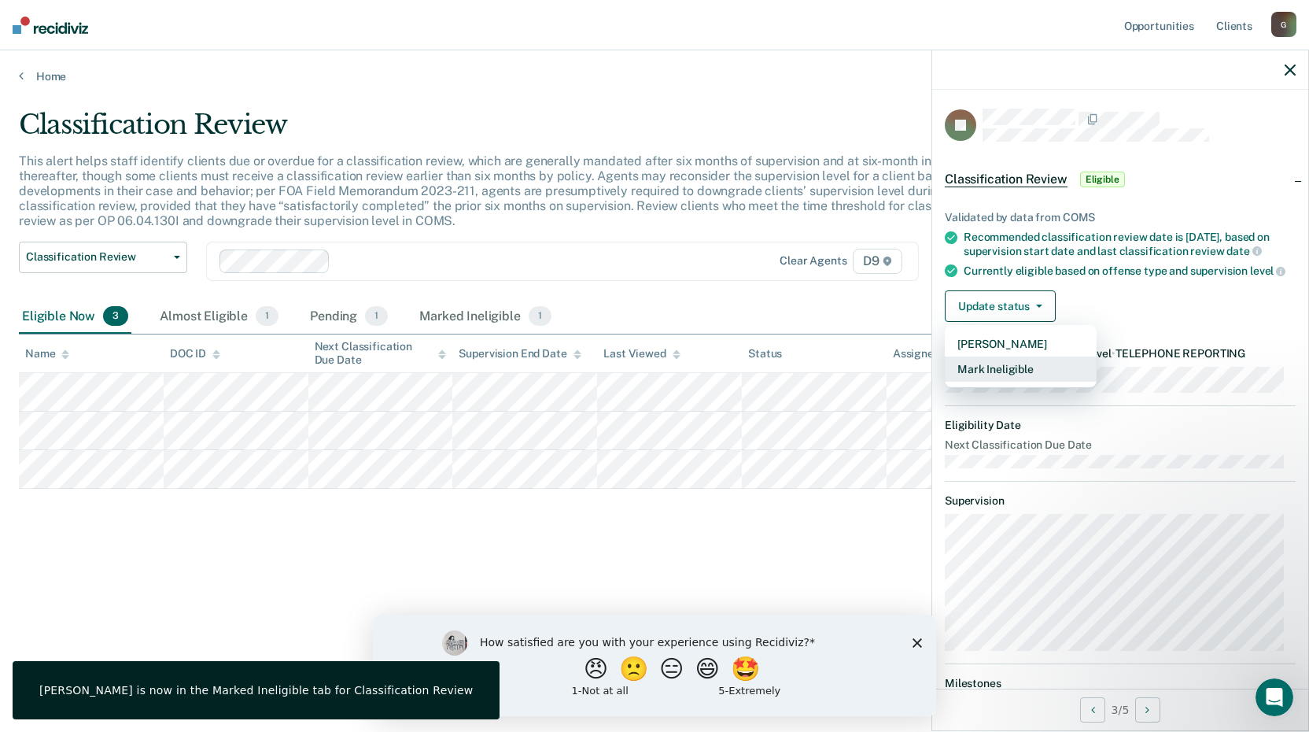
click at [1006, 382] on button "Mark Ineligible" at bounding box center [1021, 368] width 152 height 25
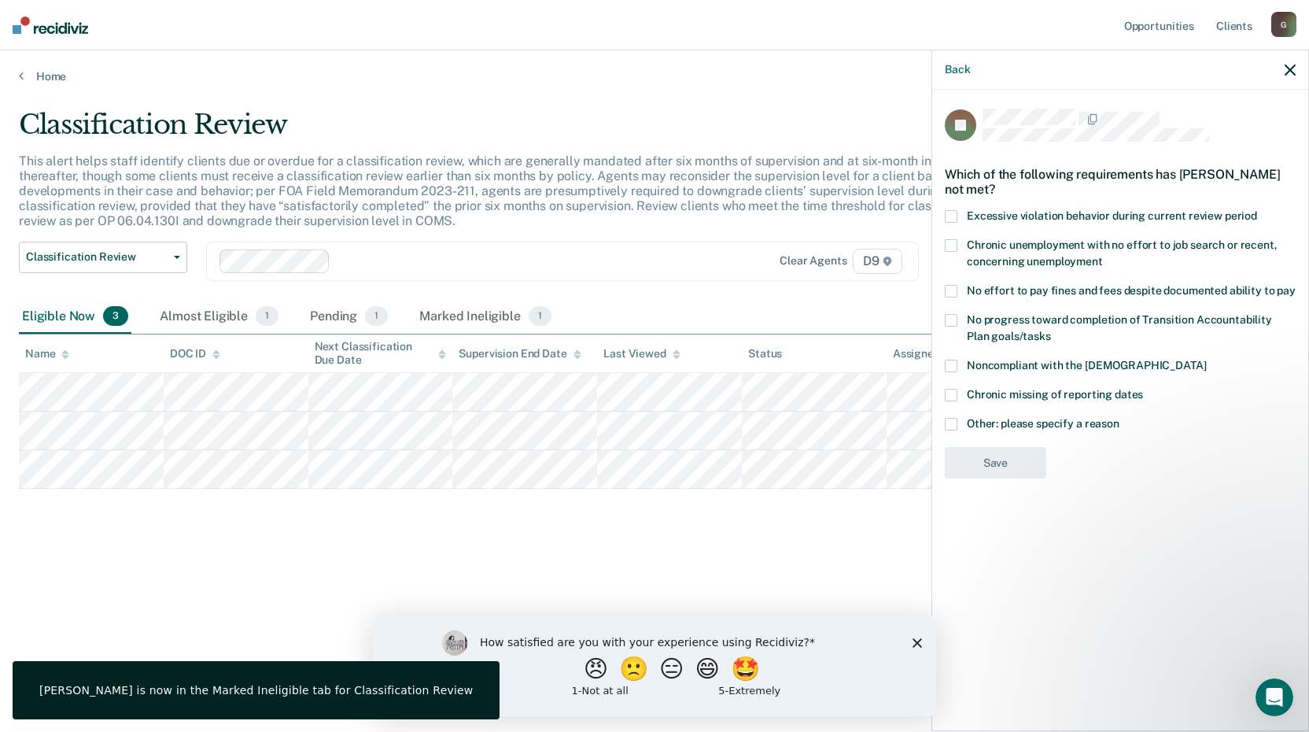
click at [951, 427] on span at bounding box center [951, 424] width 13 height 13
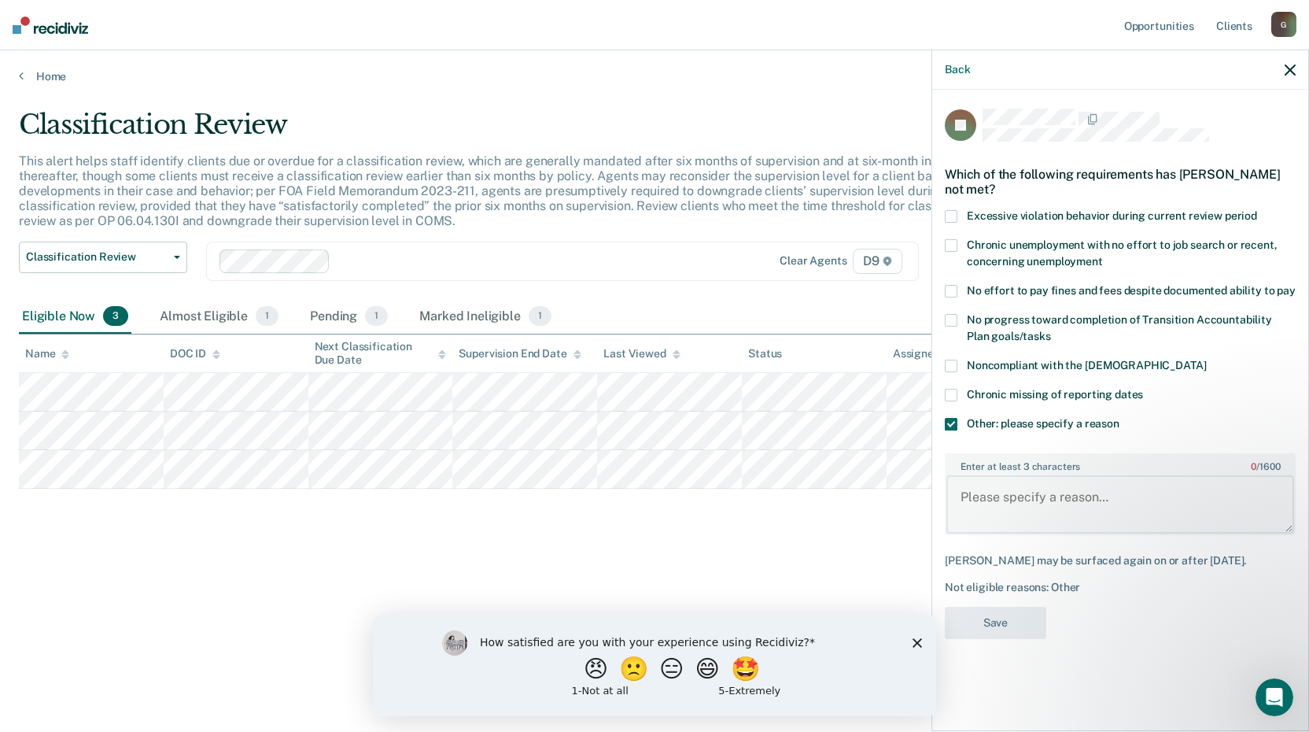
click at [1024, 496] on textarea "Enter at least 3 characters 0 / 1600" at bounding box center [1121, 504] width 348 height 58
type textarea "Low as she can go with a testing obligation"
drag, startPoint x: 988, startPoint y: 619, endPoint x: 979, endPoint y: 613, distance: 11.3
click at [985, 615] on button "Save" at bounding box center [996, 623] width 102 height 32
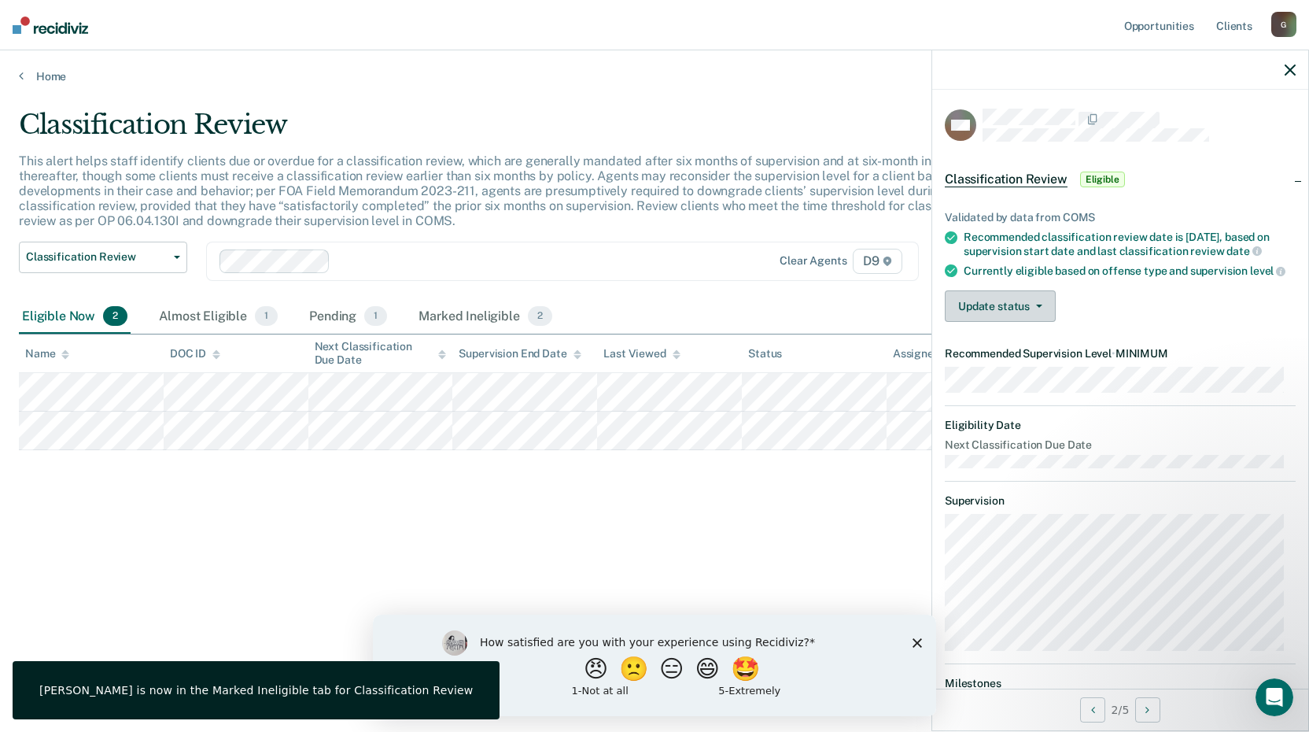
click at [1047, 322] on button "Update status" at bounding box center [1000, 305] width 111 height 31
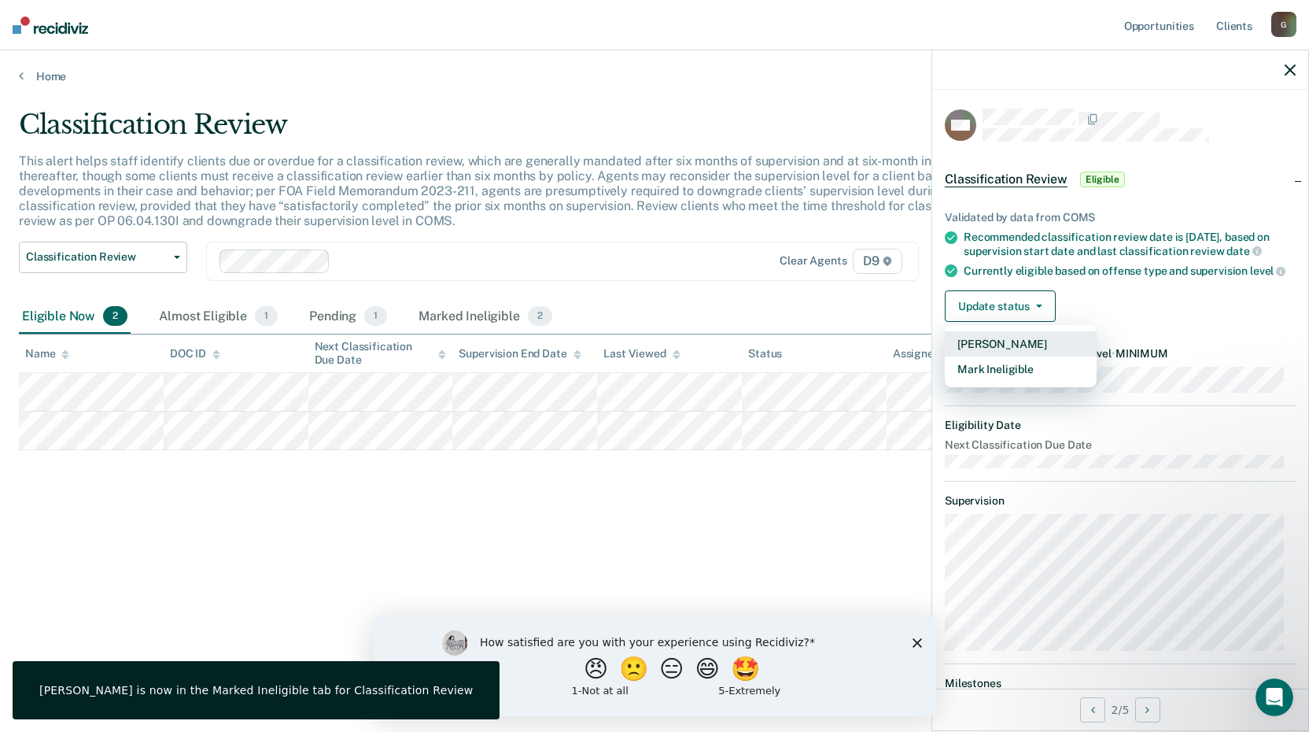
click at [987, 354] on button "[PERSON_NAME]" at bounding box center [1021, 343] width 152 height 25
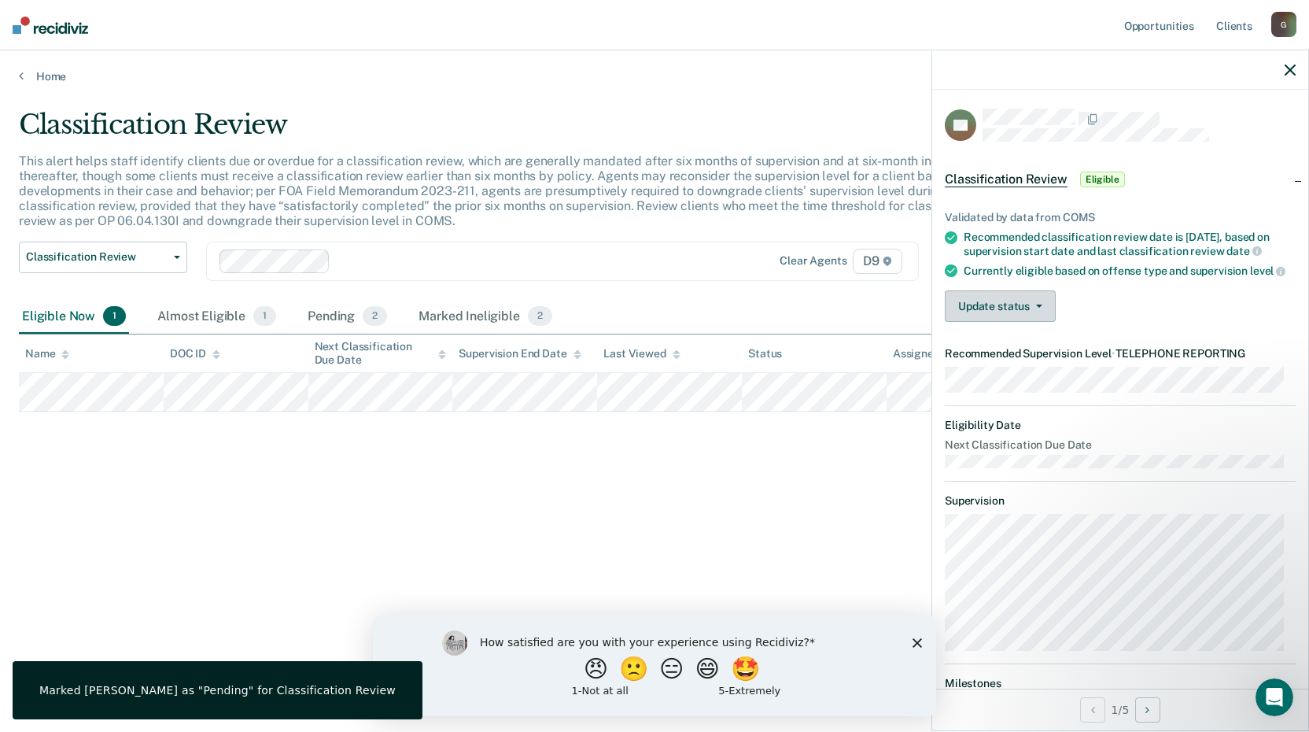
click at [1042, 309] on button "Update status" at bounding box center [1000, 305] width 111 height 31
click at [1046, 314] on button "Update status" at bounding box center [1000, 305] width 111 height 31
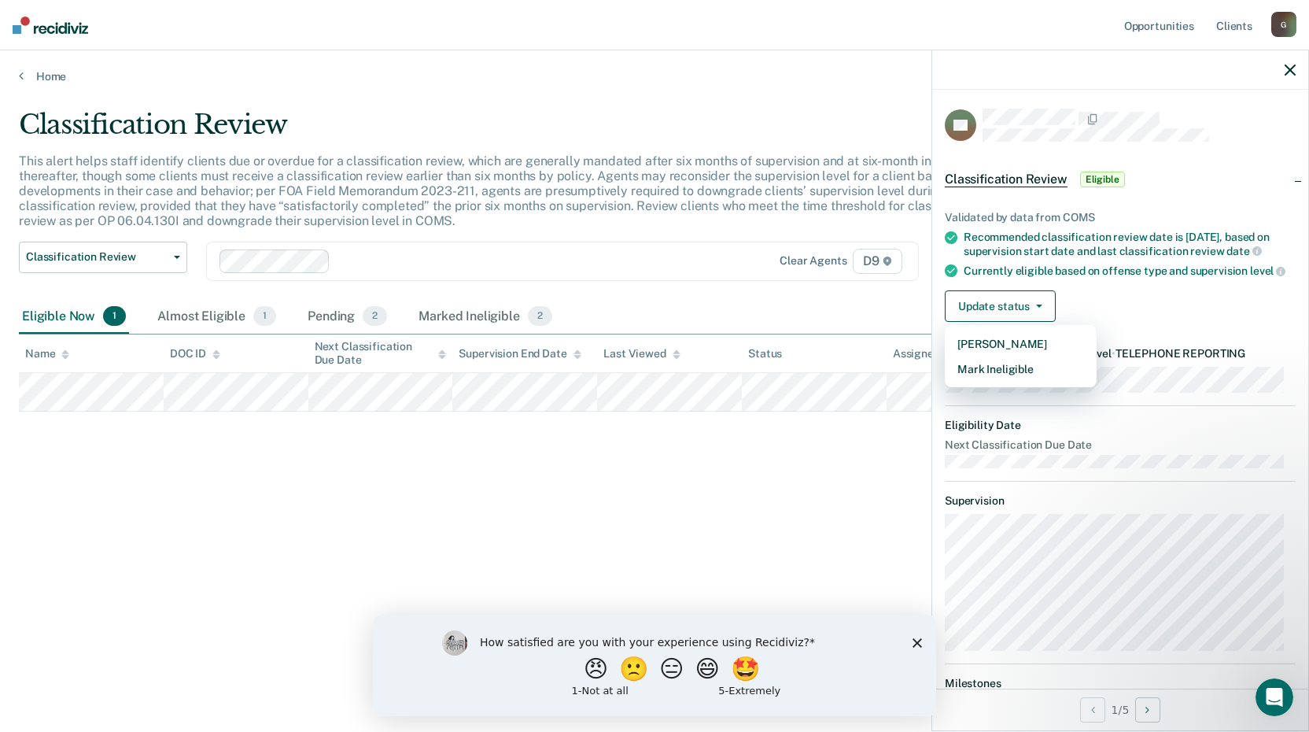
click at [349, 553] on div "Classification Review This alert helps staff identify clients due or overdue fo…" at bounding box center [655, 361] width 1272 height 505
